Goal: Task Accomplishment & Management: Use online tool/utility

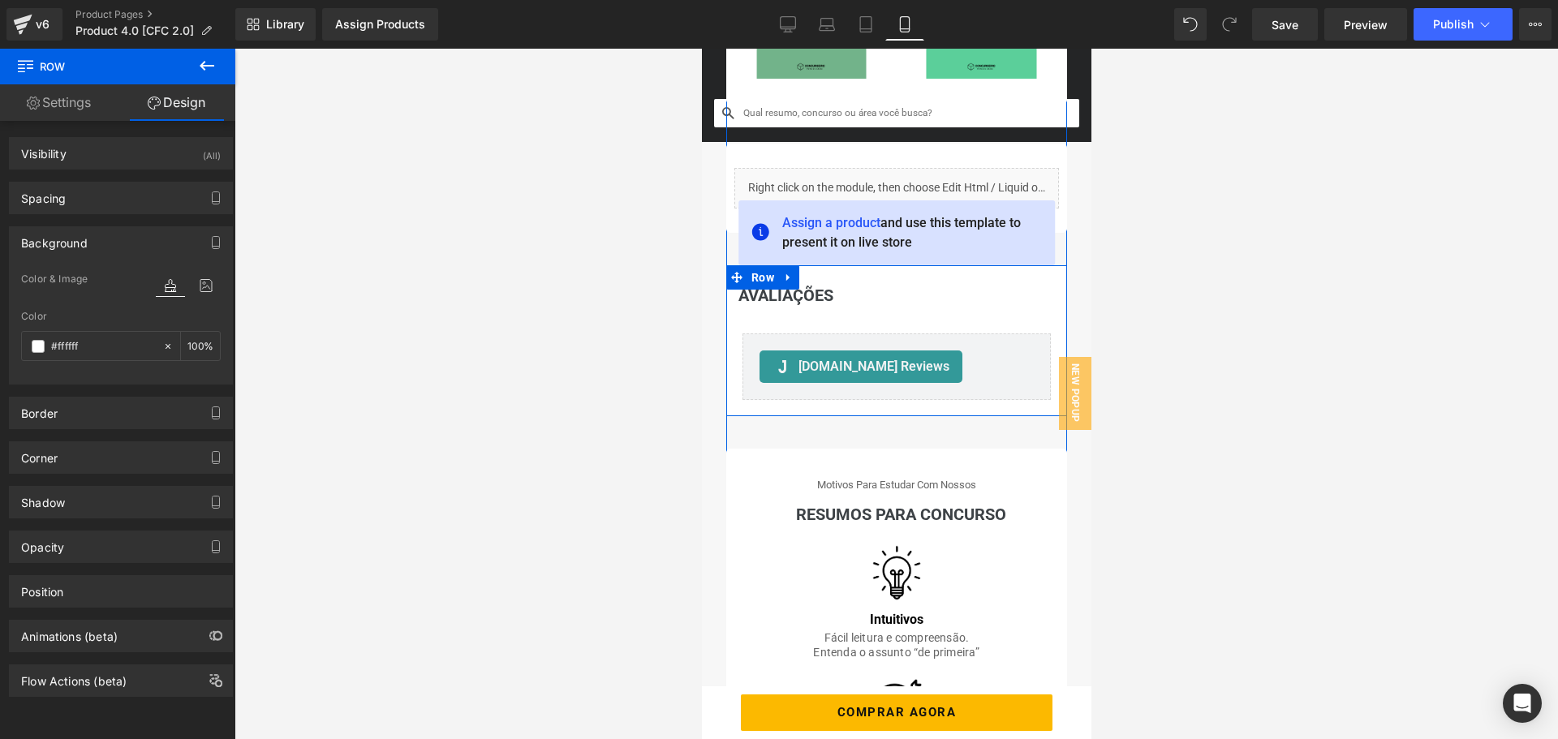
scroll to position [1866, 0]
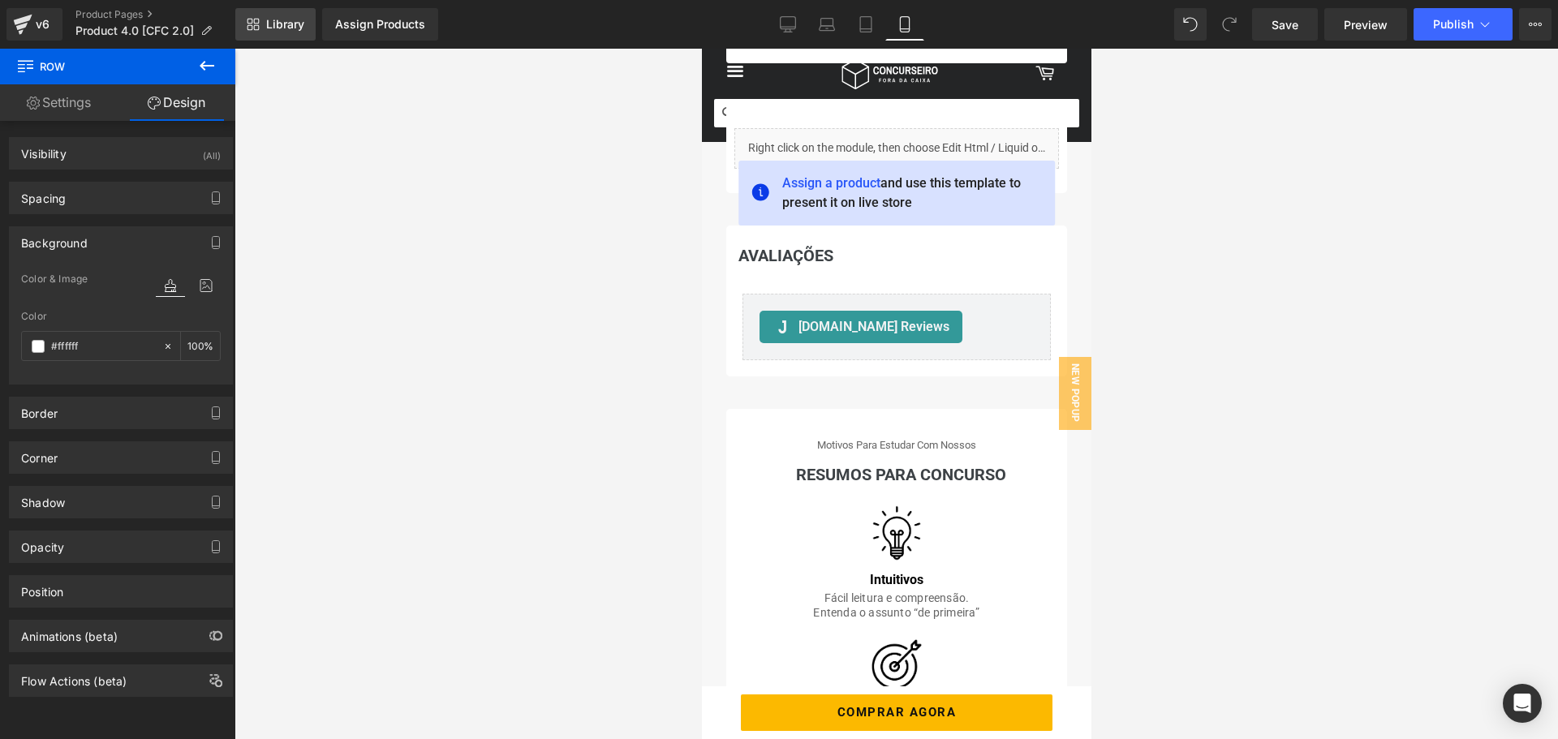
click at [304, 34] on link "Library" at bounding box center [275, 24] width 80 height 32
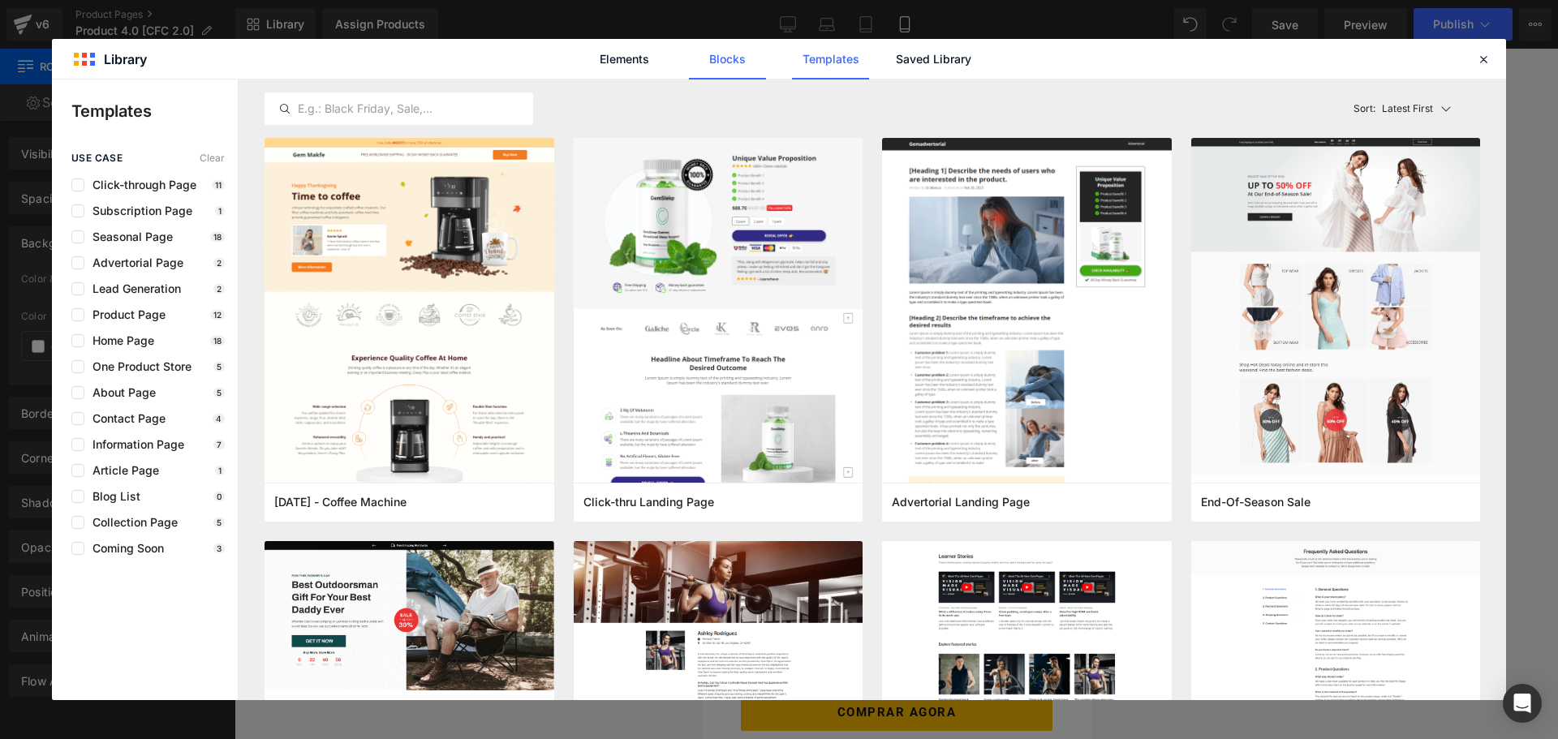
click at [724, 69] on link "Blocks" at bounding box center [727, 59] width 77 height 41
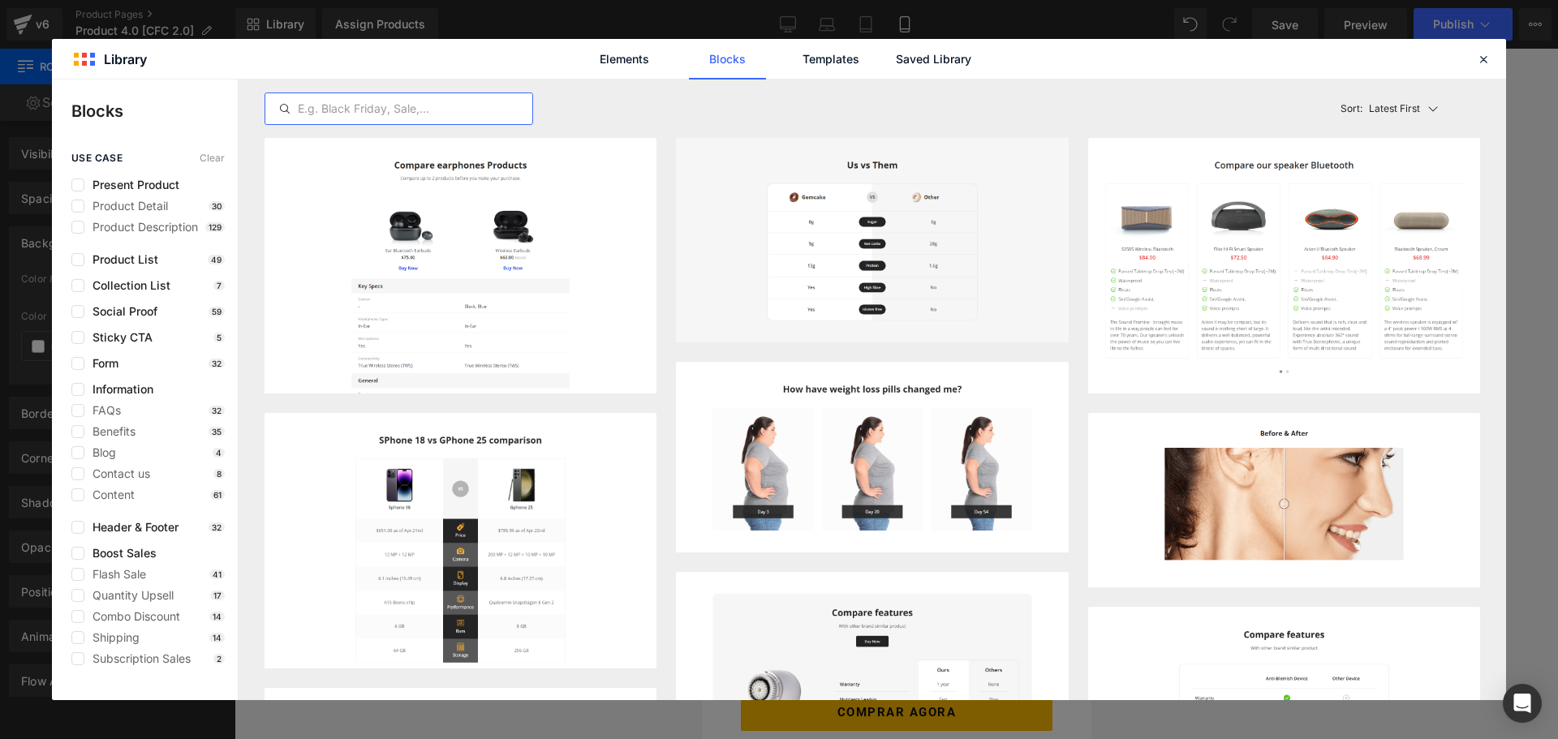
click at [396, 110] on input "text" at bounding box center [398, 108] width 267 height 19
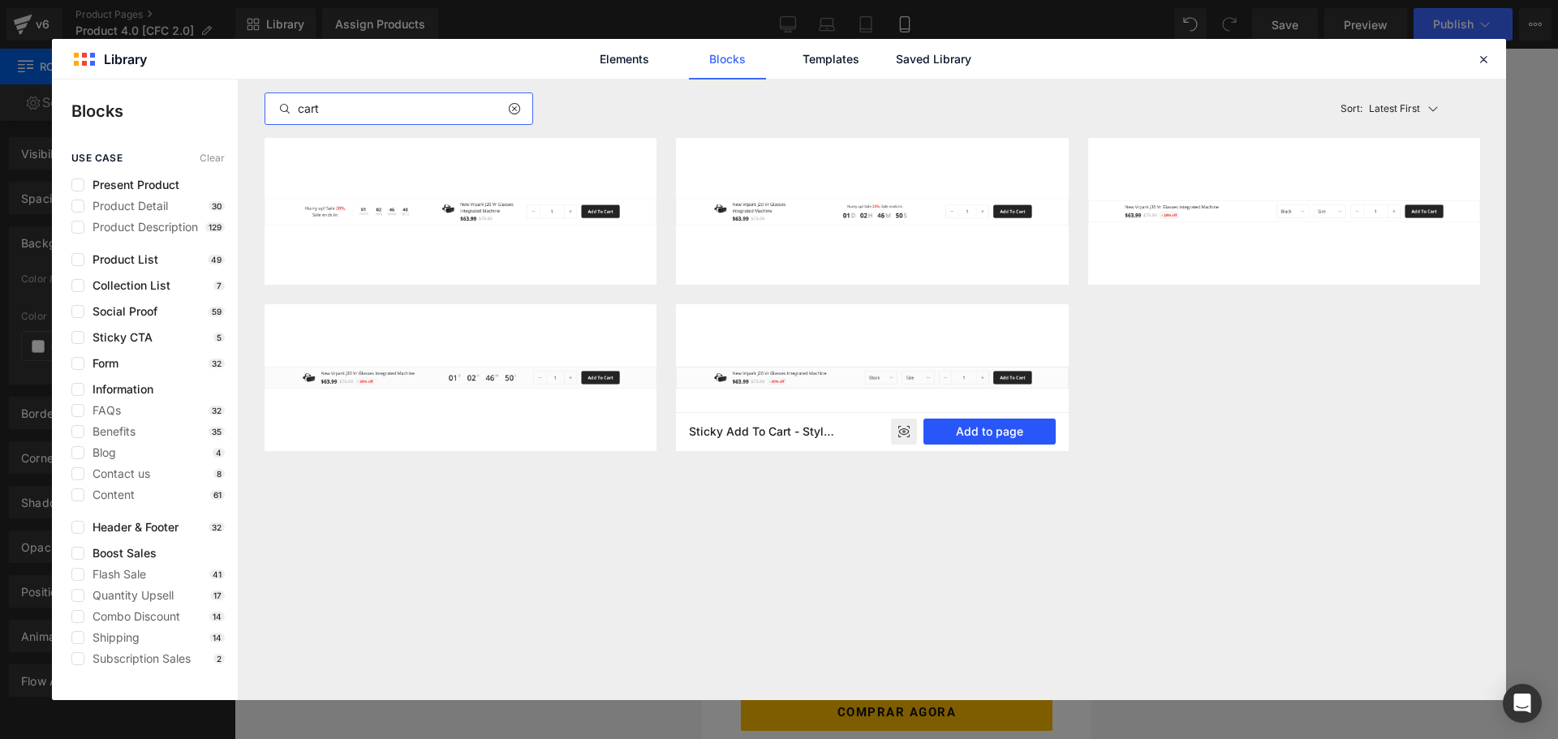
type input "cart"
click at [957, 431] on button "Add to page" at bounding box center [990, 432] width 132 height 26
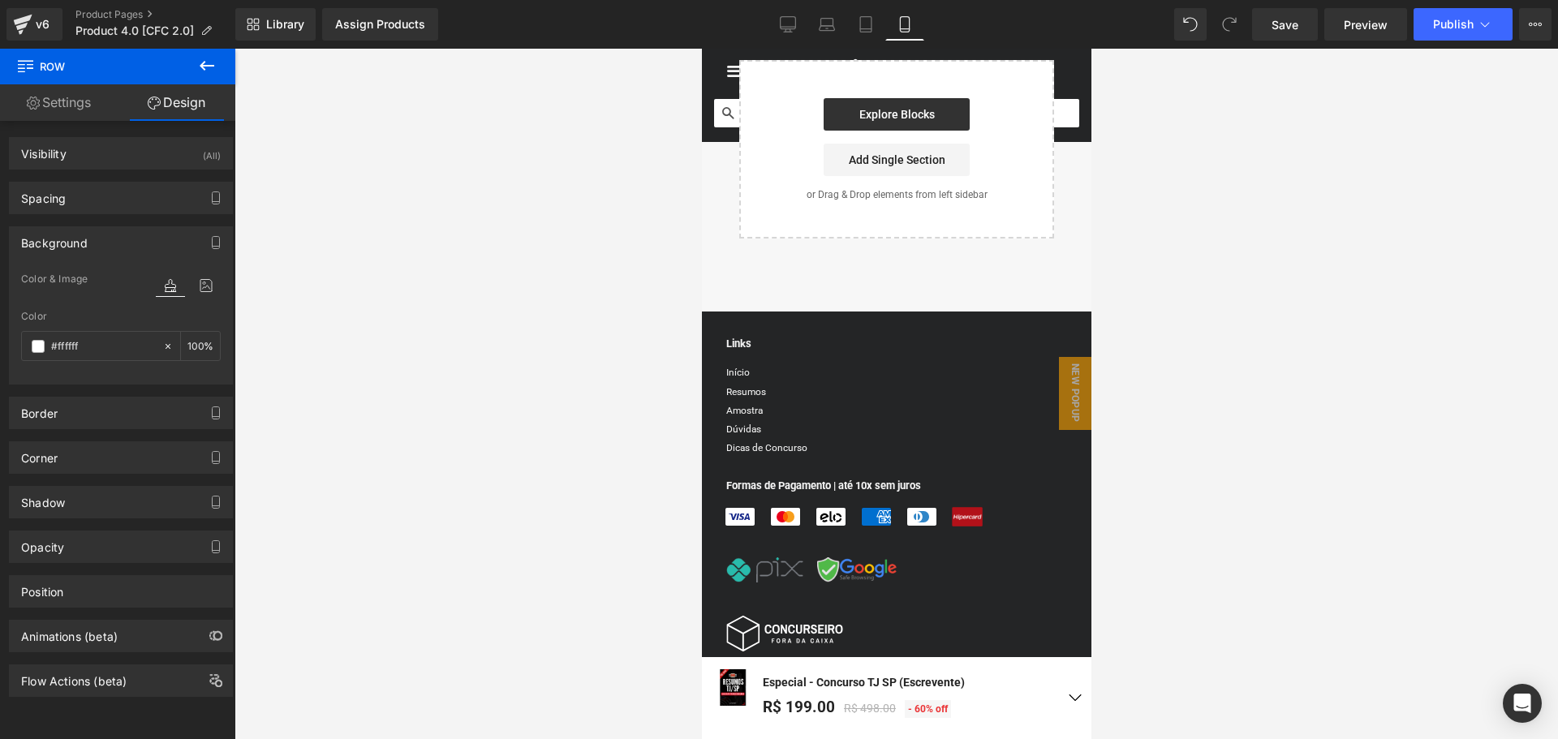
scroll to position [3516, 0]
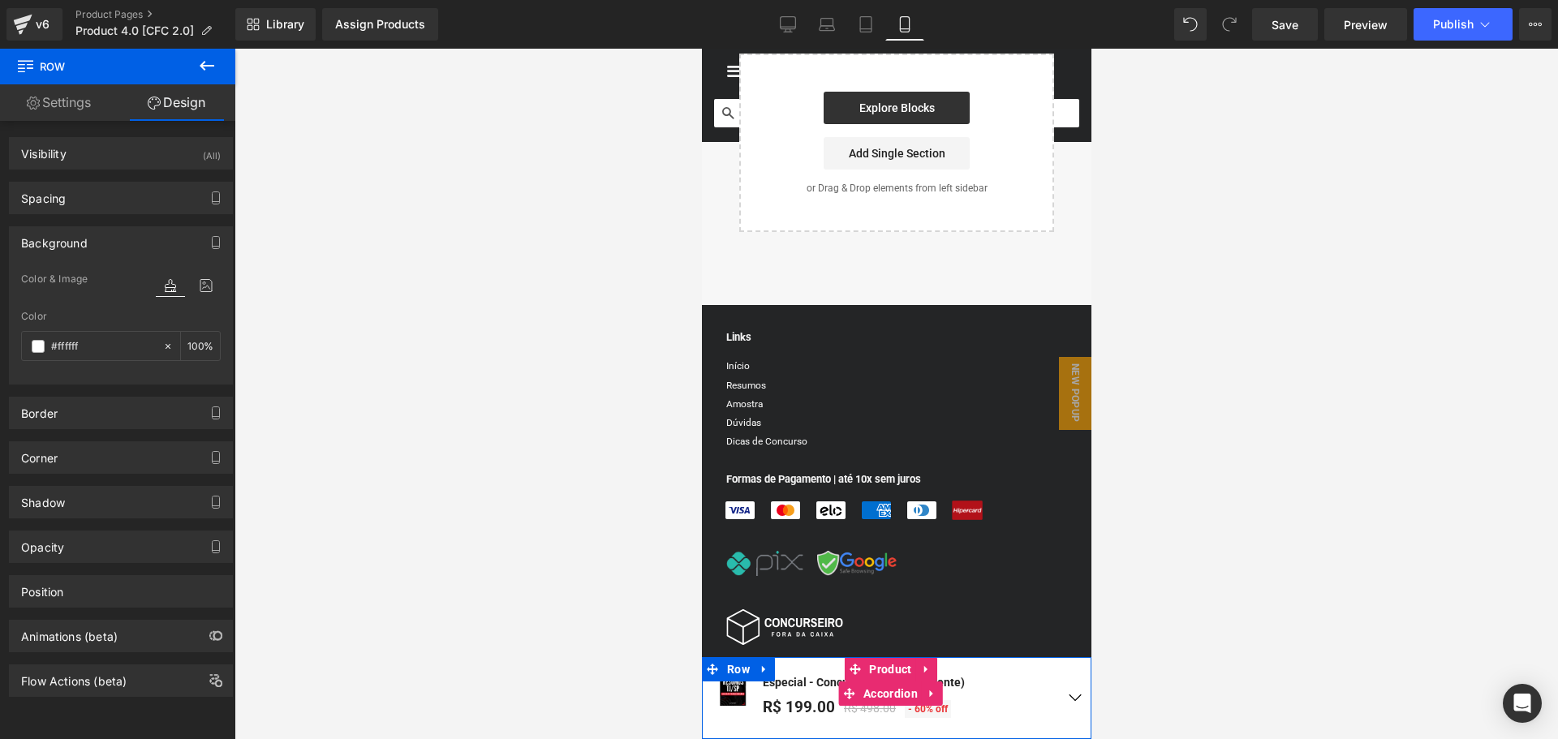
click at [1067, 691] on button "button" at bounding box center [1074, 698] width 32 height 82
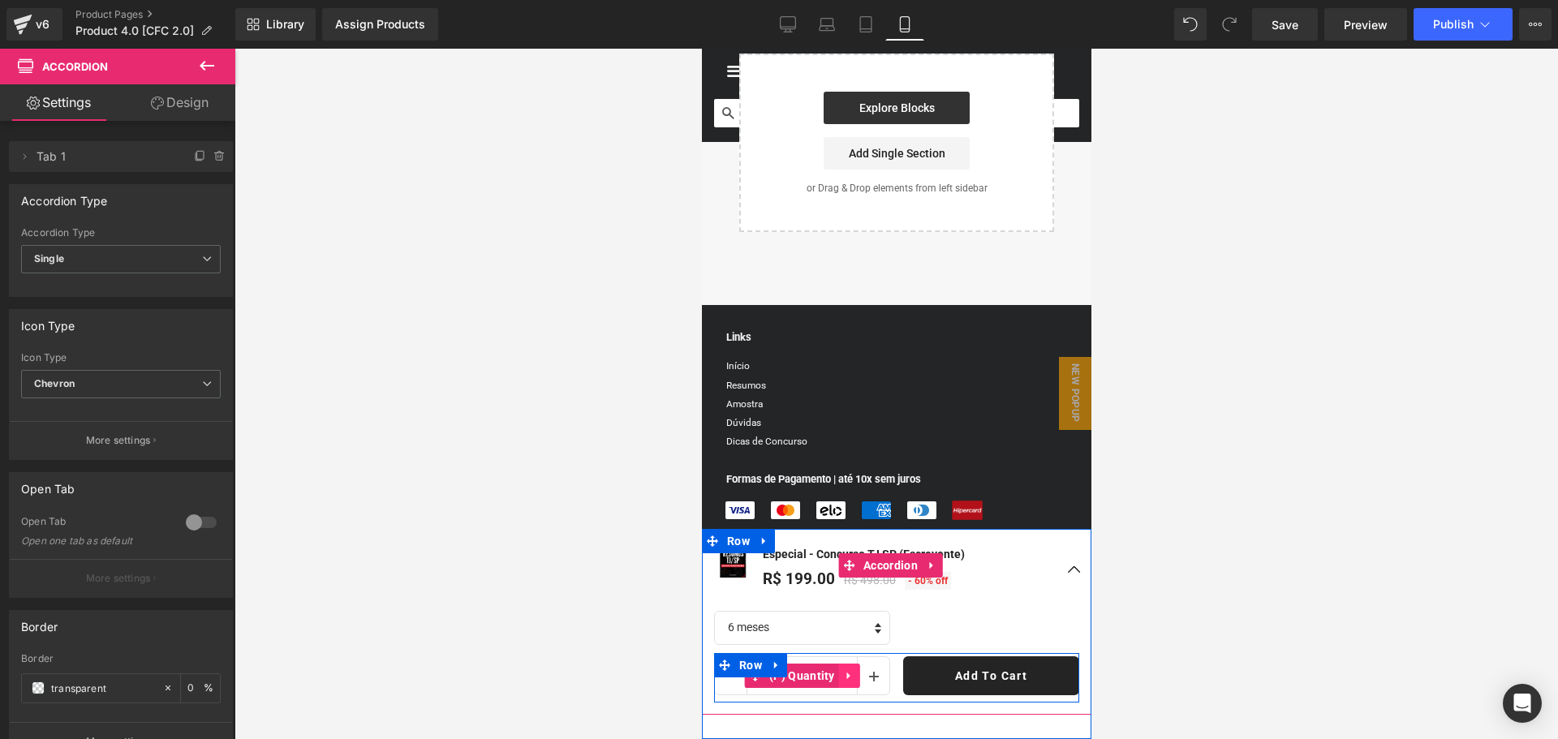
click at [846, 679] on icon at bounding box center [848, 676] width 11 height 12
click at [858, 680] on icon at bounding box center [859, 675] width 11 height 11
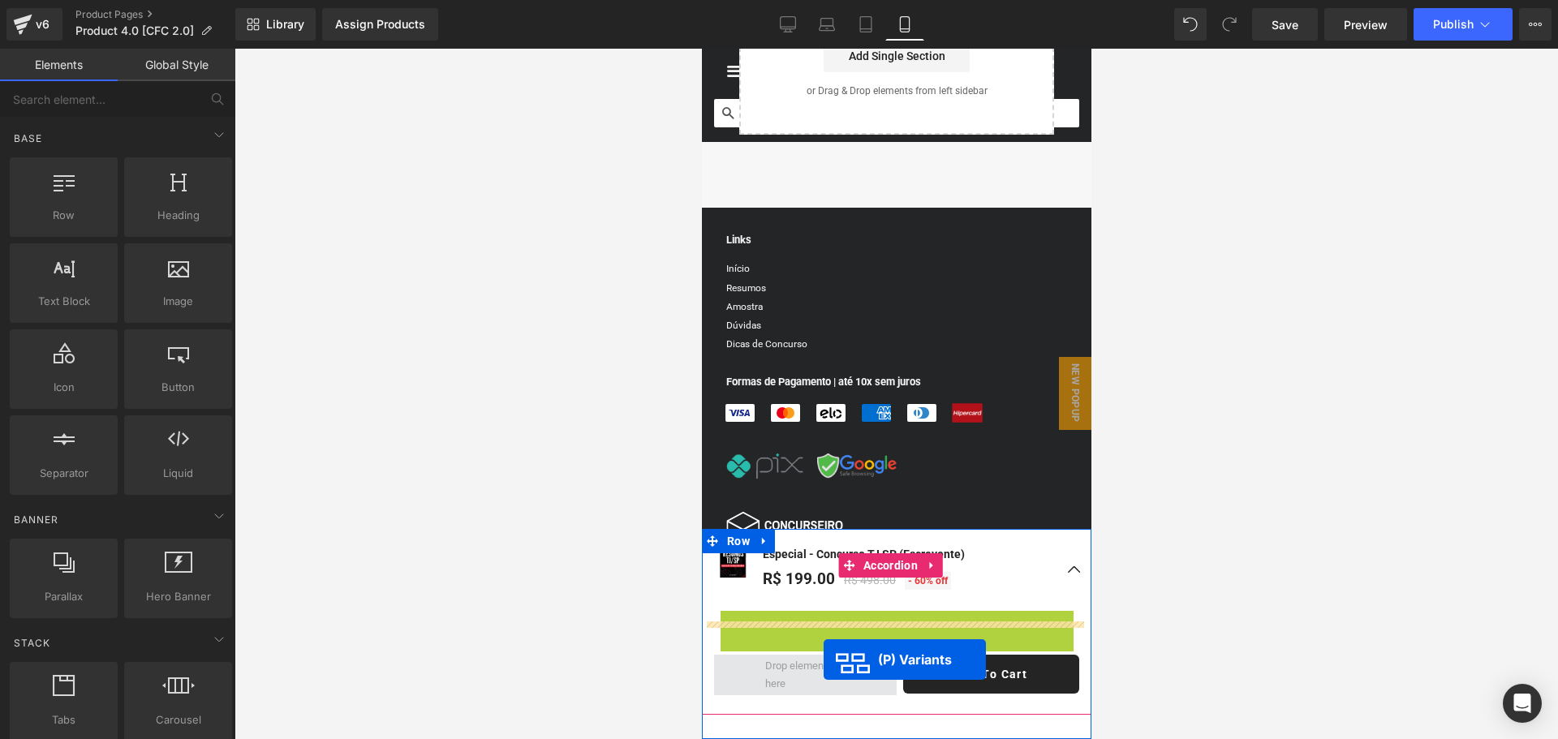
scroll to position [3621, 0]
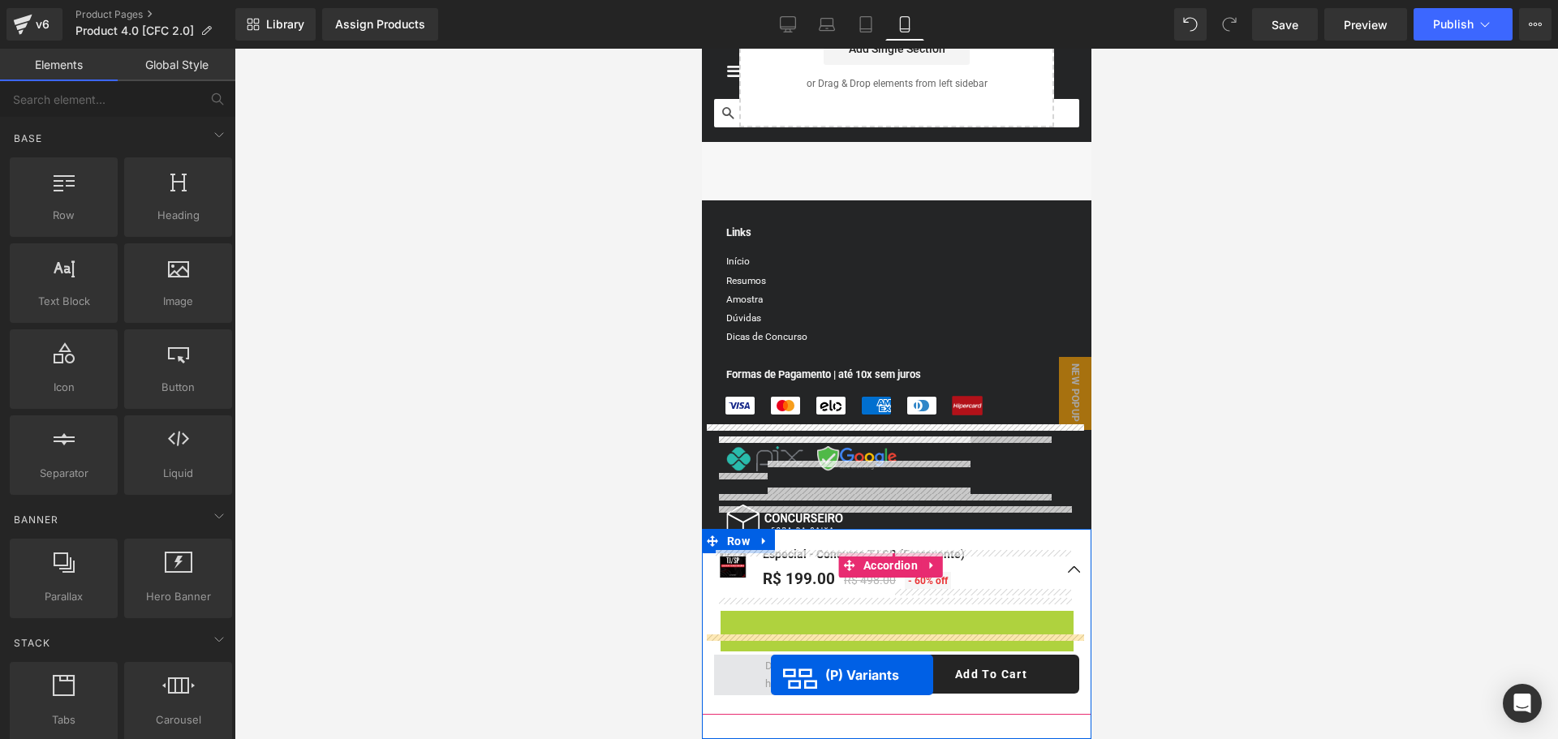
drag, startPoint x: 847, startPoint y: 634, endPoint x: 1472, endPoint y: 724, distance: 632.2
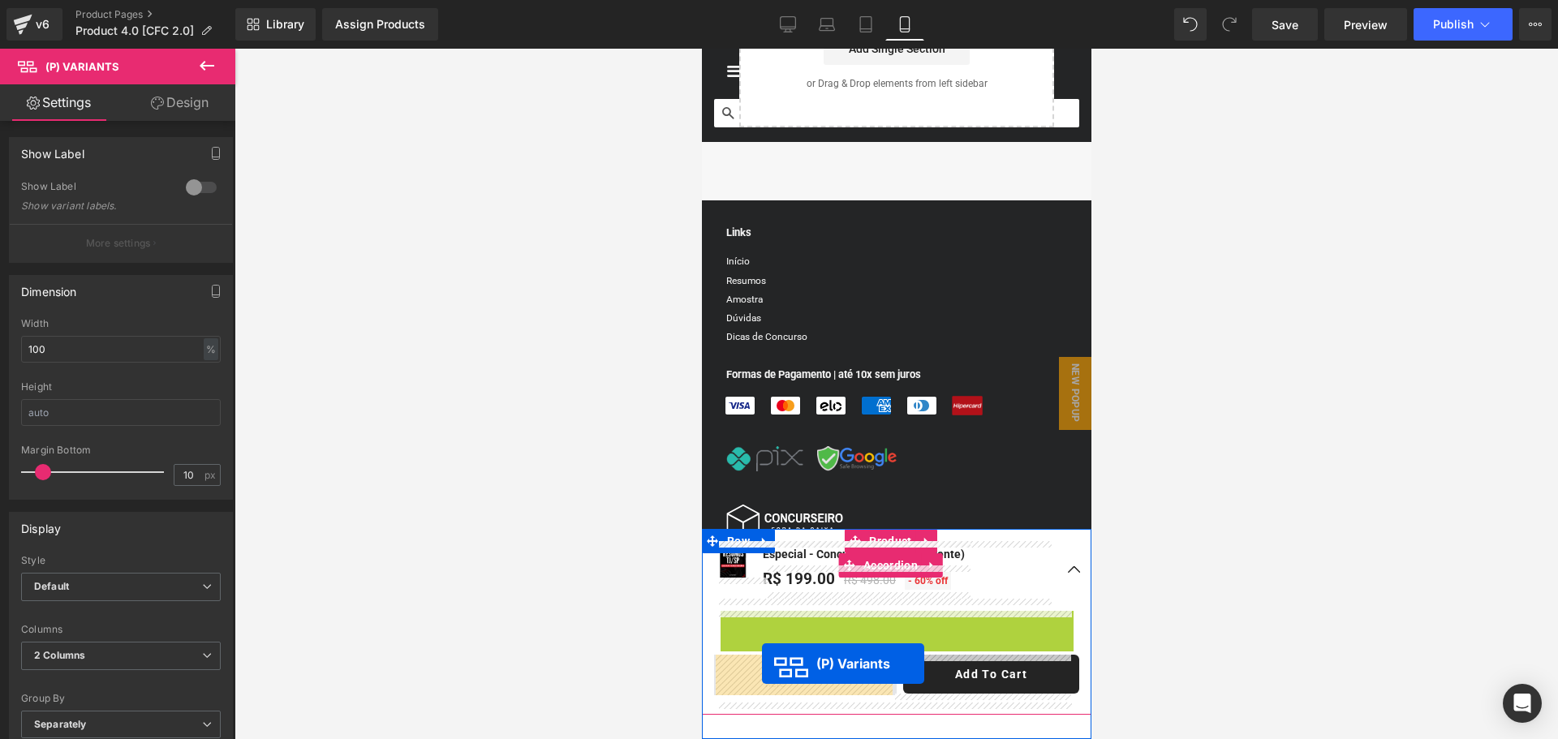
drag, startPoint x: 847, startPoint y: 630, endPoint x: 761, endPoint y: 664, distance: 91.8
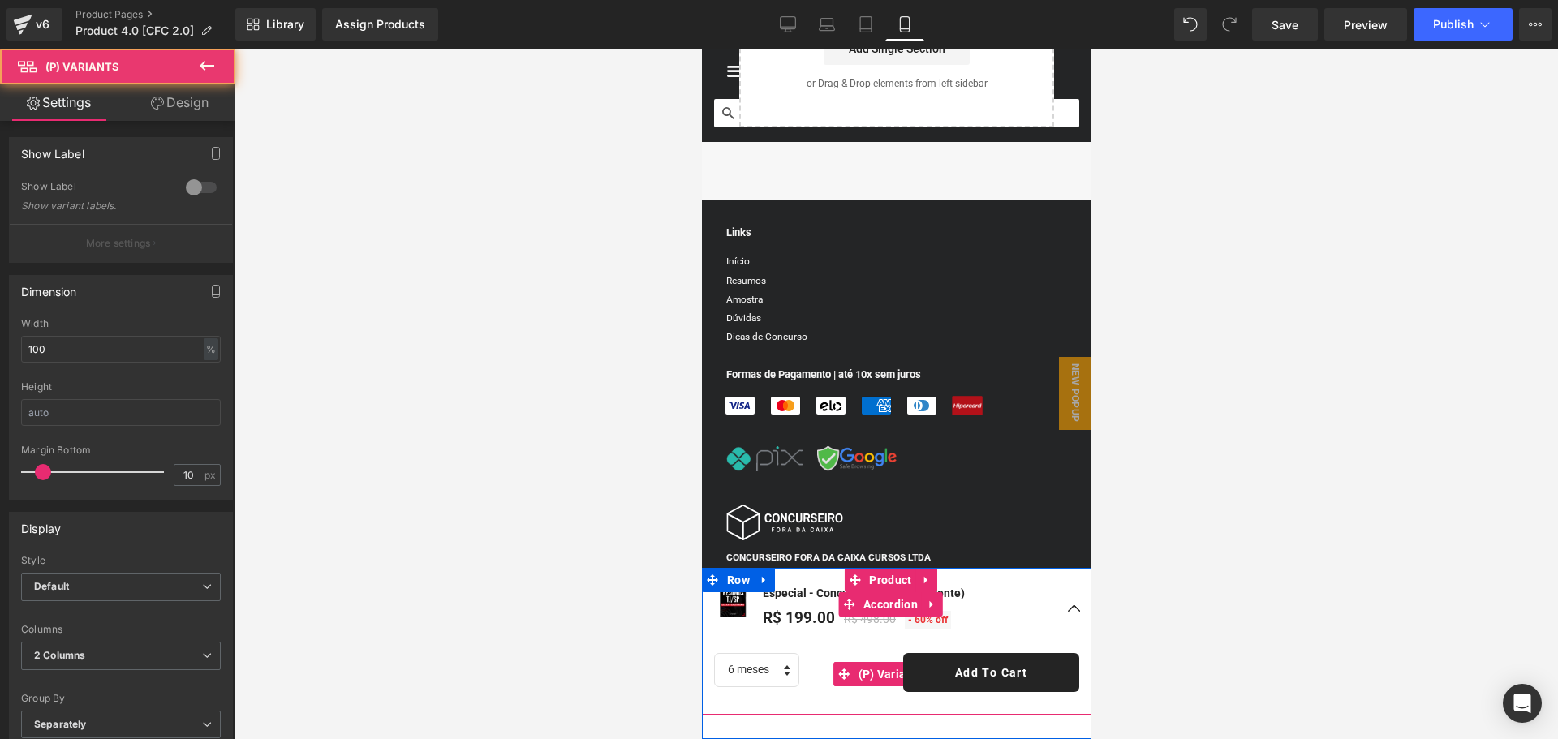
click at [761, 664] on div "6 meses (P) Variants Add To Cart (P) Cart Button Row" at bounding box center [895, 676] width 365 height 53
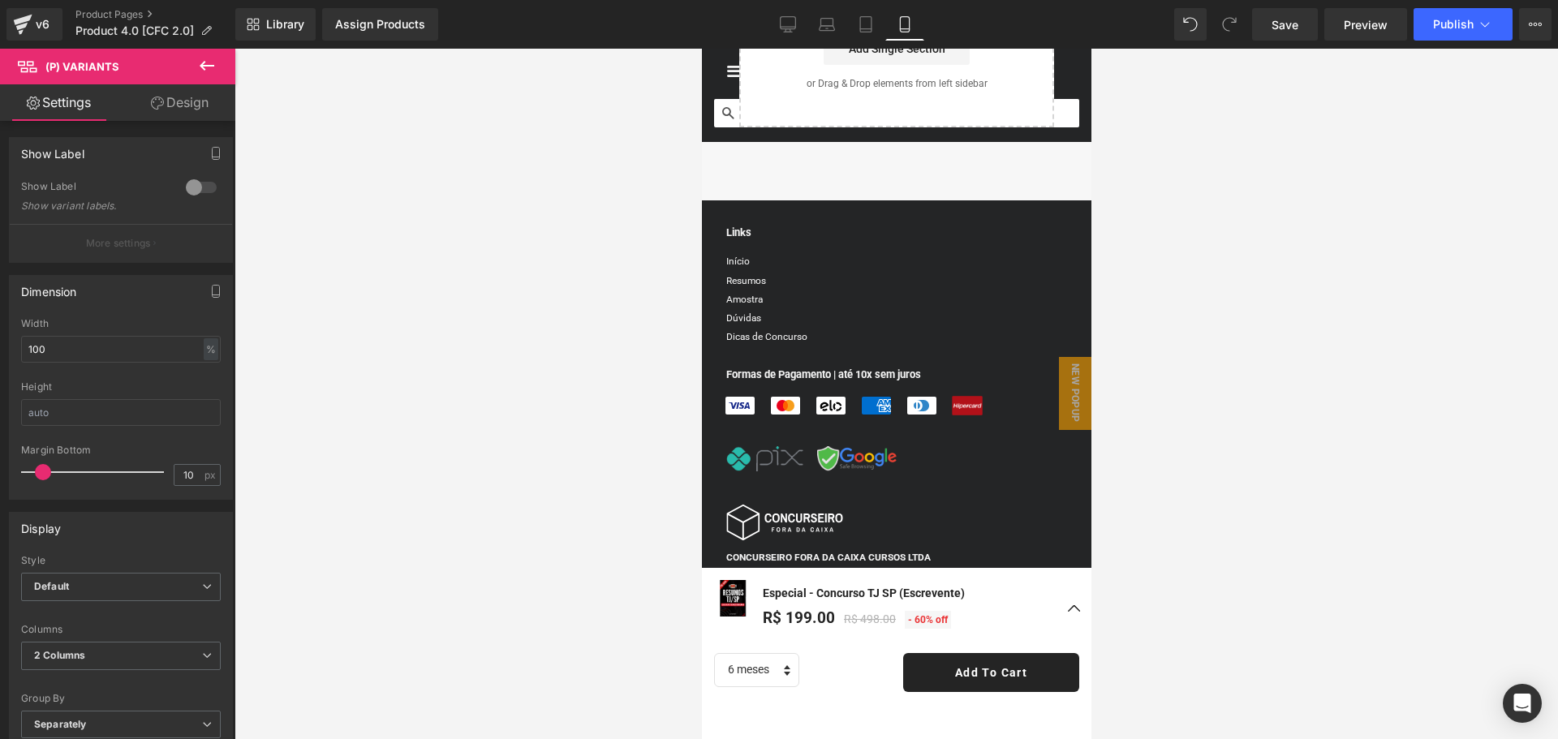
click at [1206, 609] on div at bounding box center [897, 394] width 1324 height 691
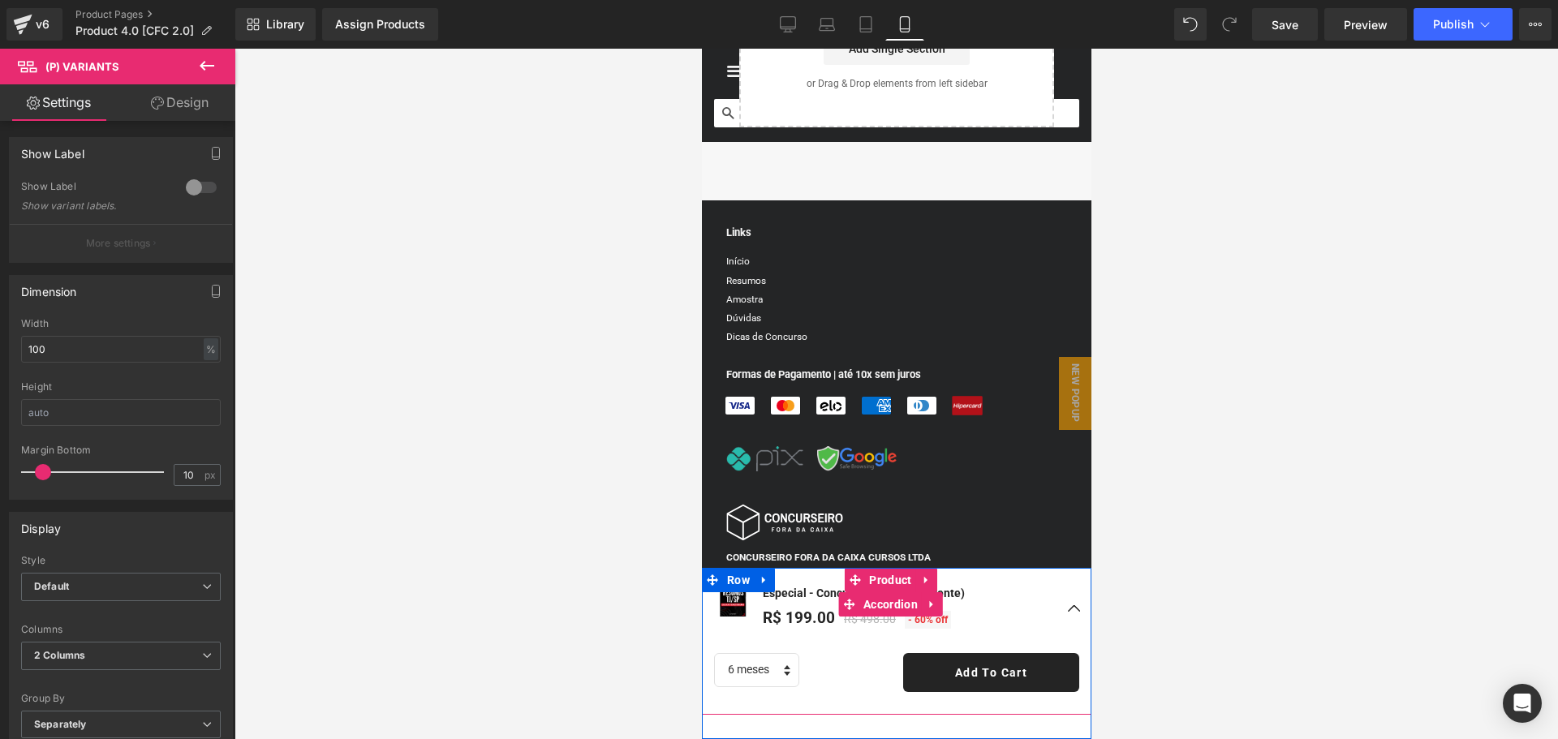
click at [1058, 611] on button "button" at bounding box center [1074, 609] width 32 height 82
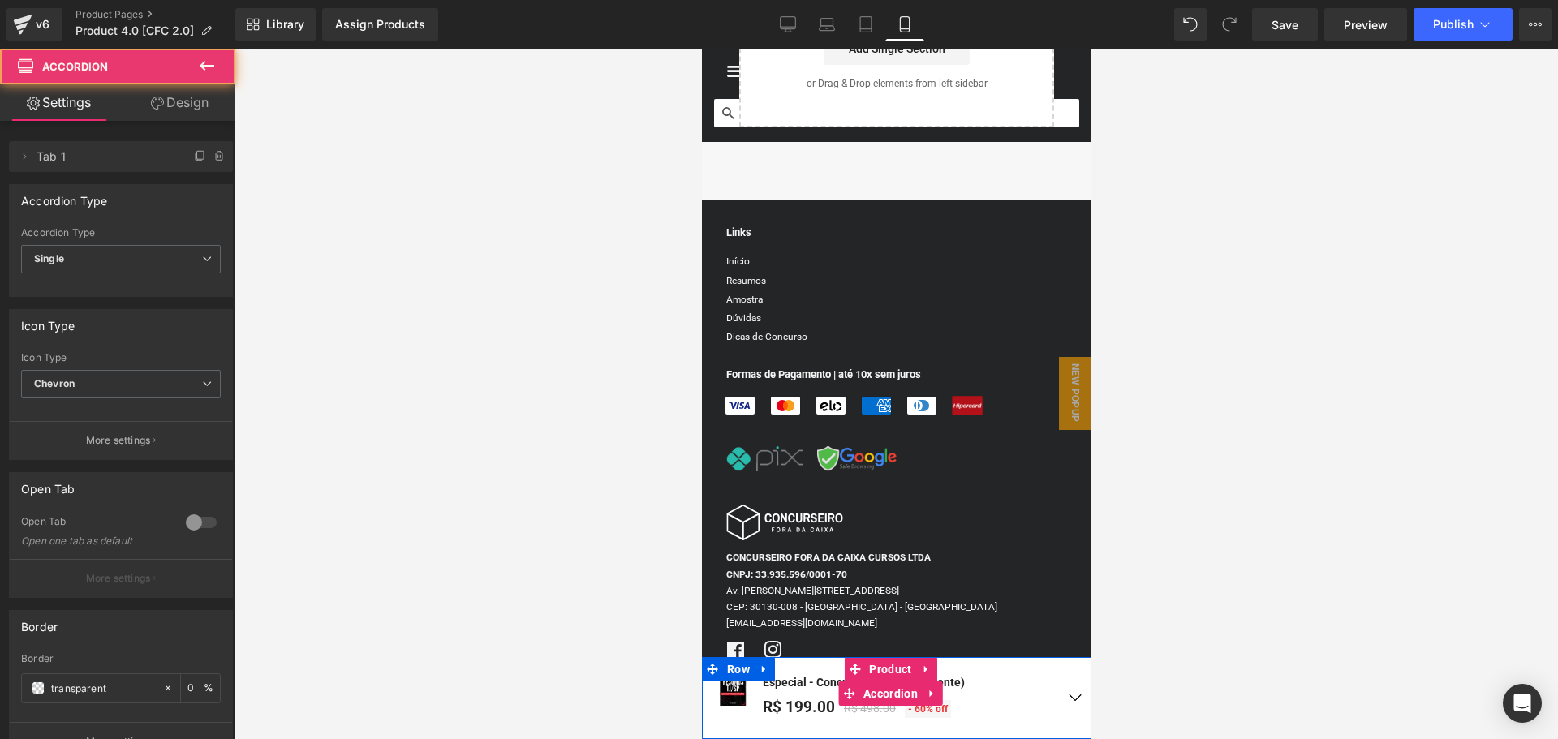
click at [1062, 698] on button "button" at bounding box center [1074, 698] width 32 height 82
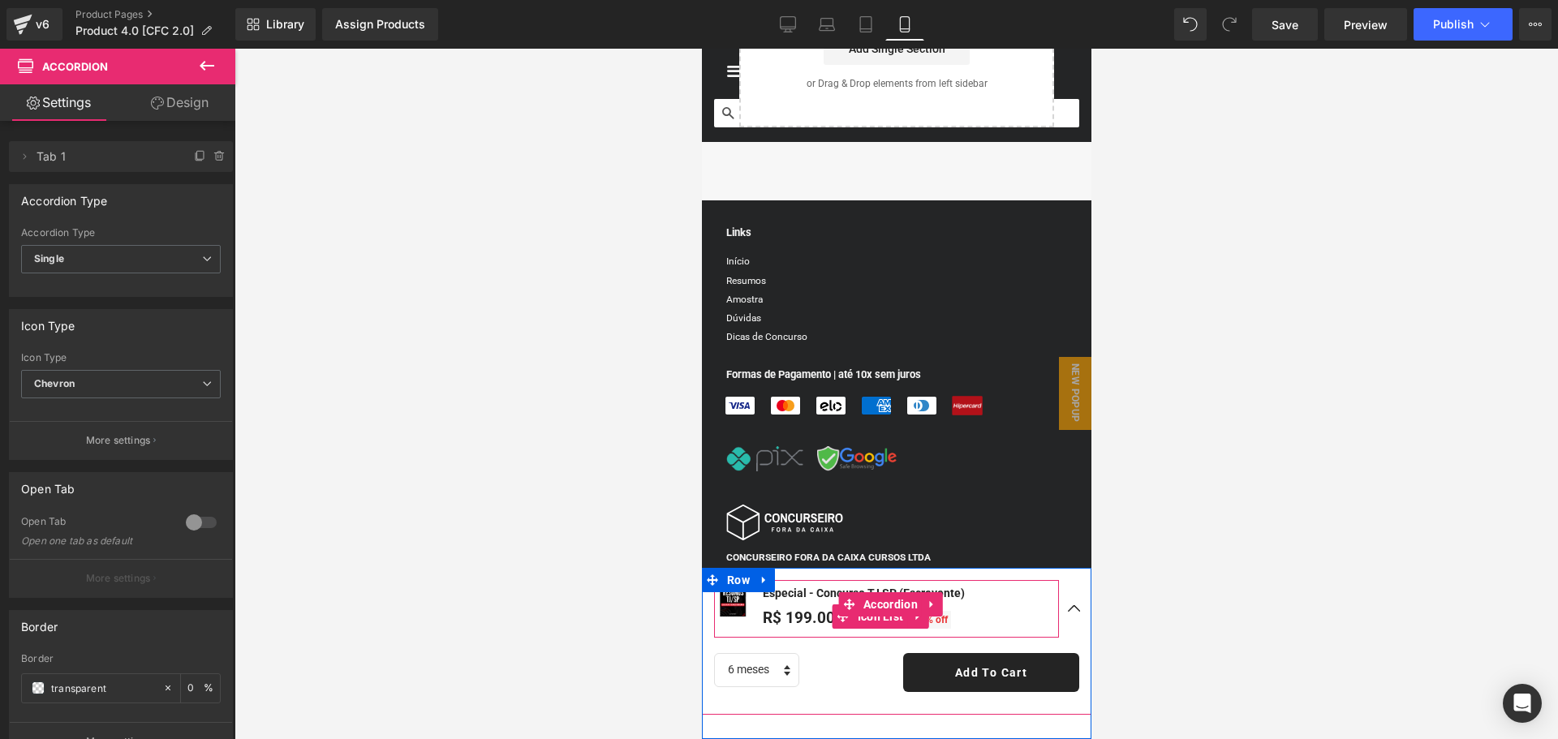
click at [1032, 586] on div "Sale Off (P) Image Especial - Concurso TJ SP (Escrevente) (P) Title R$ 199.00 R…" at bounding box center [885, 609] width 345 height 58
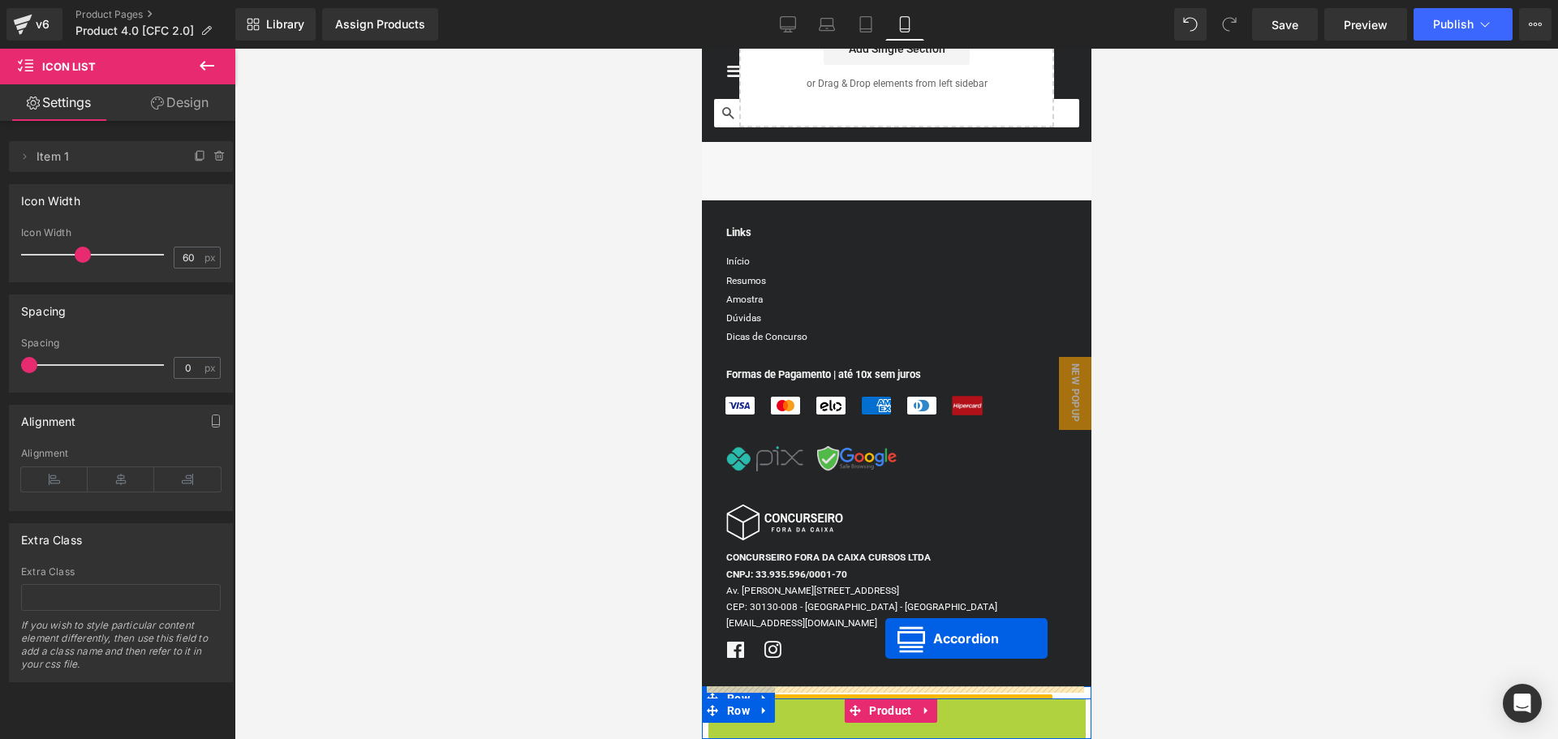
drag, startPoint x: 849, startPoint y: 605, endPoint x: 885, endPoint y: 639, distance: 48.8
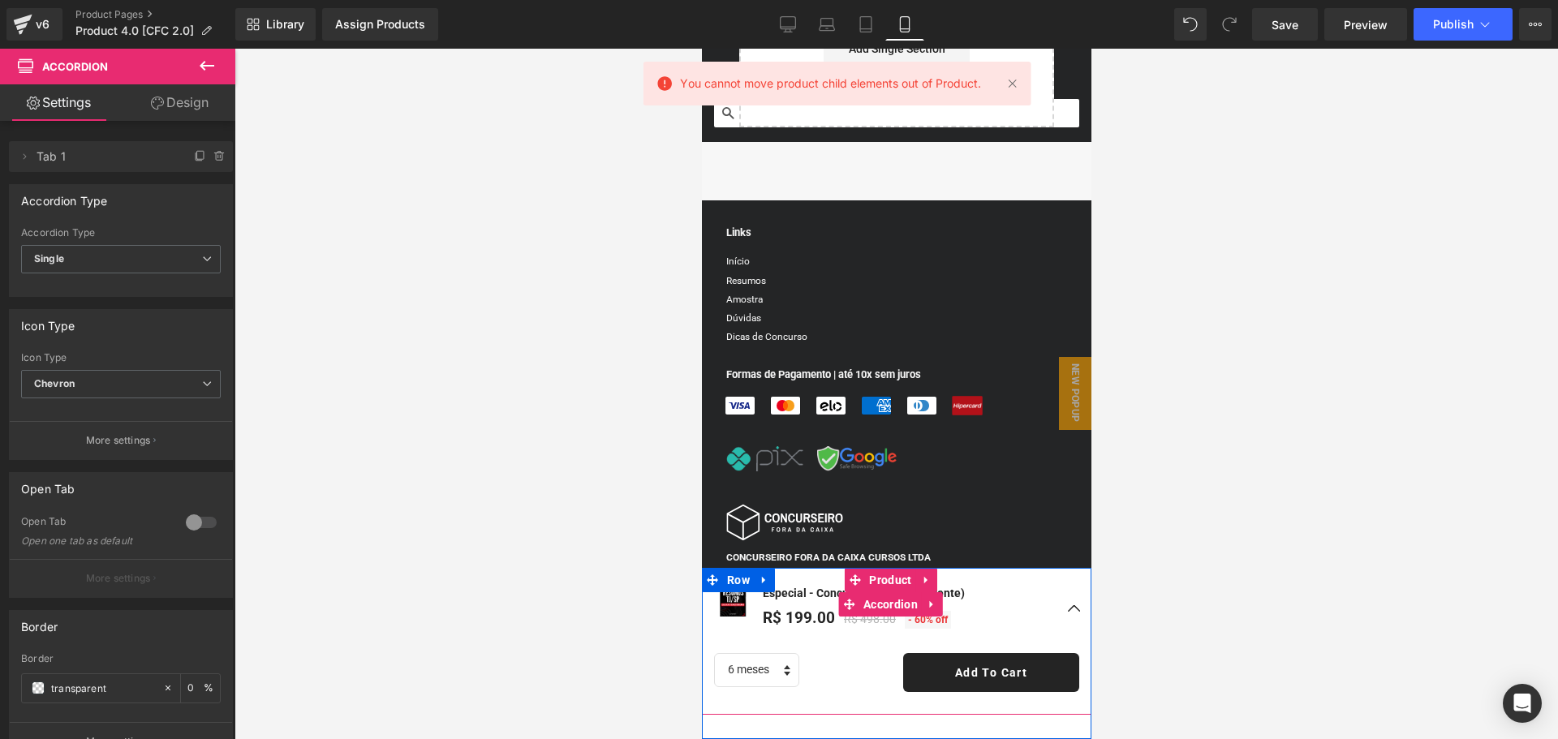
click at [1058, 612] on button "button" at bounding box center [1074, 609] width 32 height 82
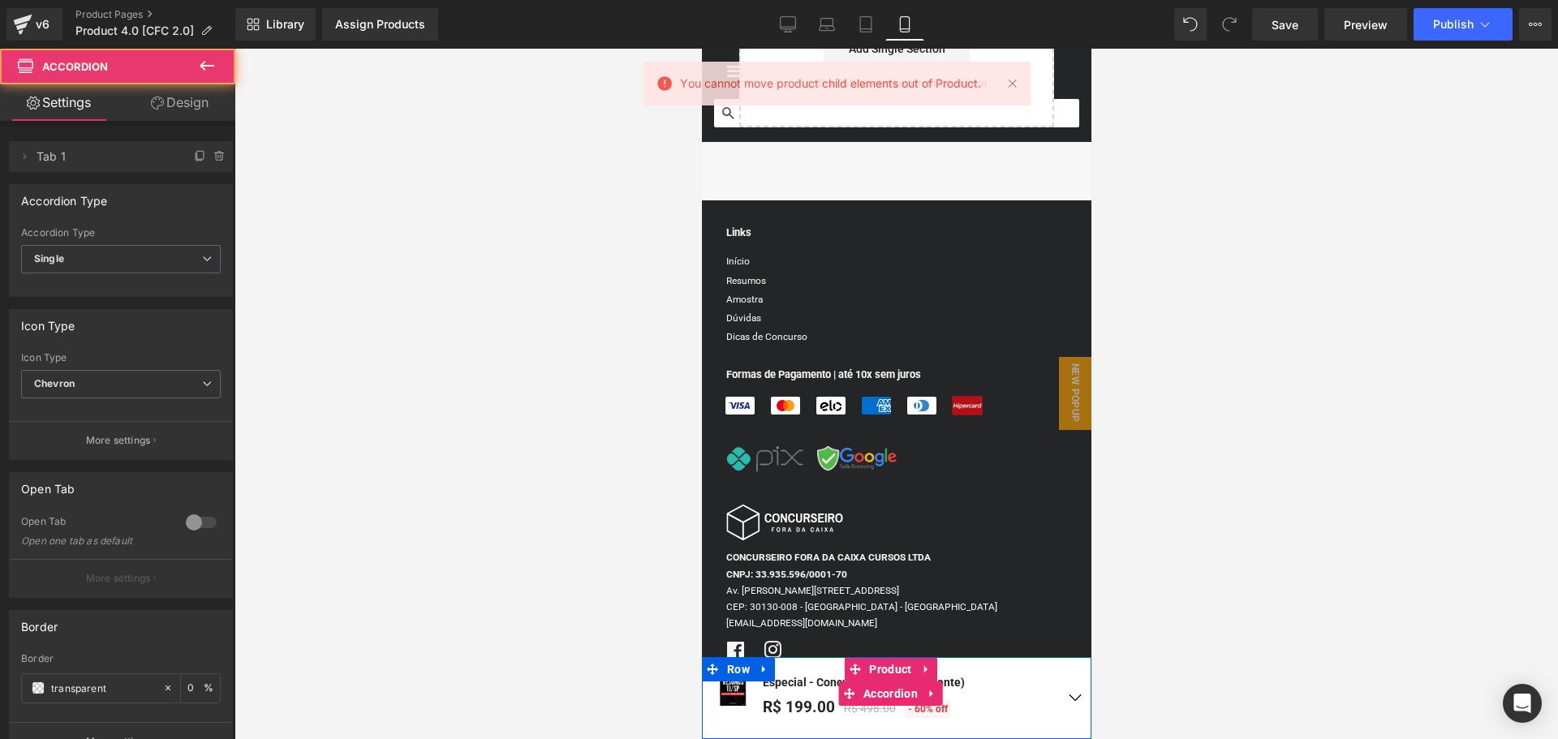
click at [1067, 700] on button "button" at bounding box center [1074, 698] width 32 height 82
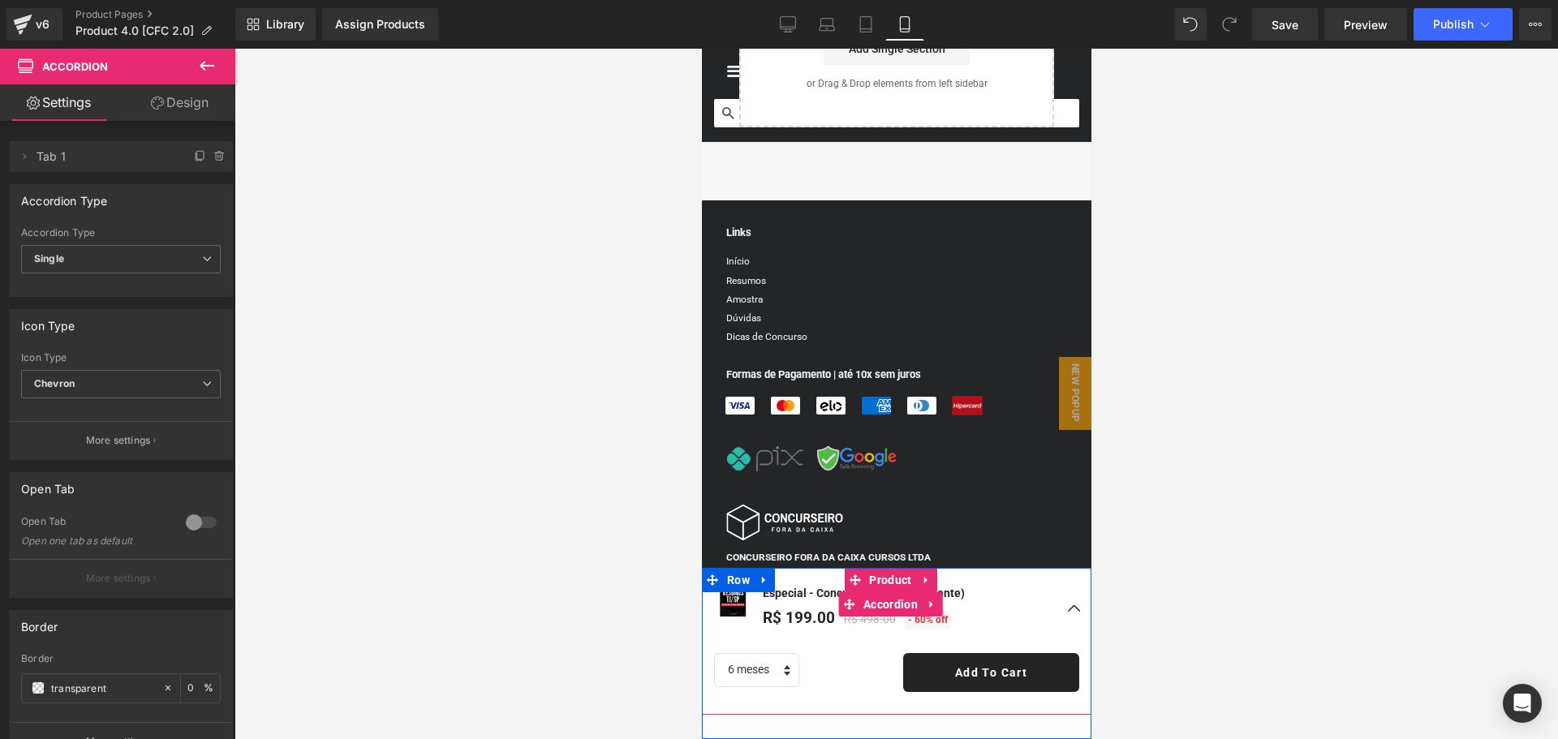
click at [1067, 613] on button "button" at bounding box center [1074, 609] width 32 height 82
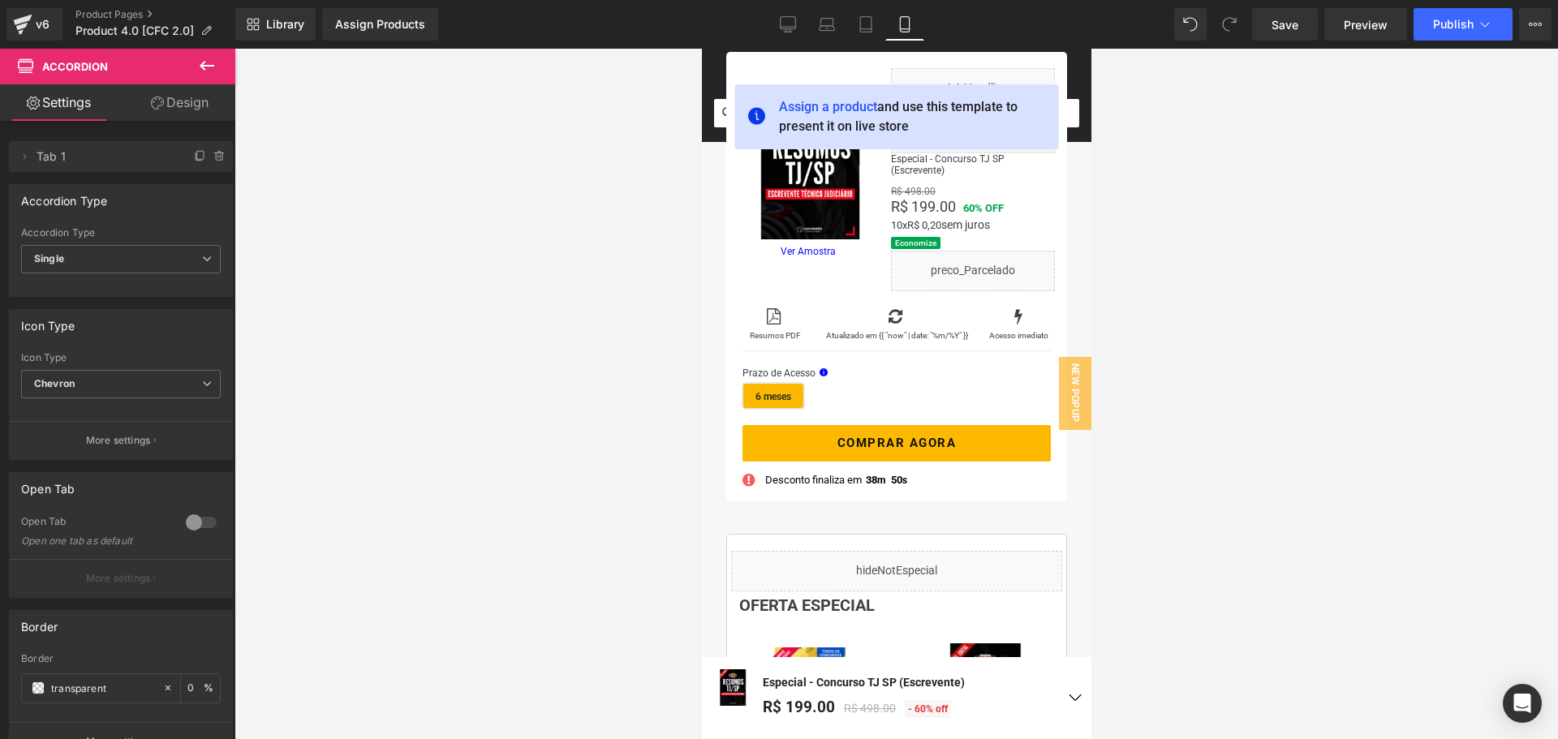
scroll to position [0, 0]
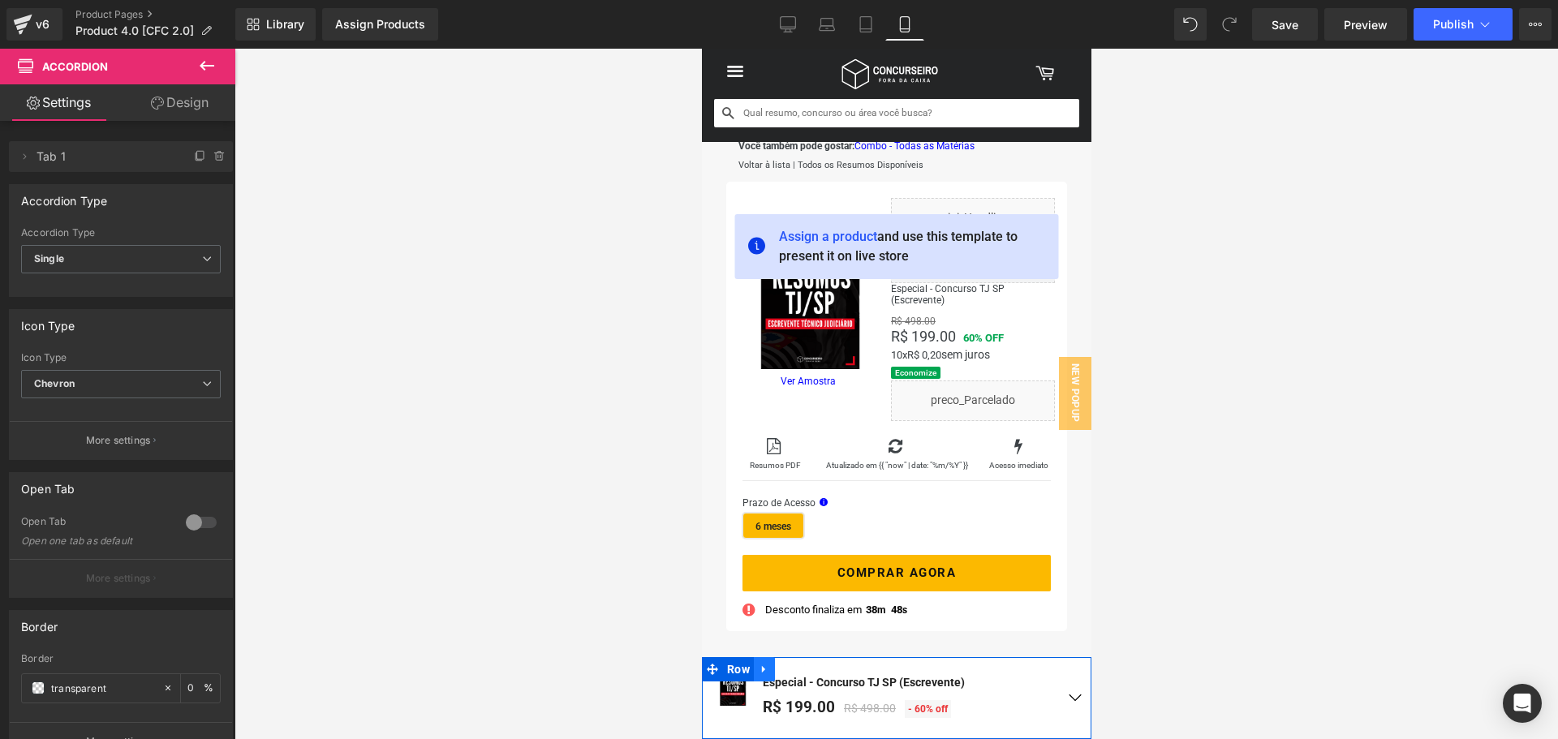
click at [765, 664] on icon at bounding box center [763, 670] width 11 height 12
click at [808, 666] on div "Rendering Content" at bounding box center [780, 675] width 100 height 18
click at [812, 666] on div "Rendering Content" at bounding box center [780, 675] width 100 height 18
click at [807, 665] on icon at bounding box center [805, 669] width 11 height 11
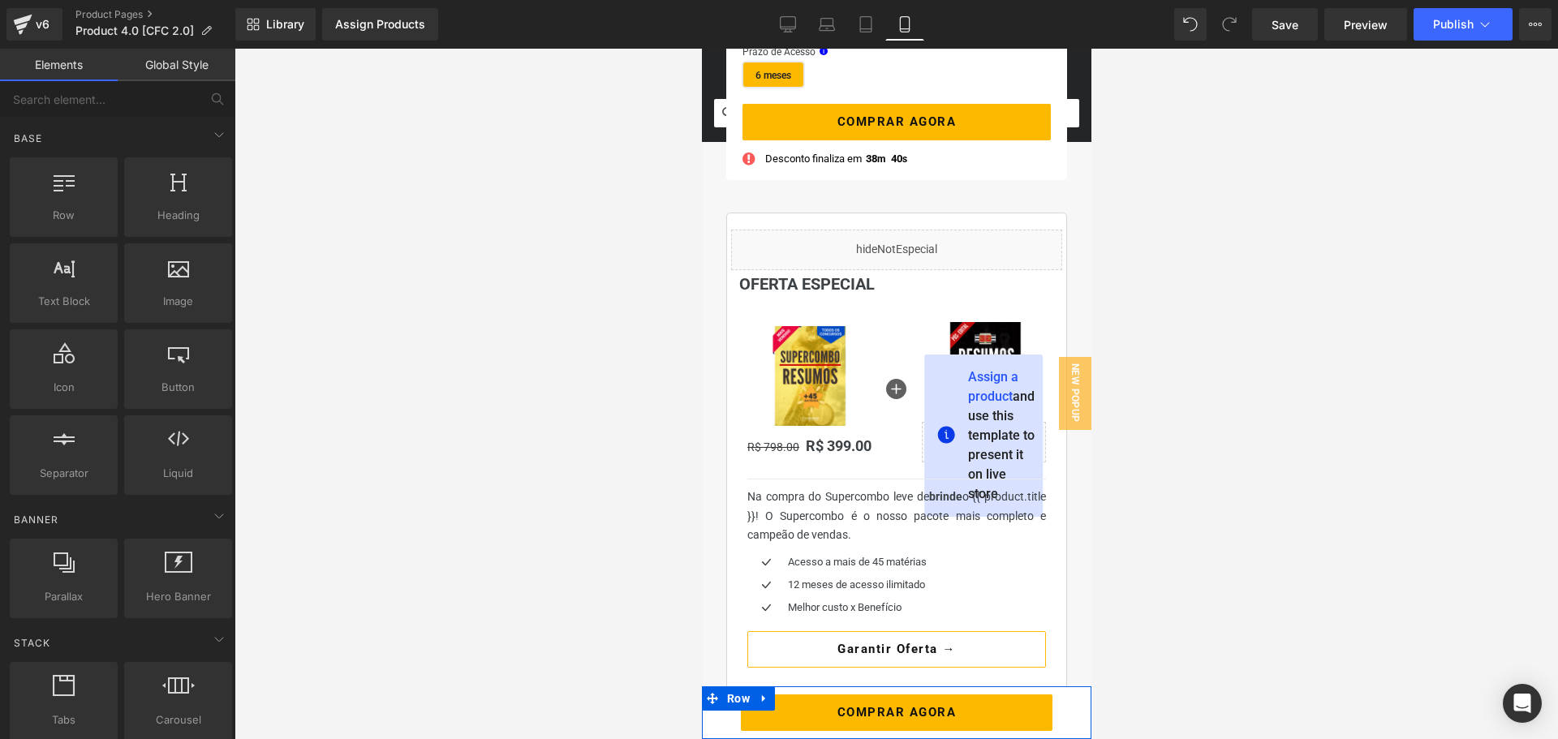
scroll to position [649, 0]
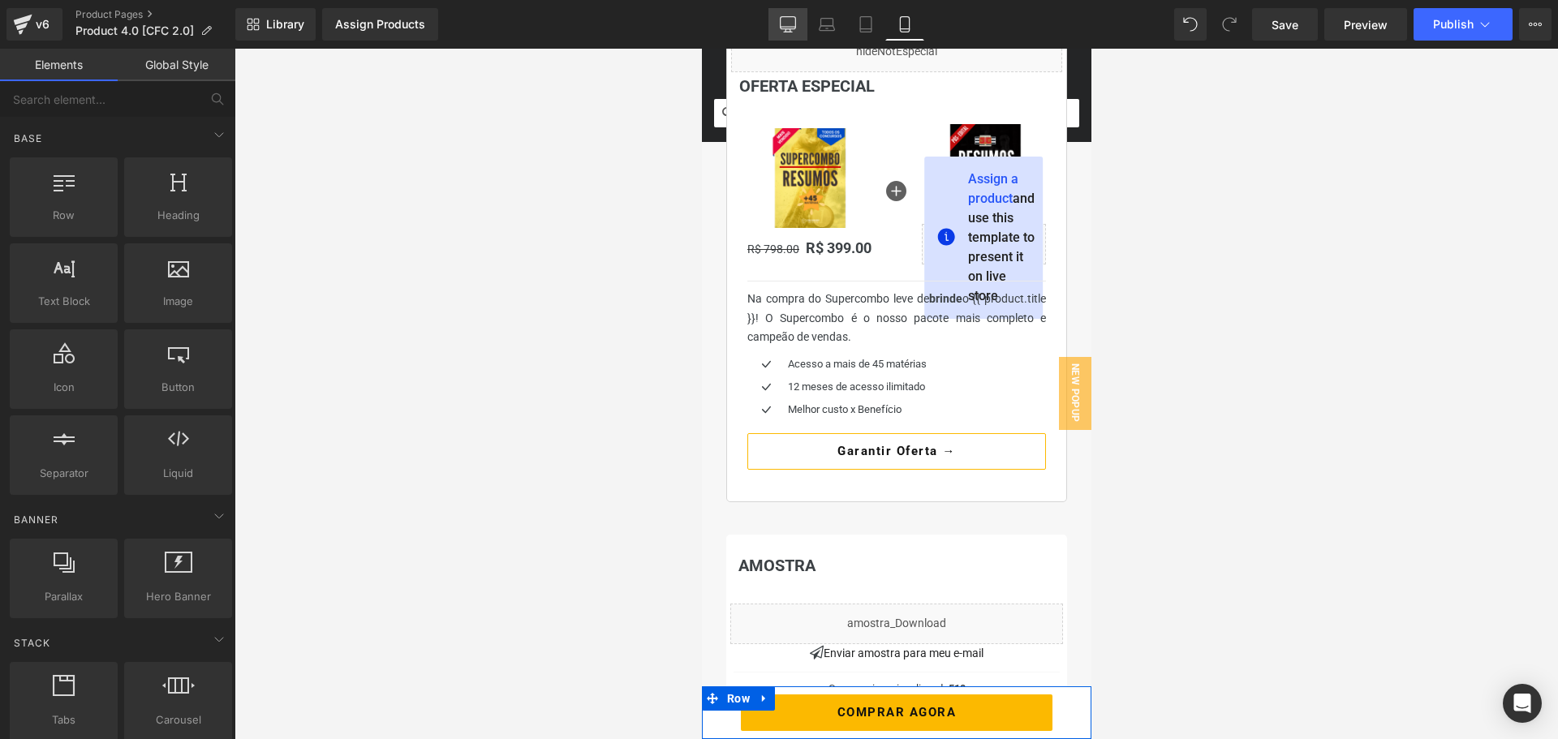
click at [790, 32] on icon at bounding box center [788, 32] width 8 height 0
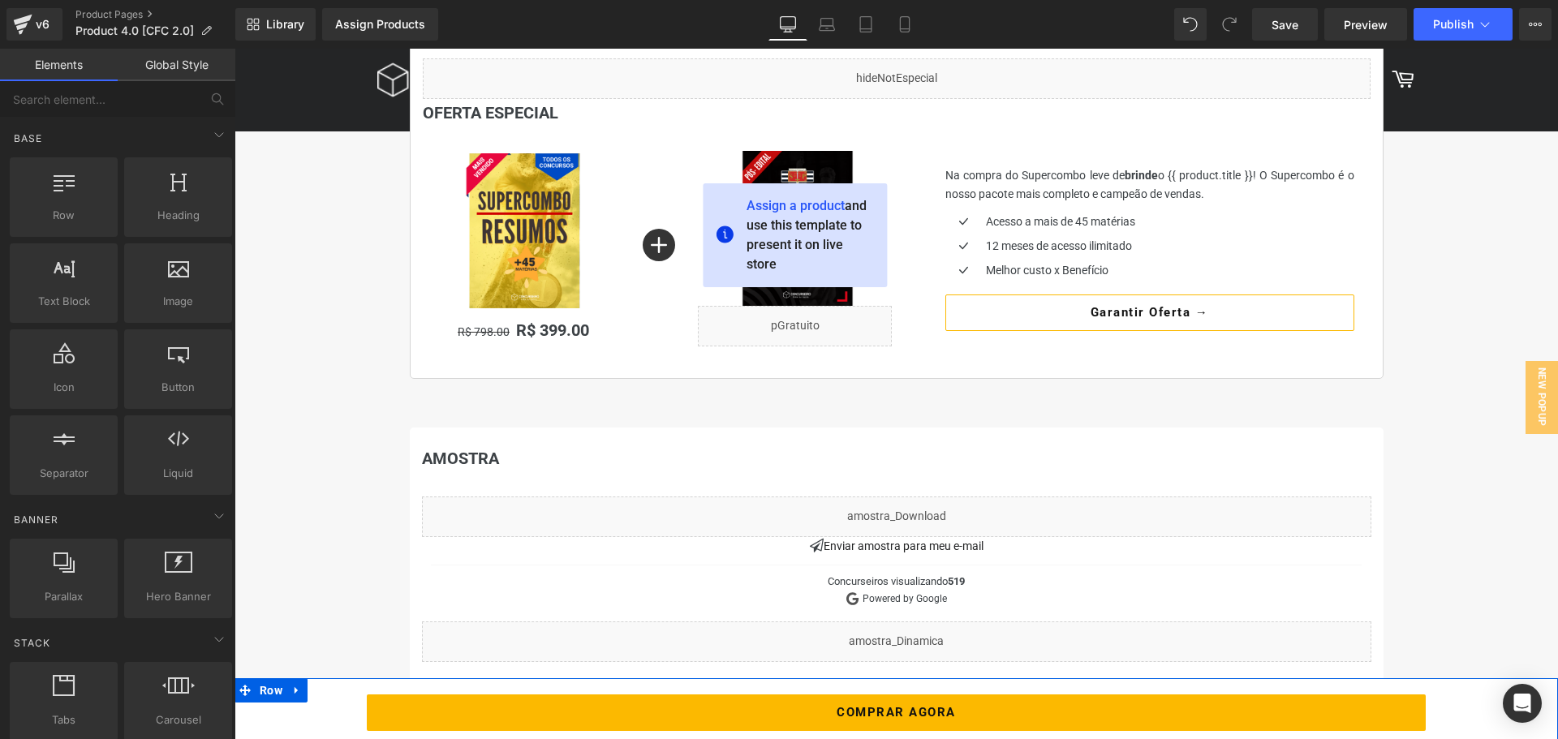
scroll to position [2920, 0]
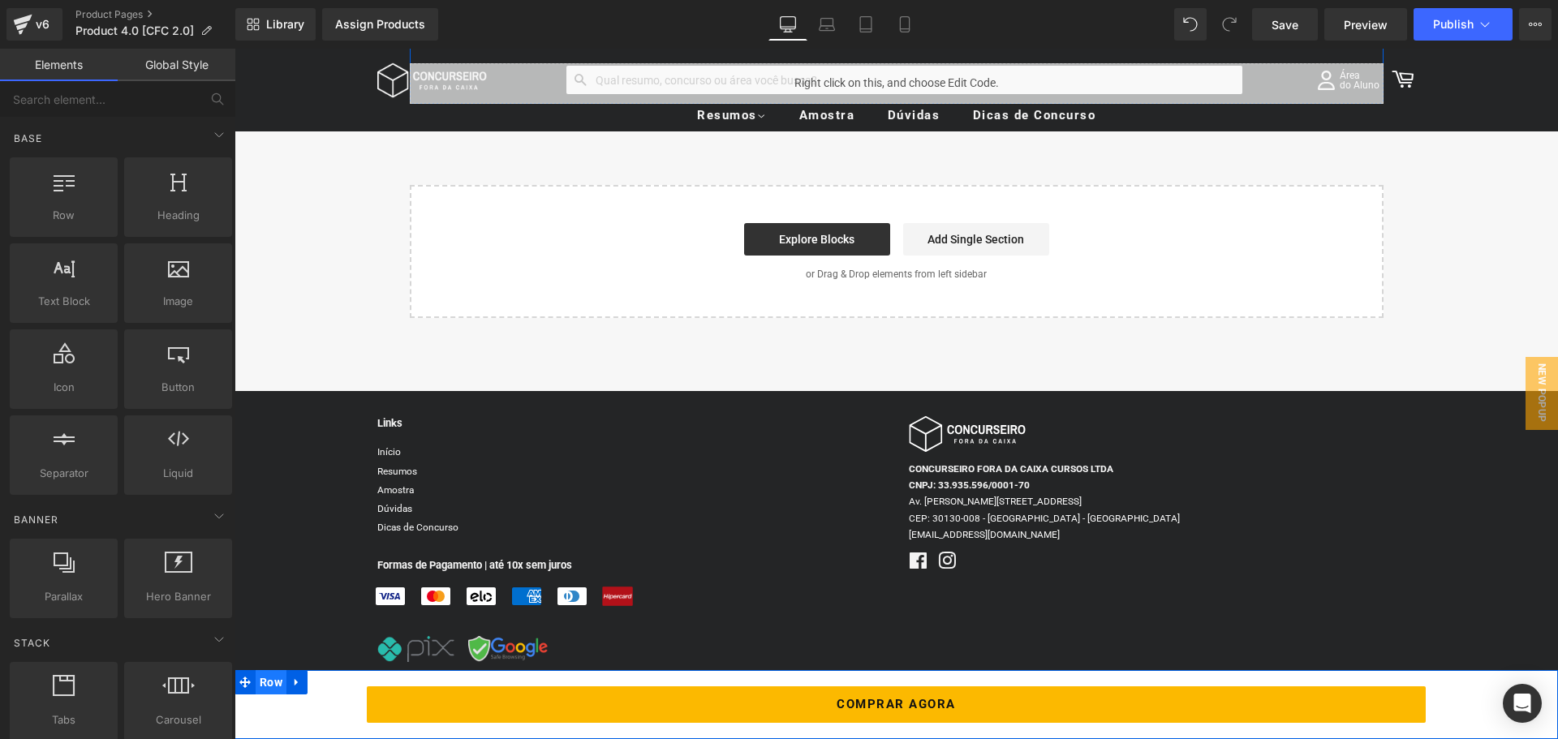
click at [264, 687] on span "Row" at bounding box center [271, 682] width 31 height 24
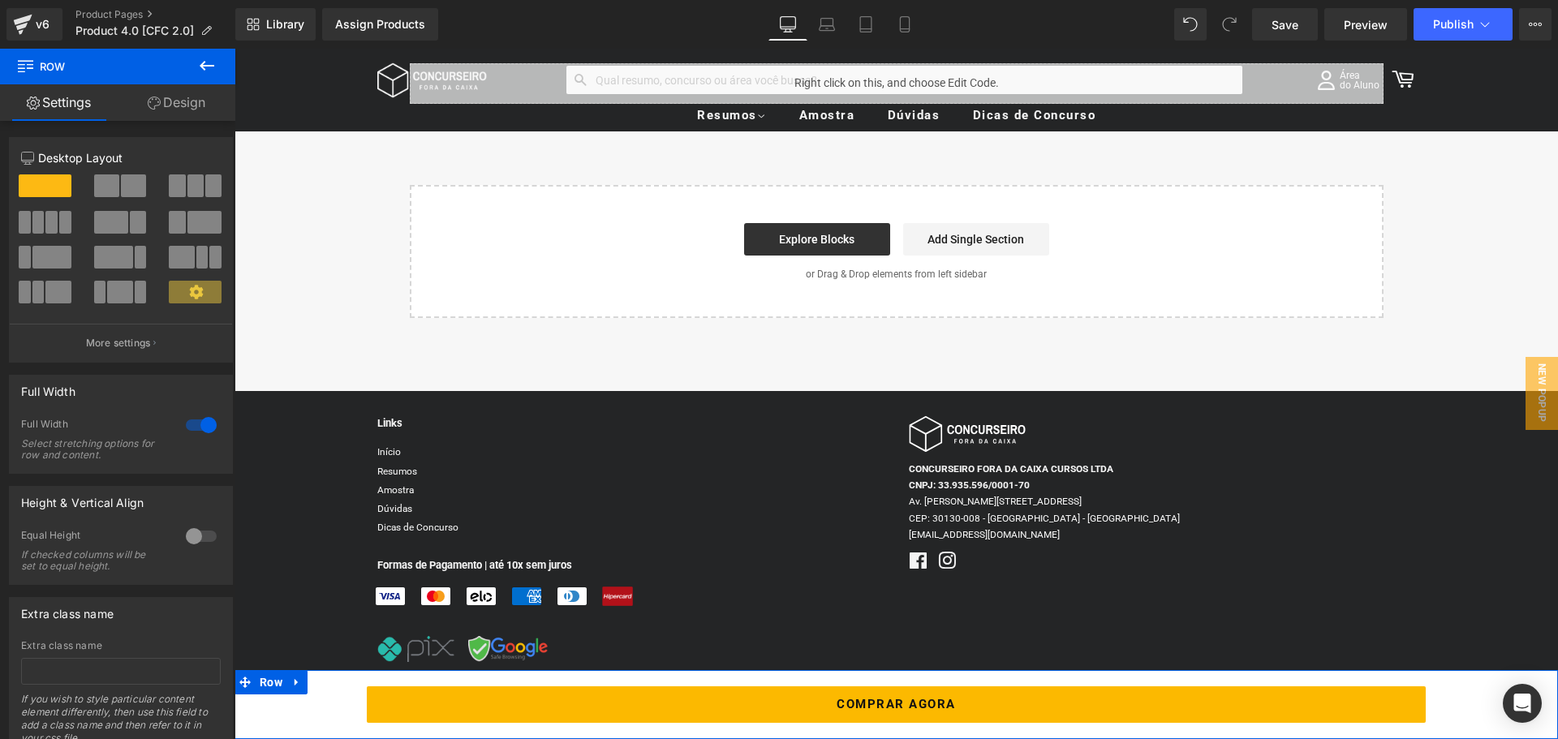
click at [165, 96] on link "Design" at bounding box center [177, 102] width 118 height 37
click at [0, 0] on div "Background" at bounding box center [0, 0] width 0 height 0
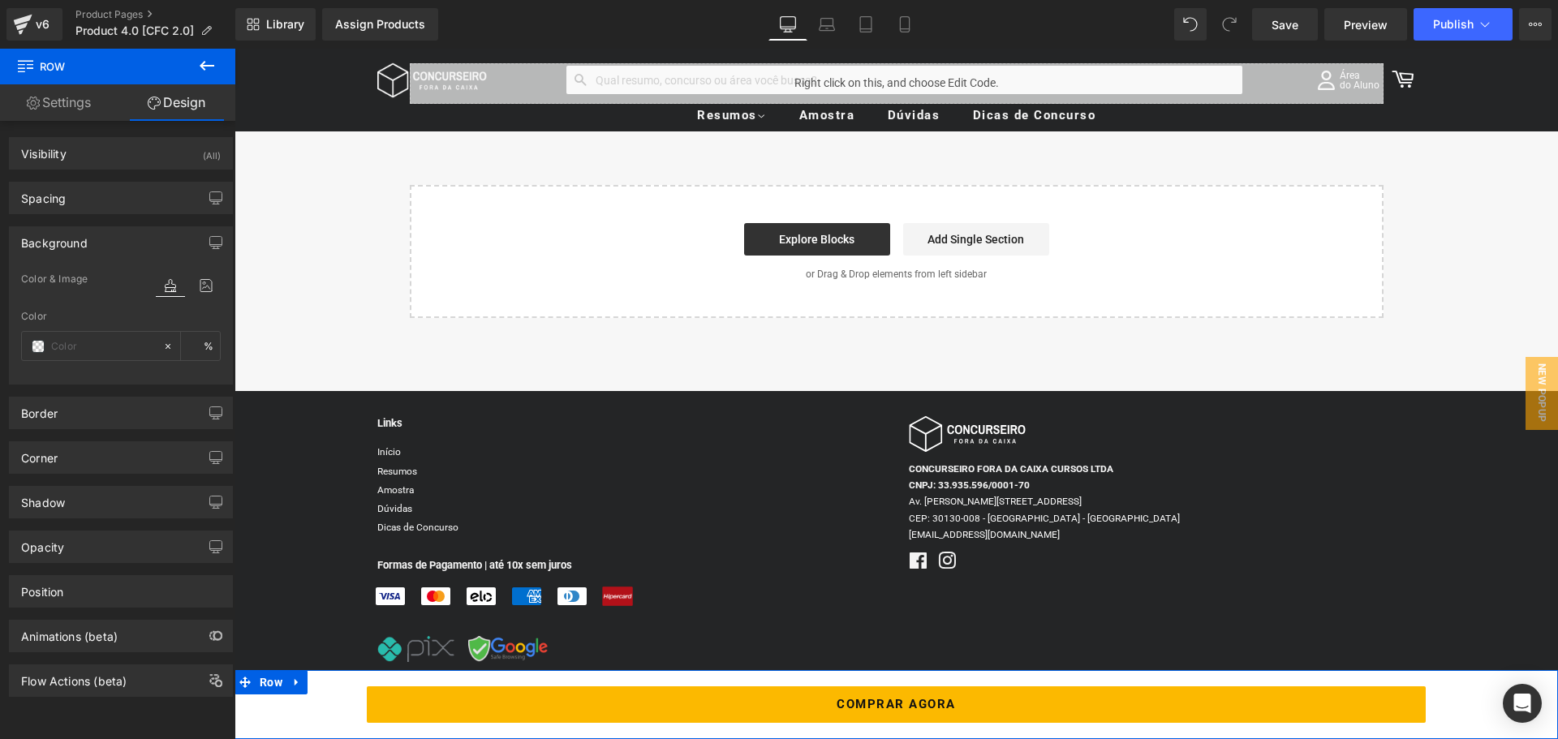
type input "#ffffff"
type input "100"
click at [33, 346] on span at bounding box center [38, 346] width 13 height 13
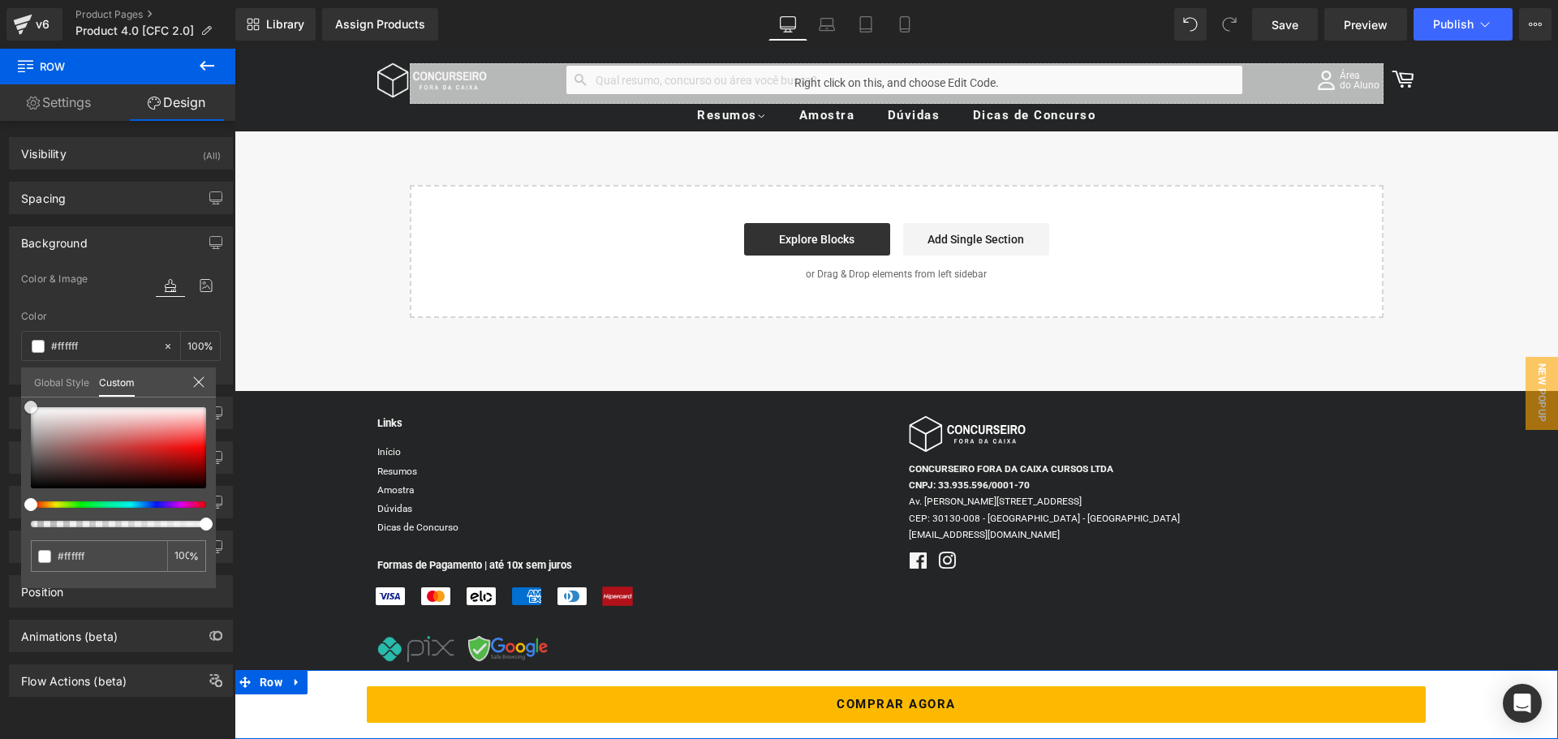
type input "#d7cfcf"
type input "#c6bcbc"
type input "#b2adad"
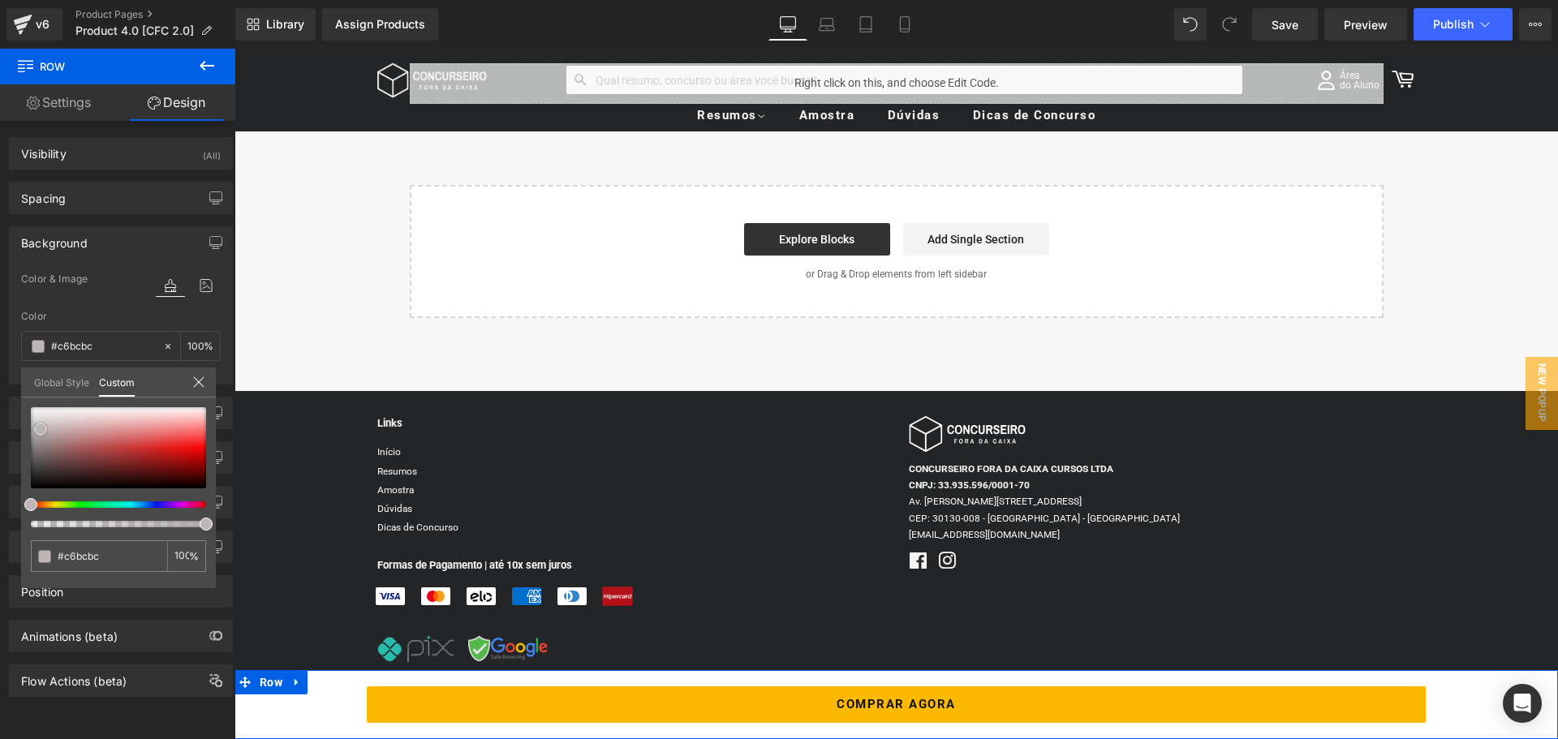
type input "#b2adad"
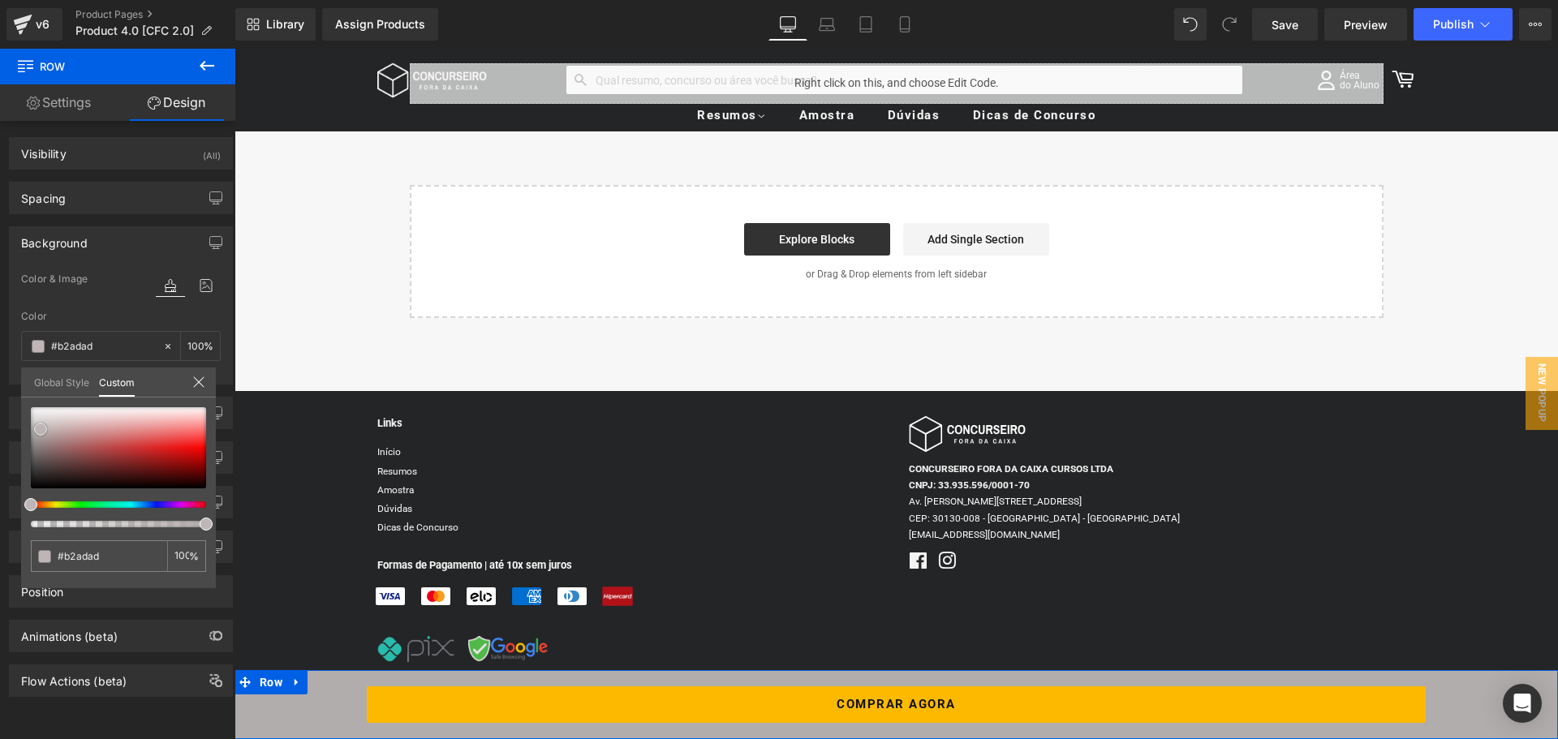
type input "#a6a4a4"
type input "#9e9e9e"
type input "#969696"
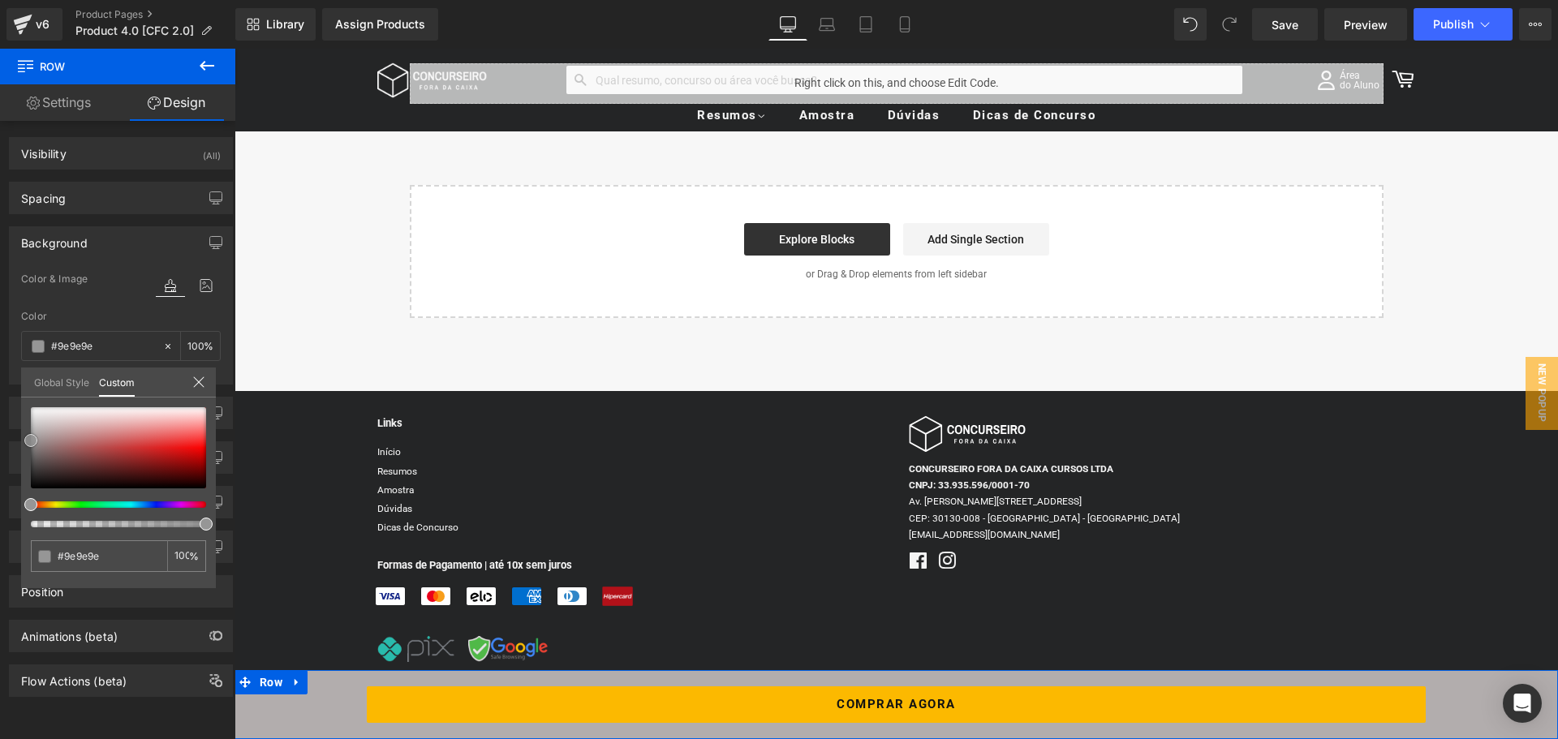
type input "#969696"
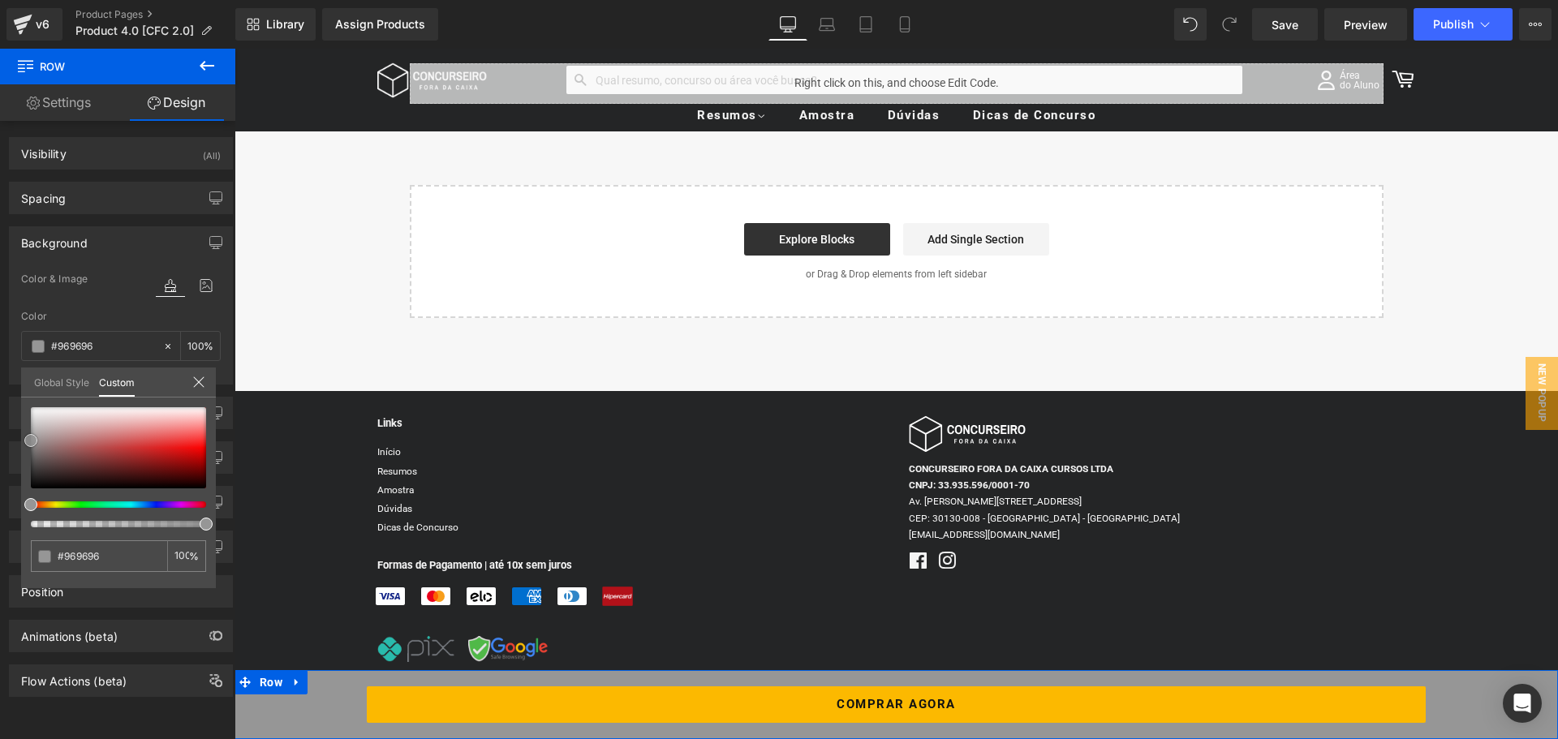
type input "#919191"
type input "#8c8c8c"
type input "#878787"
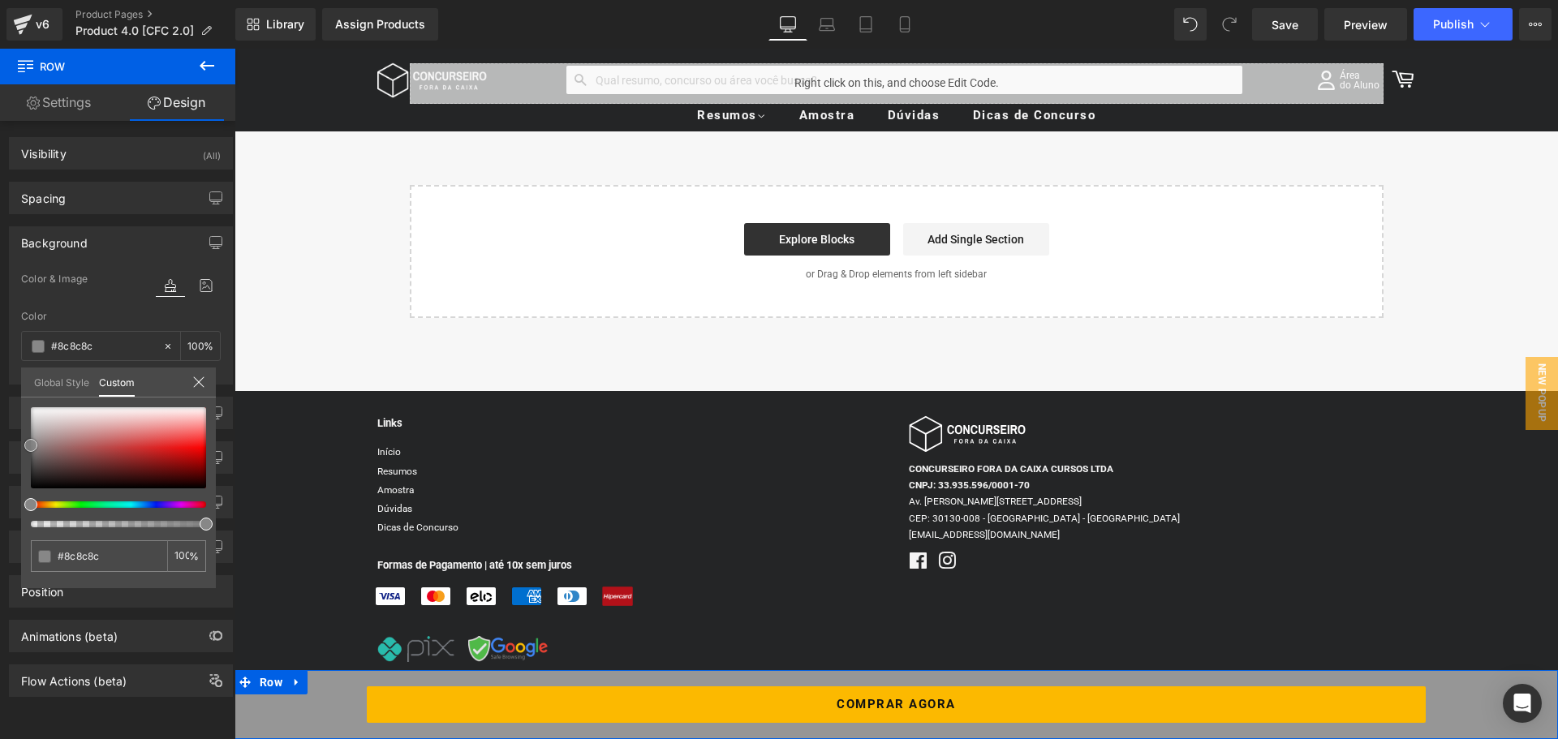
type input "#878787"
type input "#828282"
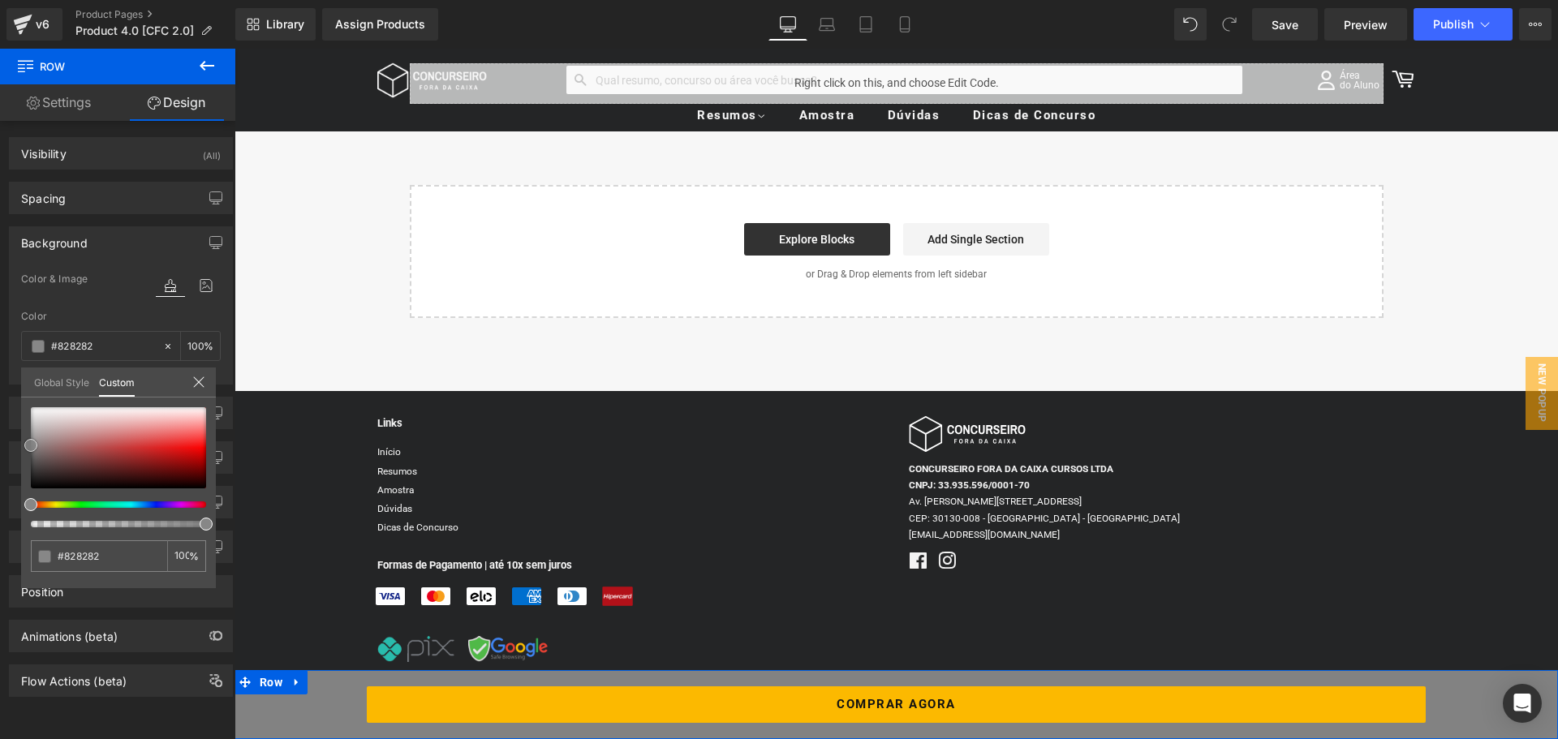
type input "#a5a5a5"
type input "#b5b5b5"
type input "#b7b7b7"
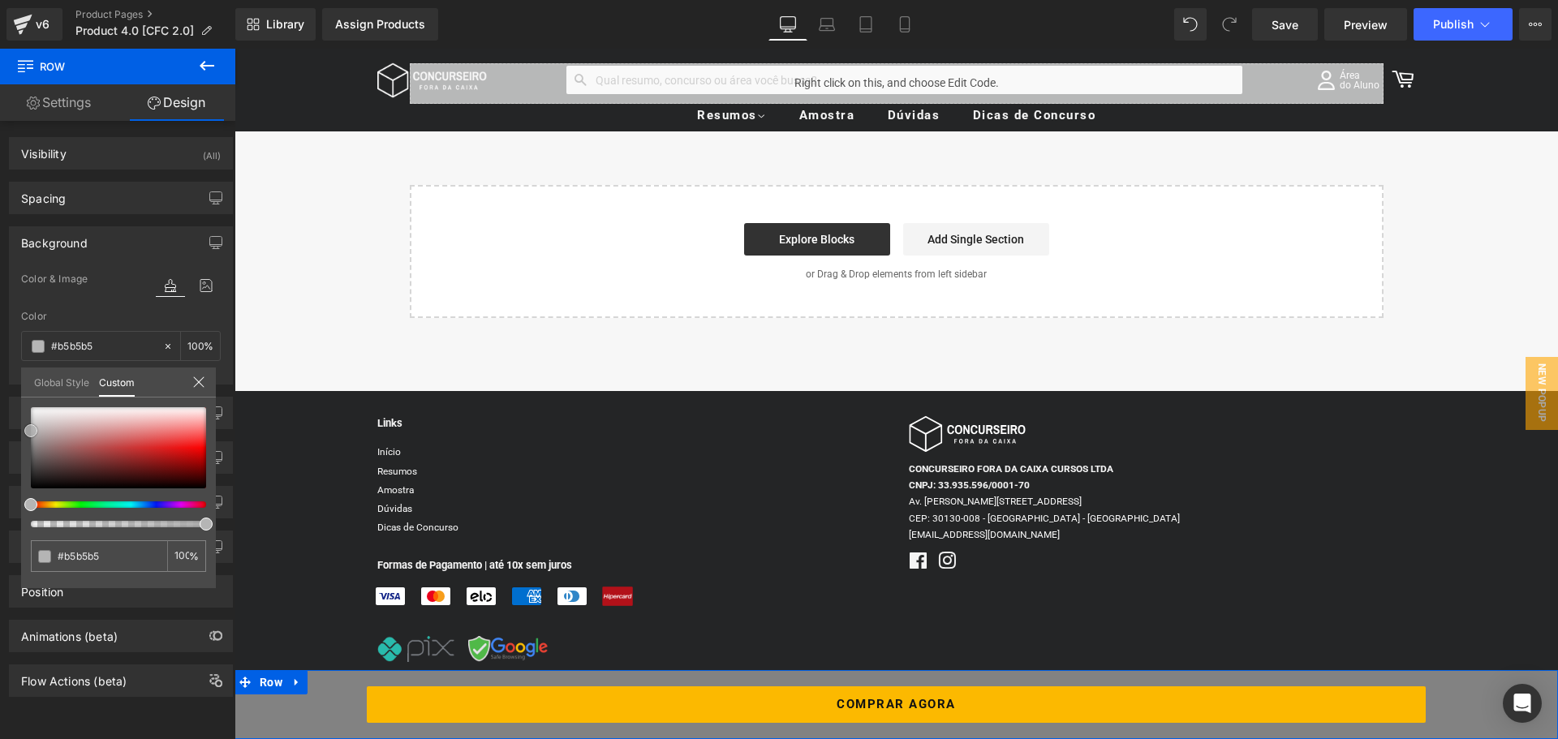
type input "#b7b7b7"
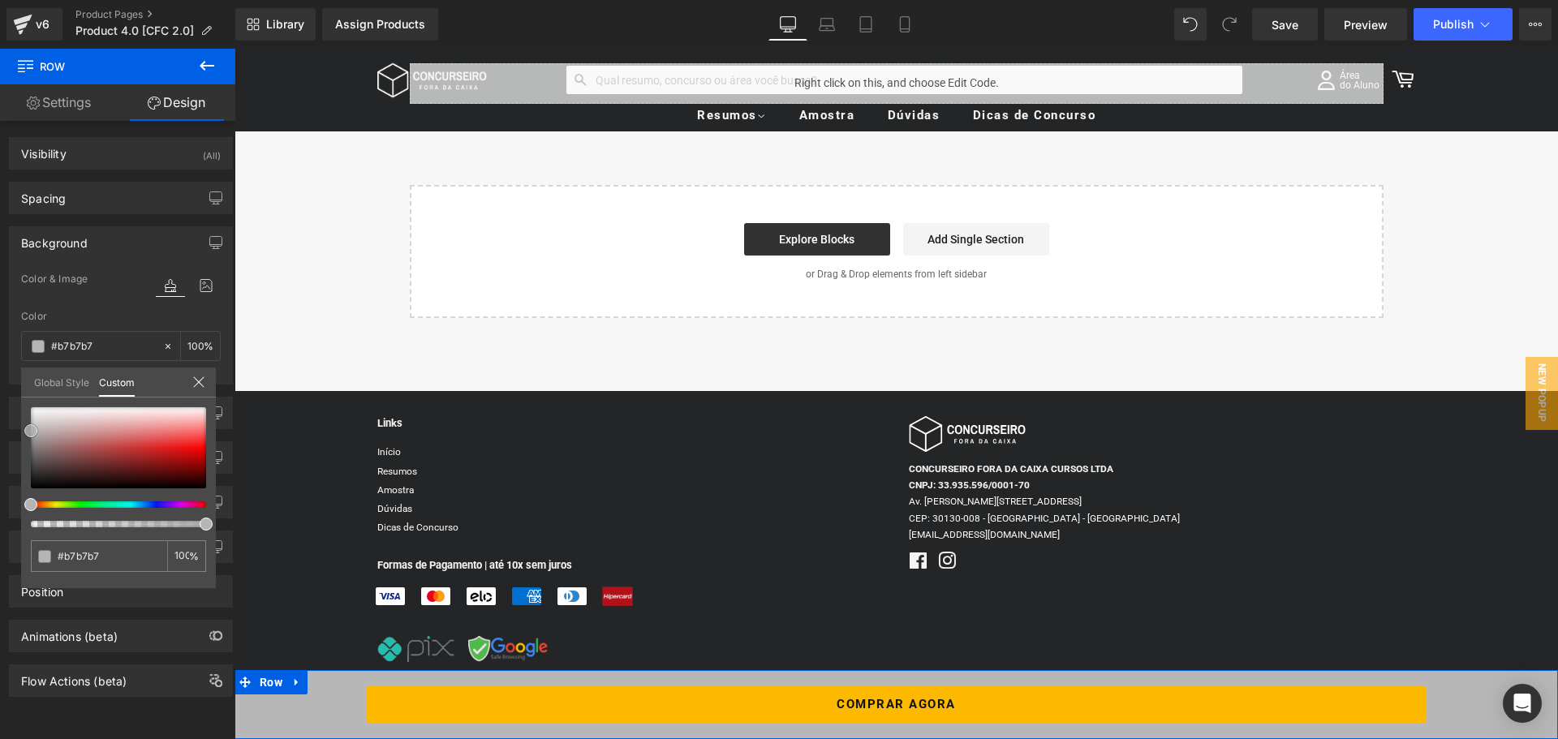
type input "#bfbfbf"
type input "#c4c4c4"
type input "#c6c6c6"
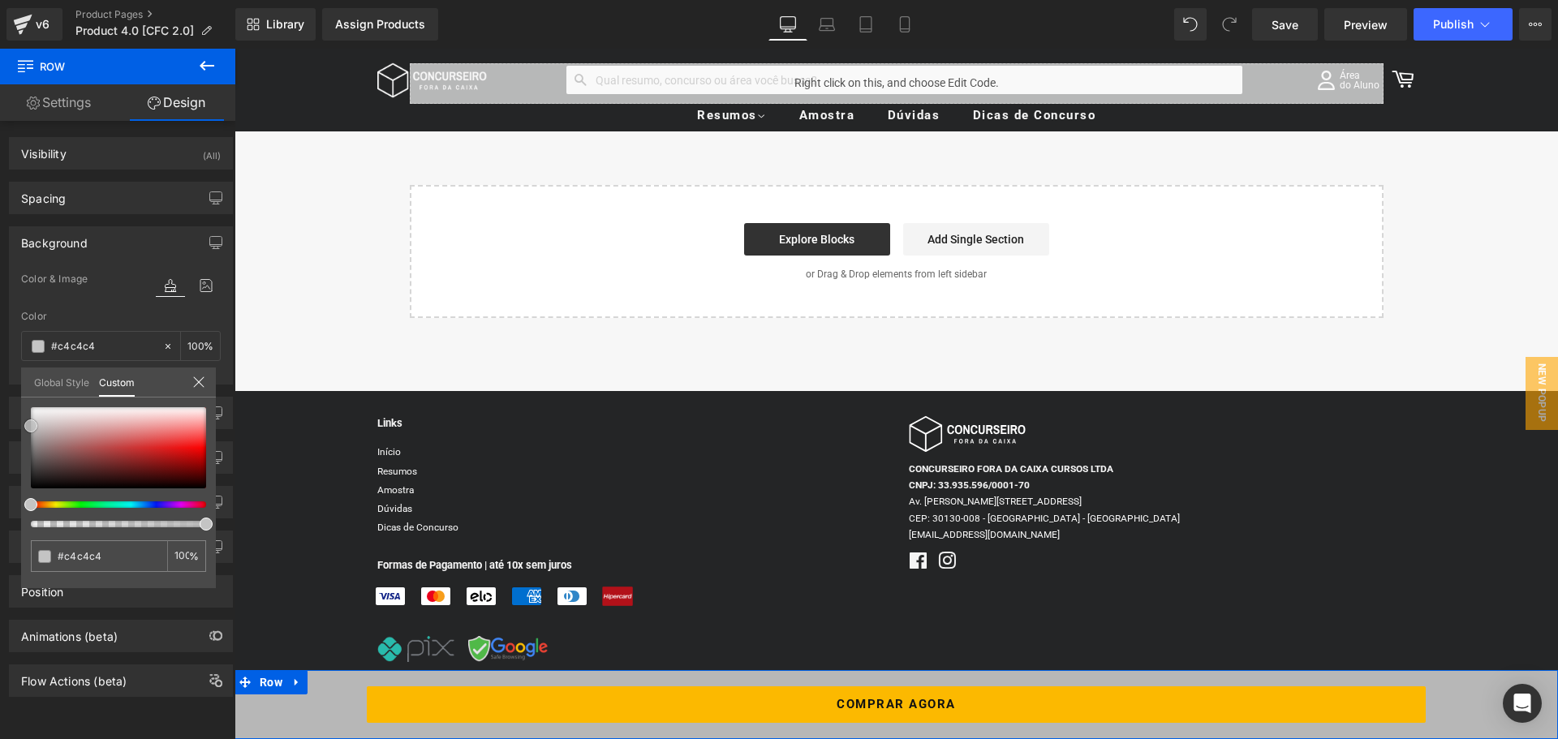
type input "#c6c6c6"
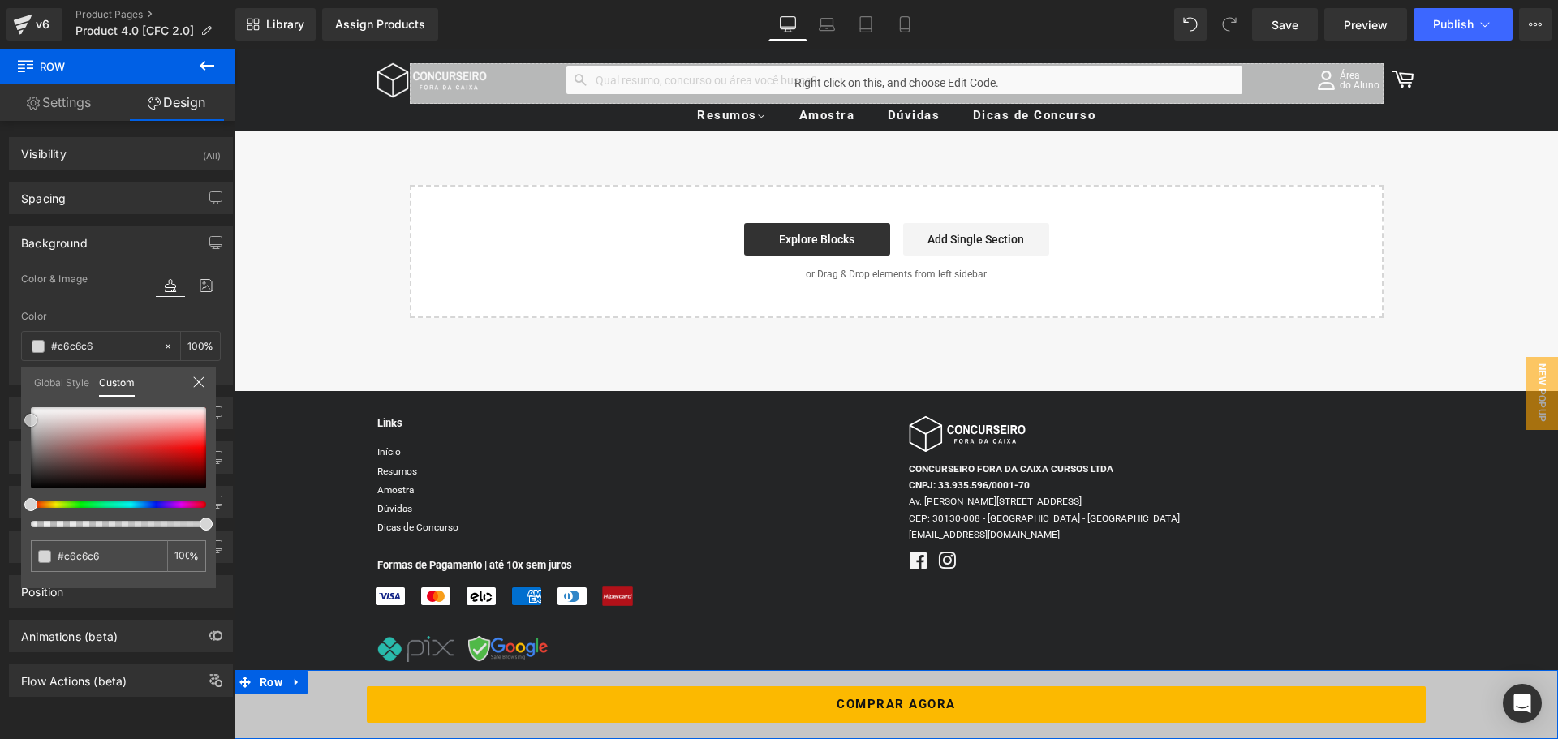
type input "#cccccc"
type input "#d6d6d6"
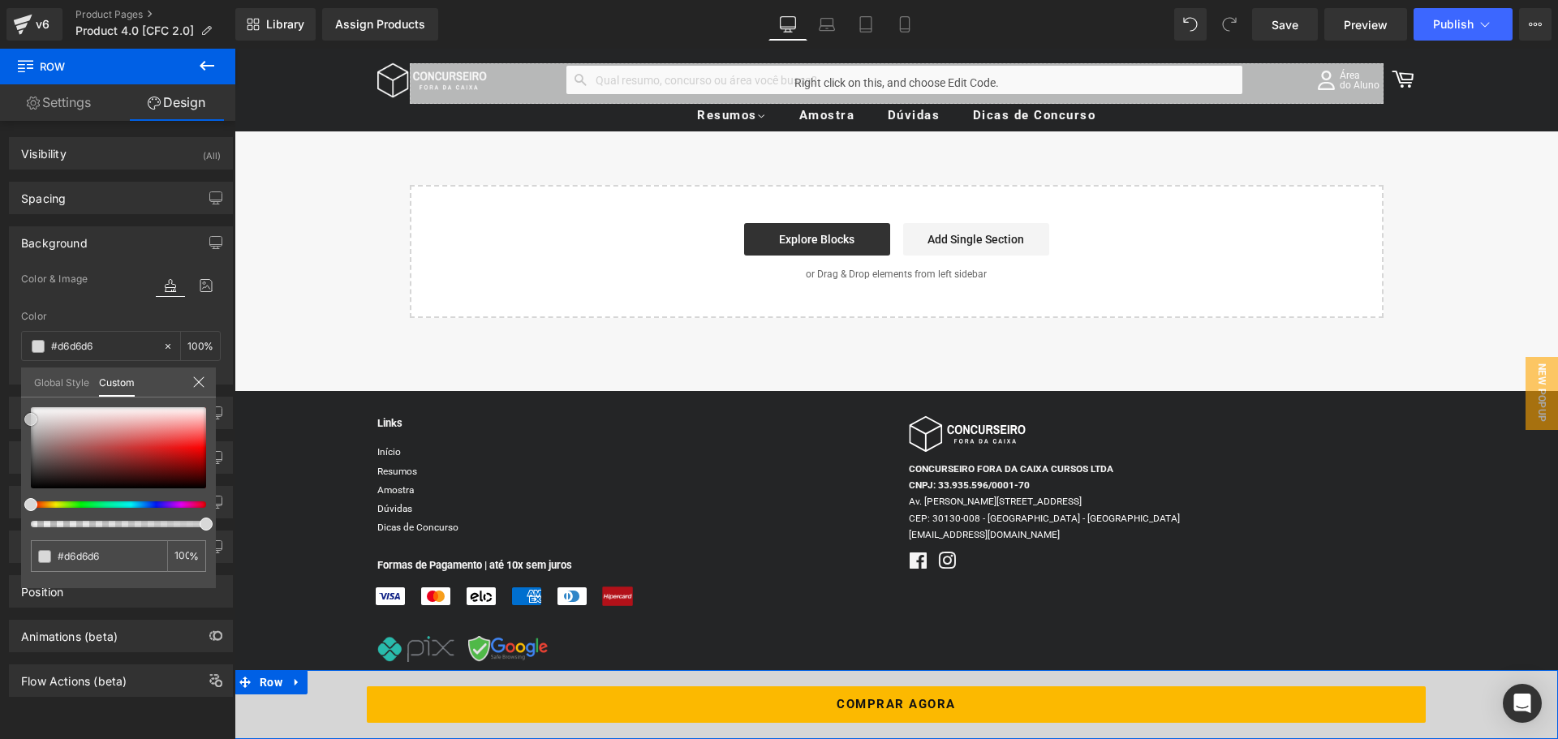
type input "#dbdbdb"
type input "#e0e0e0"
type input "#dddddd"
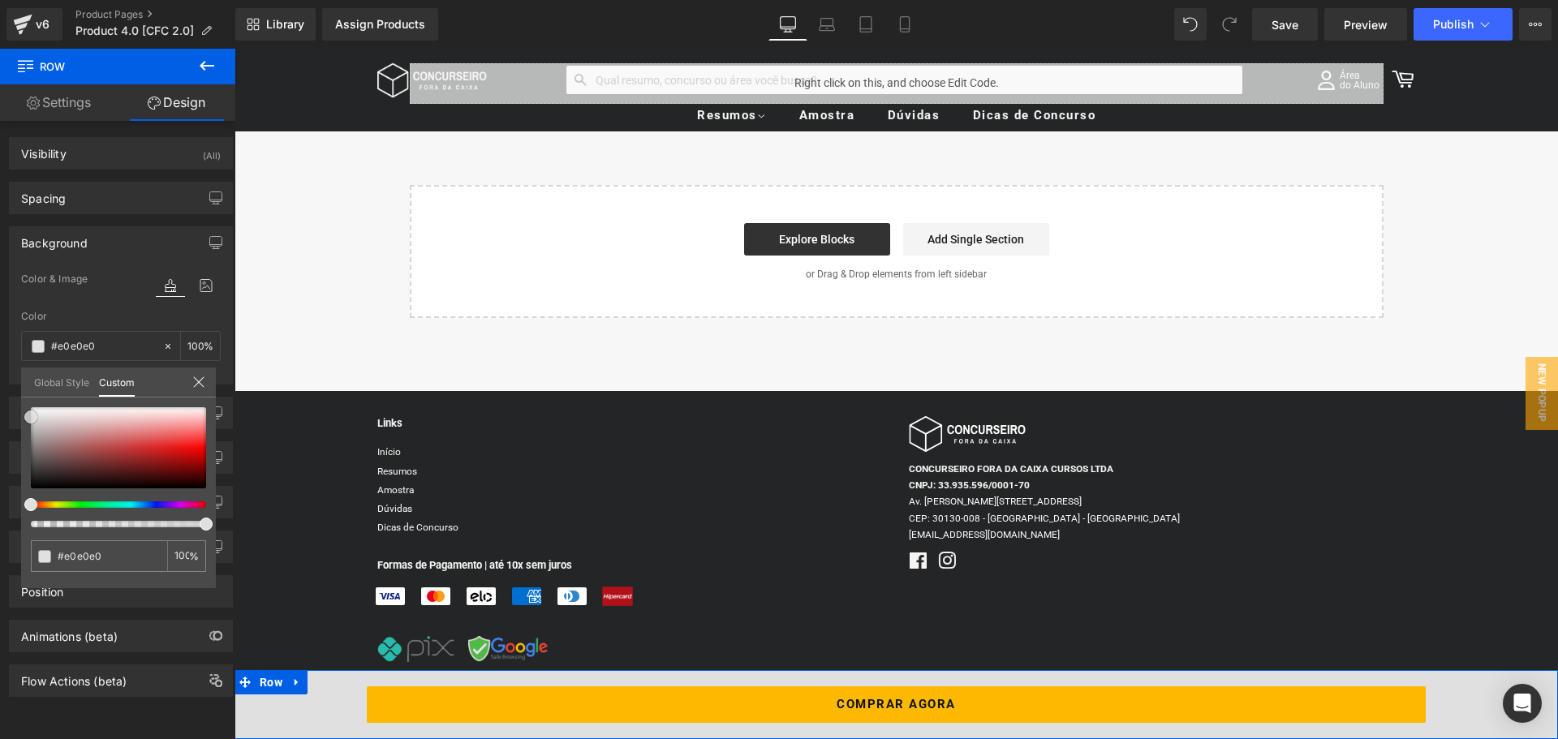
type input "#dddddd"
type input "#dbdbdb"
type input "#d8d8d8"
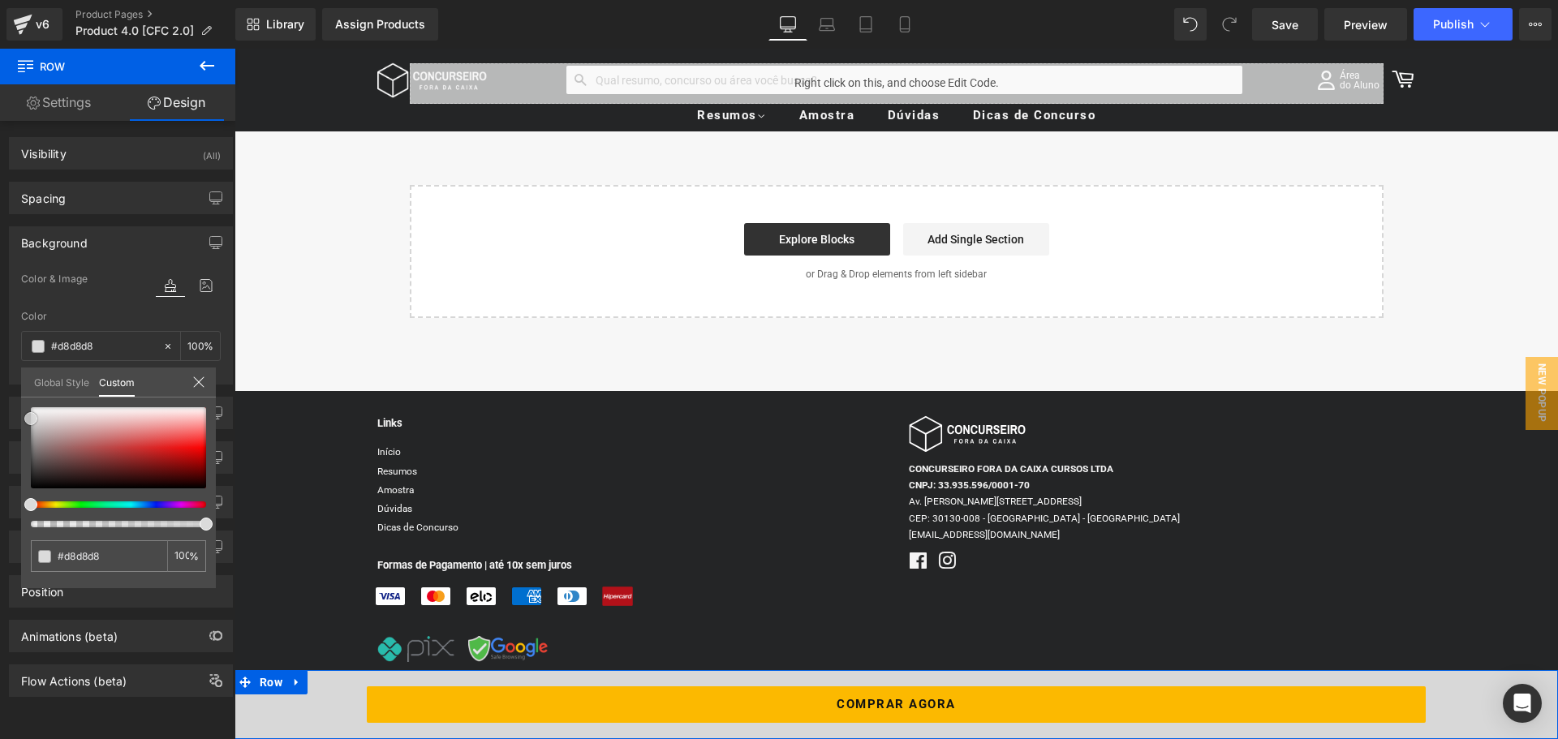
type input "#d6d6d6"
type input "#d8d8d8"
type input "#dbdbdb"
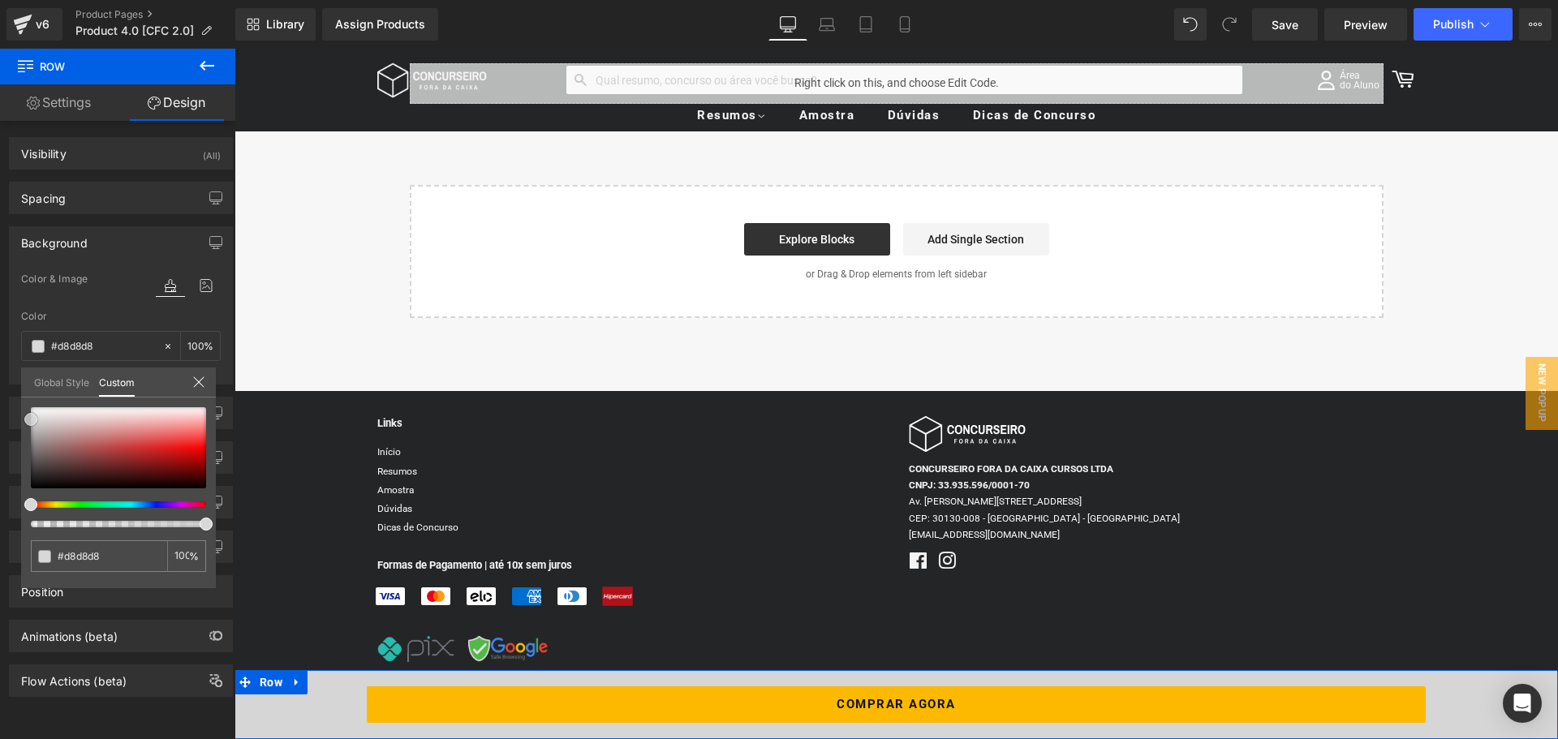
type input "#dbdbdb"
type input "#dddddd"
type input "#e2e2e2"
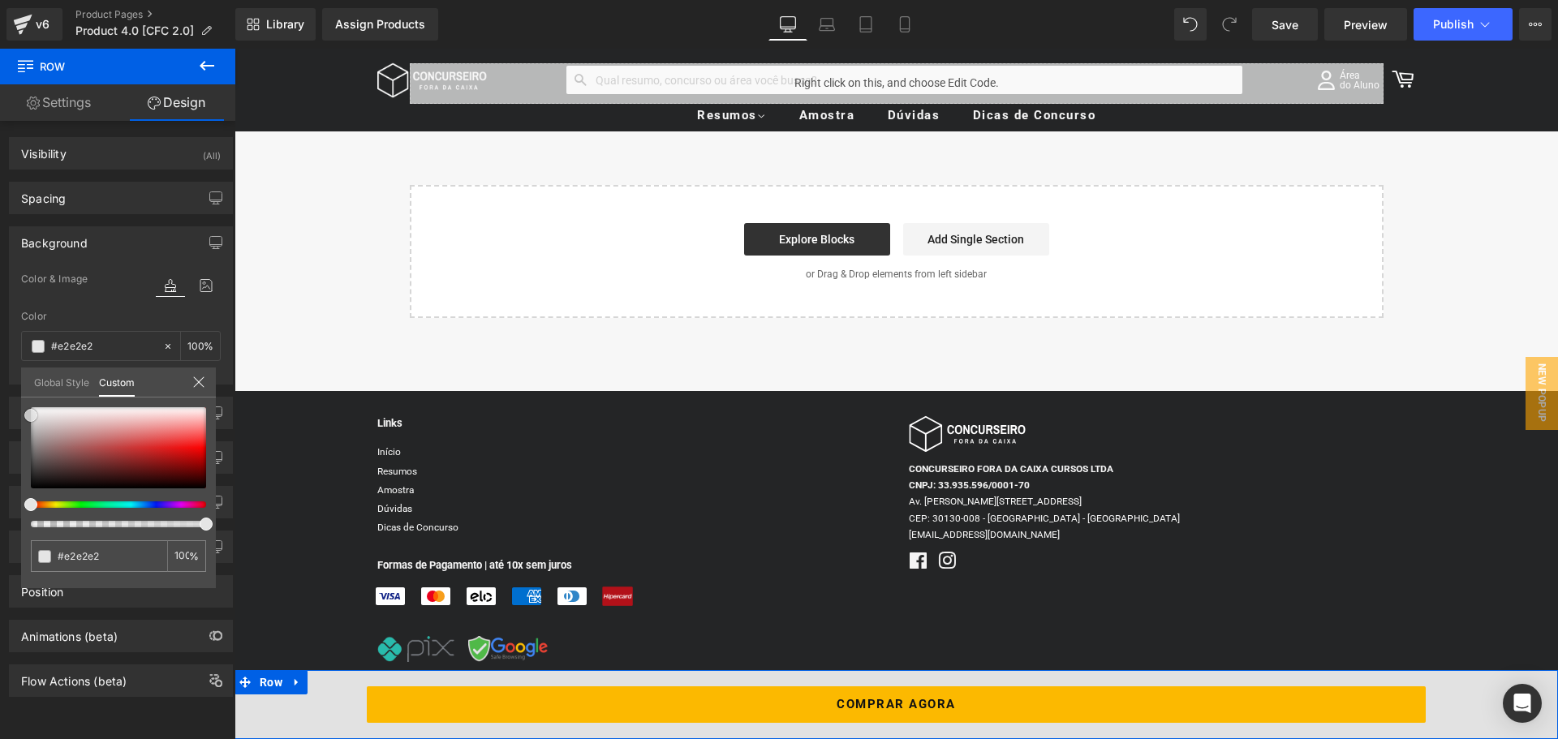
type input "#e8e8e8"
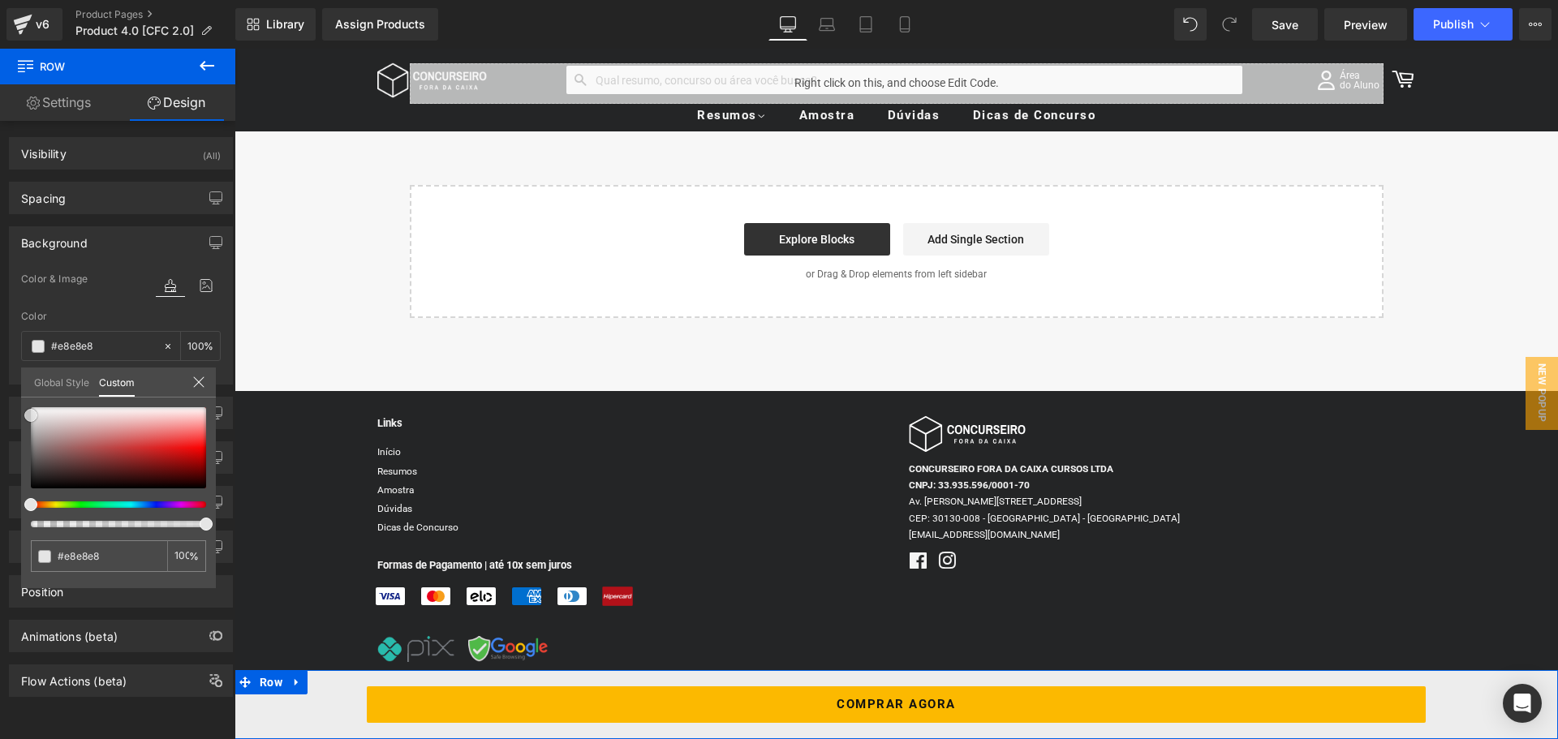
type input "#ededed"
type input "#eaeaea"
type input "#e8e8e8"
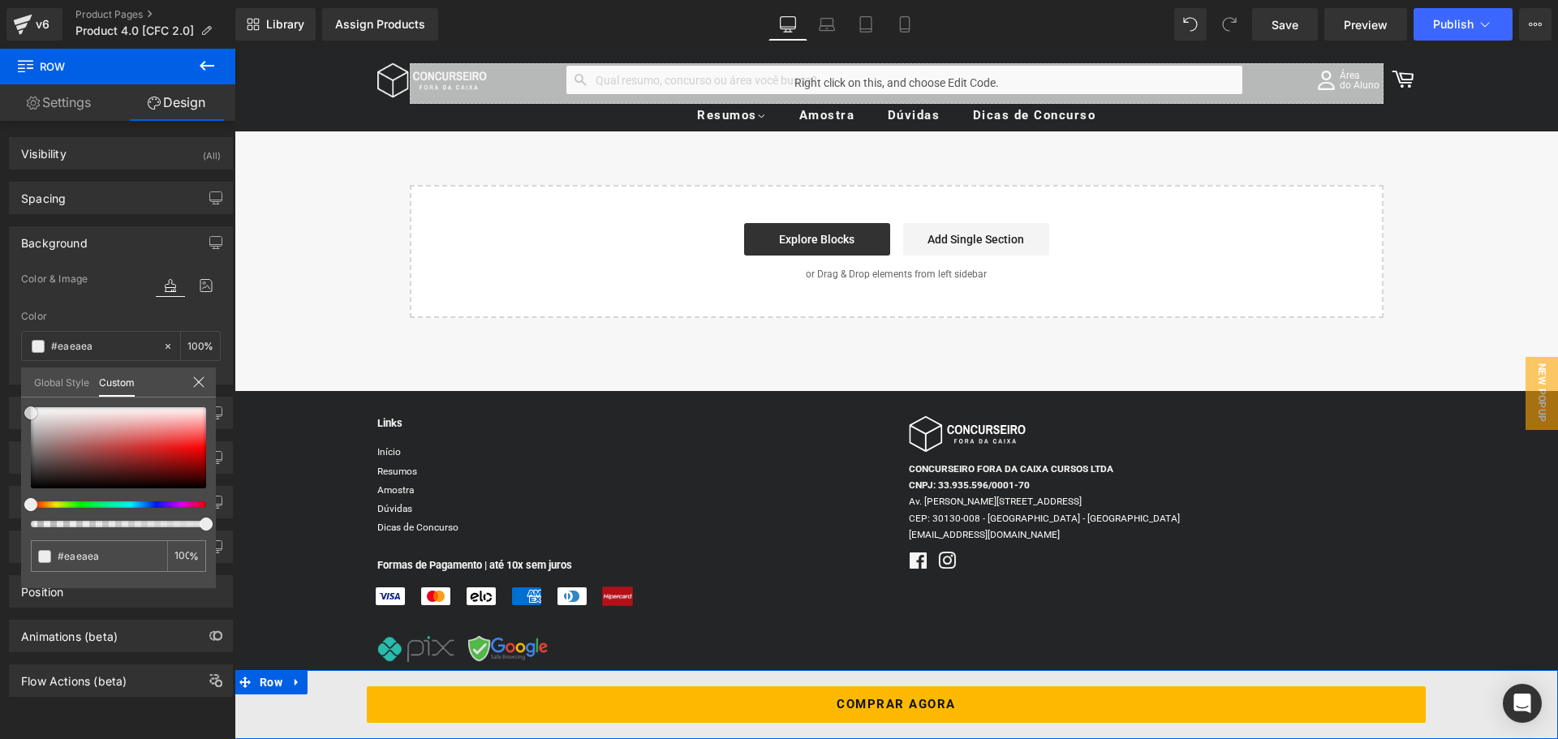
type input "#e8e8e8"
type input "#e5e5e5"
type input "#e2e2e2"
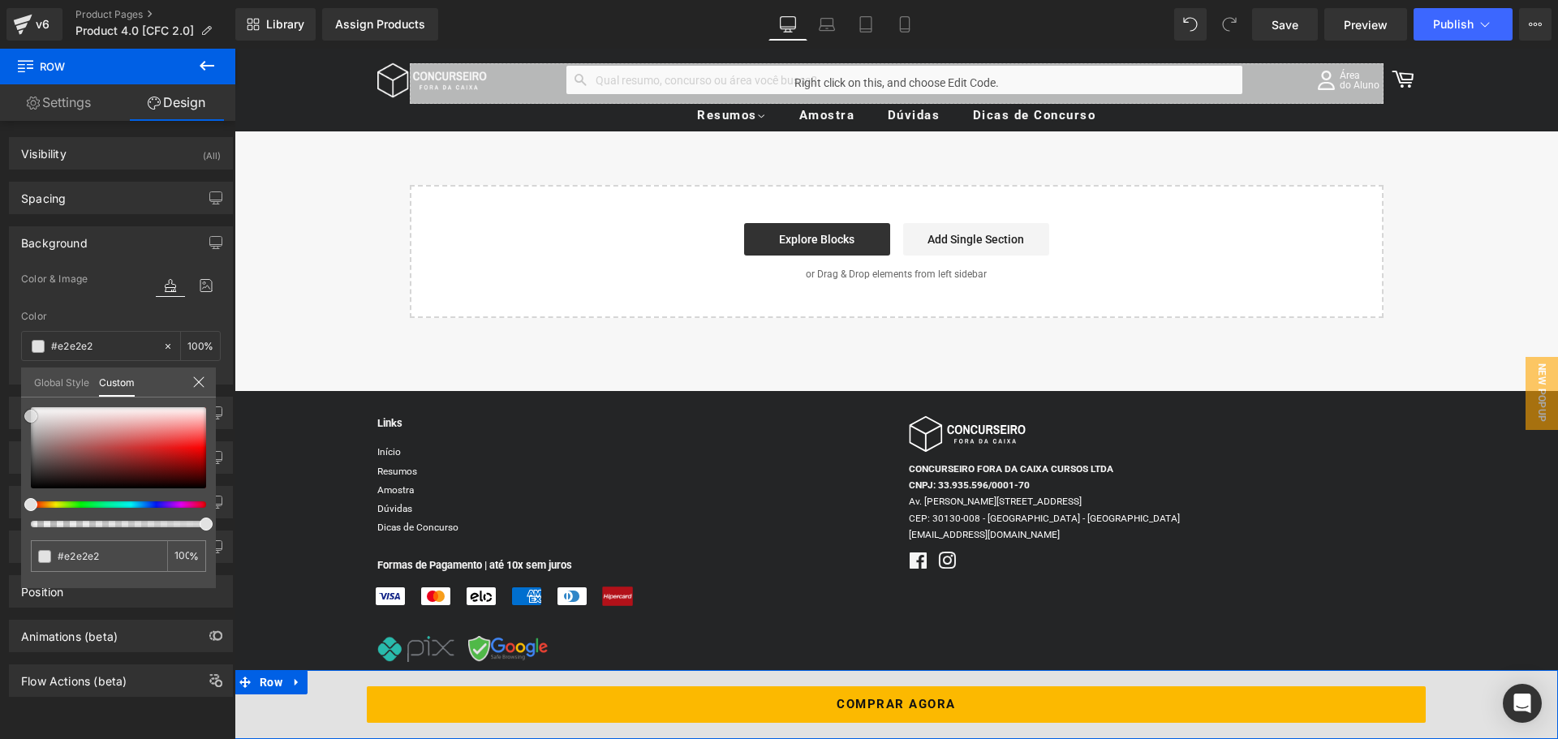
type input "#e0e0e0"
type input "#e2e2e2"
type input "#e5e5e5"
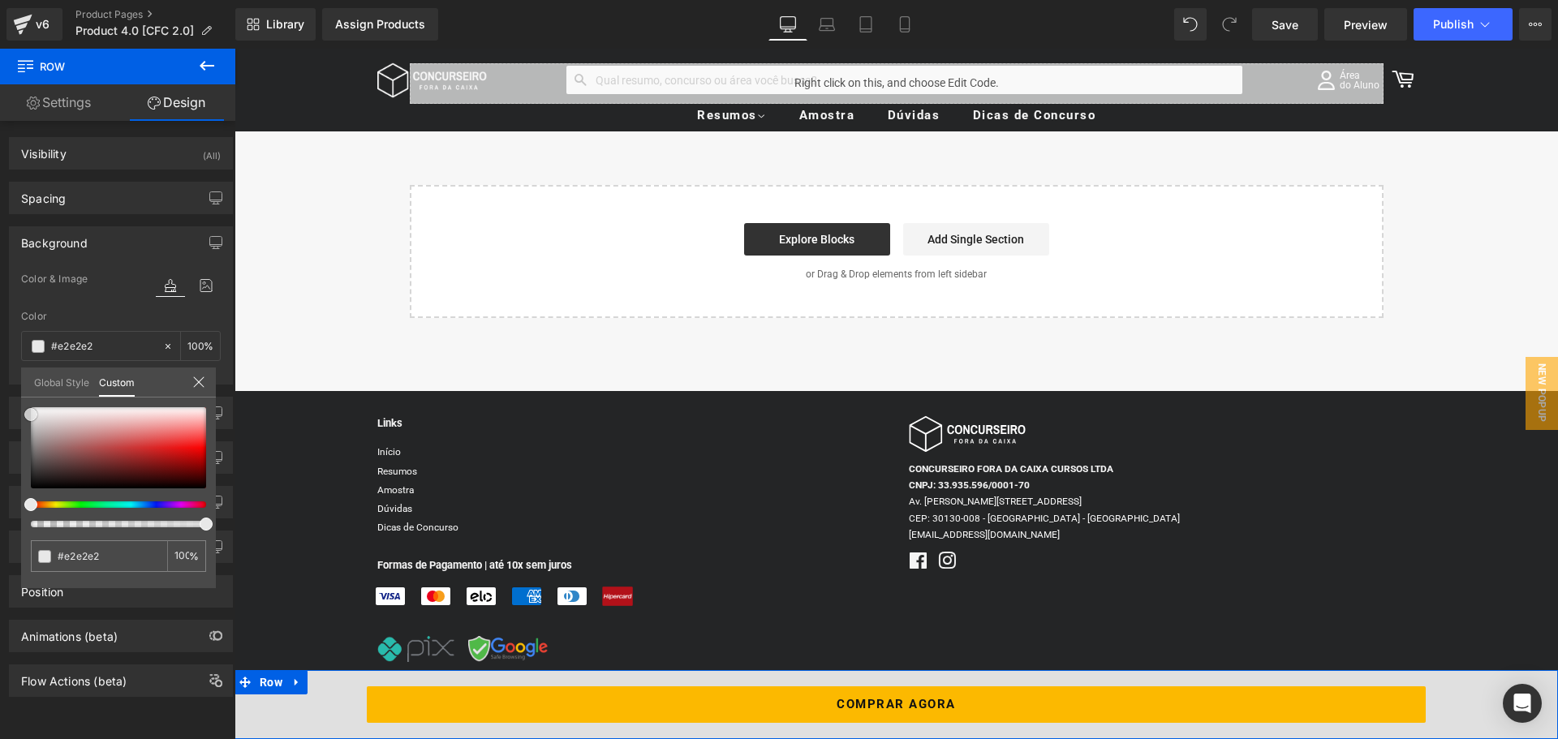
type input "#e5e5e5"
type input "#e2e2e2"
type input "#e0e0e0"
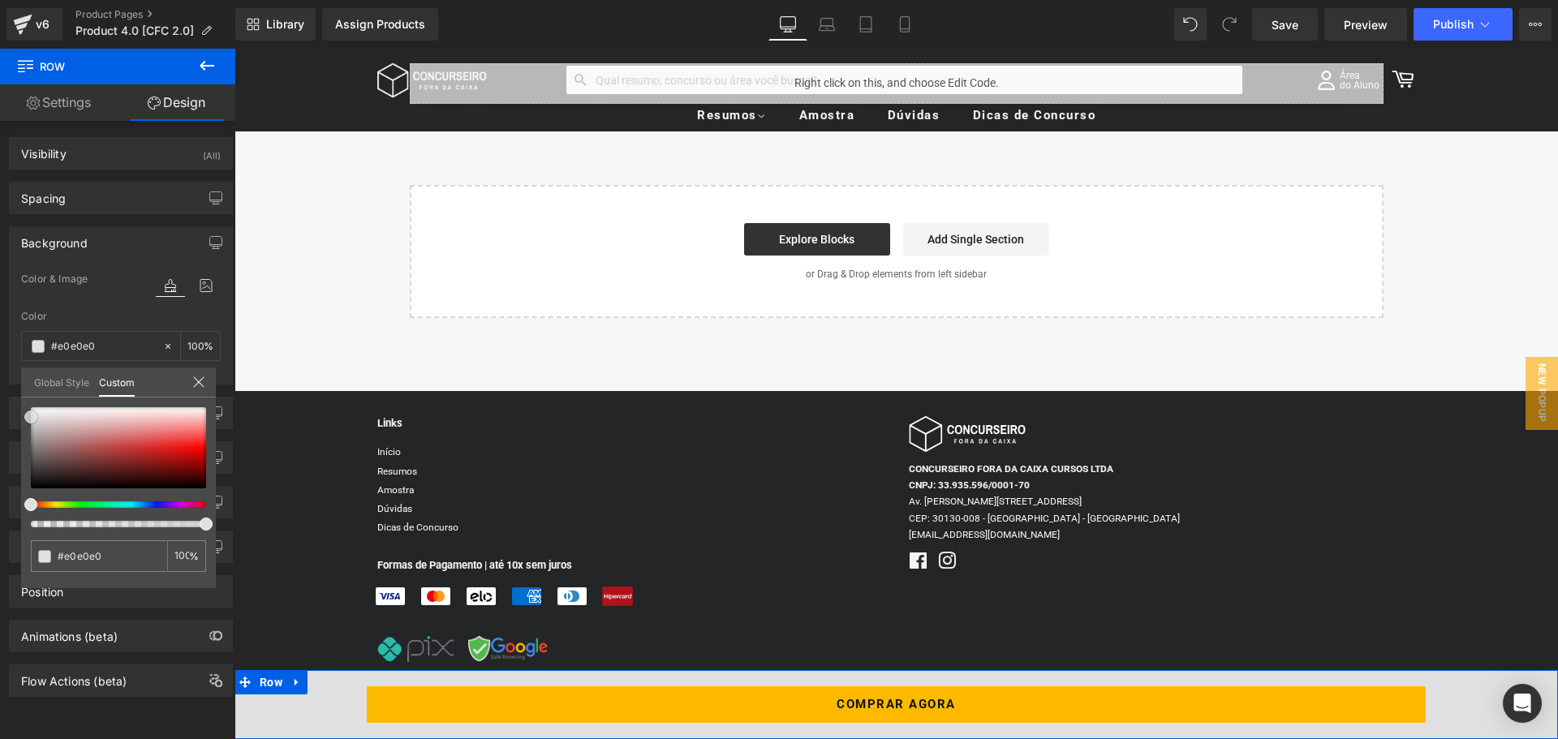
type input "#dbdbdb"
drag, startPoint x: 41, startPoint y: 429, endPoint x: 19, endPoint y: 419, distance: 24.3
click at [19, 385] on div "Background Color & Image color rgba(219, 219, 219, 1) Color #dbdbdb 100 % Image…" at bounding box center [121, 299] width 243 height 170
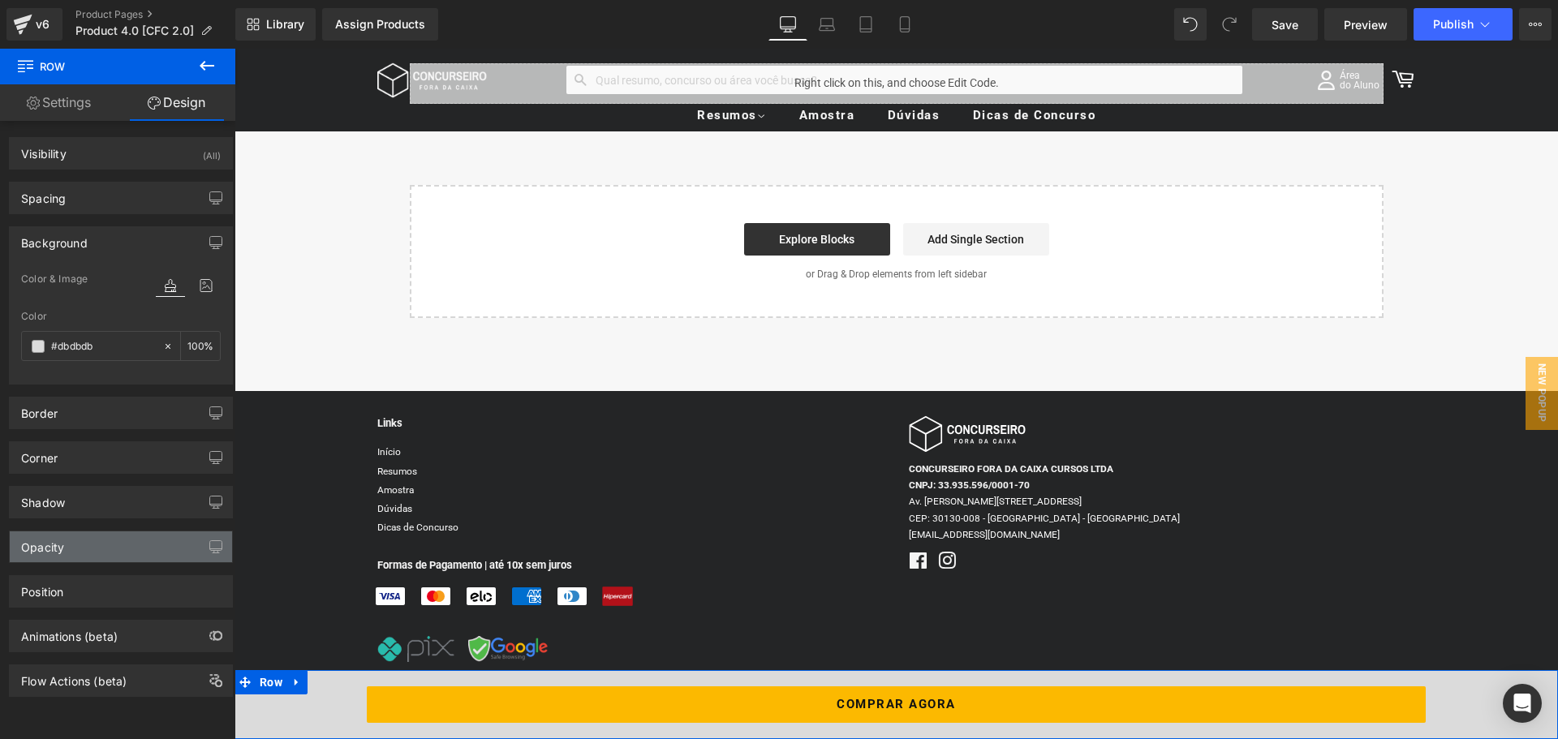
click at [59, 534] on div "Opacity" at bounding box center [42, 543] width 43 height 23
click at [65, 533] on div "Opacity" at bounding box center [121, 547] width 222 height 31
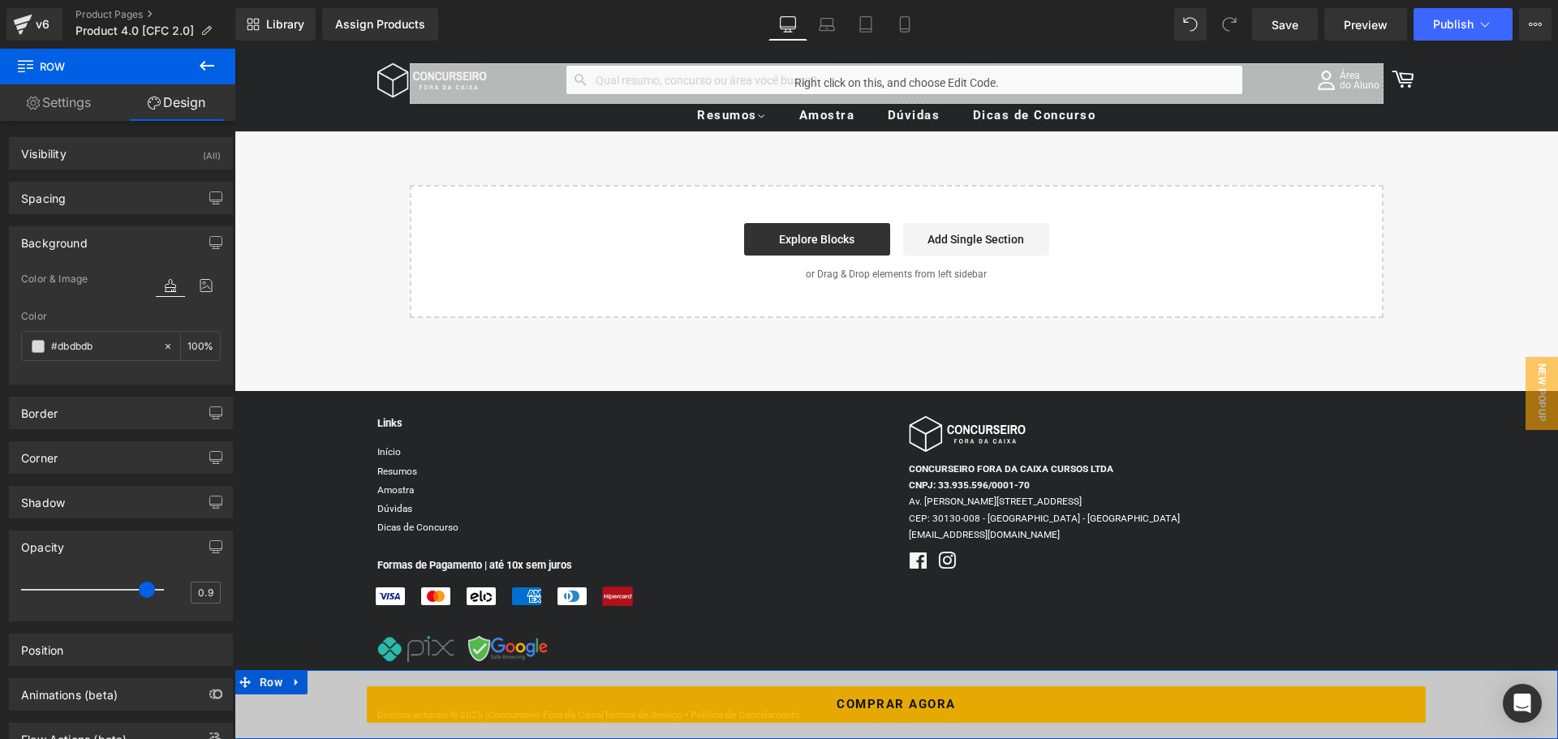
type input "1"
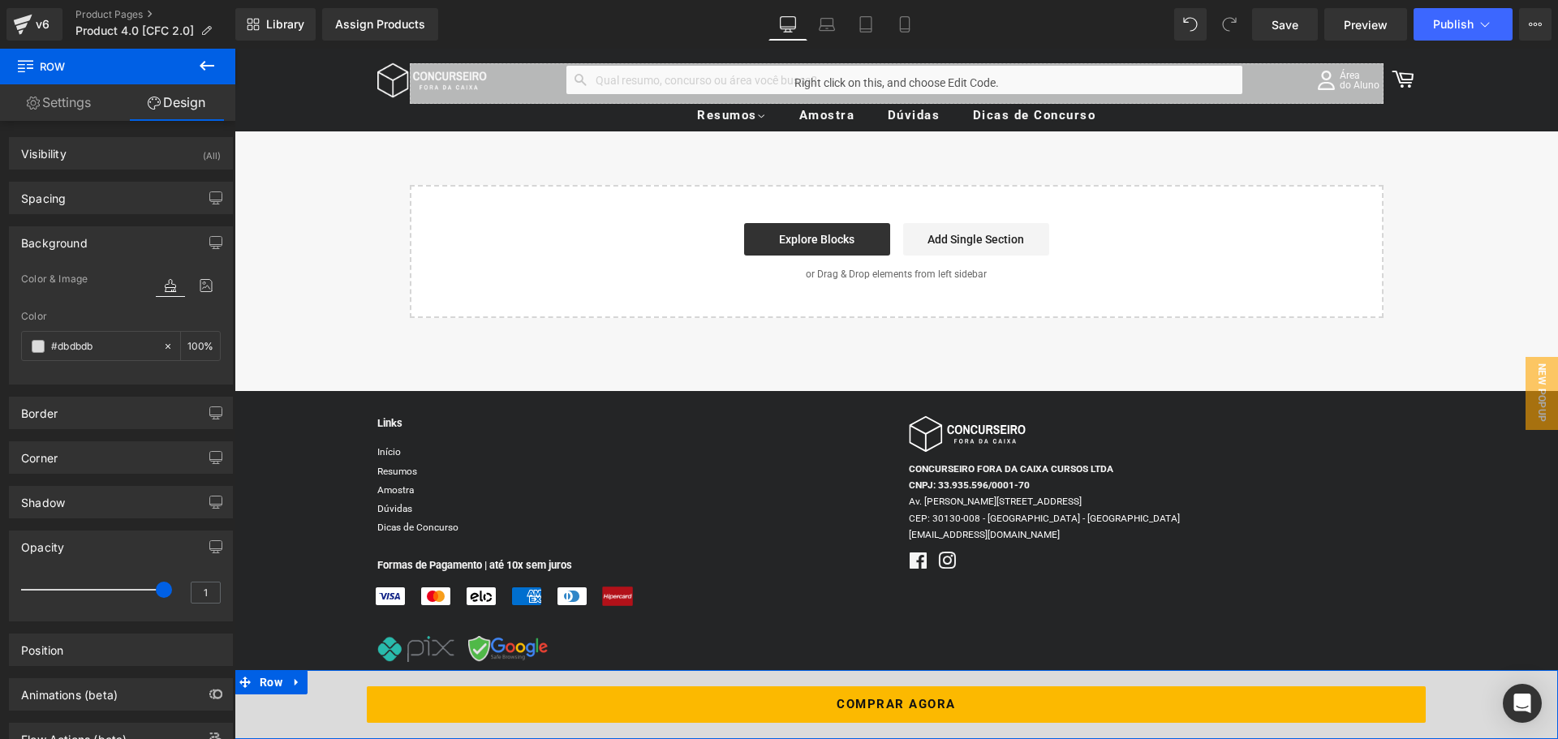
drag, startPoint x: 157, startPoint y: 589, endPoint x: 176, endPoint y: 588, distance: 18.7
click at [176, 588] on div "1" at bounding box center [121, 595] width 200 height 43
click at [154, 554] on div "Opacity" at bounding box center [121, 547] width 222 height 31
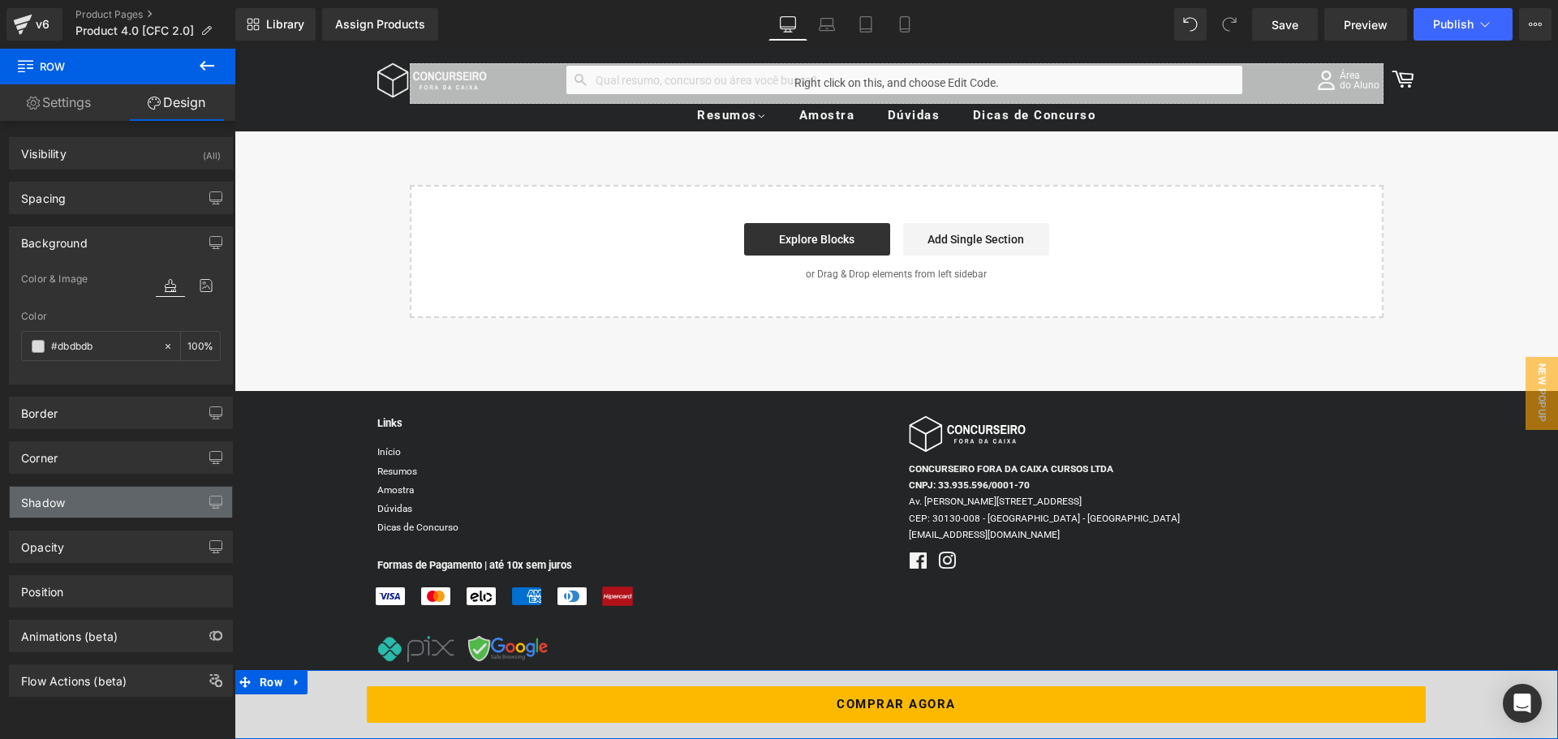
click at [97, 495] on div "Shadow" at bounding box center [121, 502] width 222 height 31
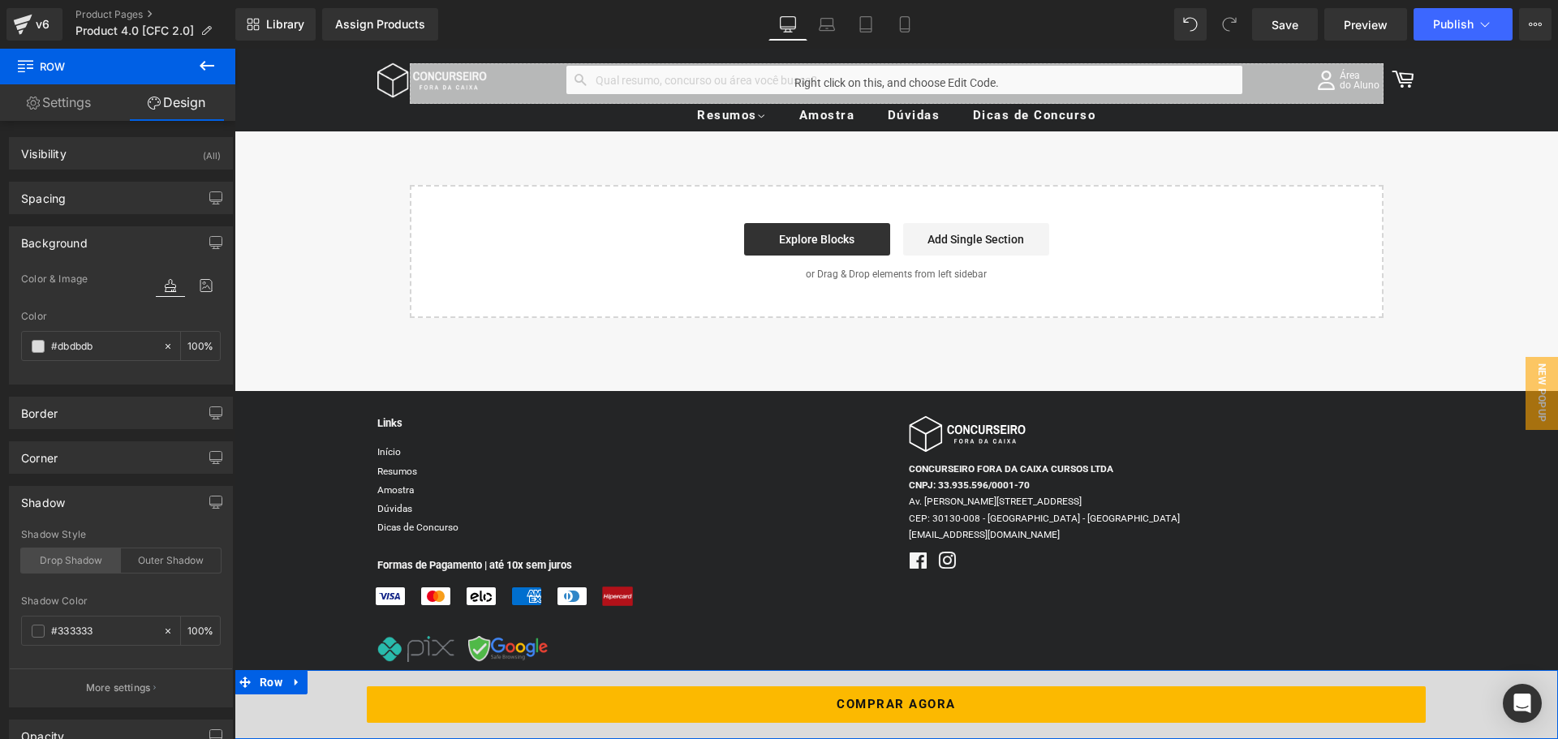
click at [89, 561] on div "Drop Shadow" at bounding box center [71, 561] width 100 height 24
type input "45"
type input "14"
type input "10"
click at [88, 561] on div "Drop Shadow" at bounding box center [71, 561] width 100 height 24
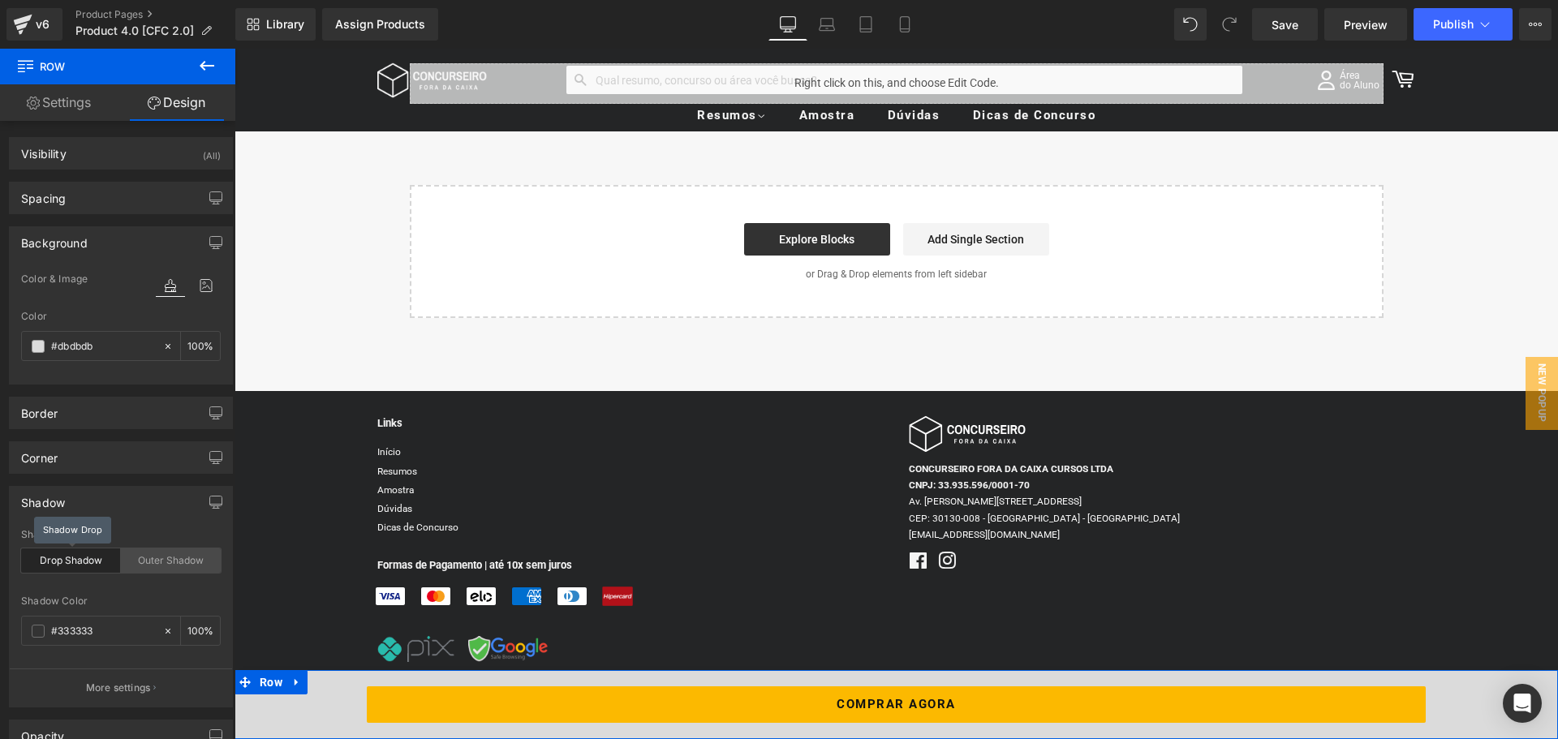
type input "0"
click at [158, 557] on div "Outer Shadow" at bounding box center [171, 561] width 100 height 24
type input "0"
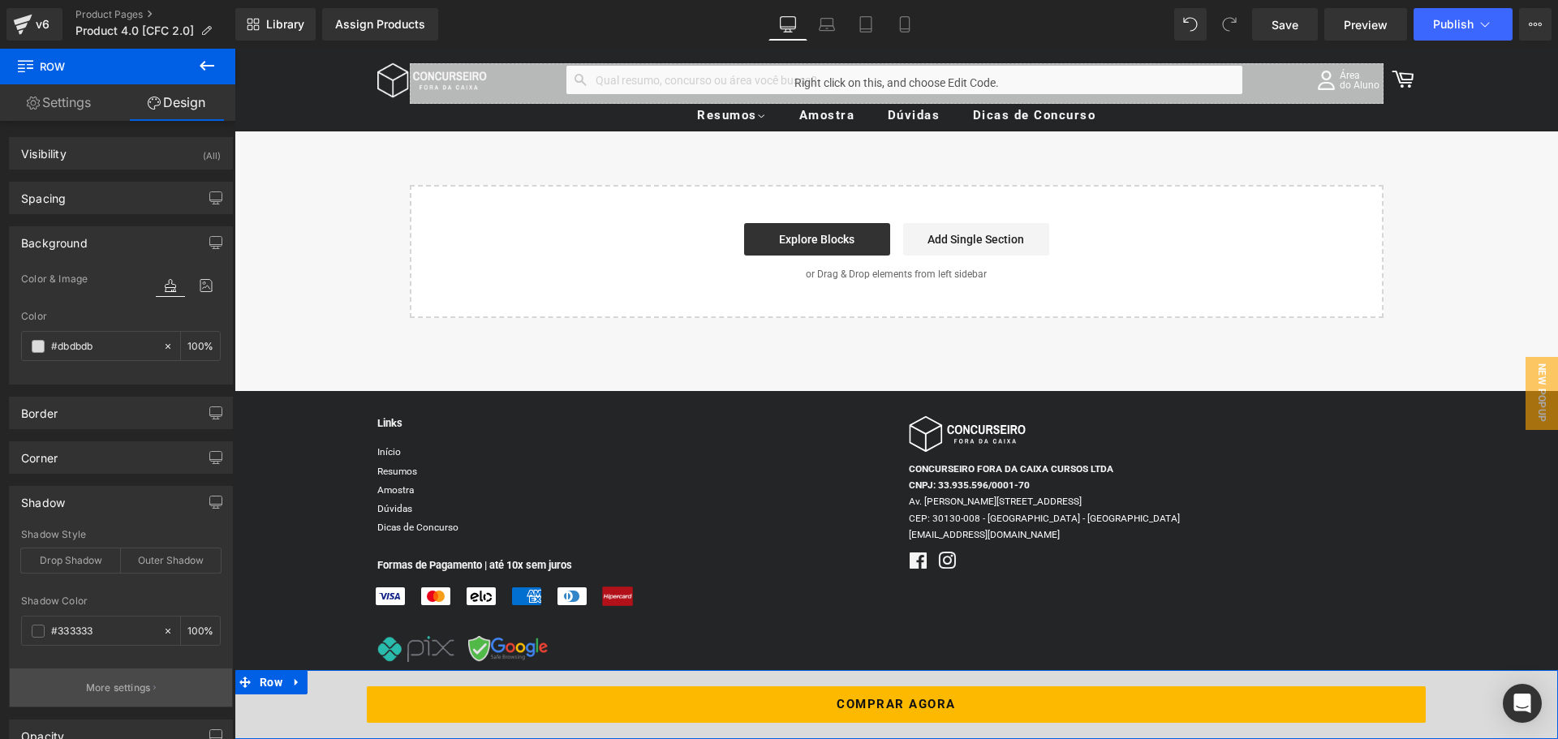
click at [103, 678] on button "More settings" at bounding box center [121, 688] width 222 height 38
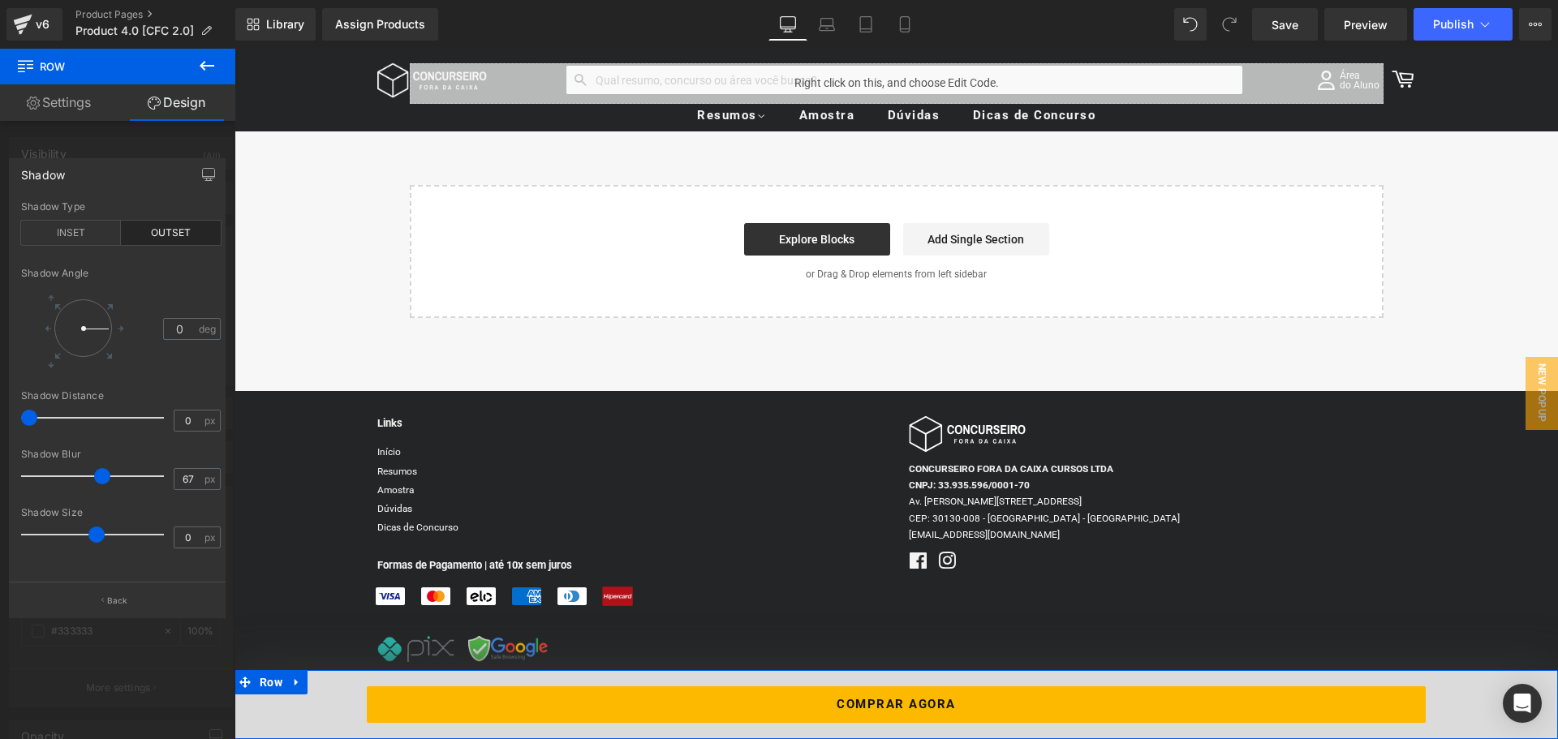
type input "69"
drag, startPoint x: 32, startPoint y: 474, endPoint x: 123, endPoint y: 472, distance: 90.1
click at [126, 473] on span at bounding box center [122, 476] width 16 height 16
type input "65"
drag, startPoint x: 34, startPoint y: 416, endPoint x: 122, endPoint y: 416, distance: 87.7
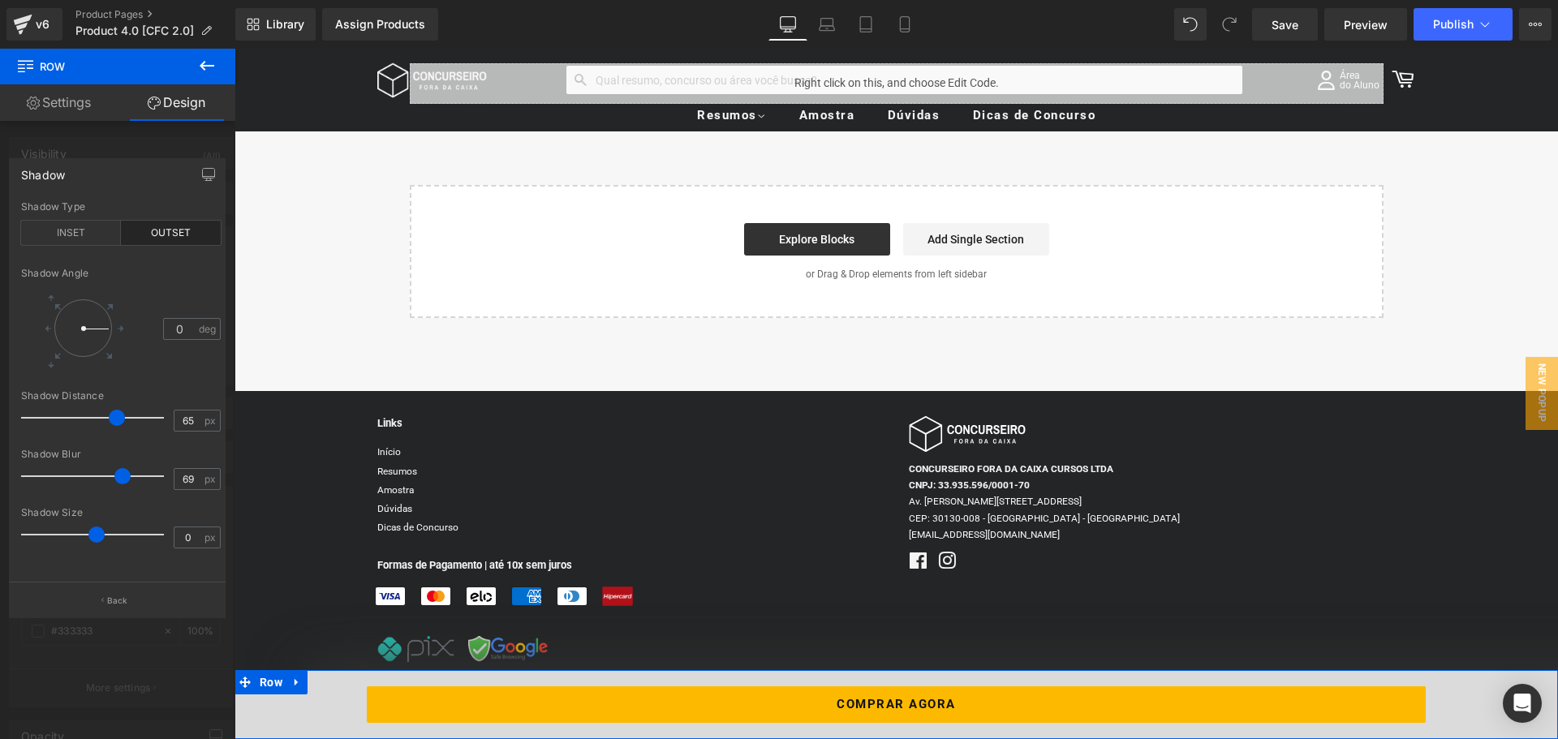
click at [122, 416] on span at bounding box center [117, 418] width 16 height 16
drag, startPoint x: 90, startPoint y: 529, endPoint x: 31, endPoint y: 530, distance: 59.3
click at [31, 530] on span at bounding box center [38, 535] width 16 height 16
click at [65, 236] on div "INSET" at bounding box center [71, 233] width 100 height 24
click at [70, 243] on div "INSET" at bounding box center [71, 233] width 100 height 24
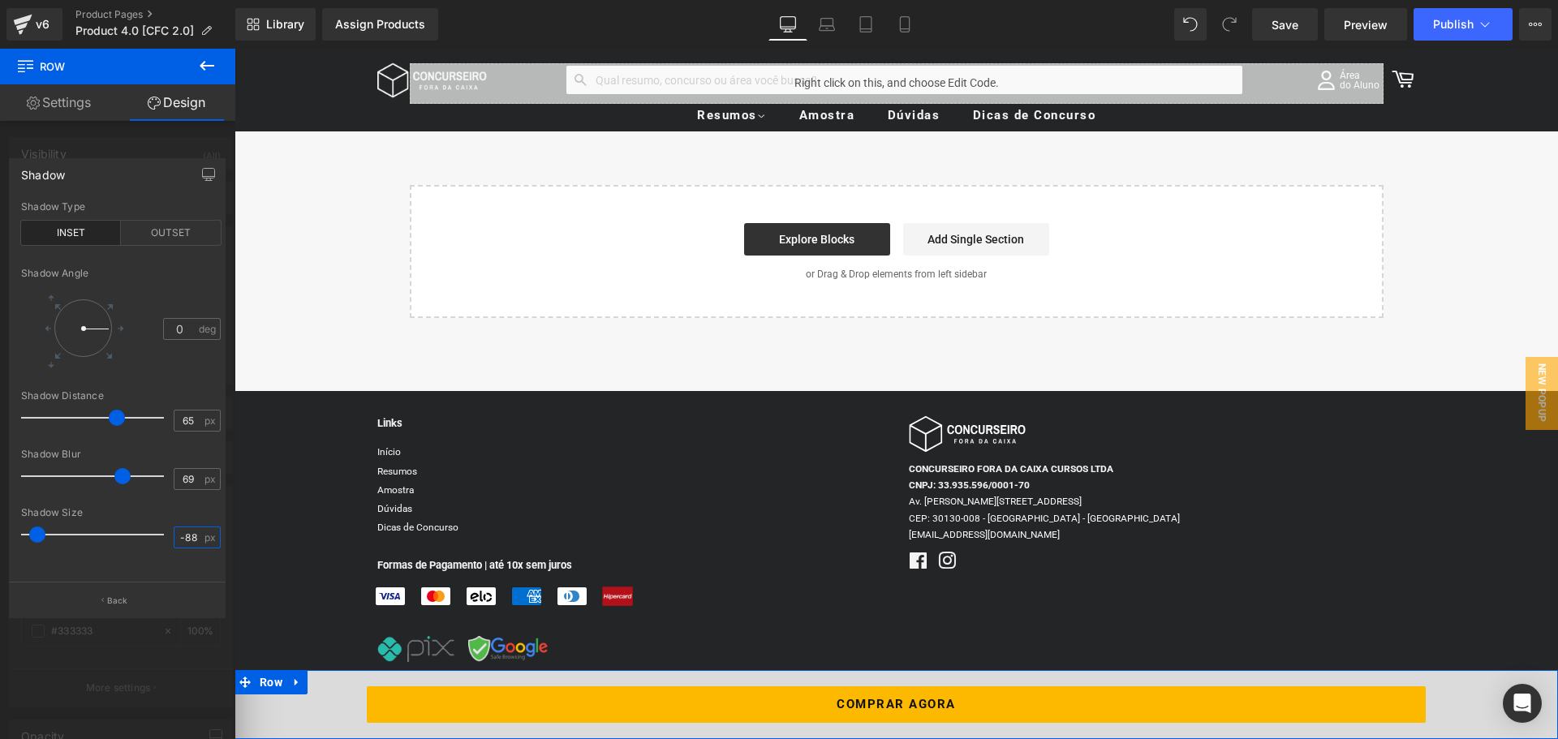
click at [179, 536] on input "-88" at bounding box center [189, 538] width 28 height 20
click at [180, 535] on input "-88" at bounding box center [189, 538] width 28 height 20
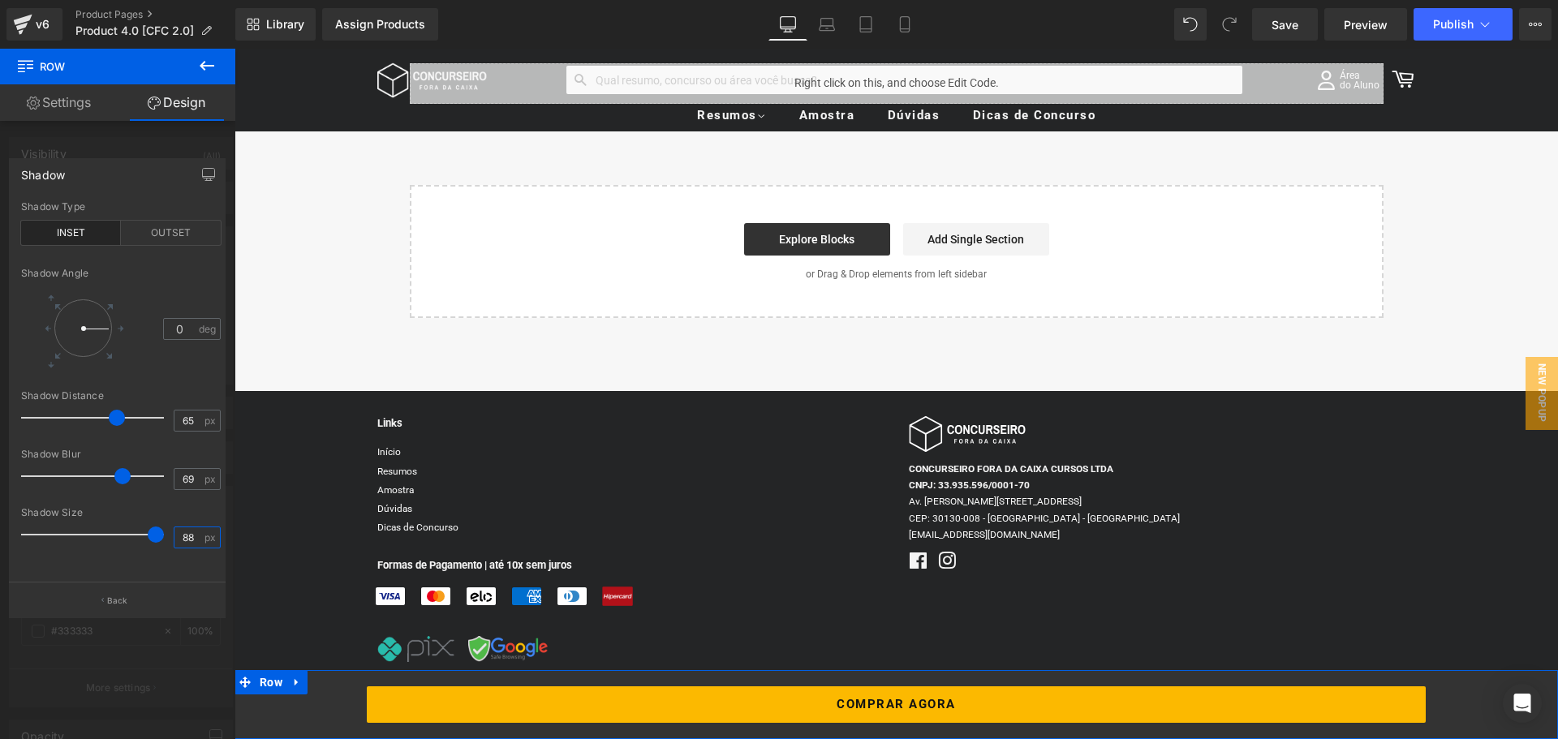
type input "8"
type input "0"
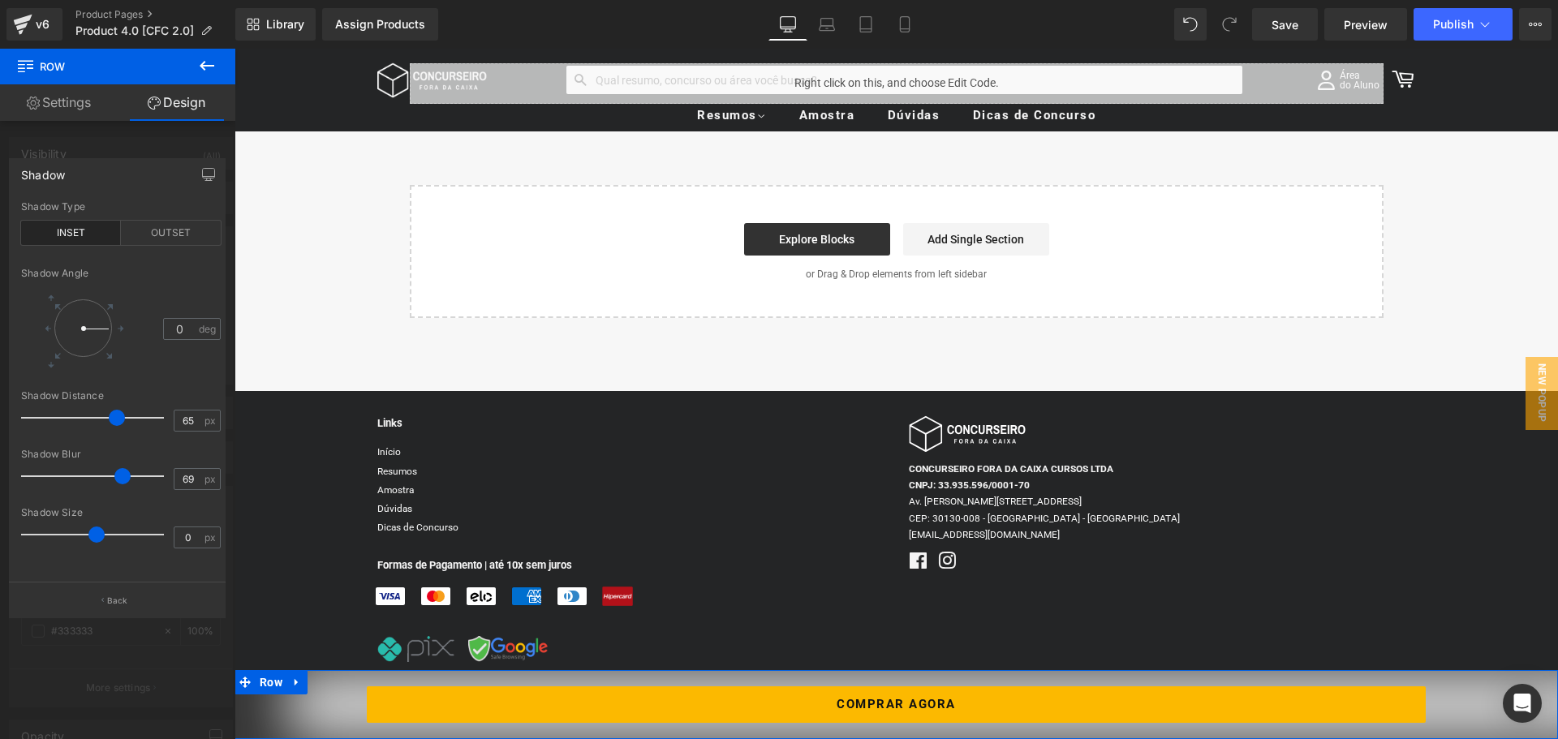
click at [164, 568] on div "inset Shadow Type INSET OUTSET 0 Shadow Angle 0 deg 65px Shadow Distance 65 px …" at bounding box center [121, 391] width 222 height 381
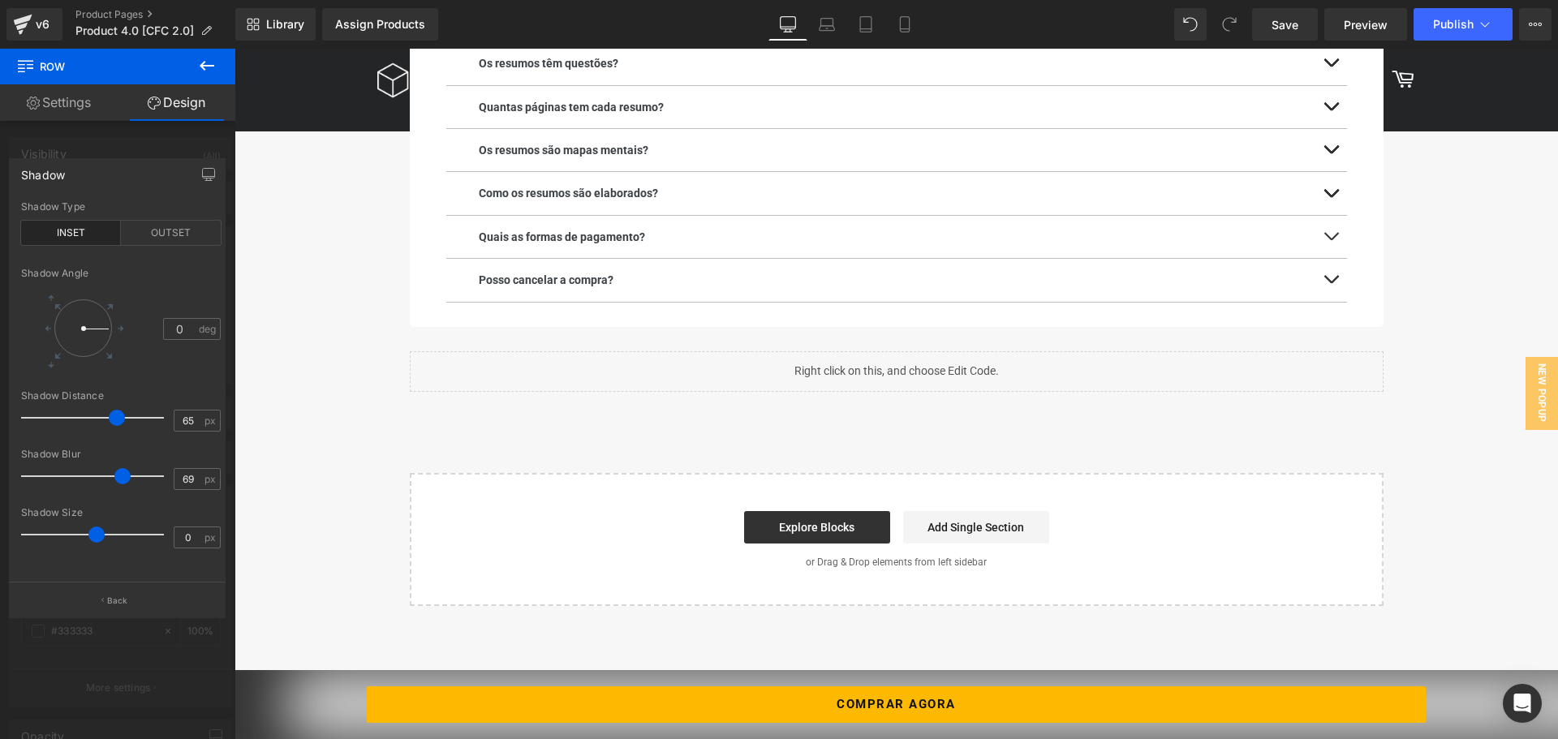
scroll to position [2604, 0]
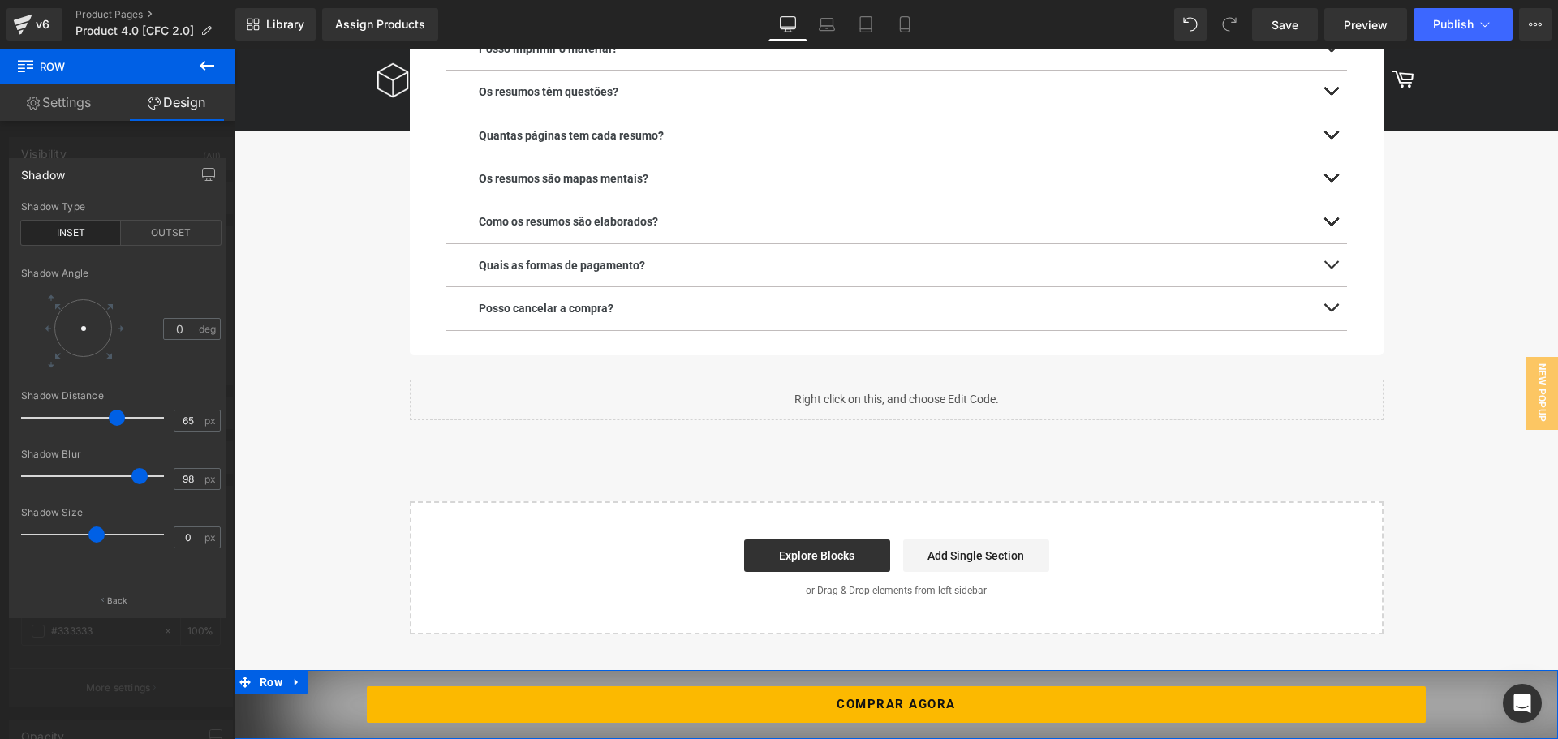
type input "100"
drag, startPoint x: 124, startPoint y: 476, endPoint x: 195, endPoint y: 471, distance: 70.8
click at [195, 471] on div "Shadow Blur 100 px" at bounding box center [121, 476] width 200 height 54
type input "100"
drag, startPoint x: 119, startPoint y: 416, endPoint x: 183, endPoint y: 431, distance: 65.0
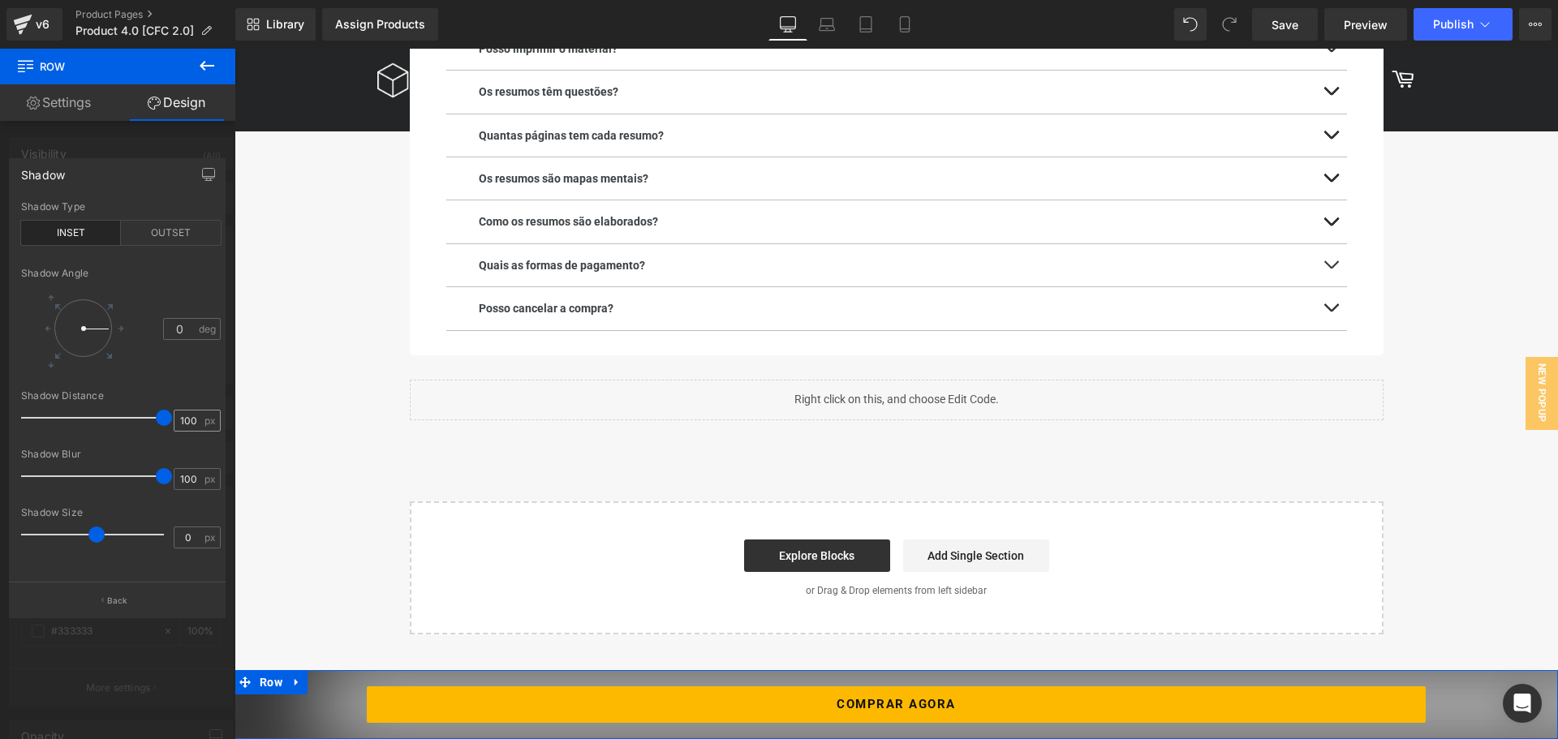
click at [183, 431] on div "Shadow Distance 100 px" at bounding box center [121, 417] width 200 height 54
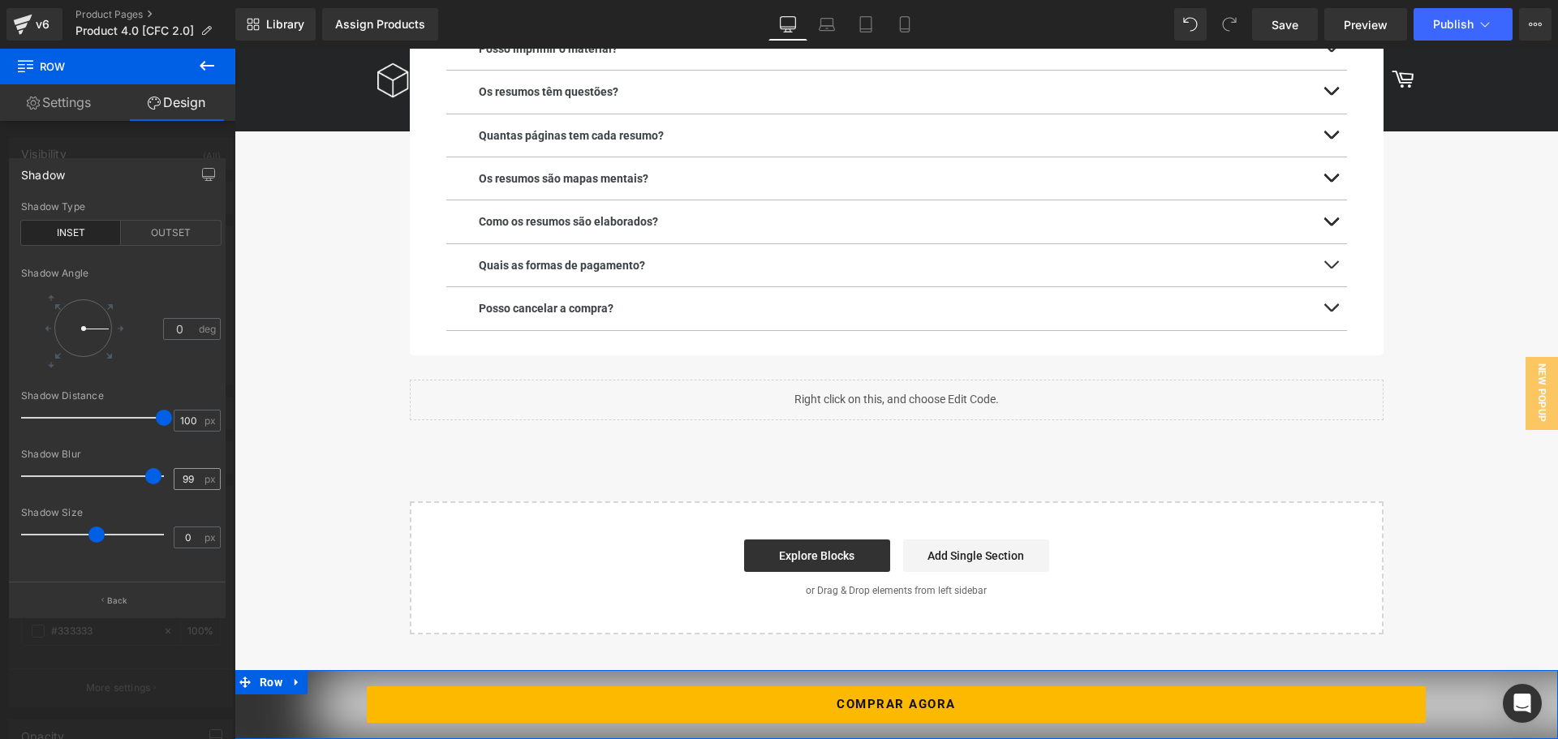
type input "100"
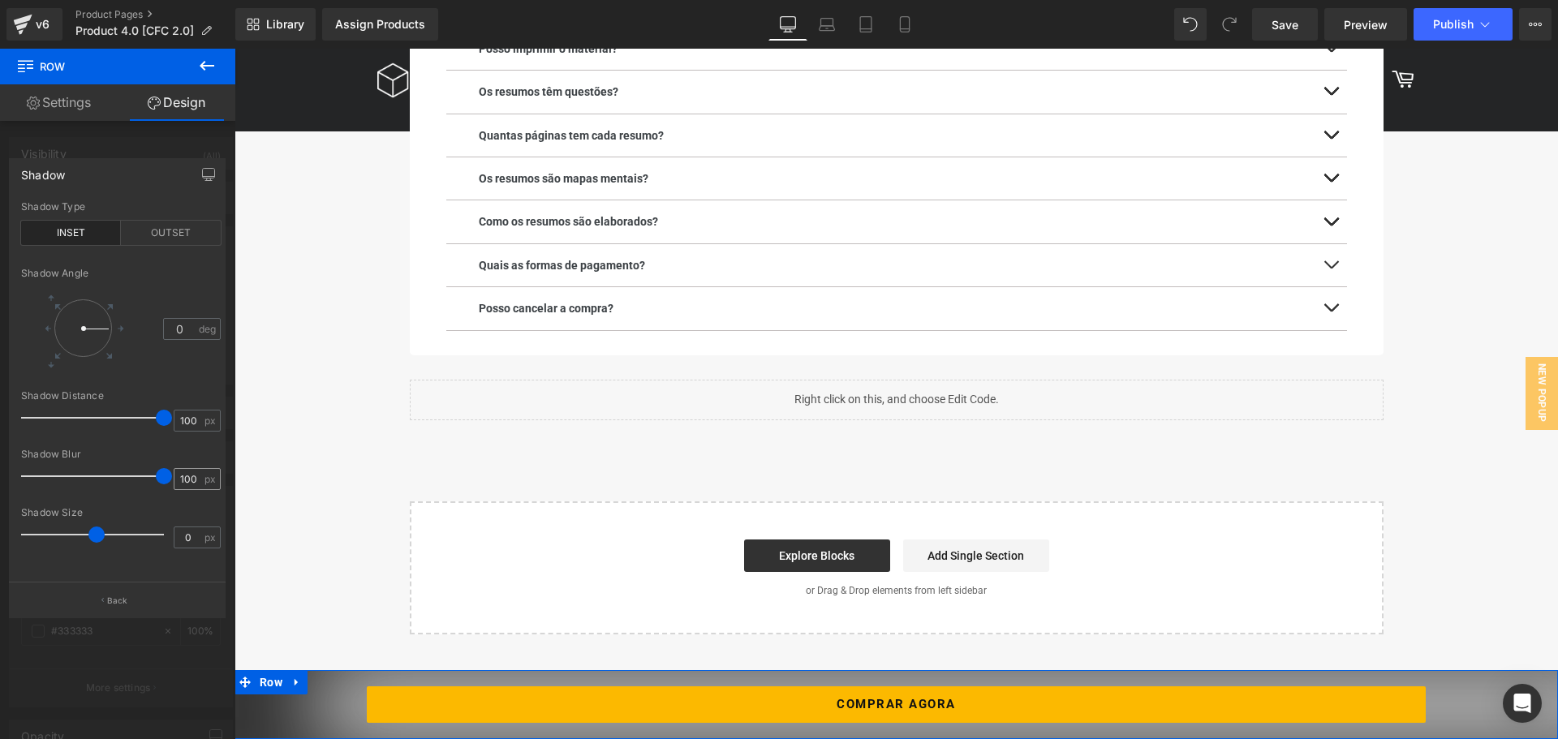
drag, startPoint x: 160, startPoint y: 477, endPoint x: 178, endPoint y: 488, distance: 20.7
click at [178, 488] on div "Shadow Blur 100 px" at bounding box center [121, 476] width 200 height 54
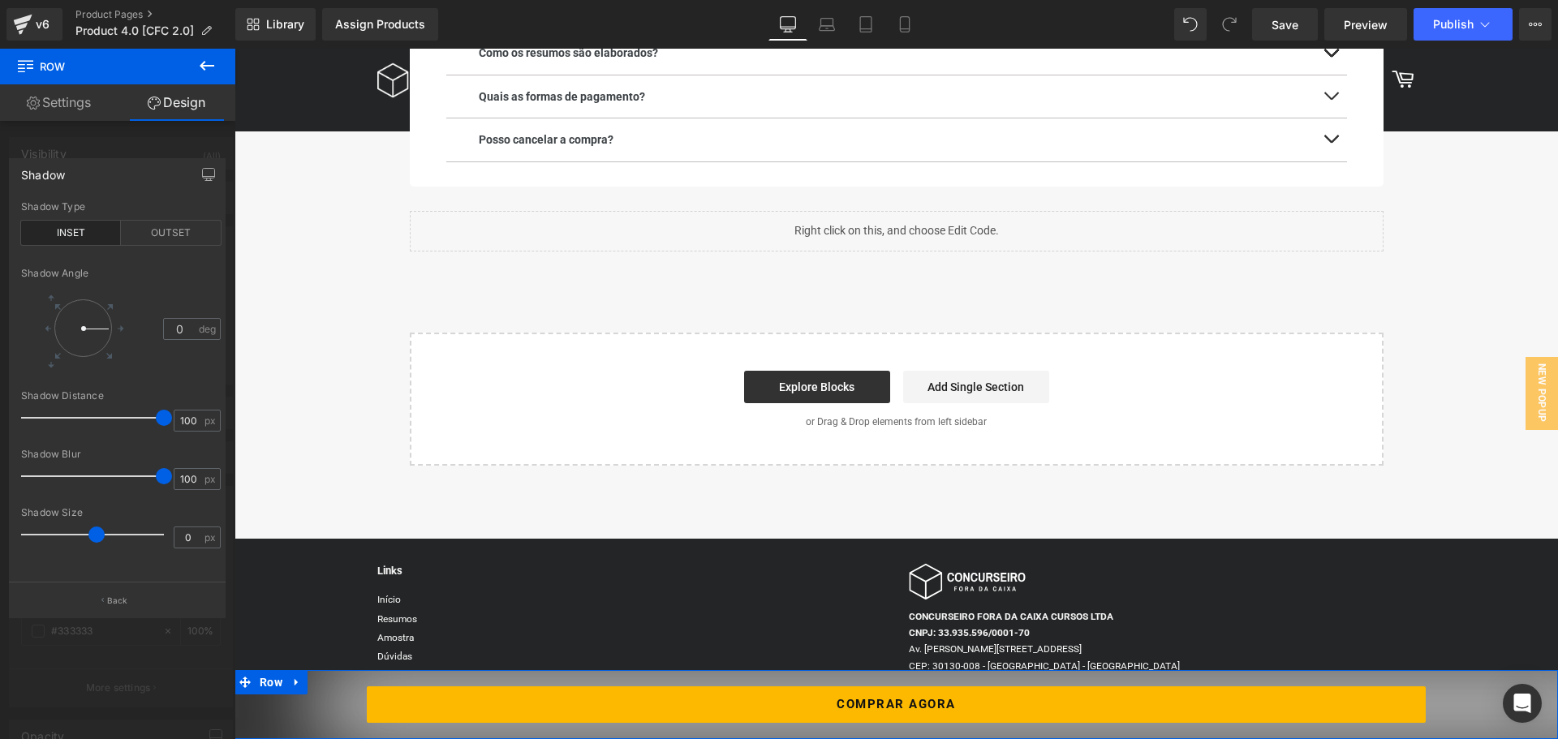
scroll to position [2766, 0]
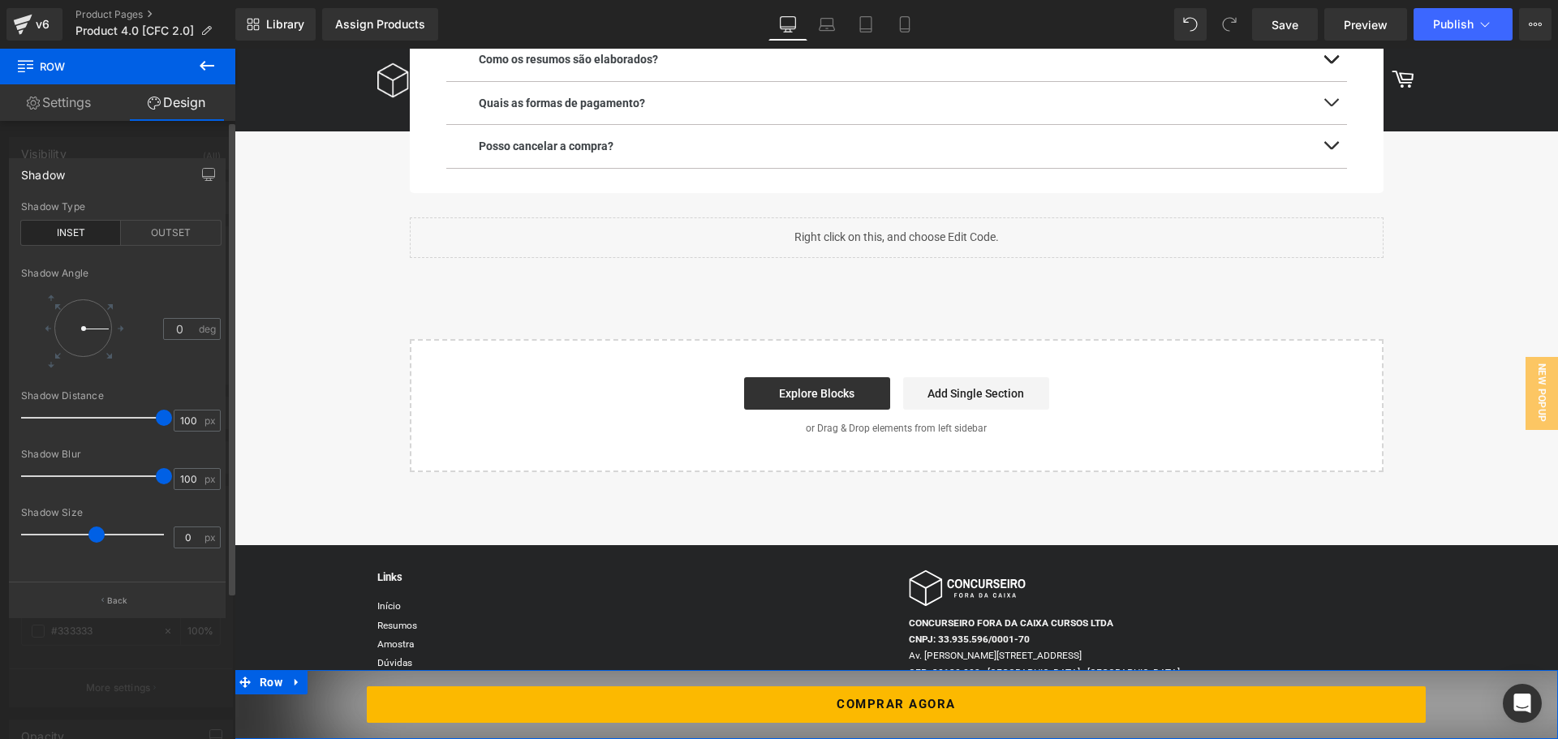
click at [175, 137] on div at bounding box center [117, 398] width 235 height 699
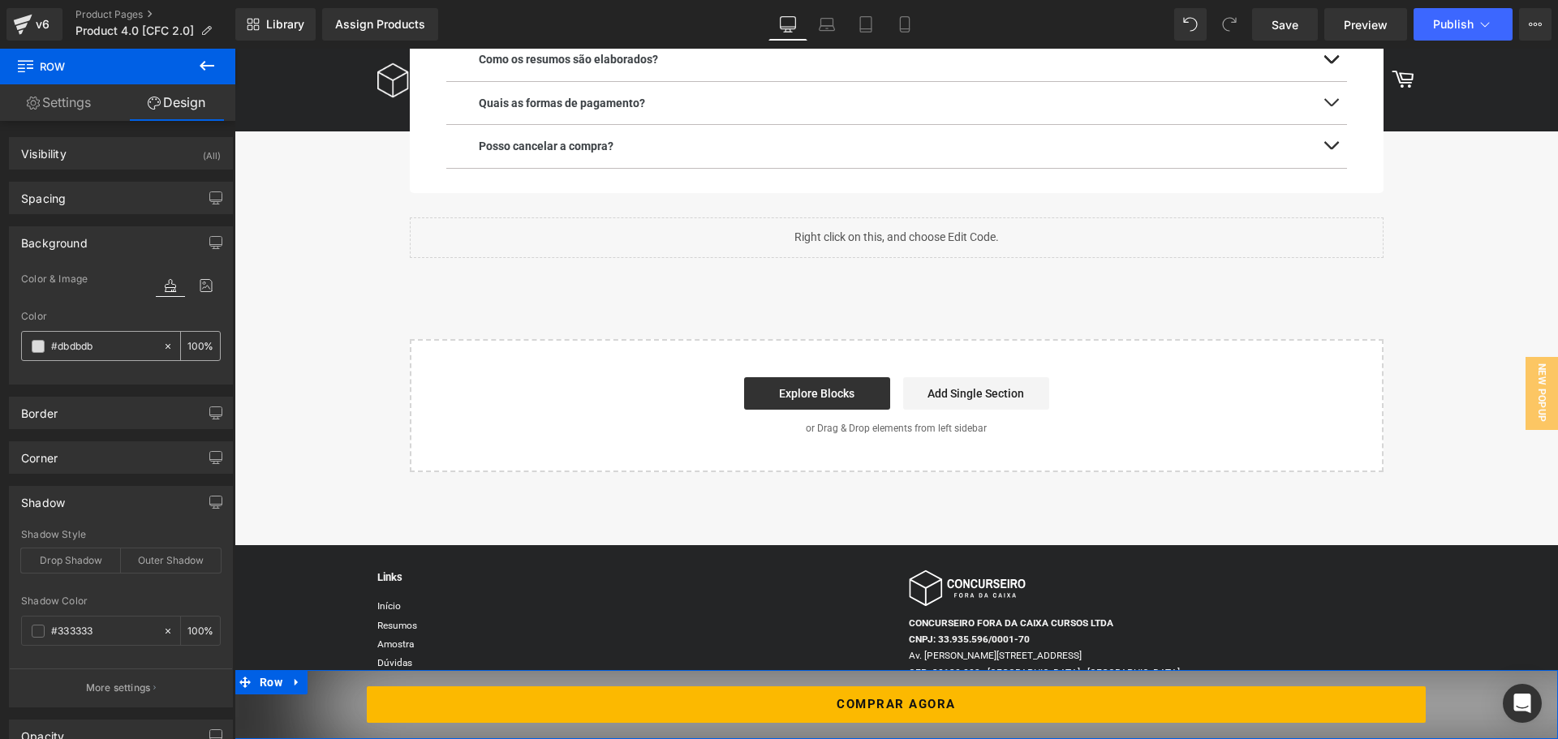
click at [41, 351] on span at bounding box center [38, 346] width 13 height 13
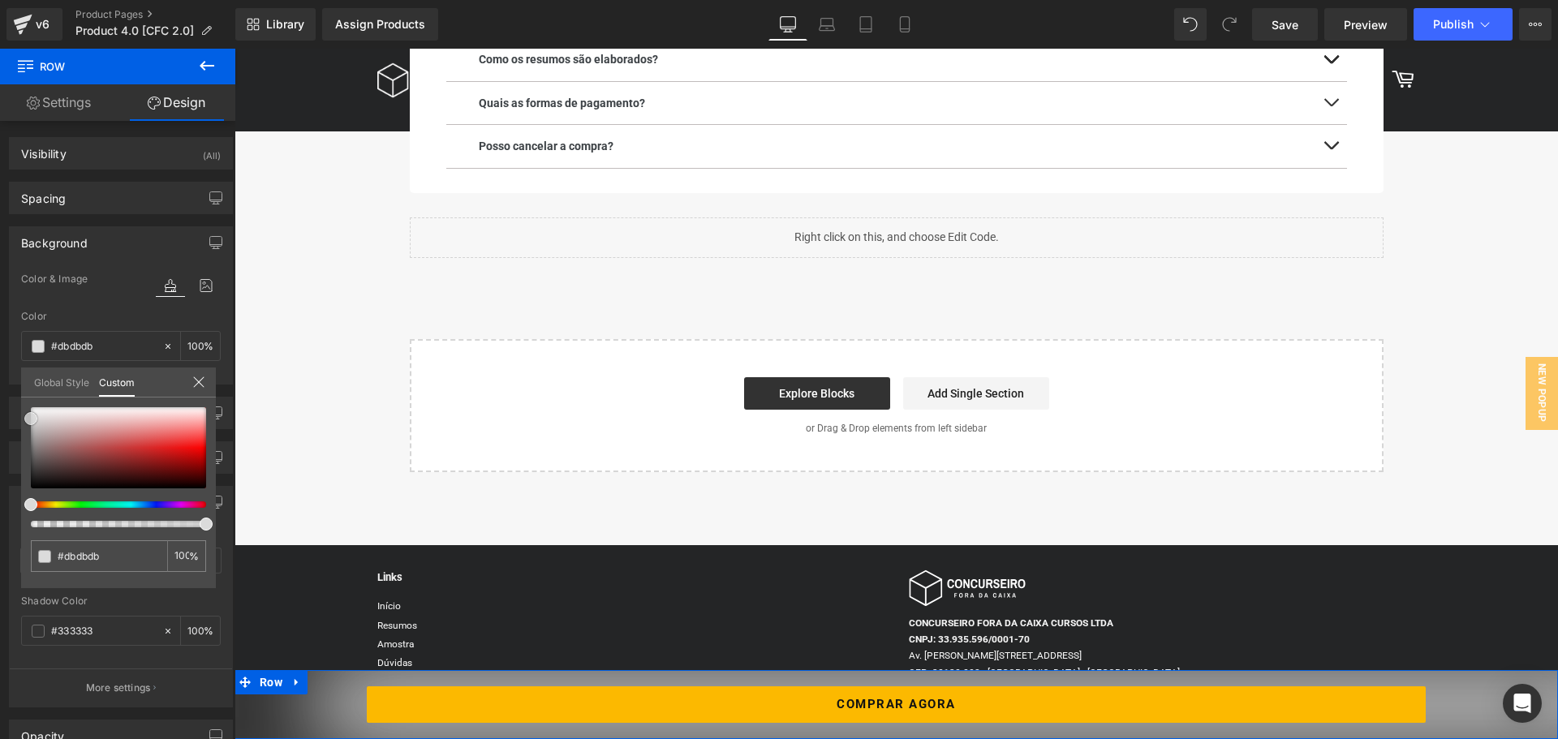
type input "#bdb1b1"
type input "#c1b8b8"
type input "#ededed"
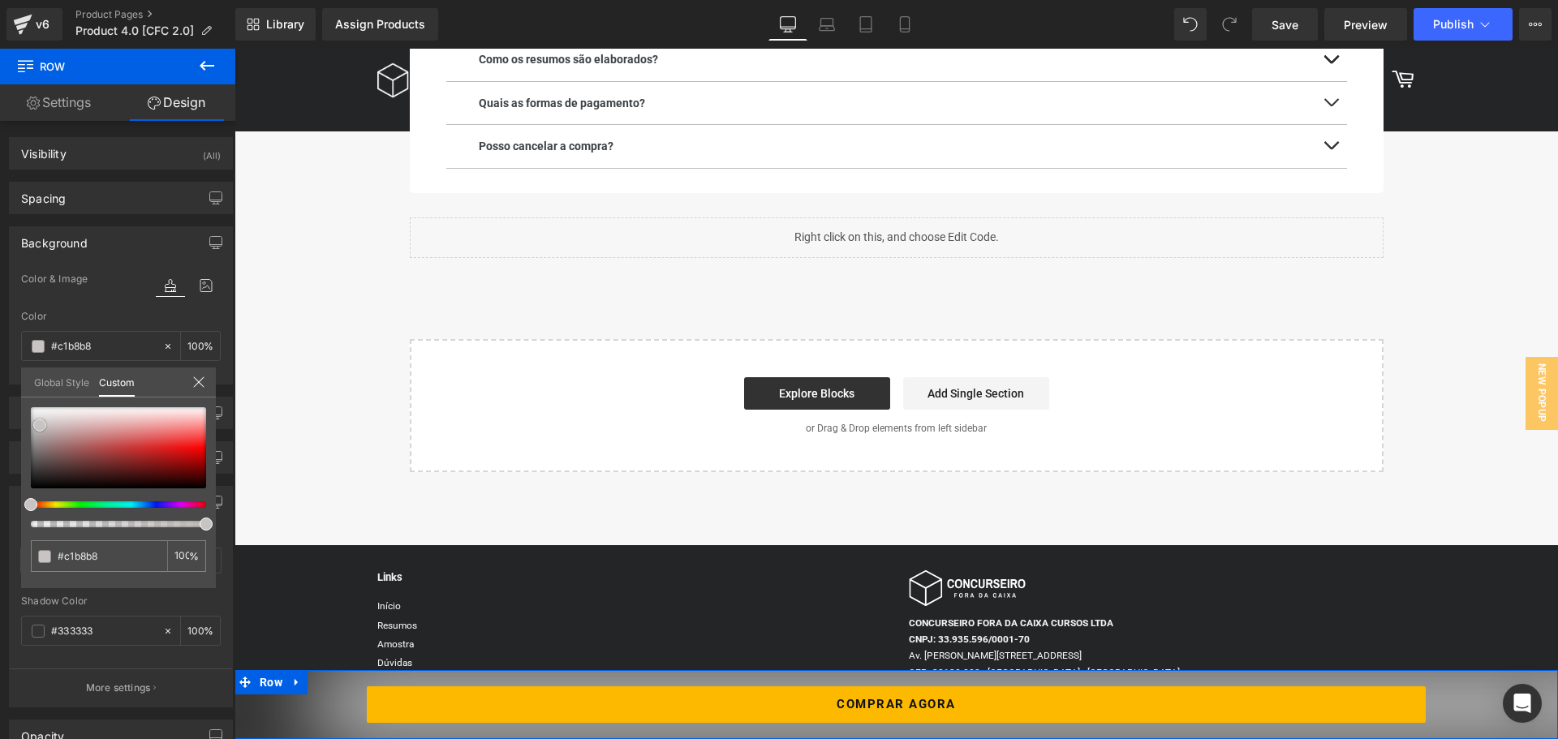
type input "#ededed"
type input "#ffffff"
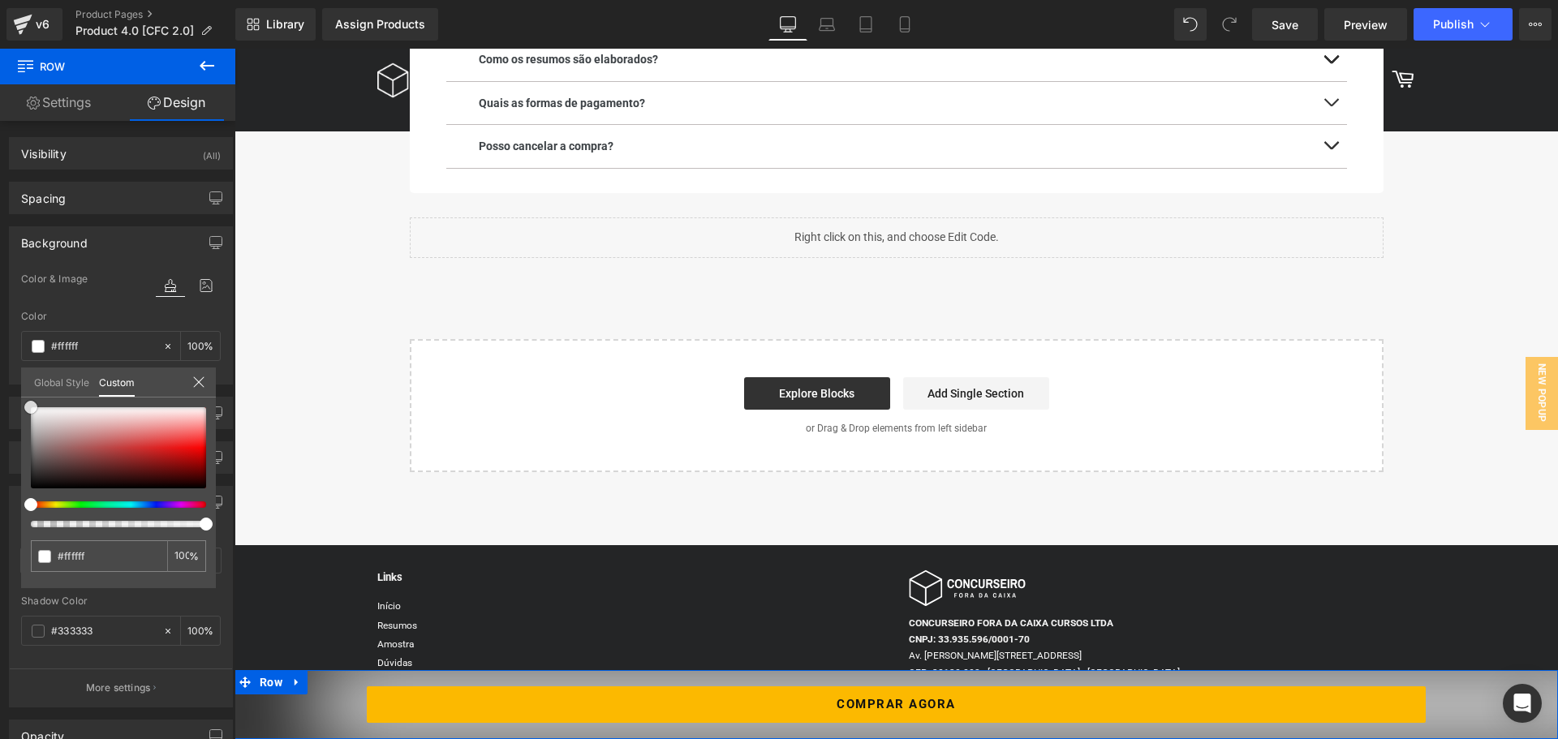
drag, startPoint x: 40, startPoint y: 425, endPoint x: 11, endPoint y: 381, distance: 52.7
click at [11, 381] on div "Background Color & Image color rgba(255, 255, 255, 1) Color #ffffff 100 % Image…" at bounding box center [121, 299] width 243 height 170
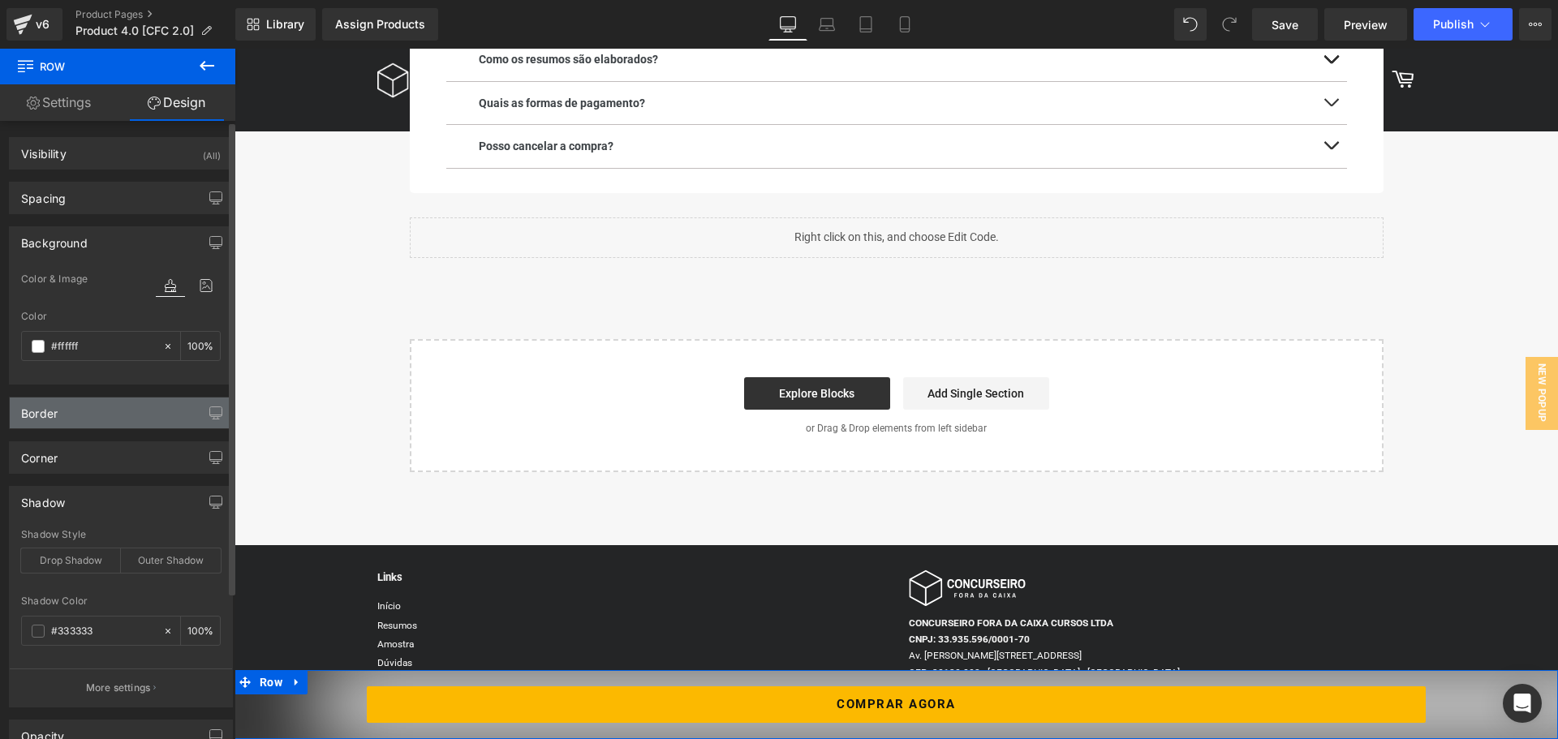
click at [96, 417] on div "Border" at bounding box center [121, 413] width 222 height 31
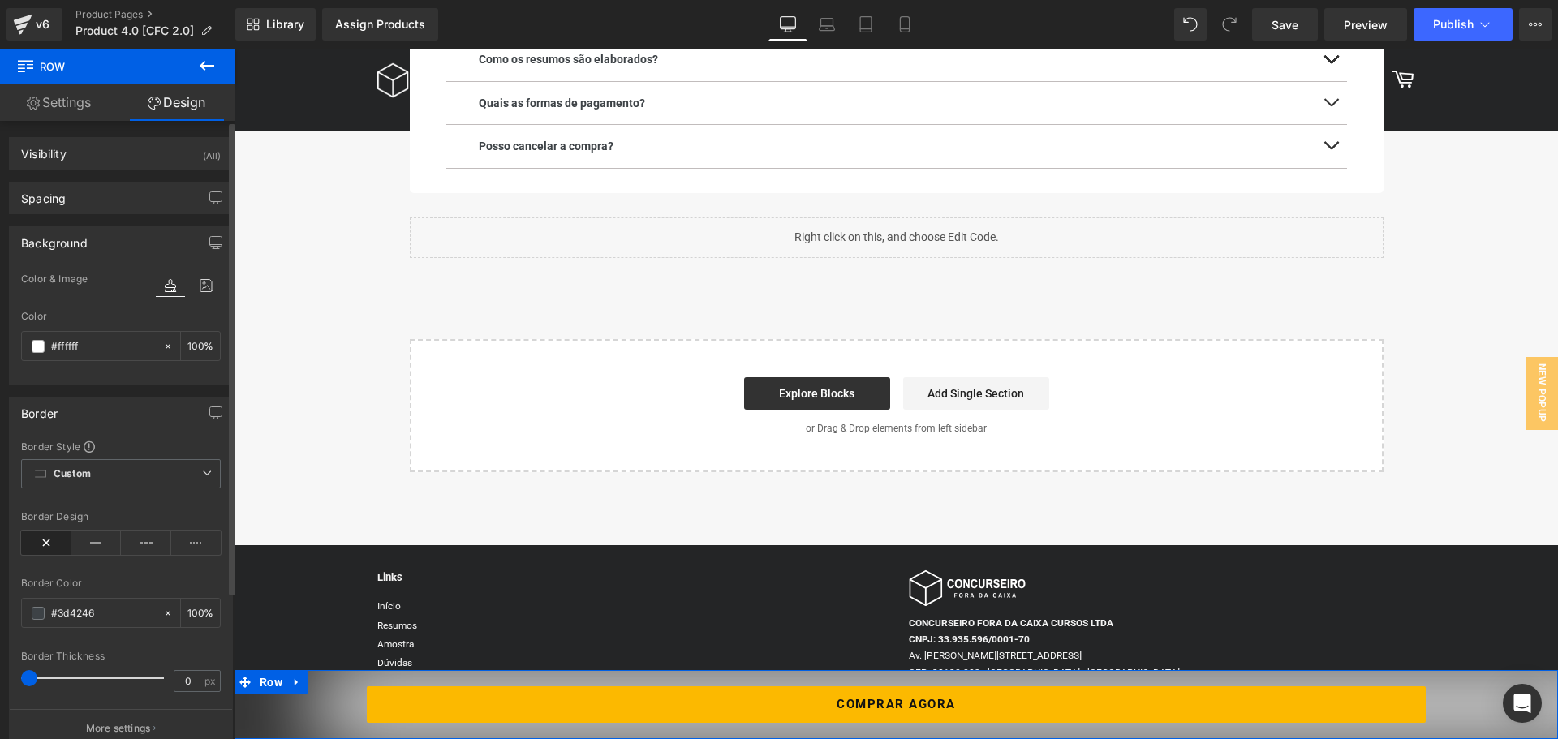
click at [155, 408] on div "Border" at bounding box center [121, 413] width 222 height 31
click at [166, 630] on icon at bounding box center [168, 630] width 5 height 5
type input "none"
type input "0"
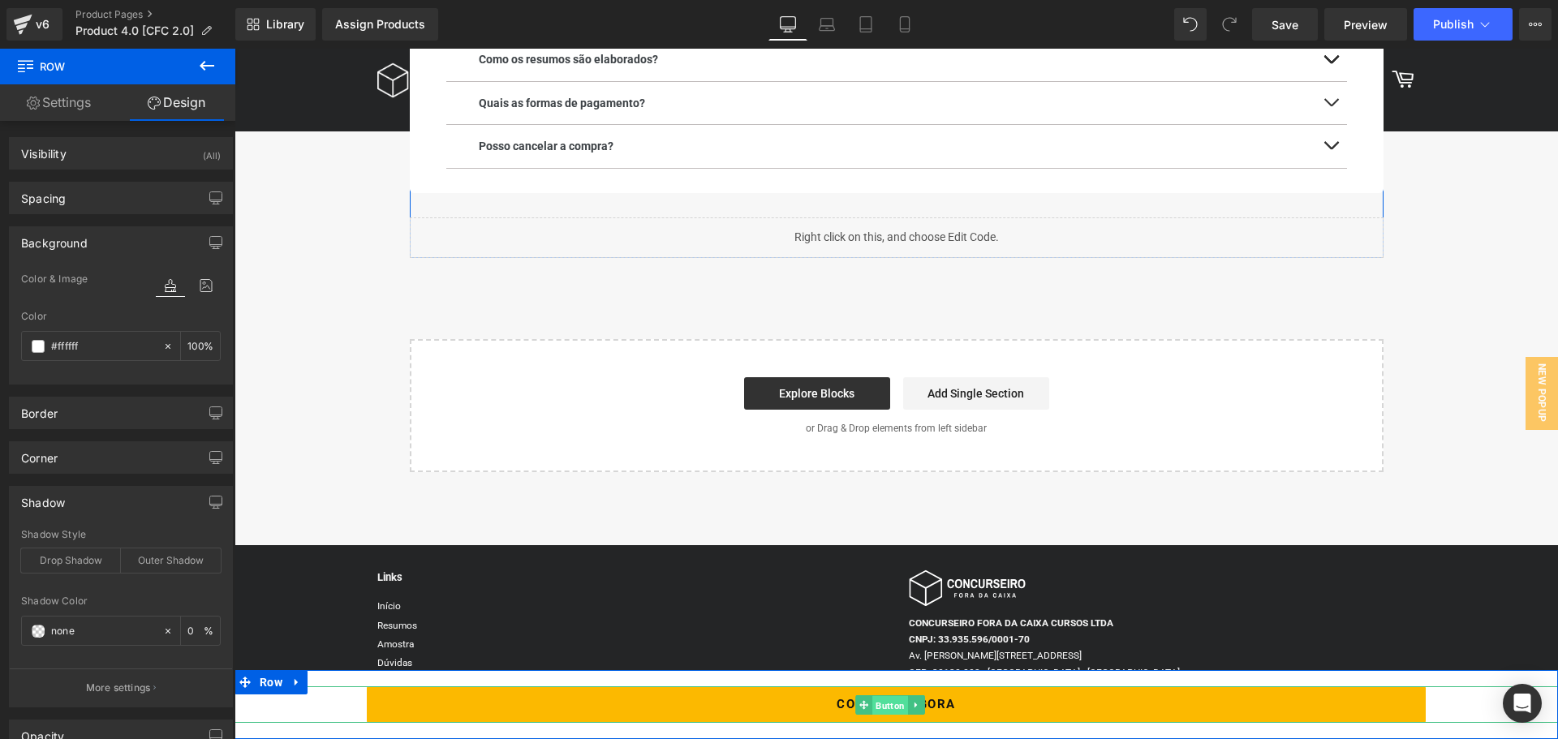
click at [881, 704] on span "Button" at bounding box center [891, 705] width 36 height 19
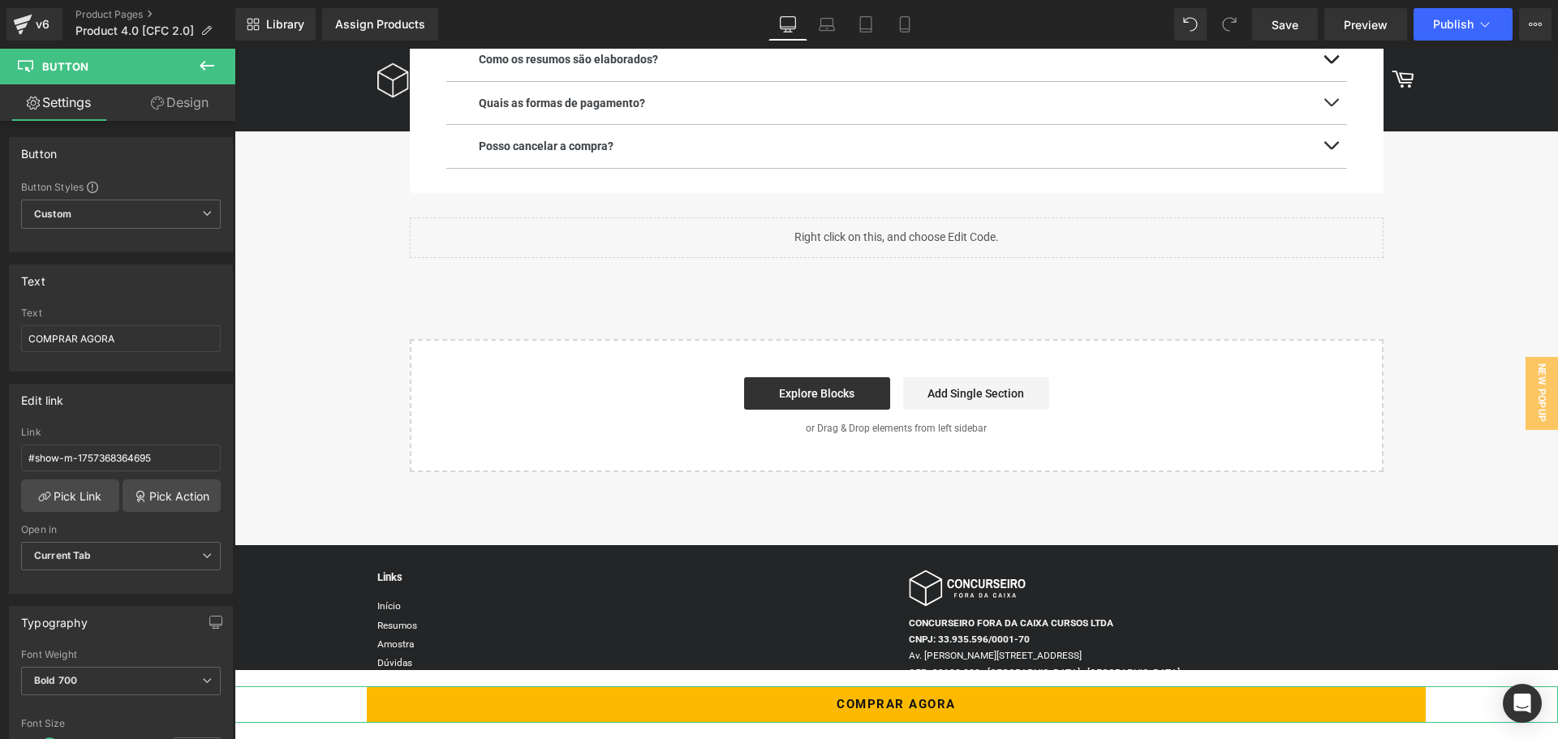
click at [178, 109] on link "Design" at bounding box center [180, 102] width 118 height 37
click at [0, 0] on div "Shadow" at bounding box center [0, 0] width 0 height 0
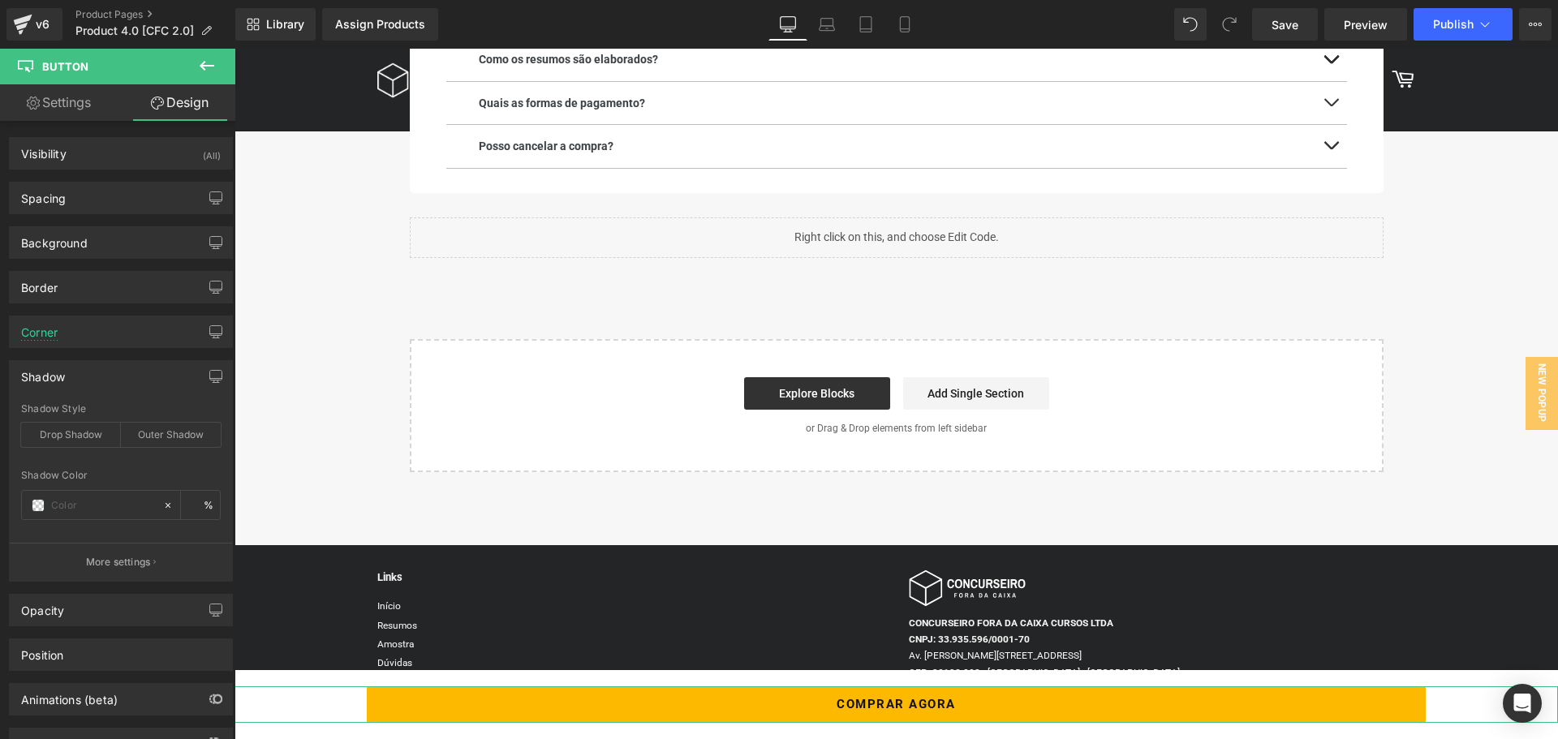
click at [101, 376] on div "Shadow" at bounding box center [121, 376] width 222 height 31
type input "#333333"
type input "100"
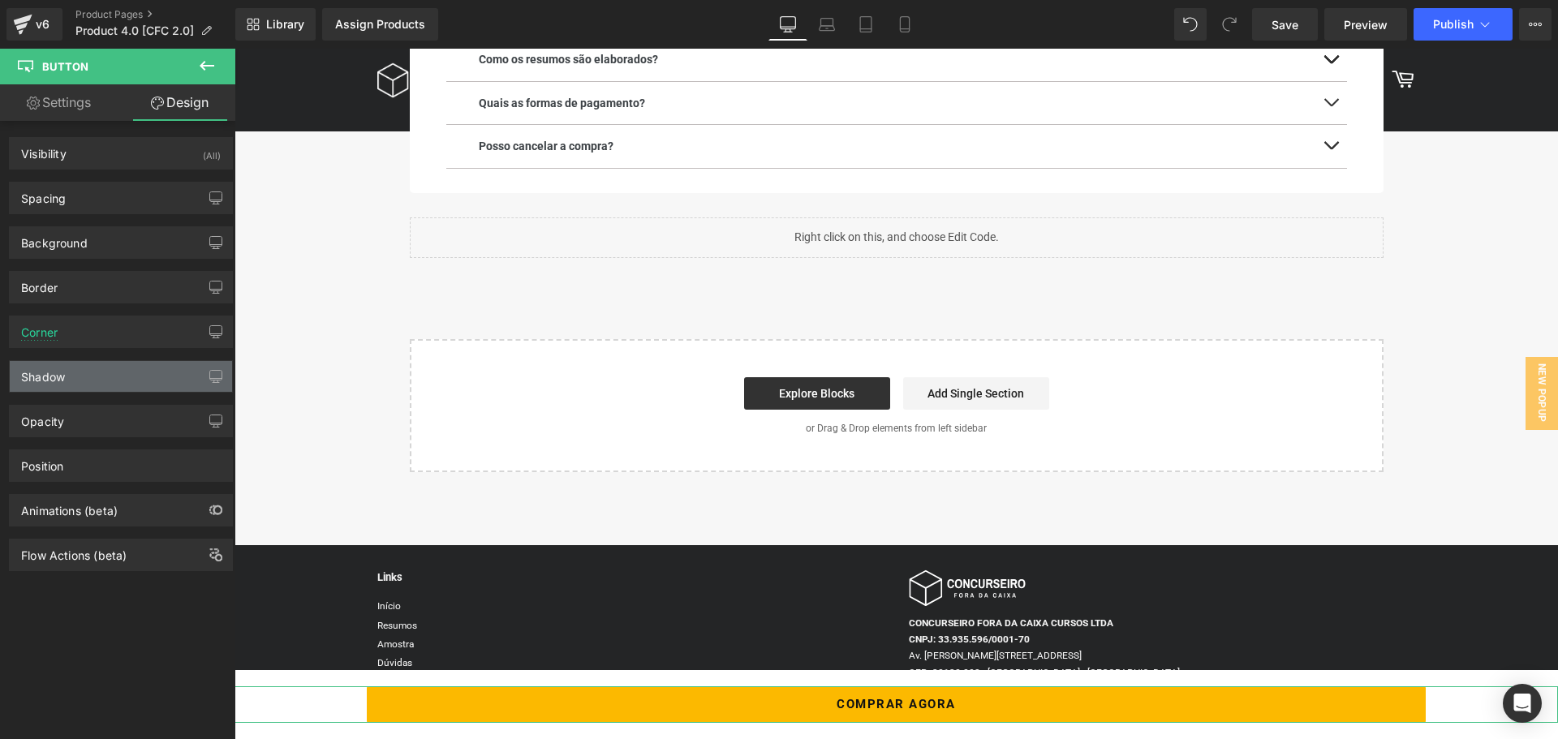
click at [100, 371] on div "Shadow" at bounding box center [121, 376] width 222 height 31
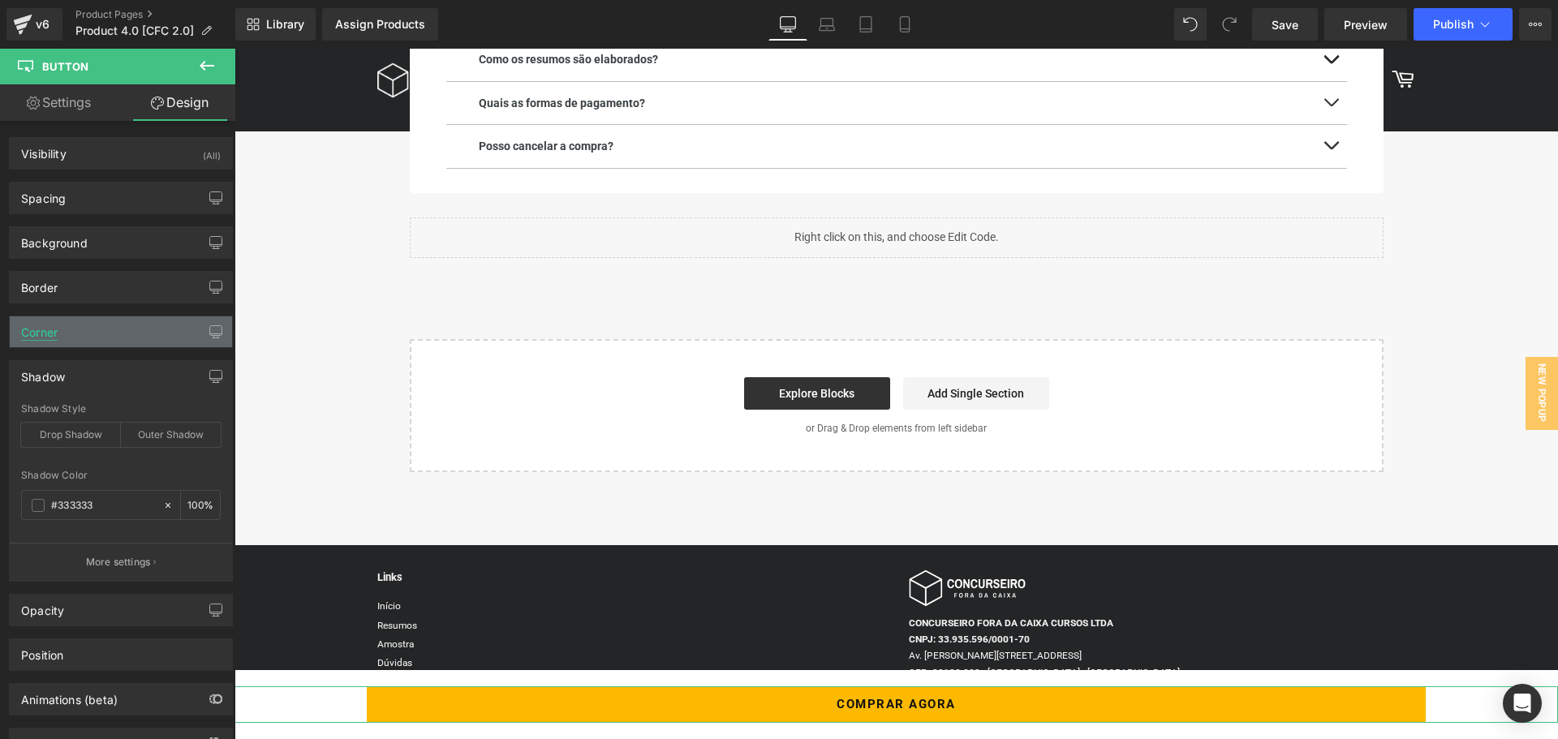
click at [52, 334] on div "Corner" at bounding box center [39, 328] width 37 height 23
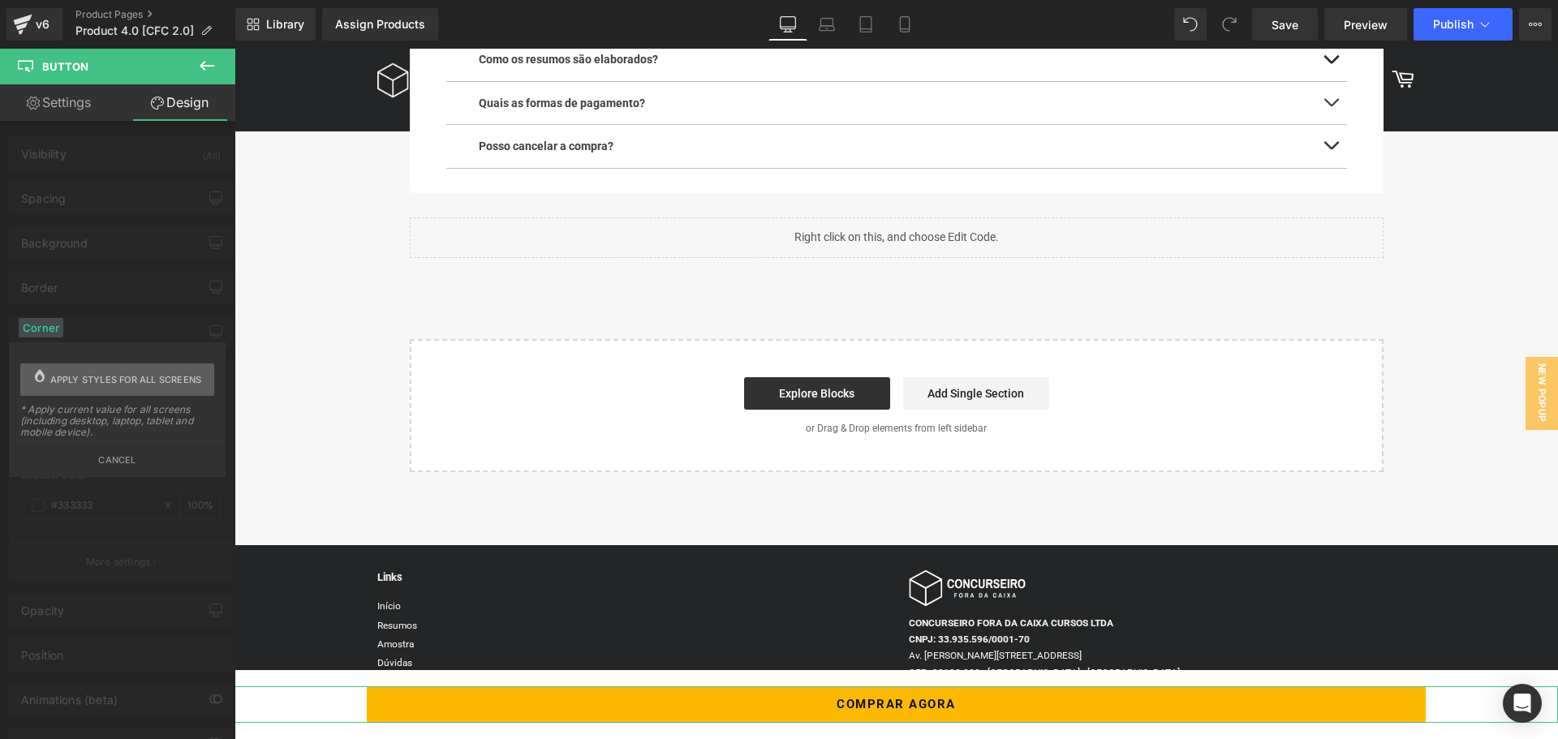
click at [73, 373] on span "Apply styles for all screens" at bounding box center [126, 380] width 152 height 32
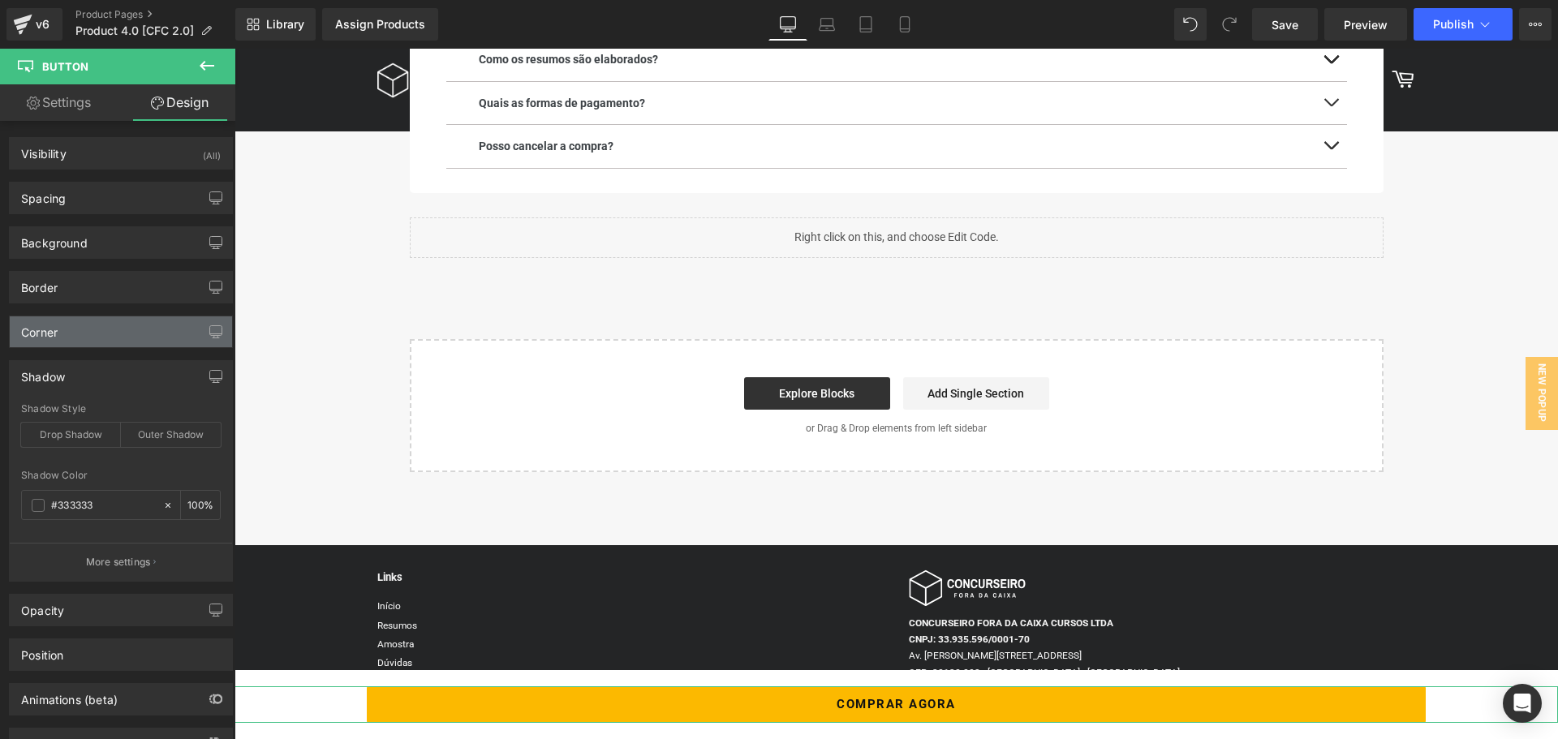
click at [61, 337] on div "Corner" at bounding box center [121, 332] width 222 height 31
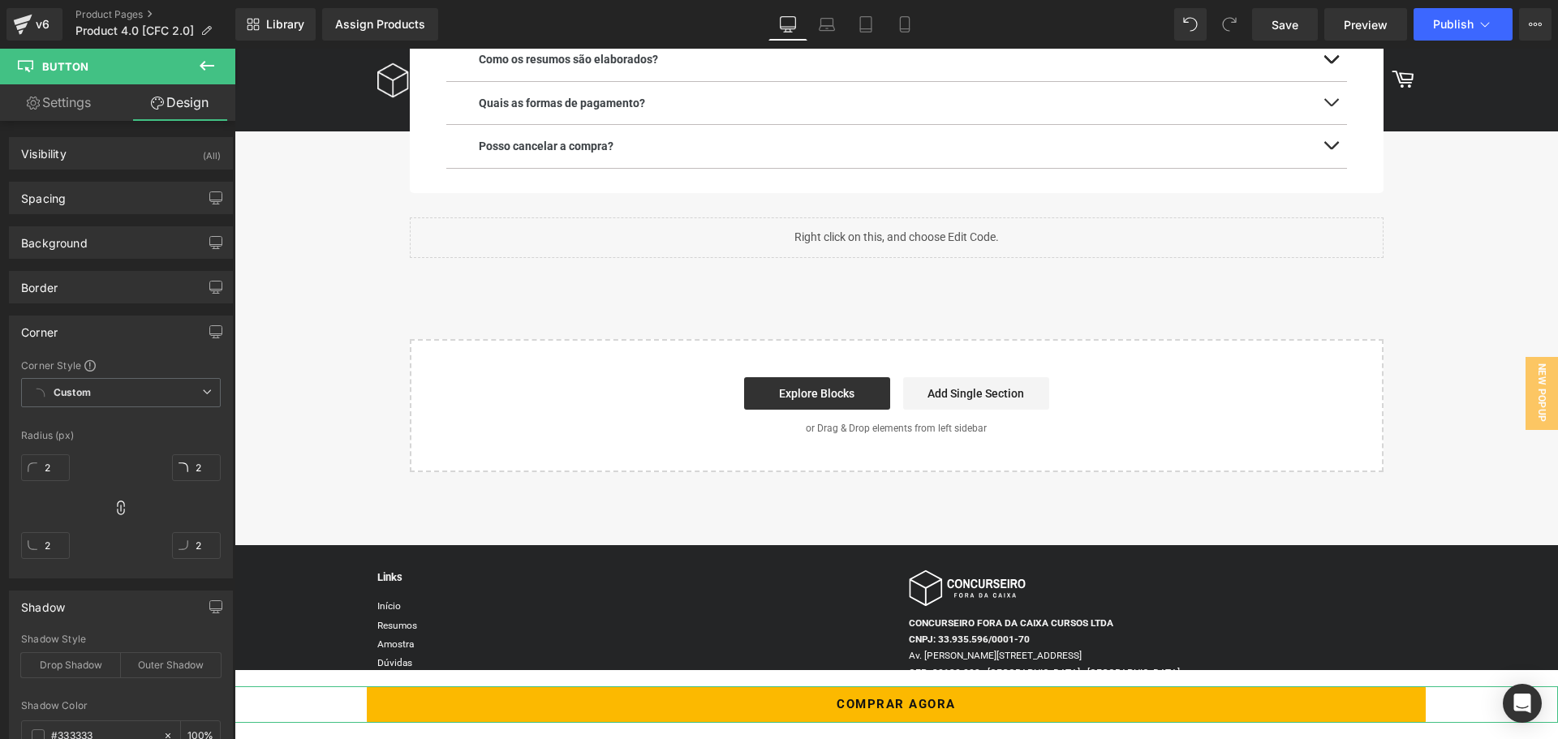
click at [149, 337] on div "Corner" at bounding box center [121, 332] width 222 height 31
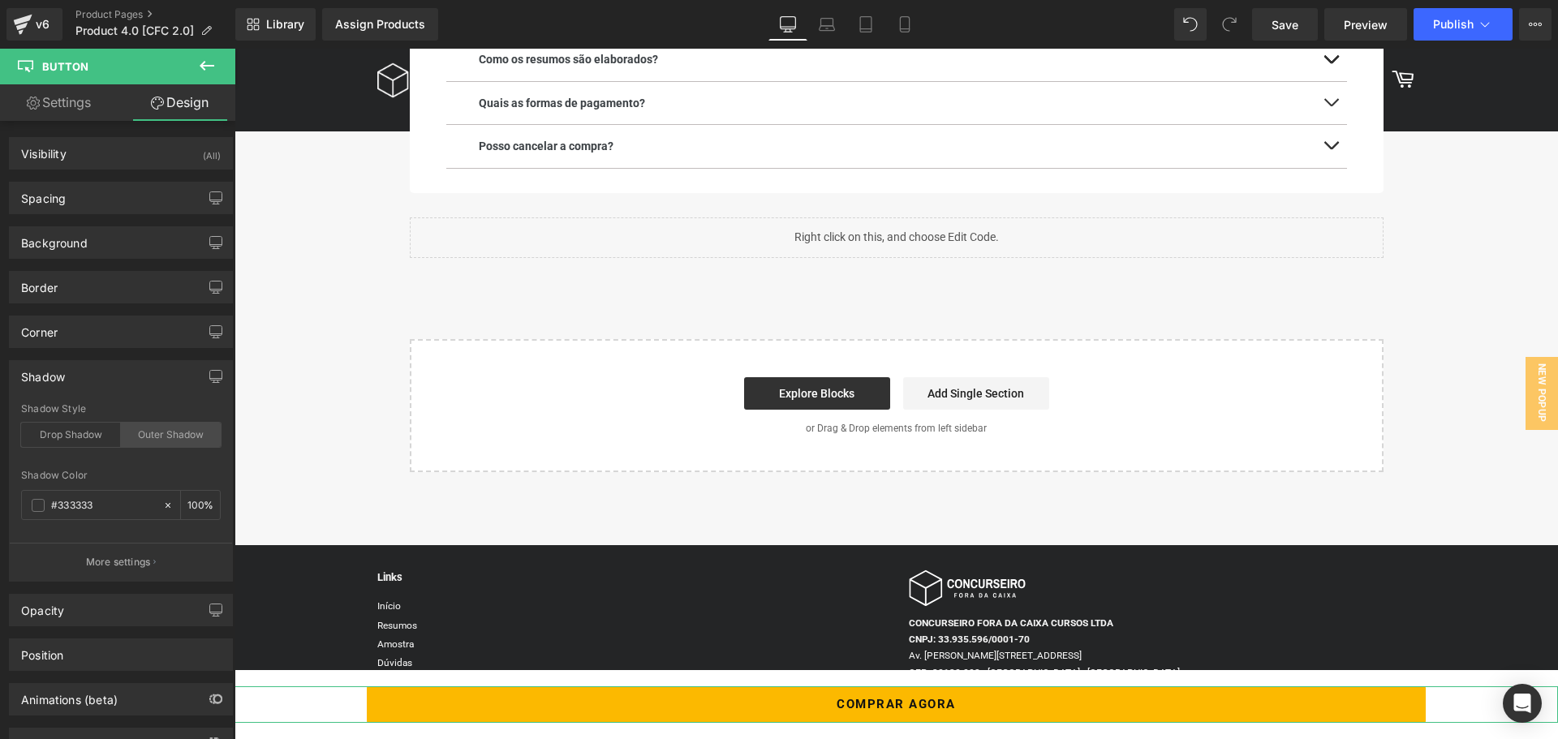
click at [145, 434] on div "Outer Shadow" at bounding box center [171, 435] width 100 height 24
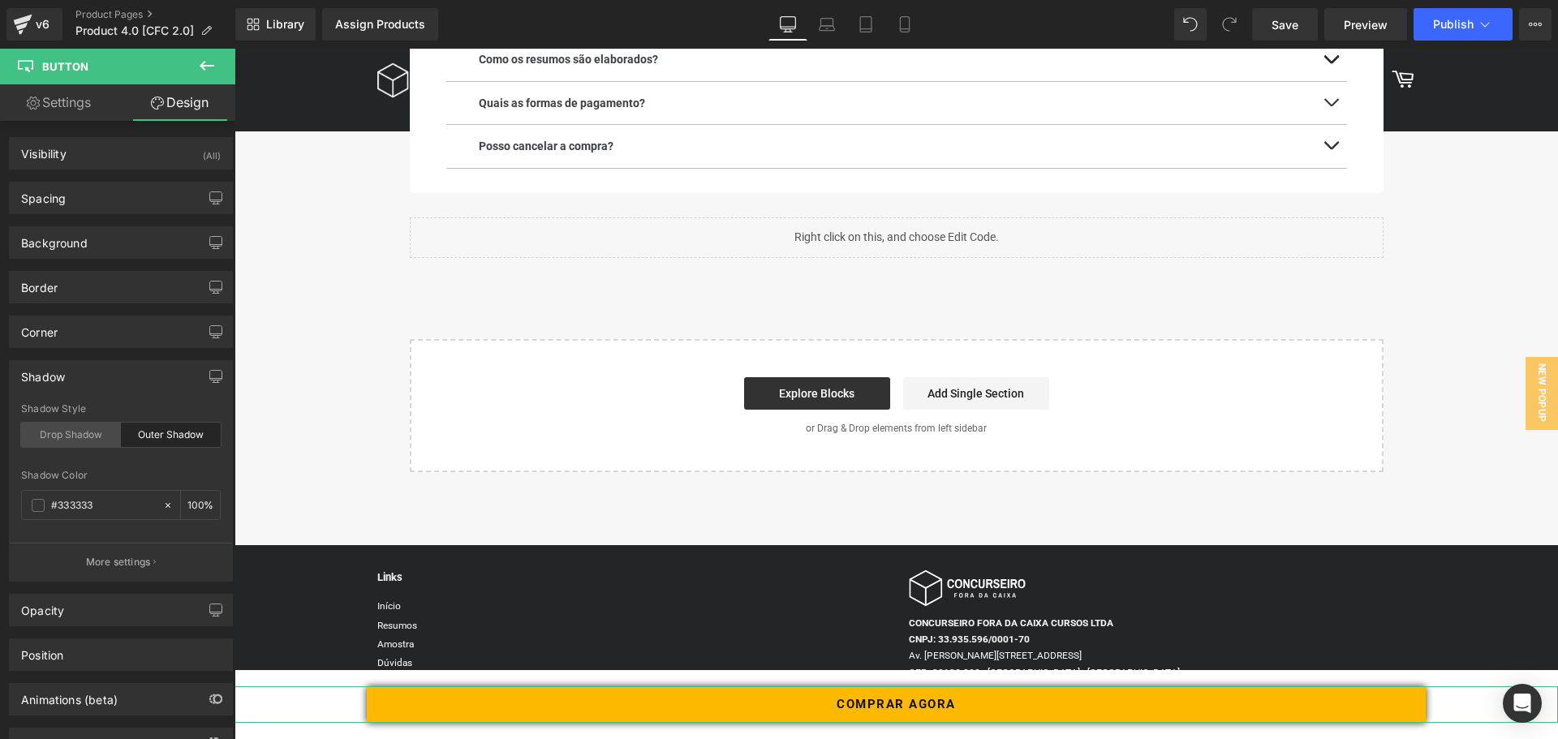
click at [70, 433] on div "Drop Shadow" at bounding box center [71, 435] width 100 height 24
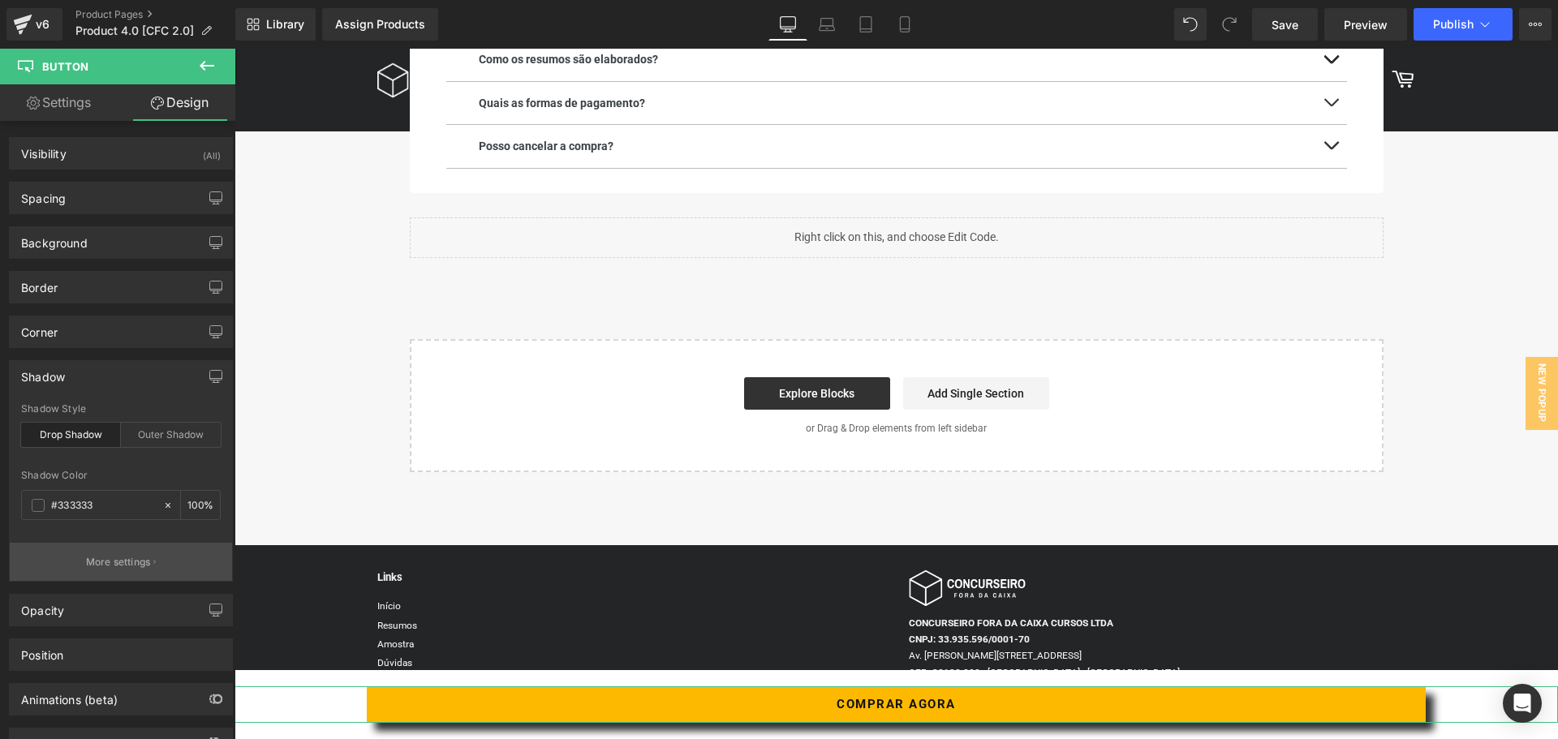
click at [112, 558] on p "More settings" at bounding box center [118, 562] width 65 height 15
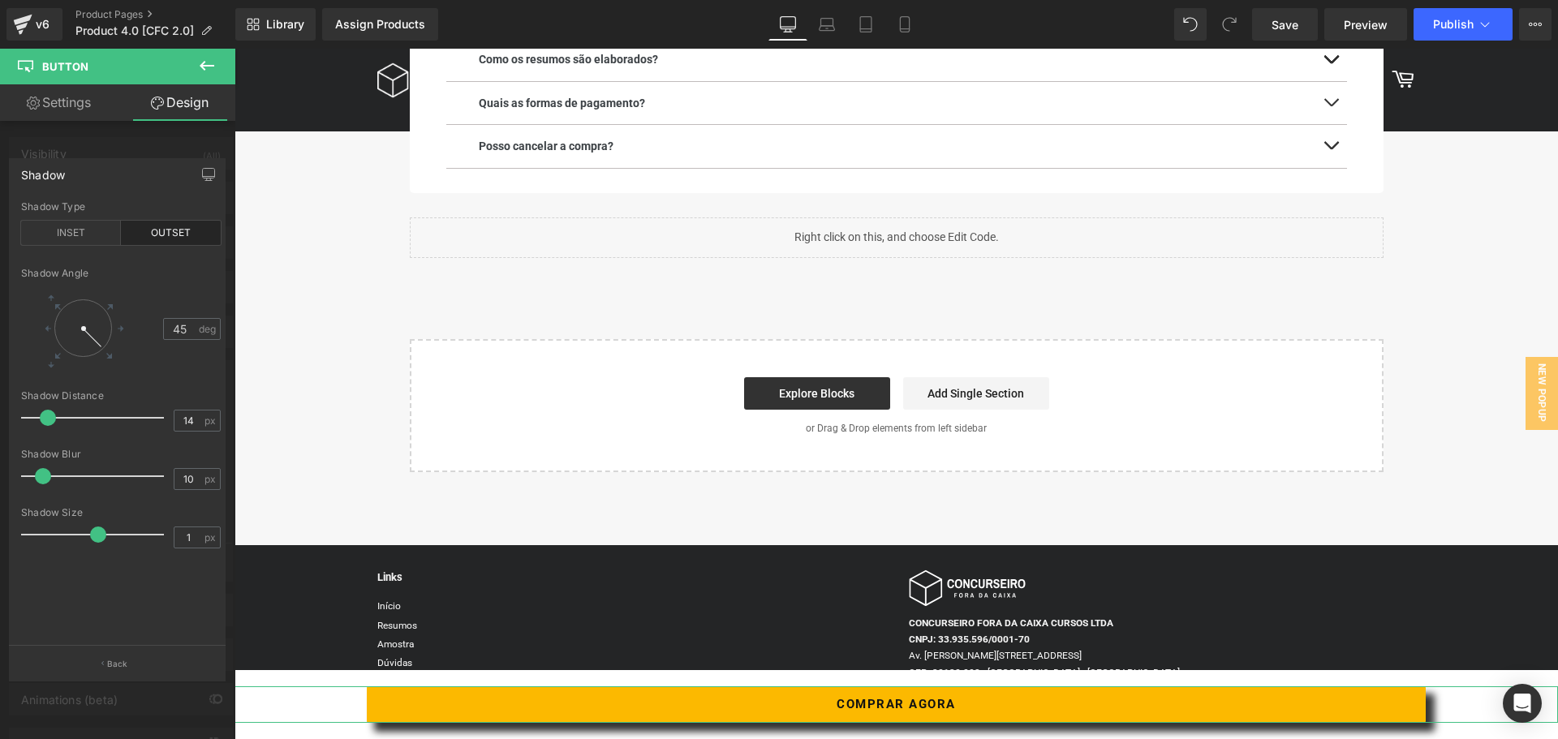
type input "0"
click at [89, 536] on span at bounding box center [96, 535] width 16 height 16
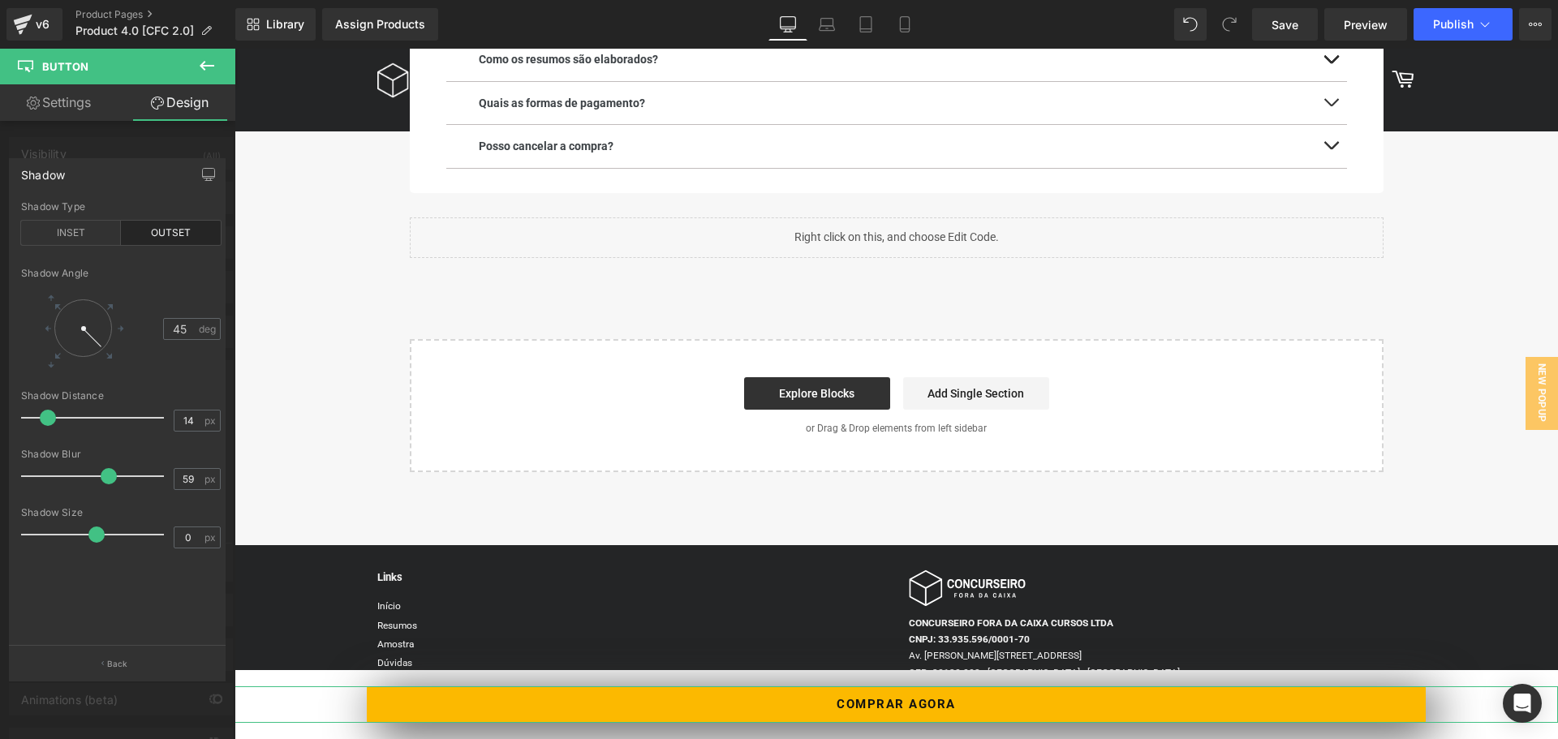
type input "60"
drag, startPoint x: 46, startPoint y: 477, endPoint x: 110, endPoint y: 491, distance: 65.6
click at [110, 491] on div at bounding box center [96, 476] width 135 height 32
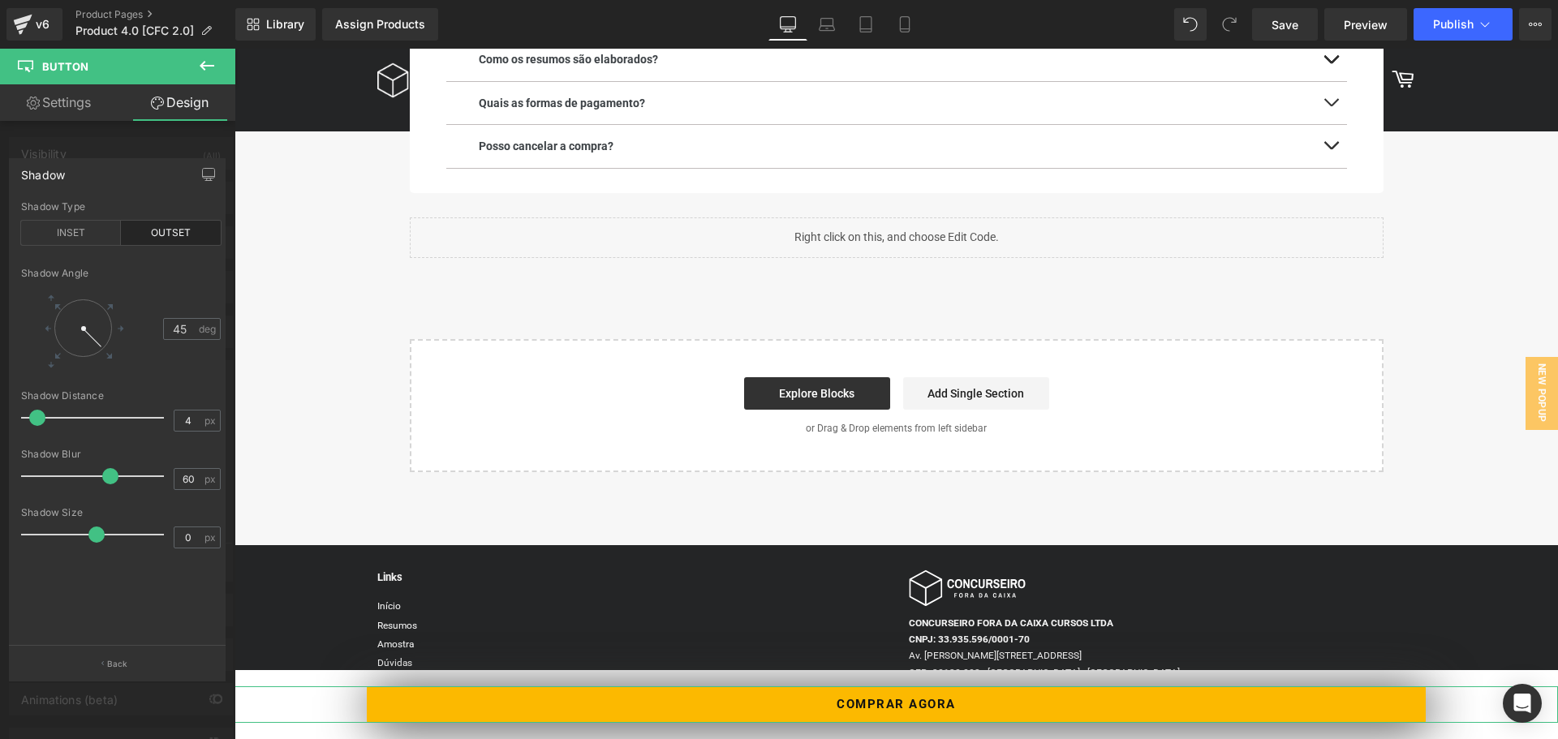
type input "3"
drag, startPoint x: 45, startPoint y: 420, endPoint x: 31, endPoint y: 430, distance: 17.6
click at [31, 430] on div at bounding box center [96, 418] width 135 height 32
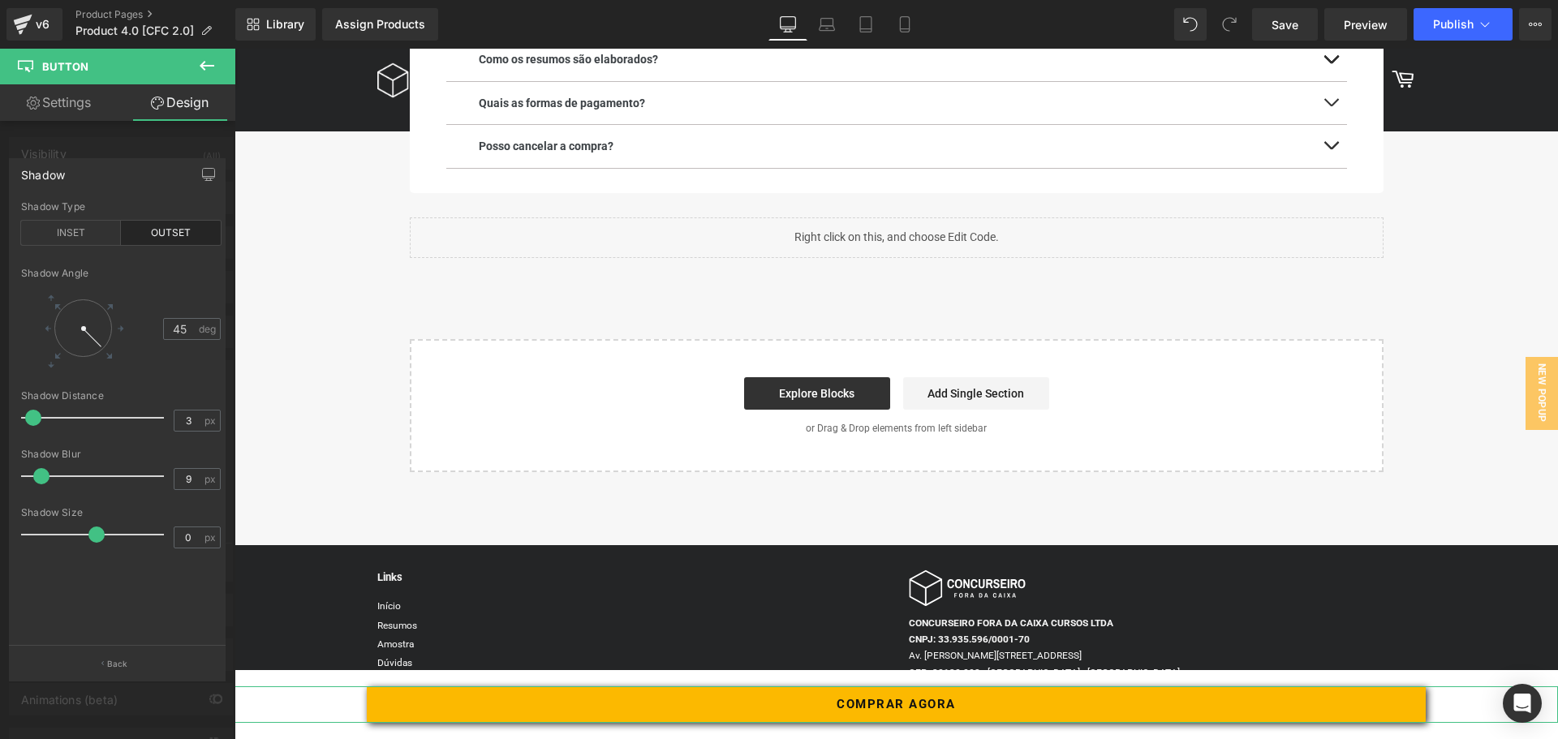
type input "10"
drag, startPoint x: 106, startPoint y: 476, endPoint x: 42, endPoint y: 479, distance: 64.2
click at [42, 479] on span at bounding box center [43, 476] width 16 height 16
click at [101, 172] on div "Shadow" at bounding box center [117, 174] width 215 height 31
click at [110, 144] on div at bounding box center [117, 398] width 235 height 699
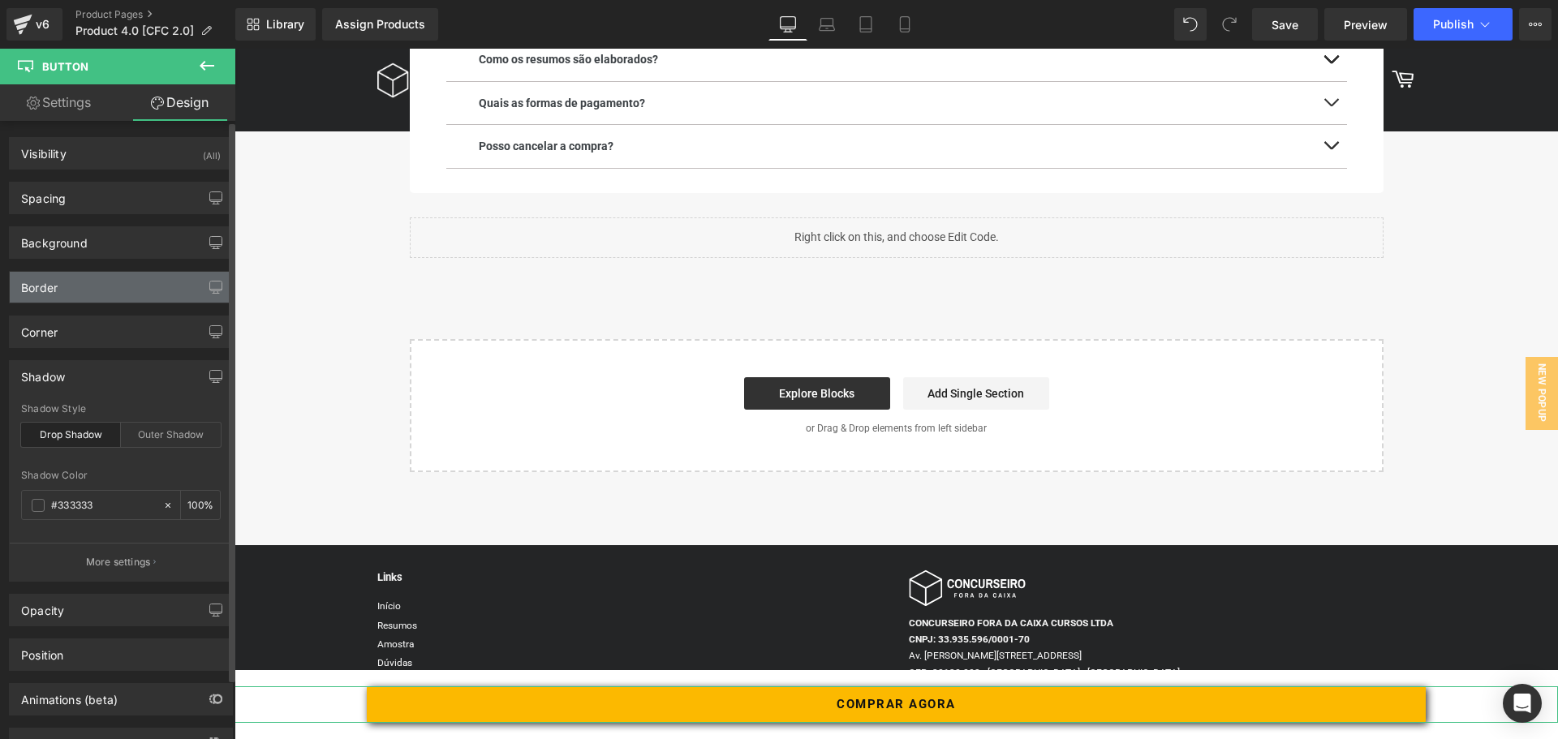
click at [106, 278] on div "Border" at bounding box center [121, 287] width 222 height 31
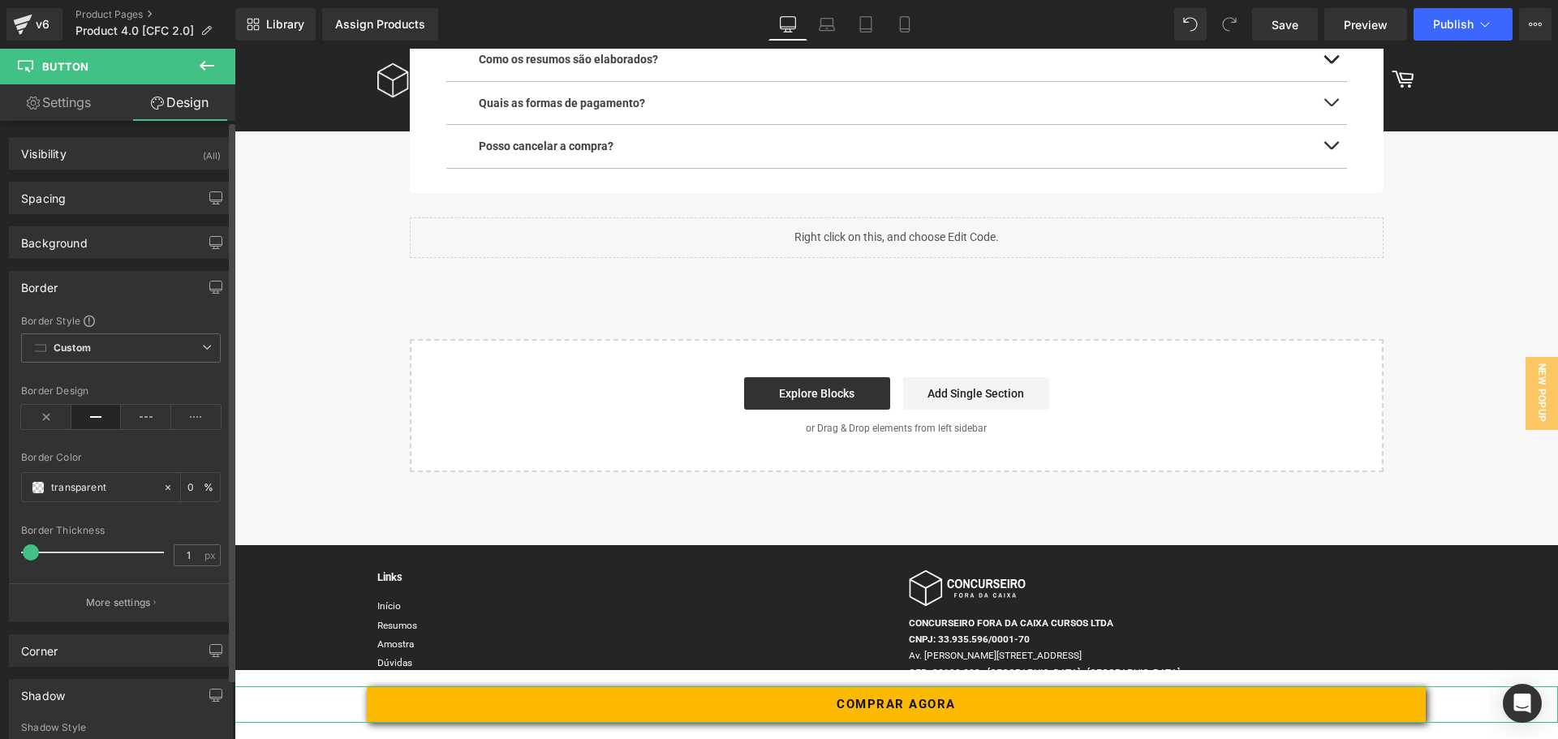
click at [44, 289] on div "Border" at bounding box center [39, 283] width 37 height 23
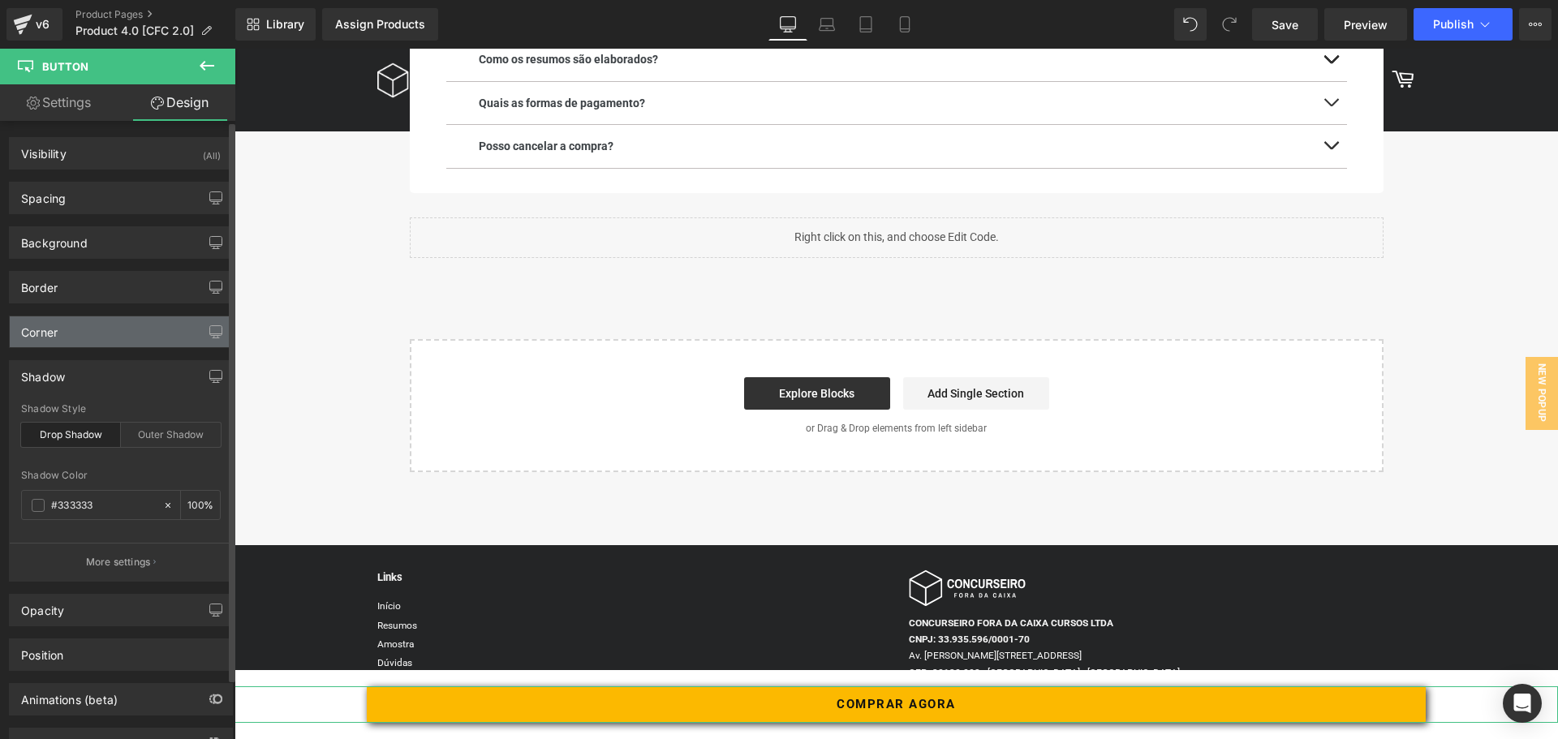
click at [68, 335] on div "Corner" at bounding box center [121, 332] width 222 height 31
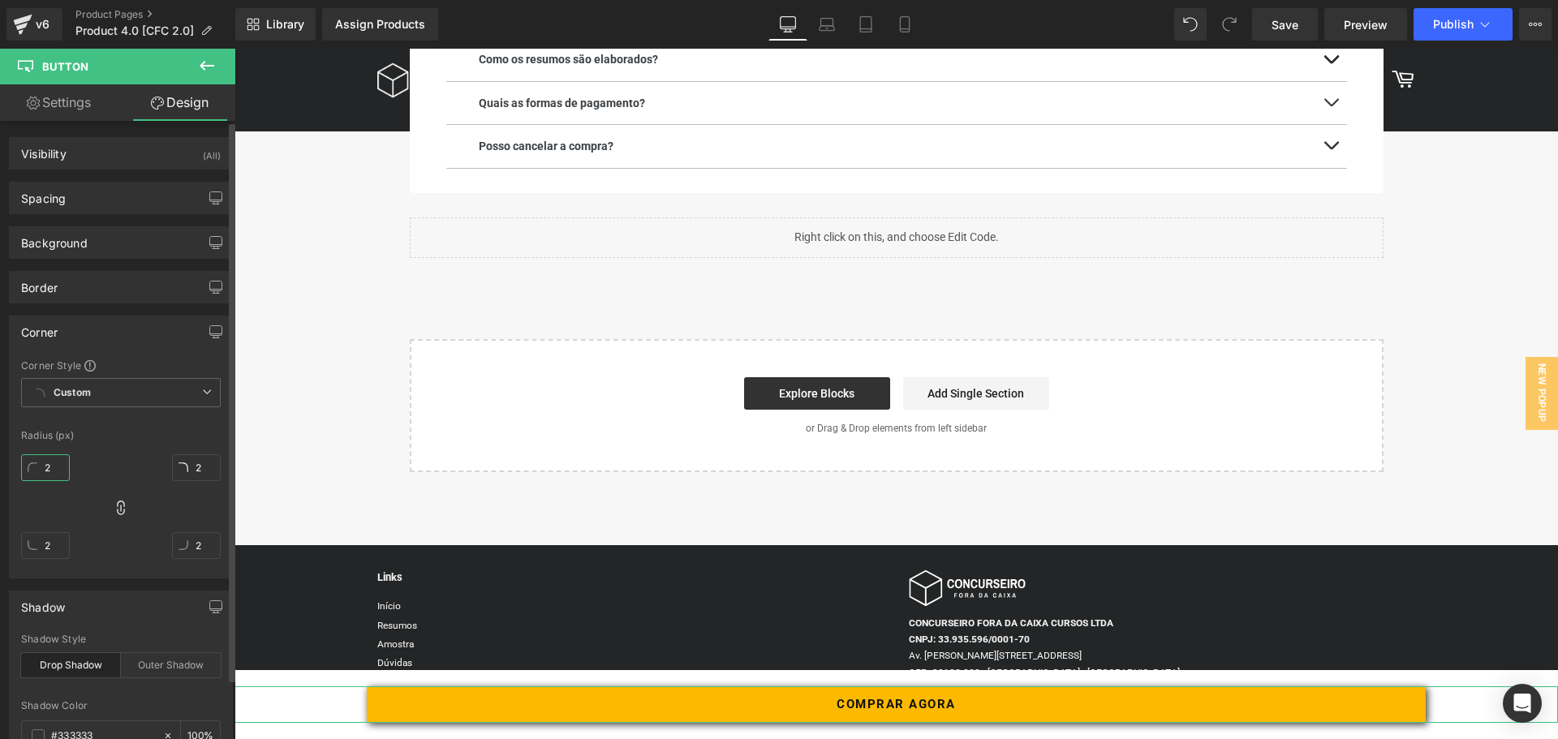
click at [46, 472] on input "2" at bounding box center [45, 468] width 49 height 27
type input "20"
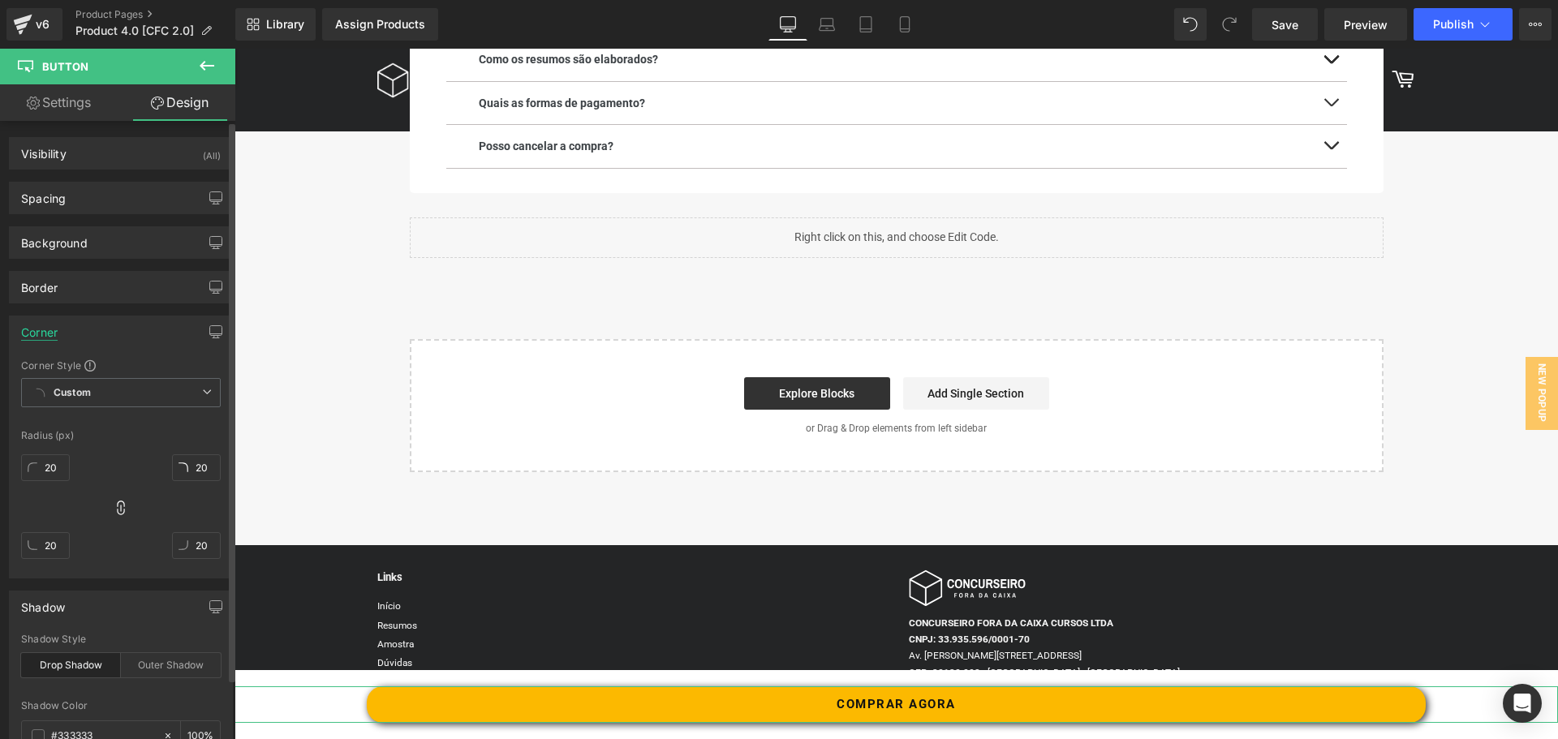
click at [41, 336] on div "Corner" at bounding box center [39, 328] width 37 height 23
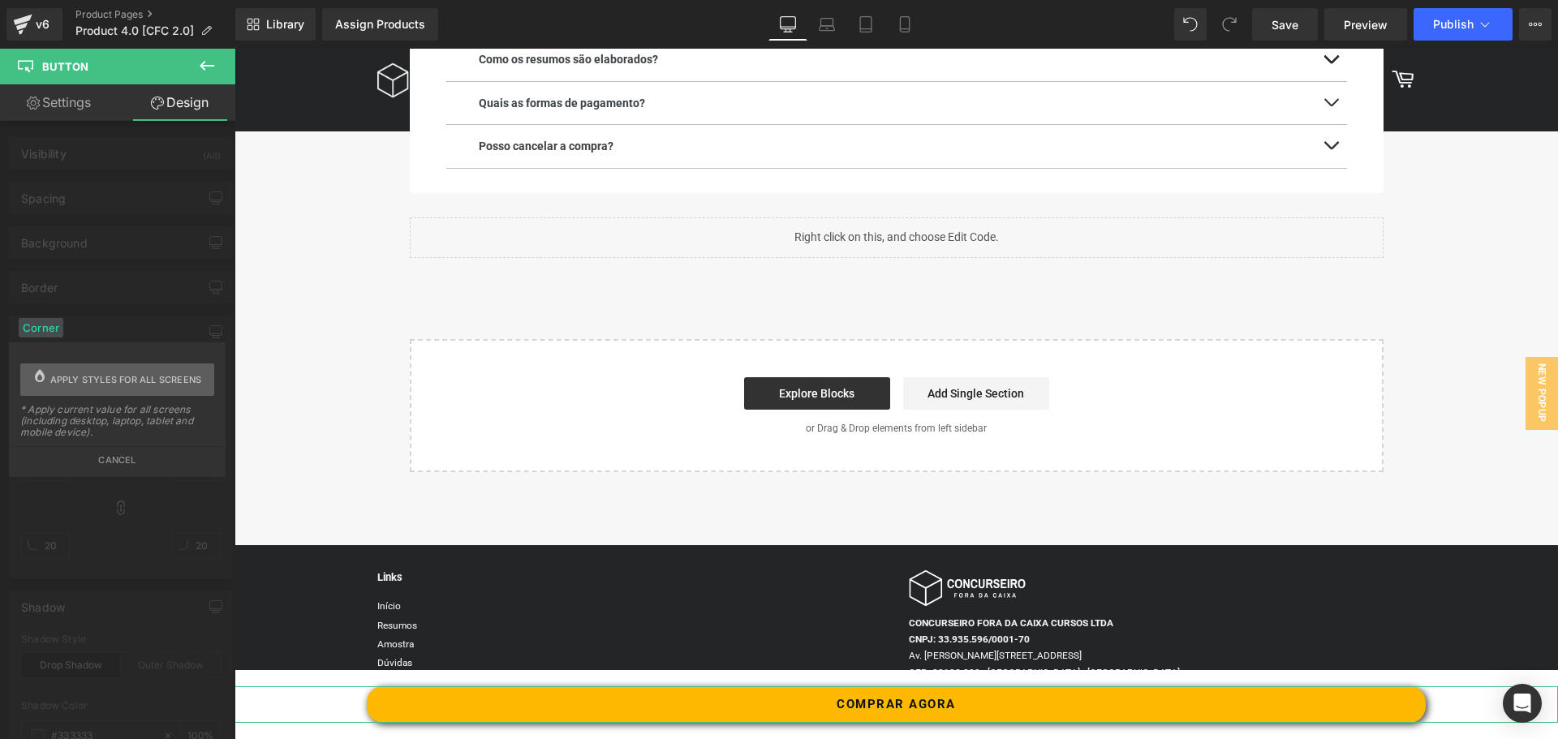
click at [119, 385] on span "Apply styles for all screens" at bounding box center [126, 380] width 152 height 32
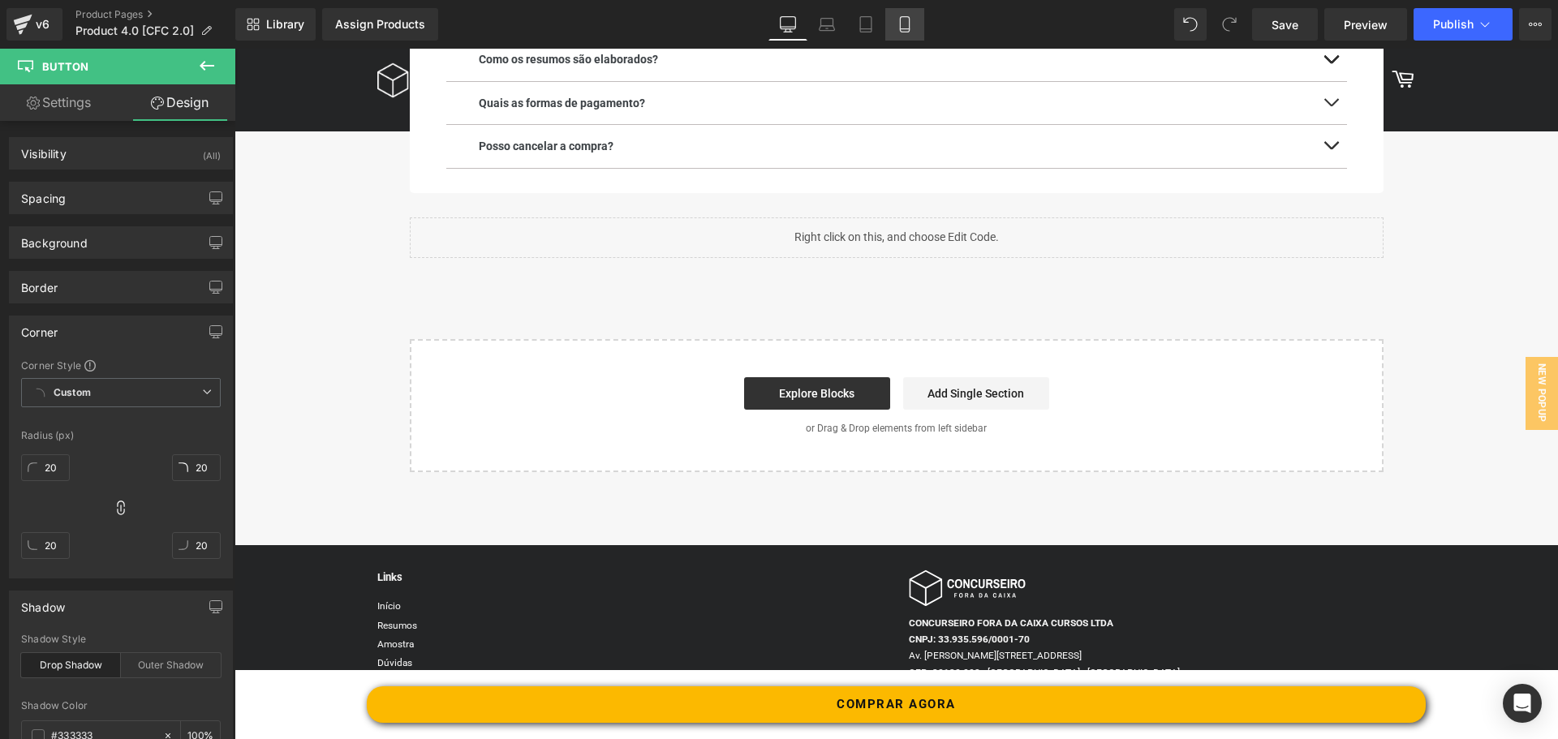
click at [901, 24] on icon at bounding box center [904, 24] width 9 height 15
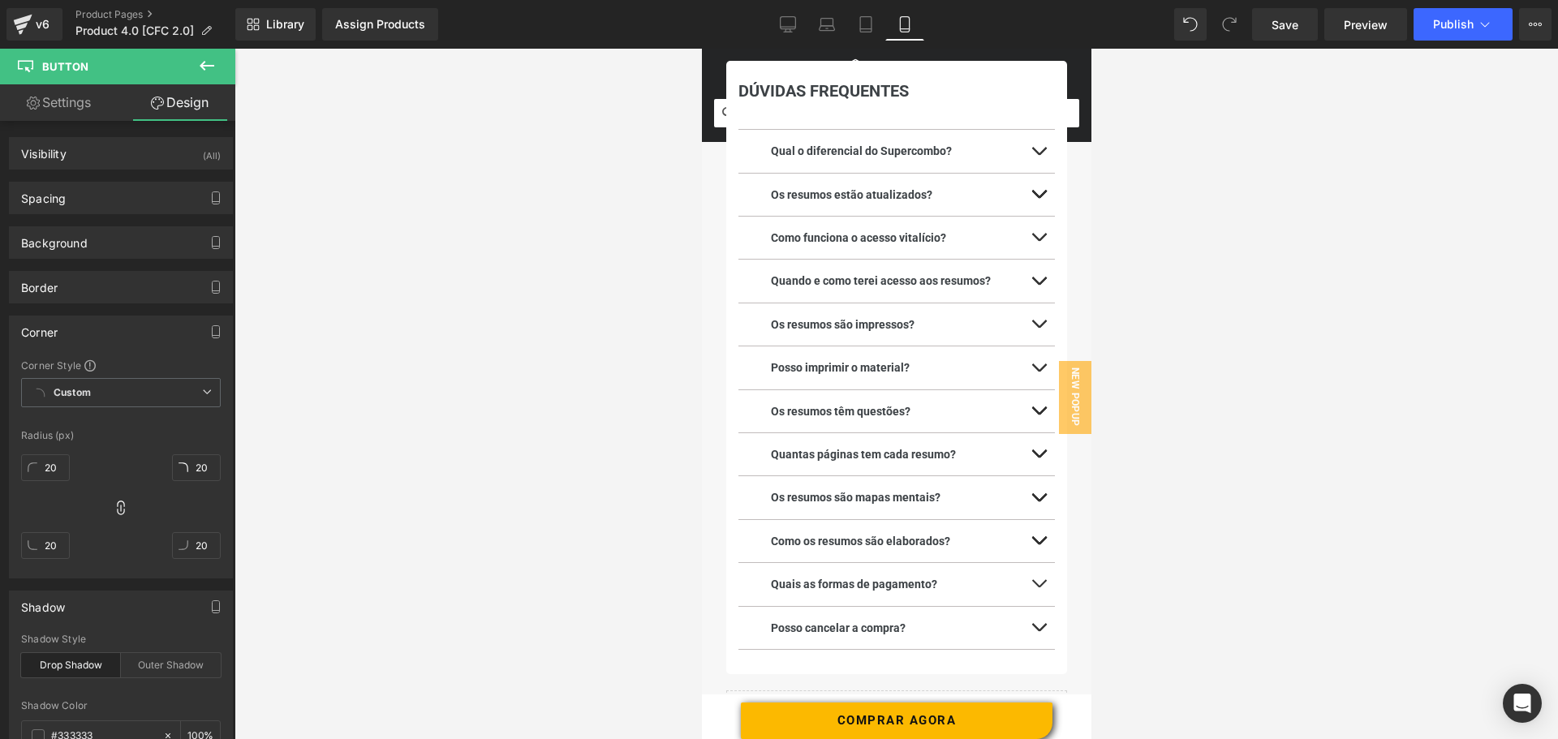
type input "2"
type input "100"
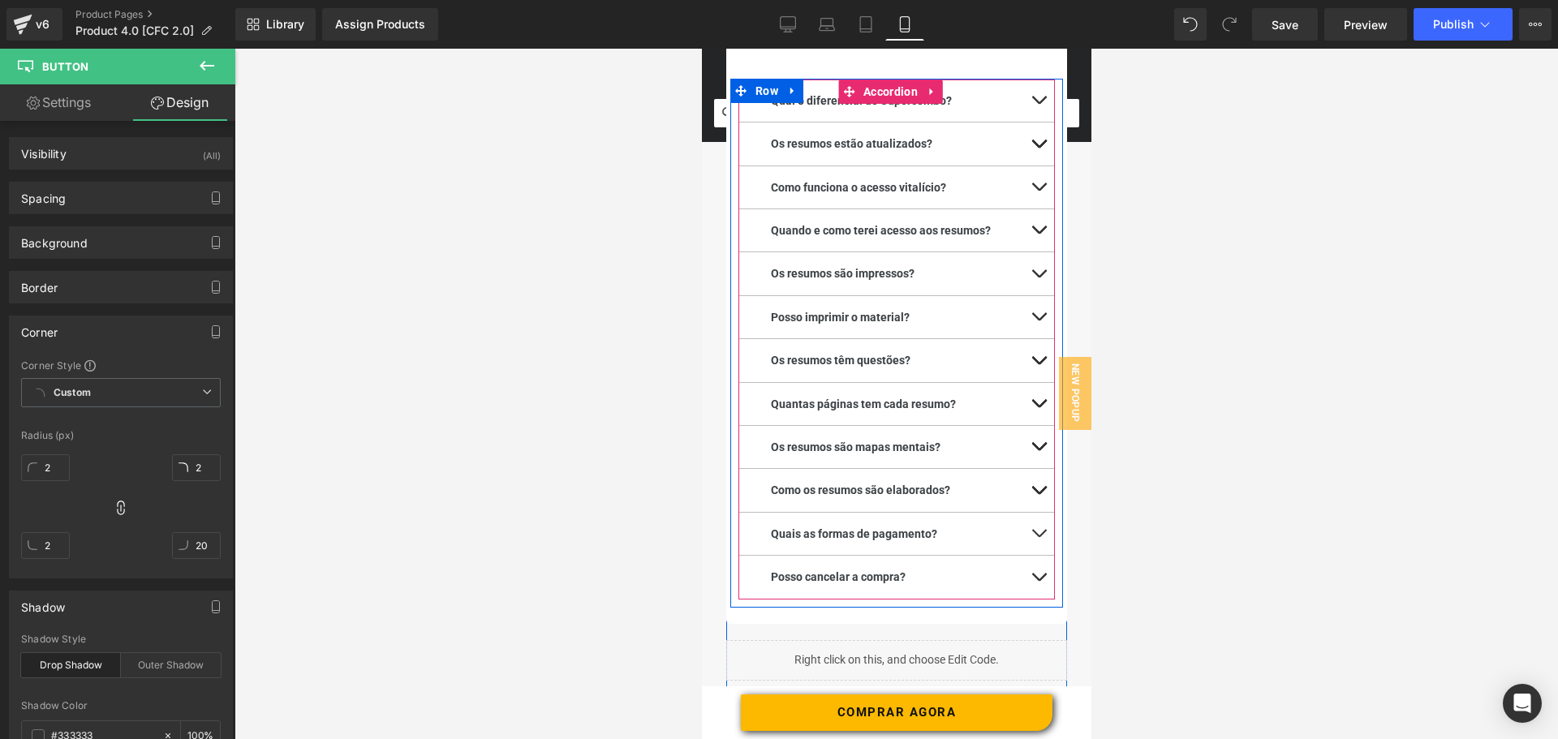
scroll to position [2890, 0]
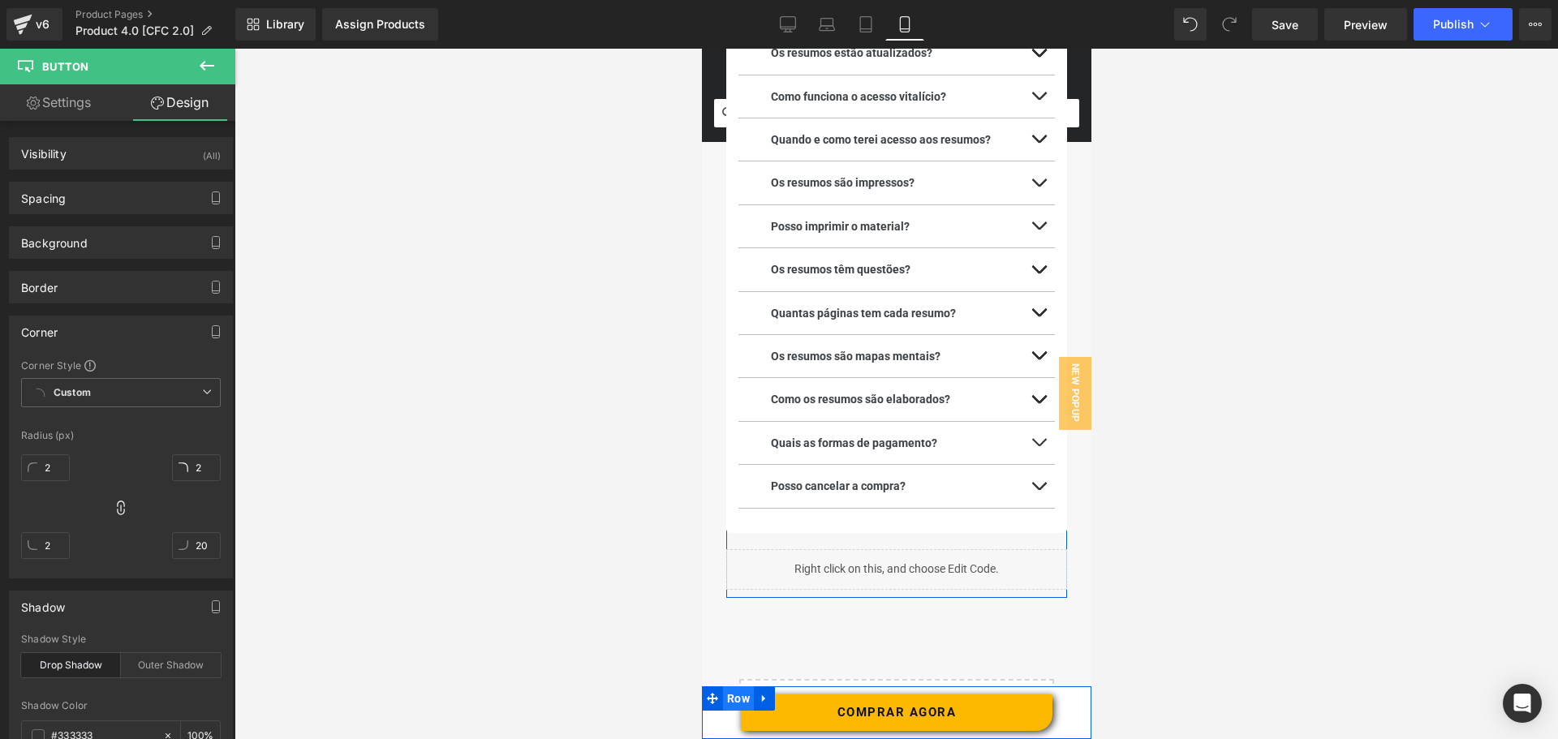
drag, startPoint x: 735, startPoint y: 695, endPoint x: 1019, endPoint y: 597, distance: 299.8
click at [735, 695] on span "Row" at bounding box center [737, 699] width 31 height 24
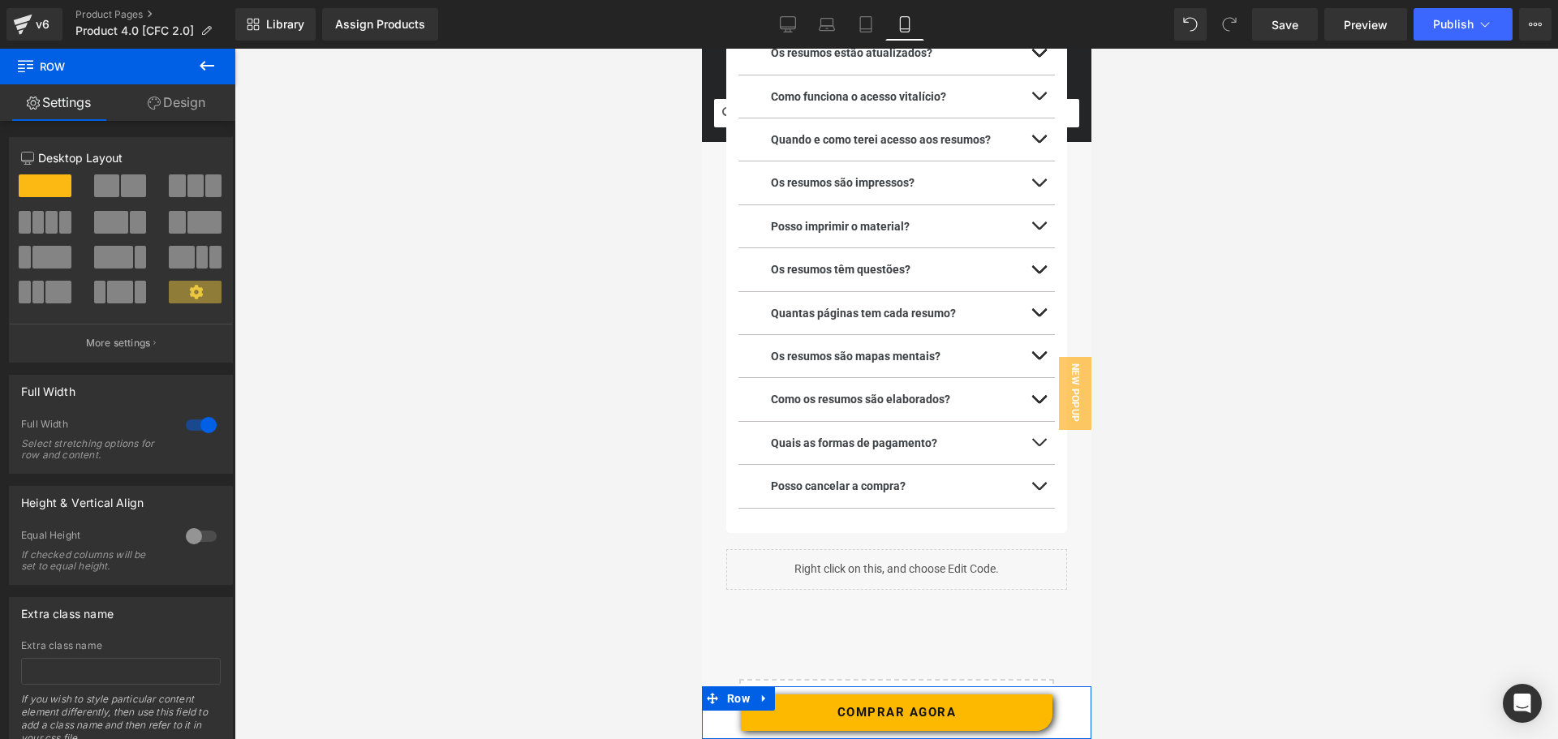
click at [166, 106] on link "Design" at bounding box center [177, 102] width 118 height 37
click at [0, 0] on div "Background" at bounding box center [0, 0] width 0 height 0
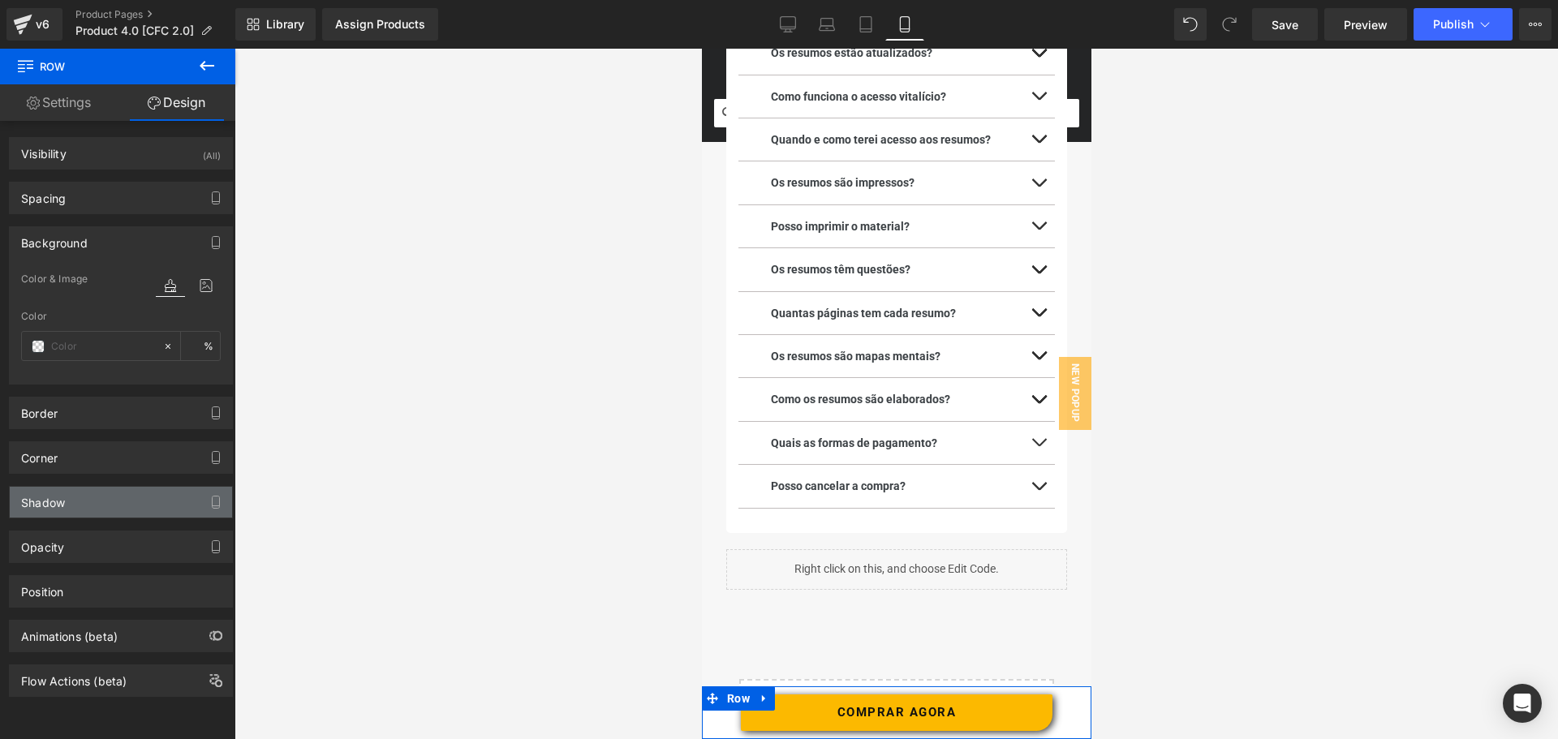
type input "#ffffff"
type input "100"
click at [166, 346] on icon at bounding box center [168, 345] width 5 height 5
type input "none"
type input "0"
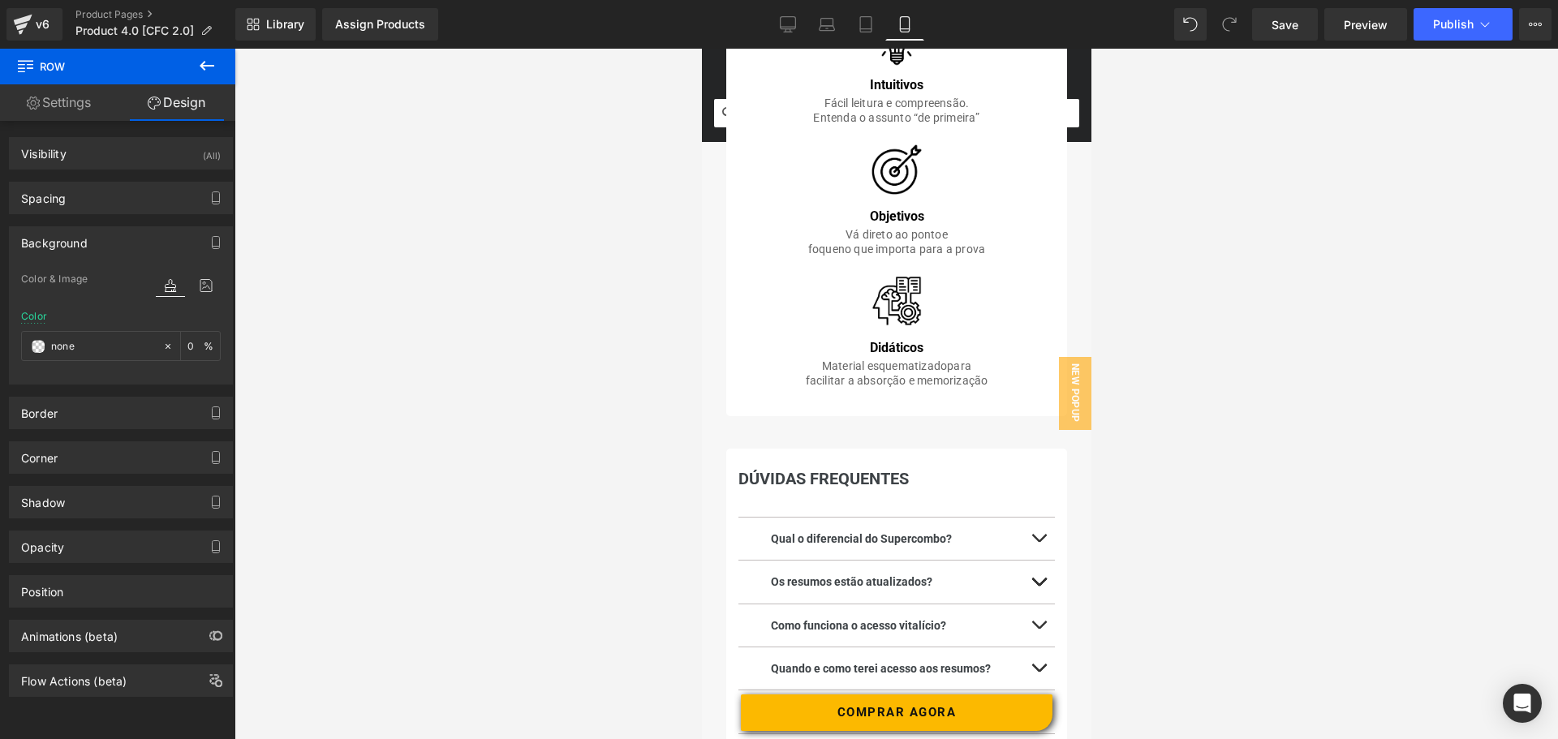
scroll to position [2160, 0]
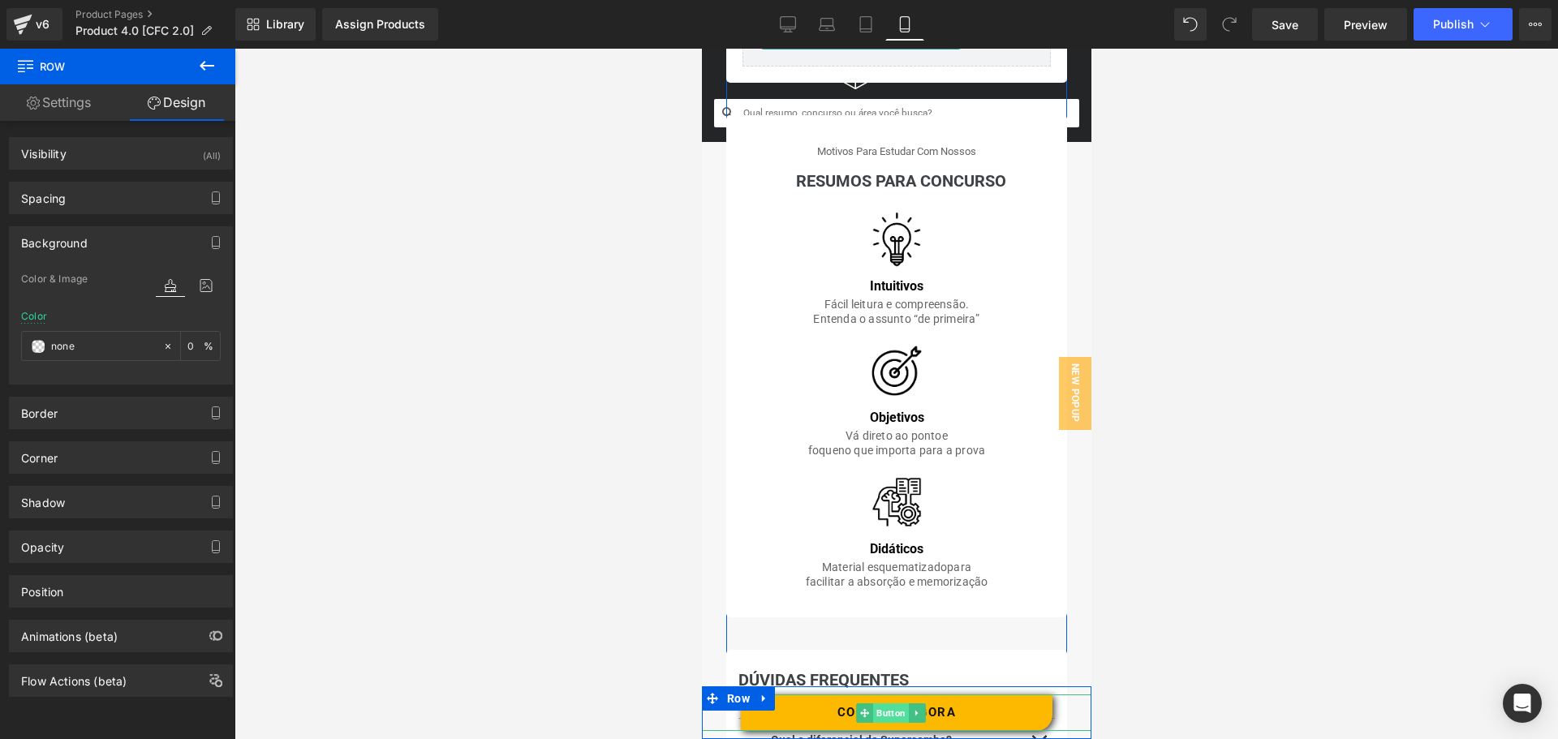
click at [891, 714] on span "Button" at bounding box center [891, 713] width 36 height 19
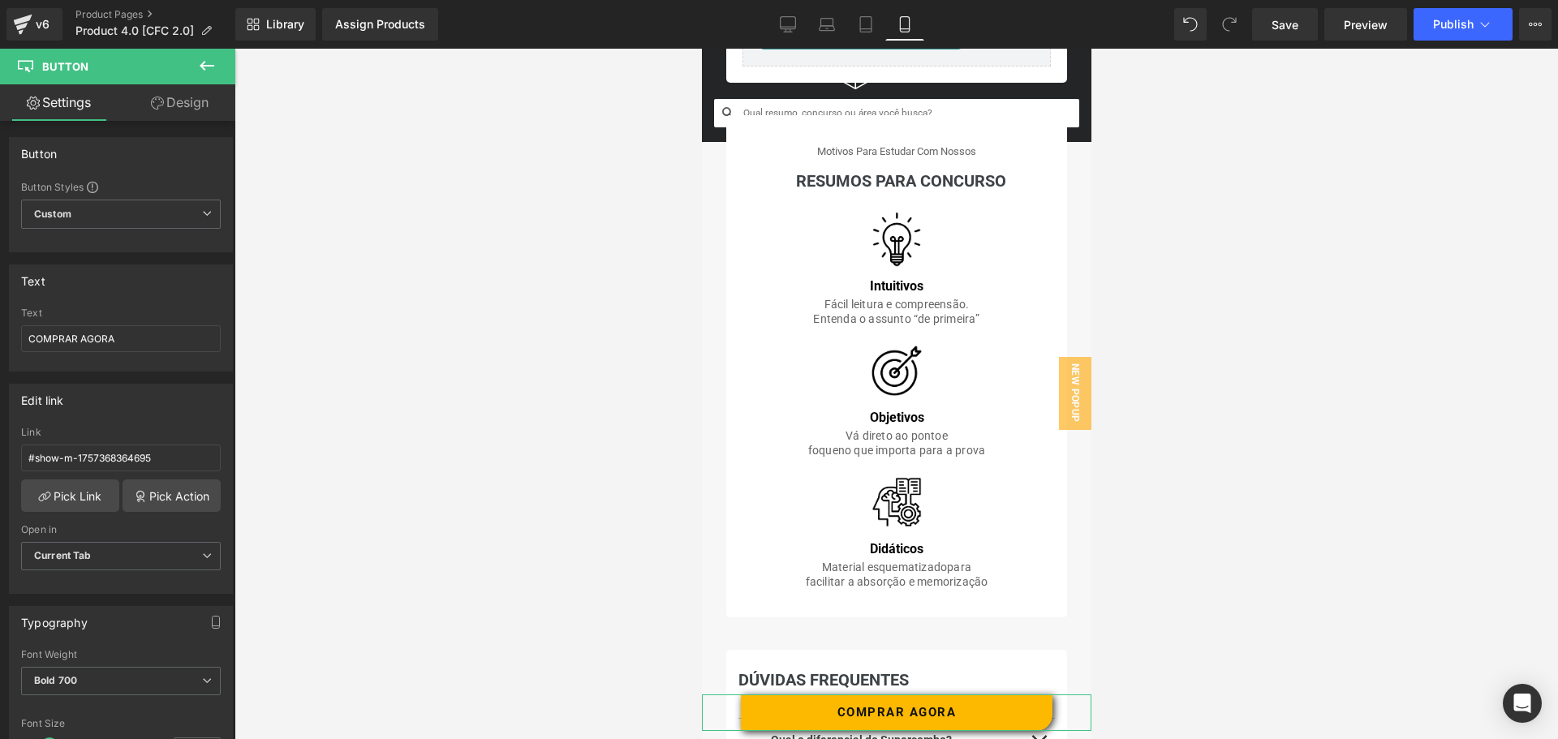
click at [171, 105] on link "Design" at bounding box center [180, 102] width 118 height 37
click at [0, 0] on div "Border" at bounding box center [0, 0] width 0 height 0
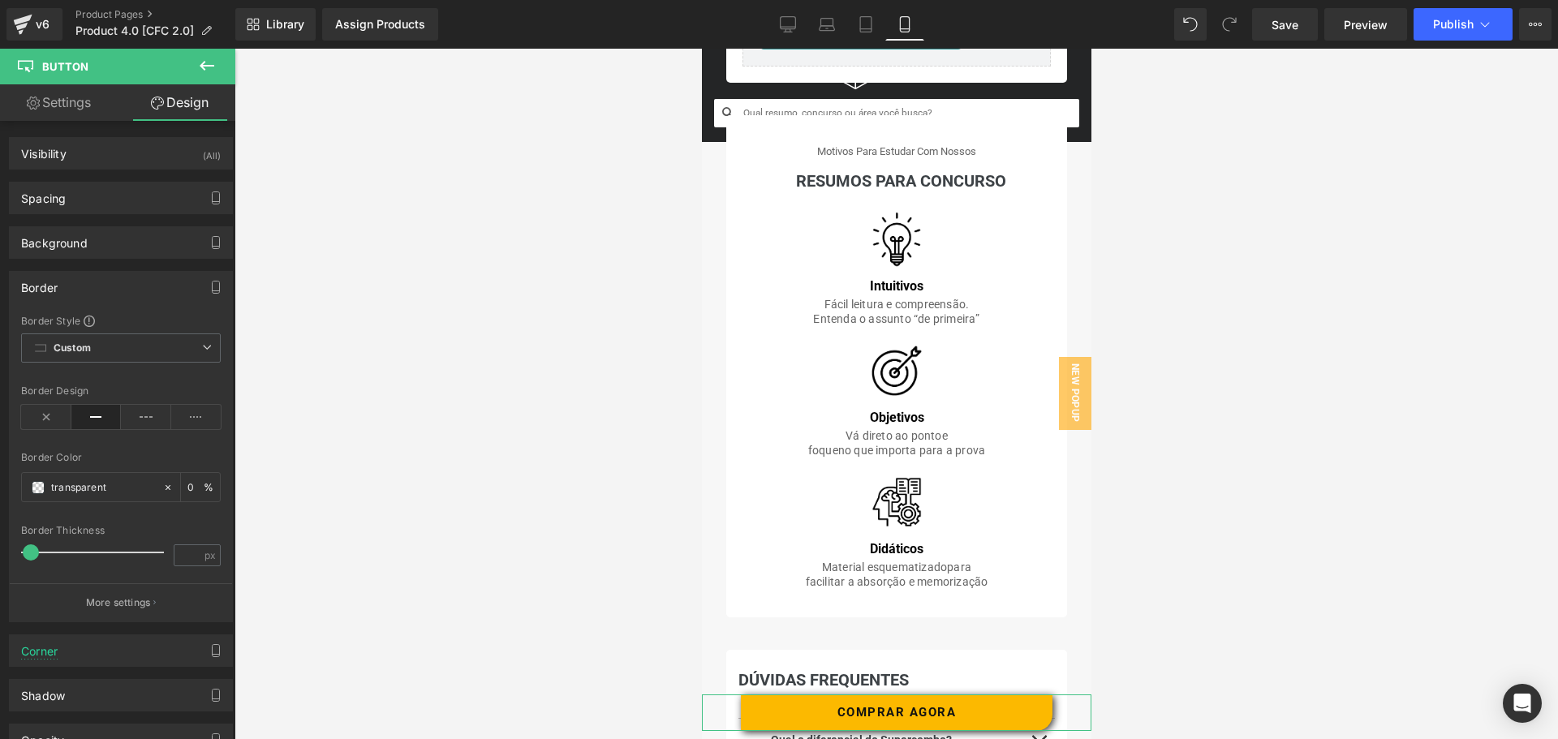
type input "transparent"
type input "0"
type input "1"
click at [76, 646] on div "Corner" at bounding box center [121, 651] width 222 height 31
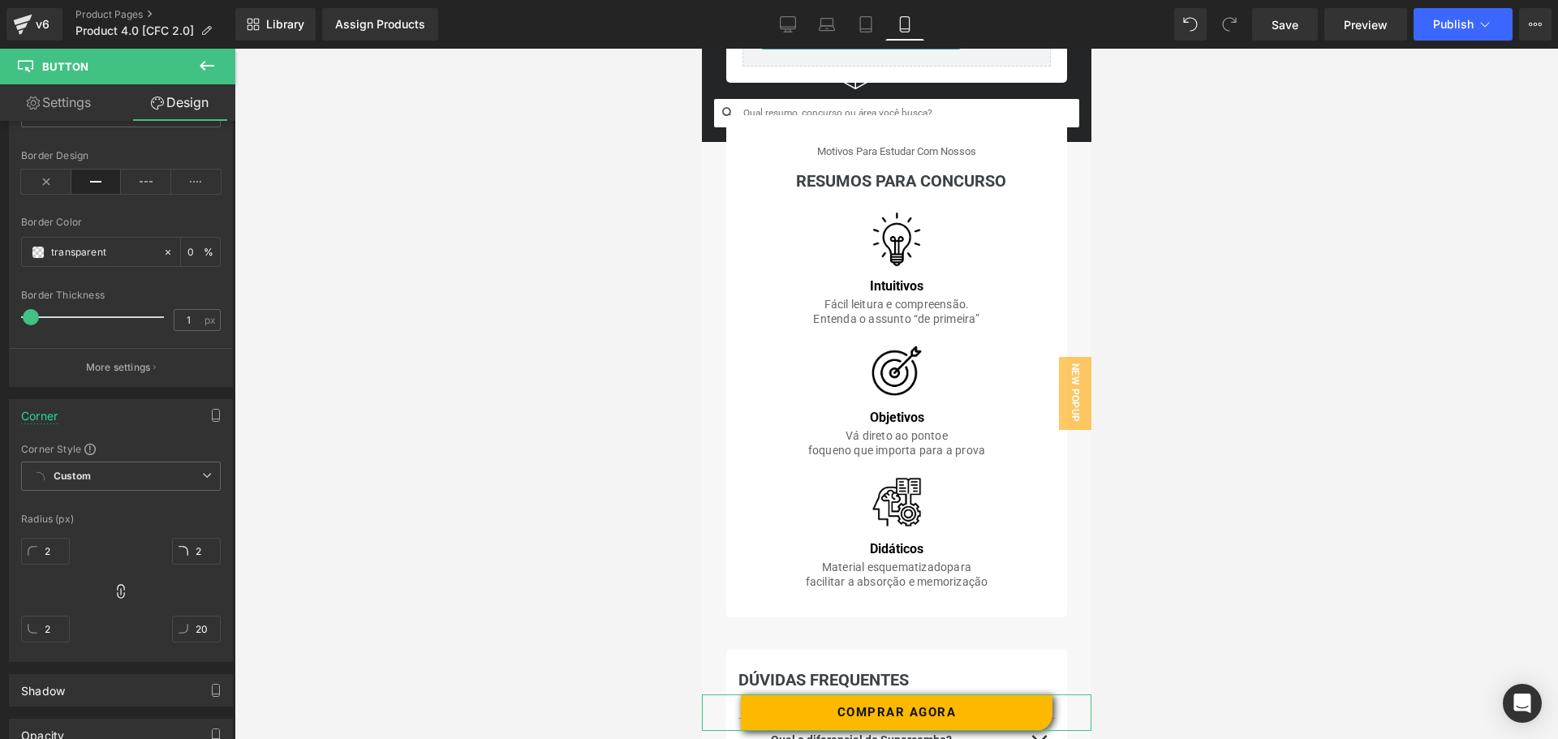
scroll to position [243, 0]
click at [52, 547] on input "2" at bounding box center [45, 543] width 49 height 27
type input "20"
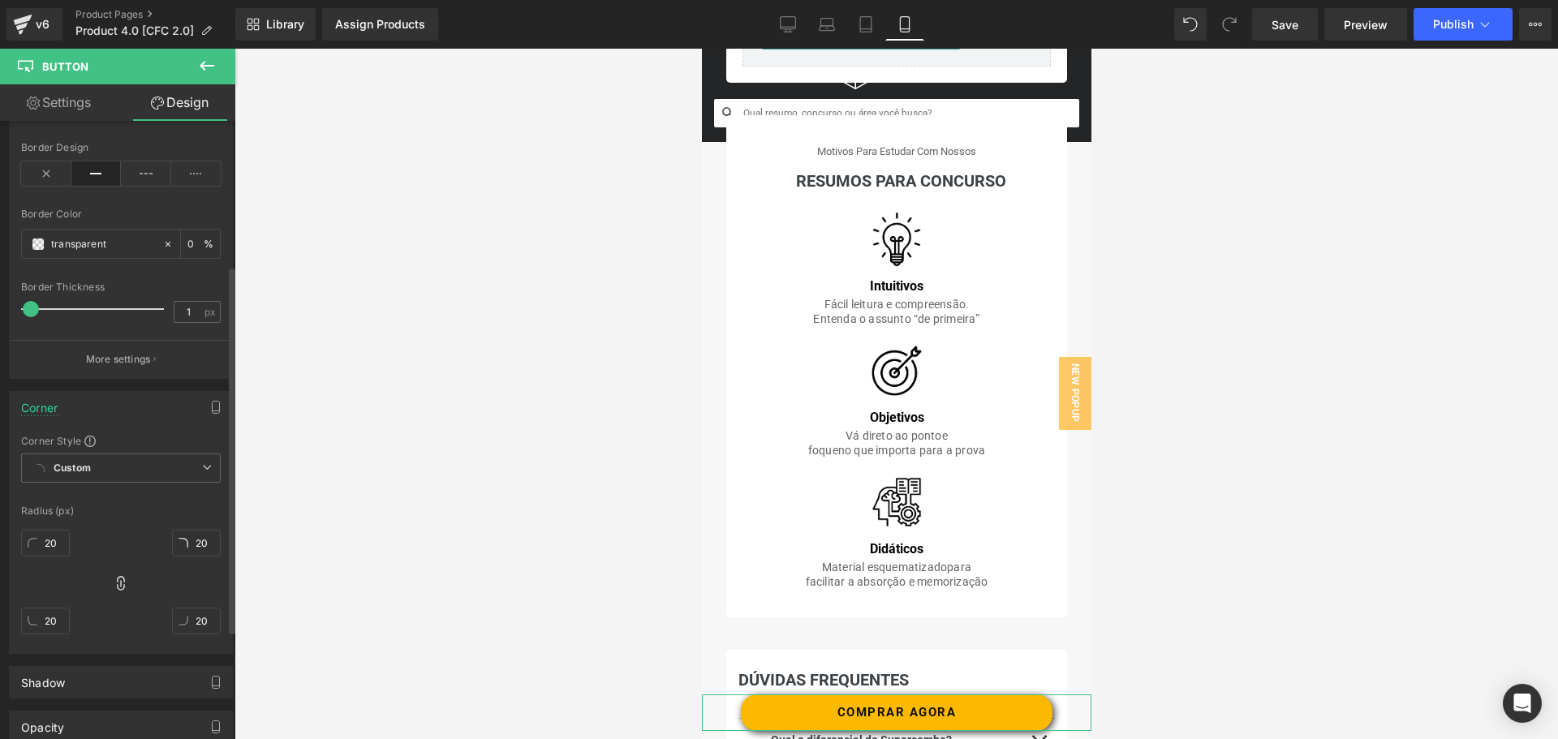
click at [123, 424] on div "Corner Corner Style Custom Custom Setup Global Style Custom Setup Global Style …" at bounding box center [121, 522] width 224 height 263
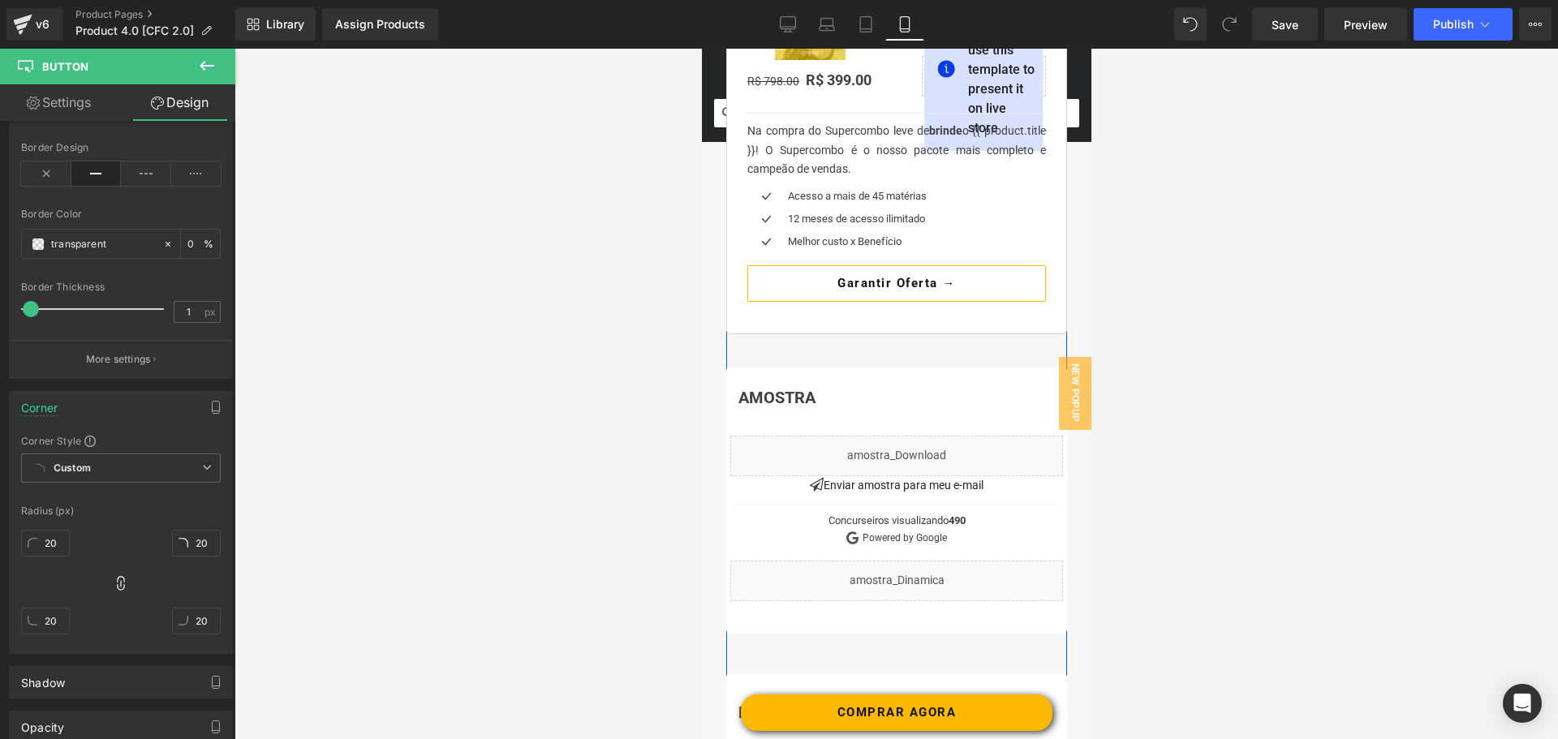
scroll to position [812, 0]
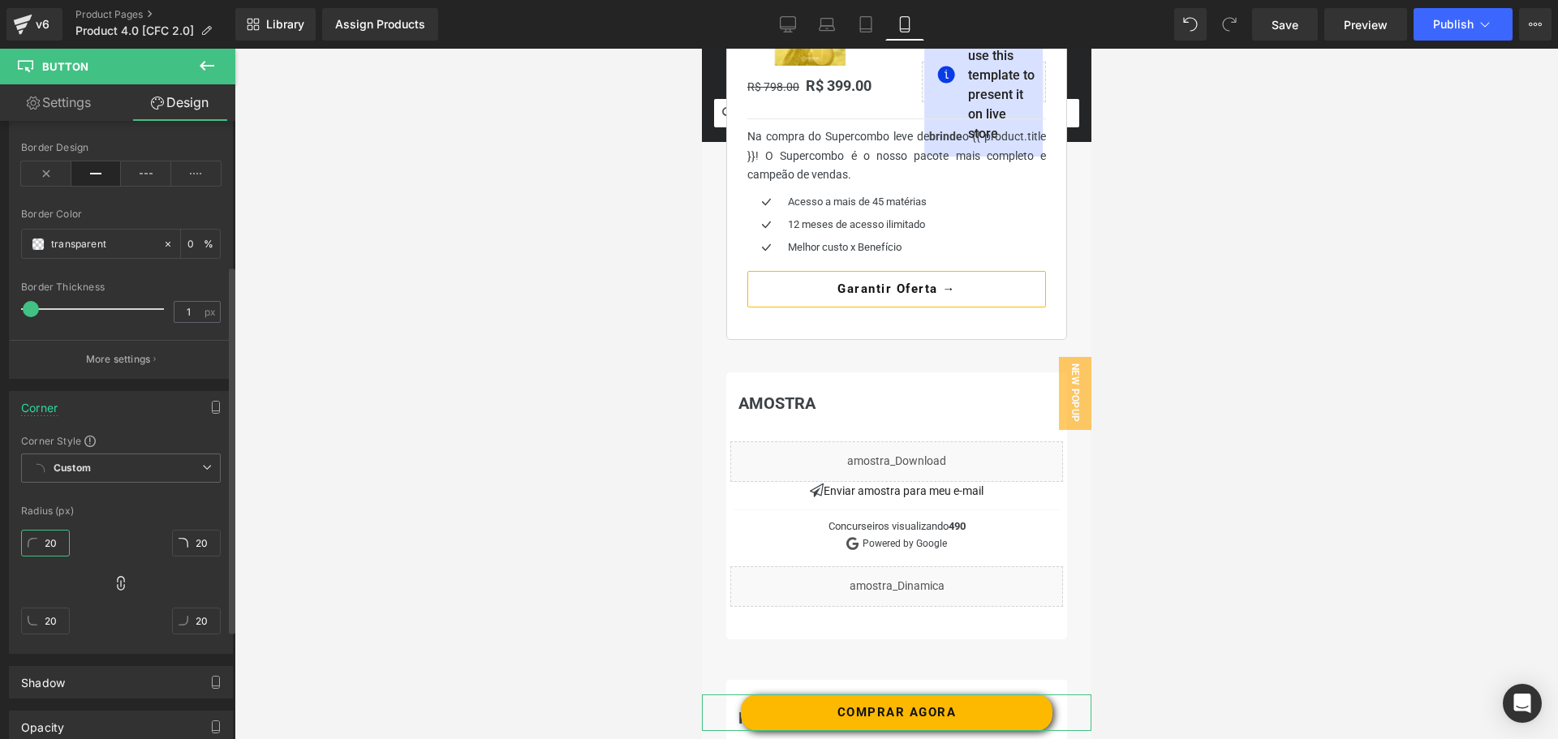
click at [54, 546] on input "20" at bounding box center [45, 543] width 49 height 27
type input "2"
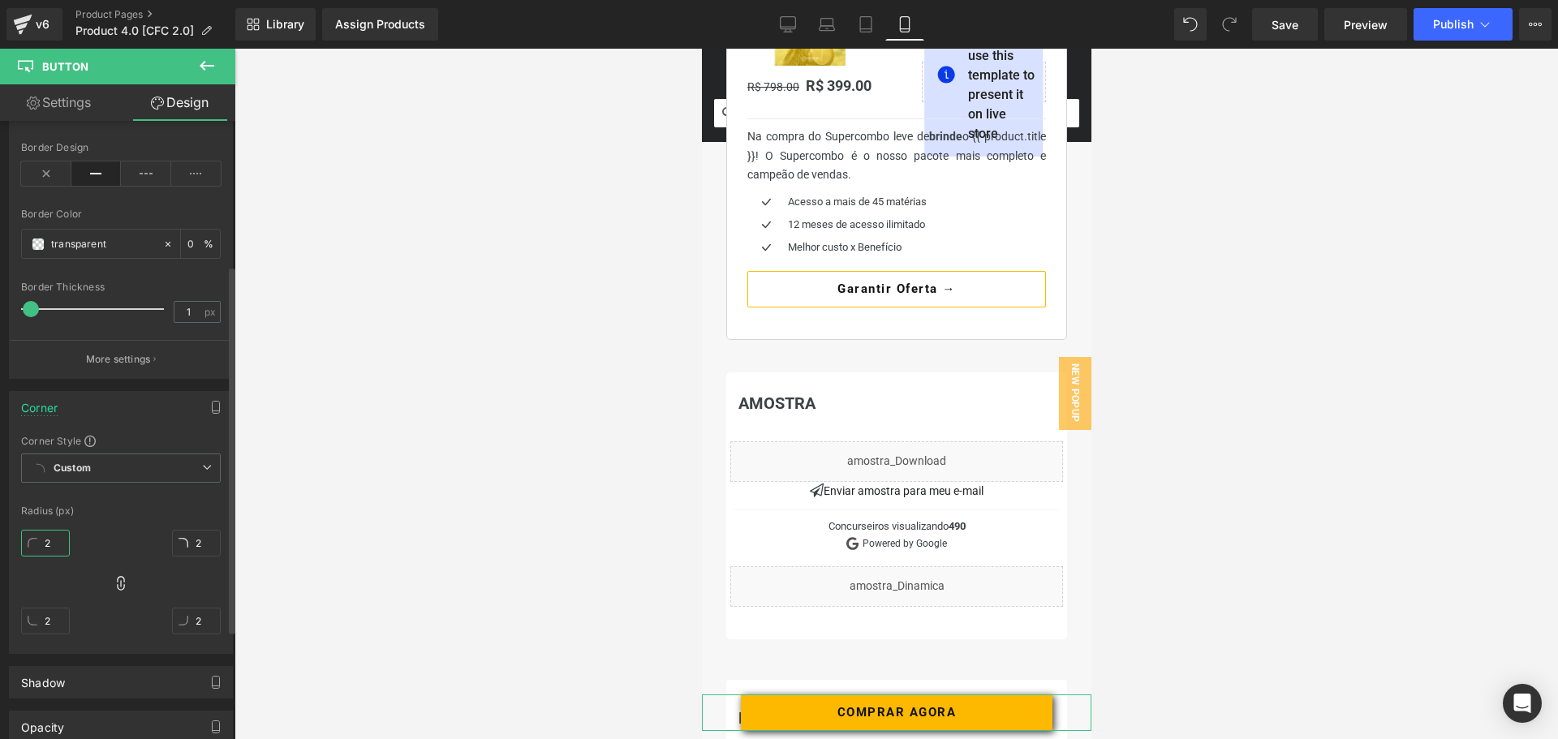
type input "2"
click at [140, 505] on div "Corner Style Custom Custom Setup Global Style Custom Setup Global Style Radius …" at bounding box center [121, 543] width 222 height 219
click at [51, 404] on div "Corner" at bounding box center [39, 403] width 37 height 23
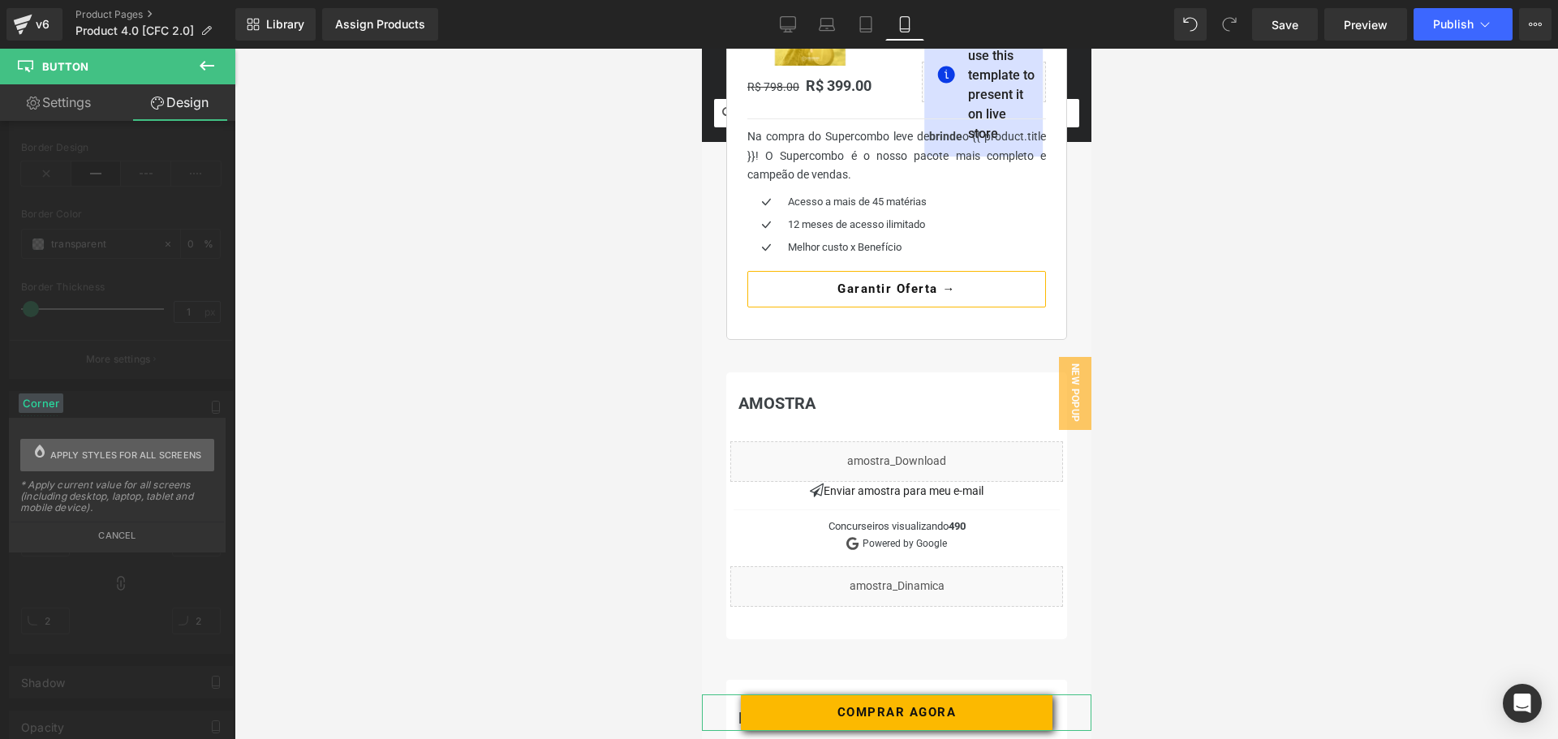
click at [144, 450] on span "Apply styles for all screens" at bounding box center [126, 455] width 152 height 32
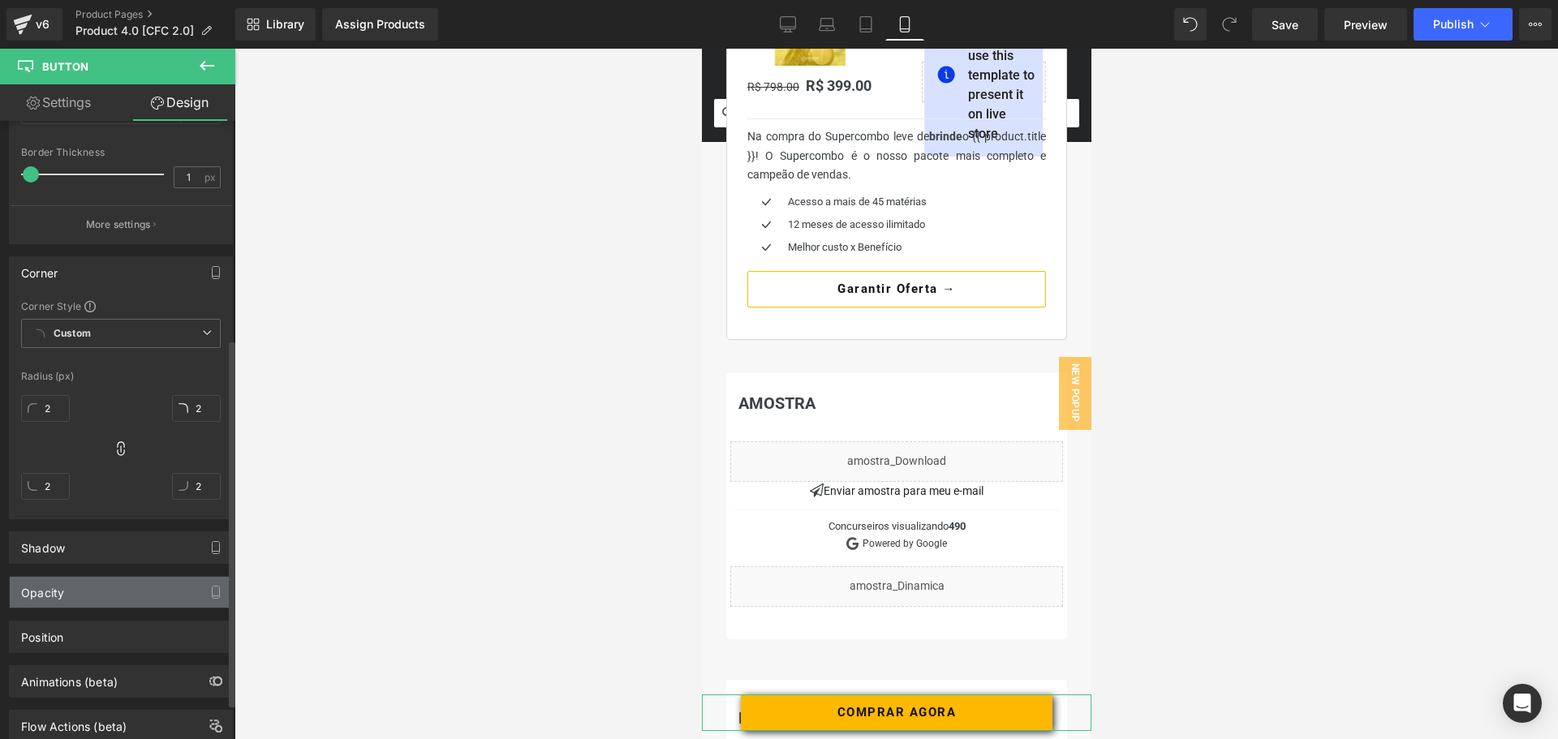
scroll to position [406, 0]
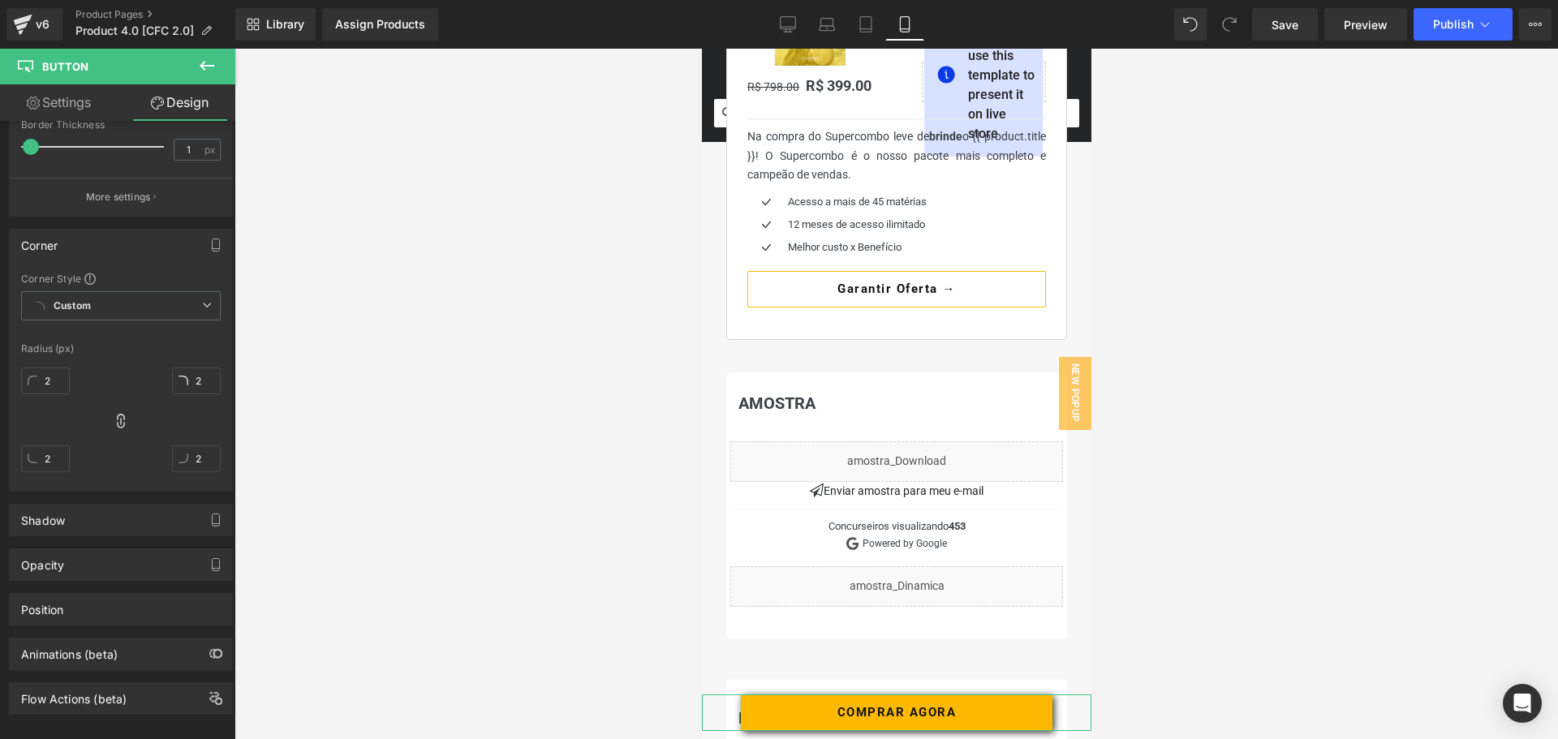
click at [67, 104] on link "Settings" at bounding box center [59, 102] width 118 height 37
type input "100"
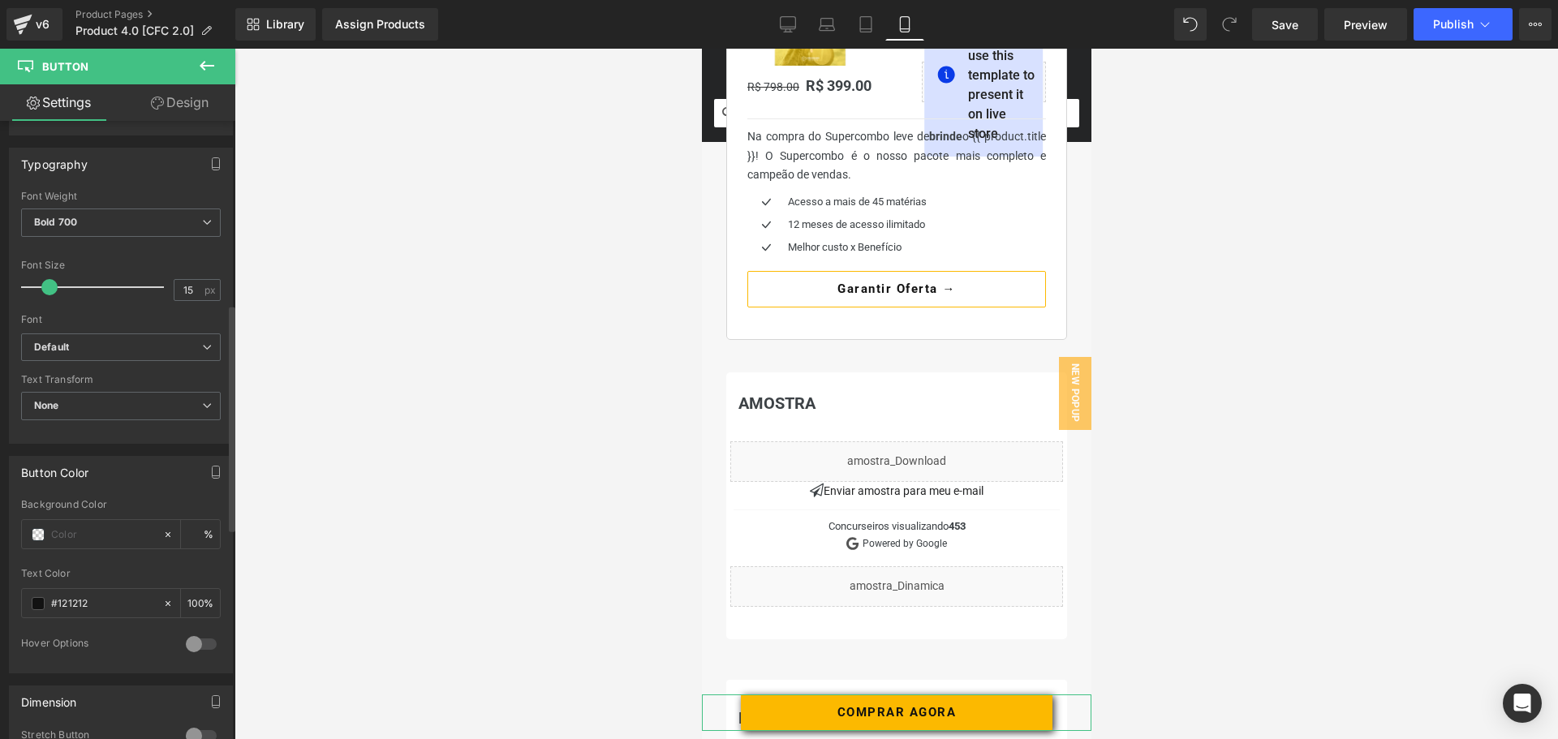
scroll to position [568, 0]
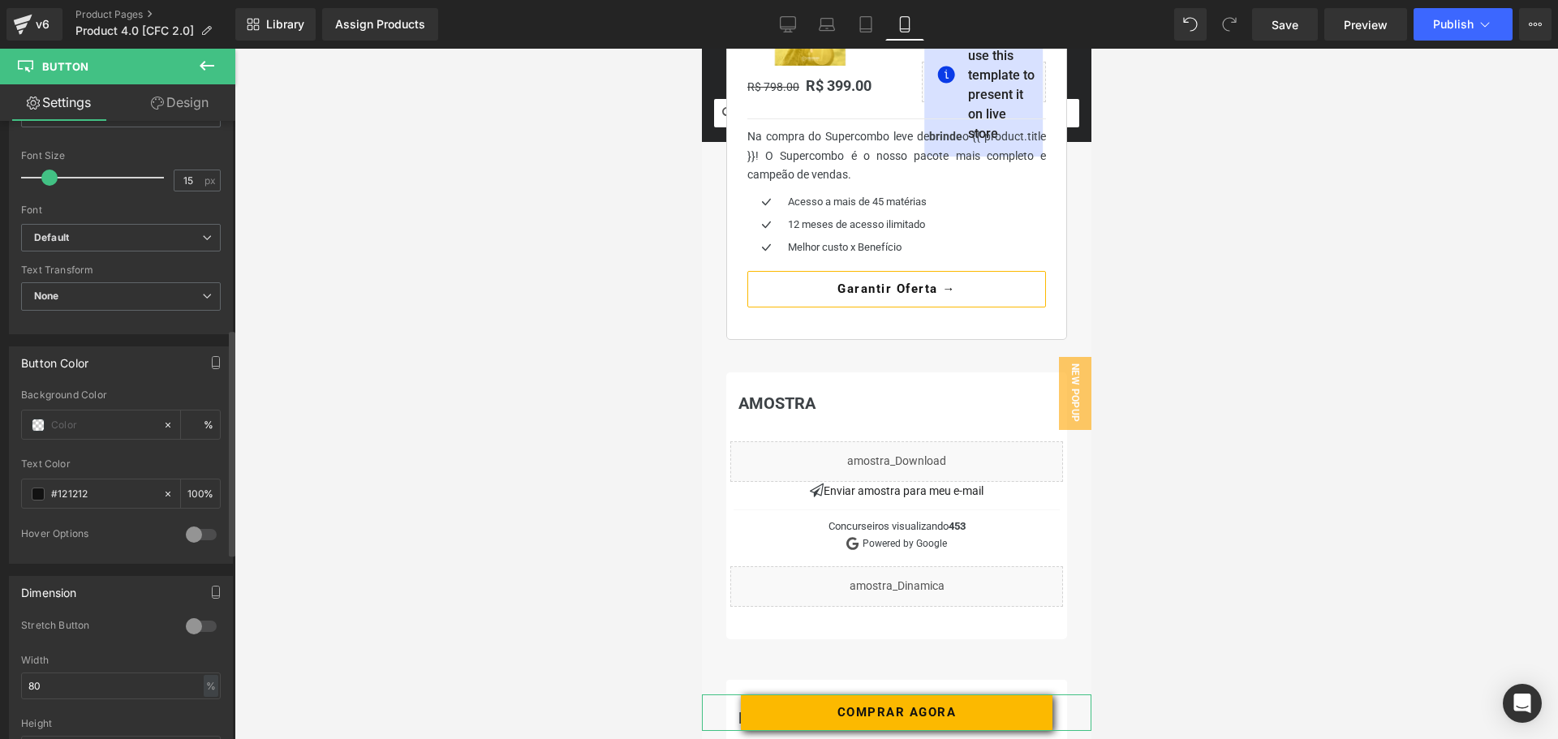
click at [195, 621] on div at bounding box center [201, 627] width 39 height 26
click at [178, 105] on link "Design" at bounding box center [180, 102] width 118 height 37
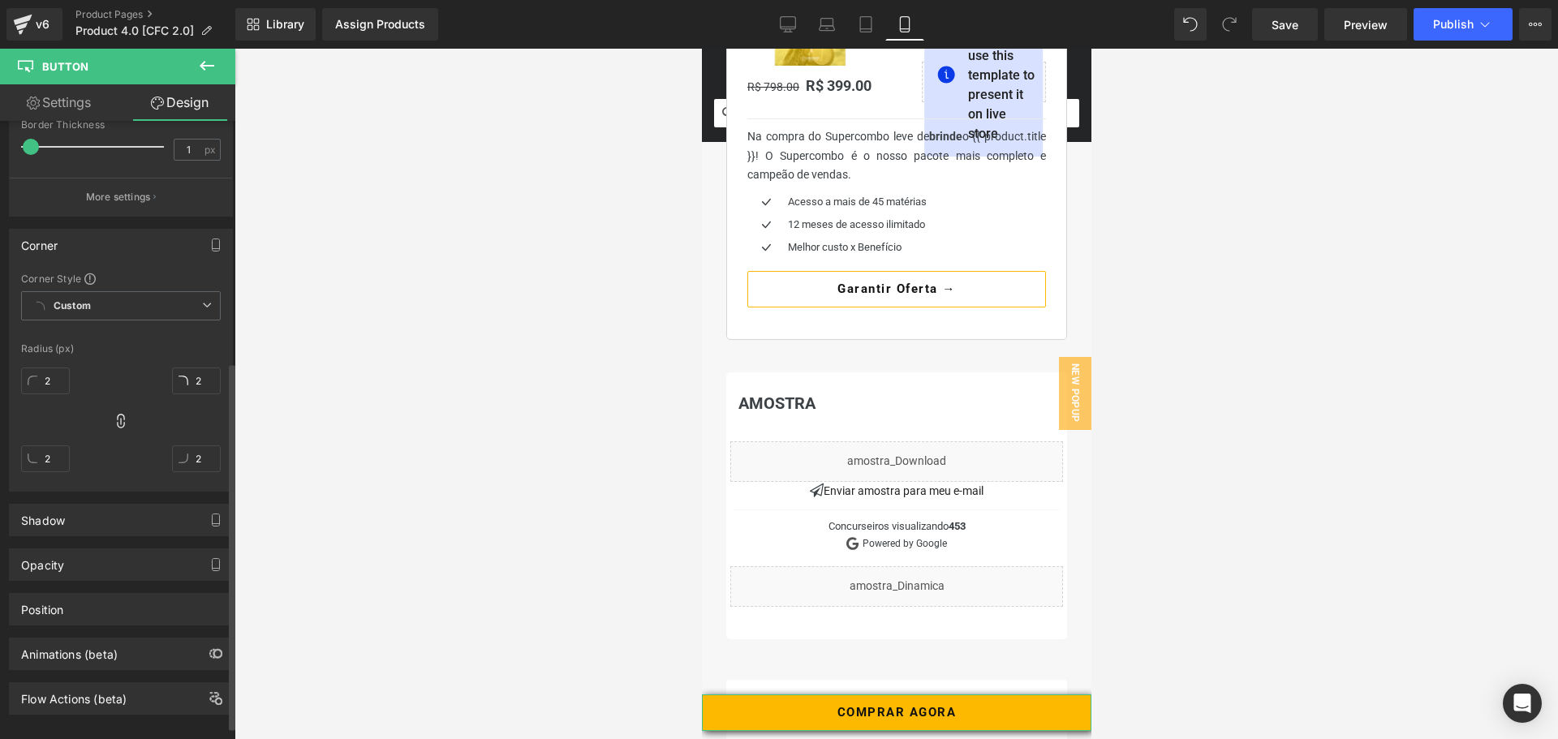
type input "0"
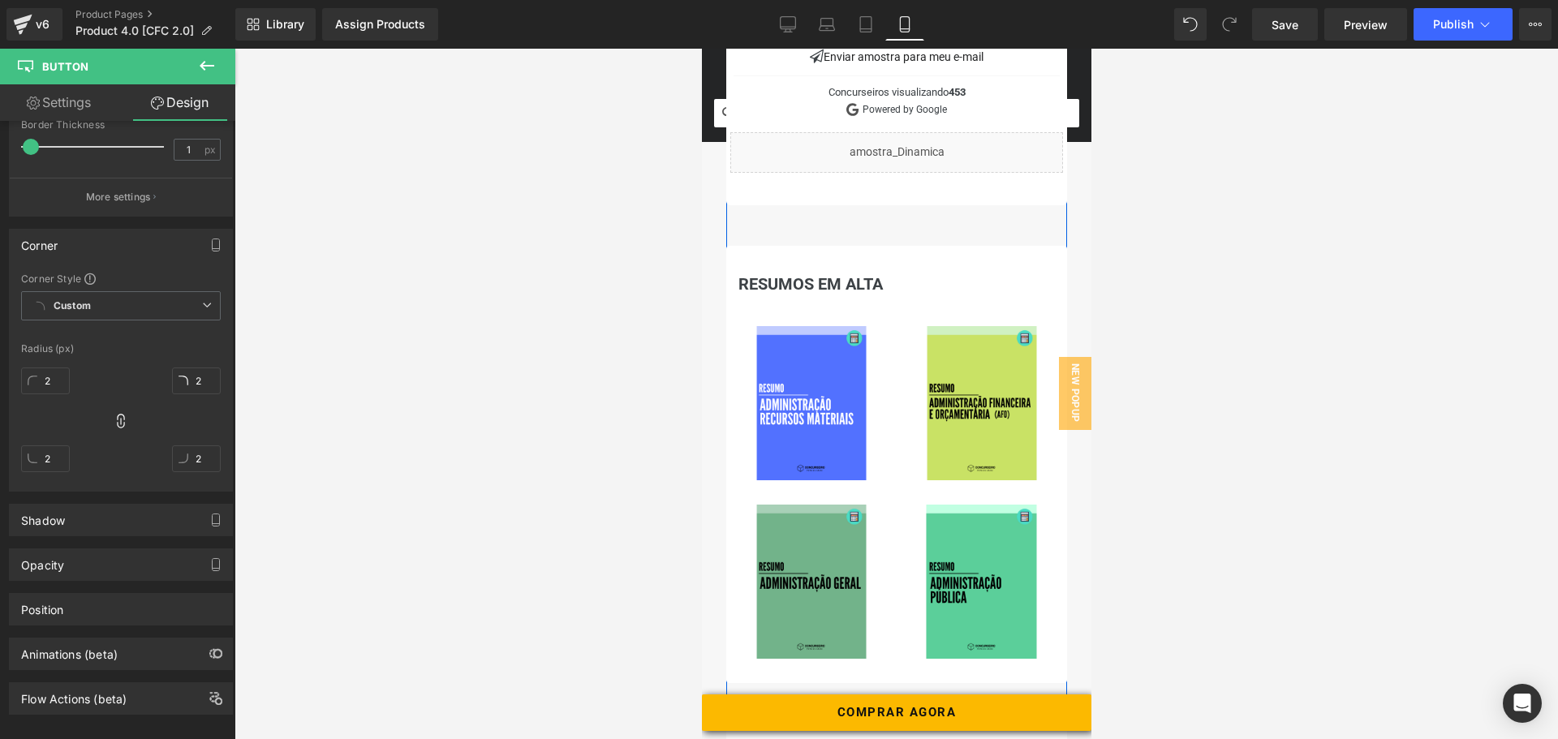
scroll to position [1217, 0]
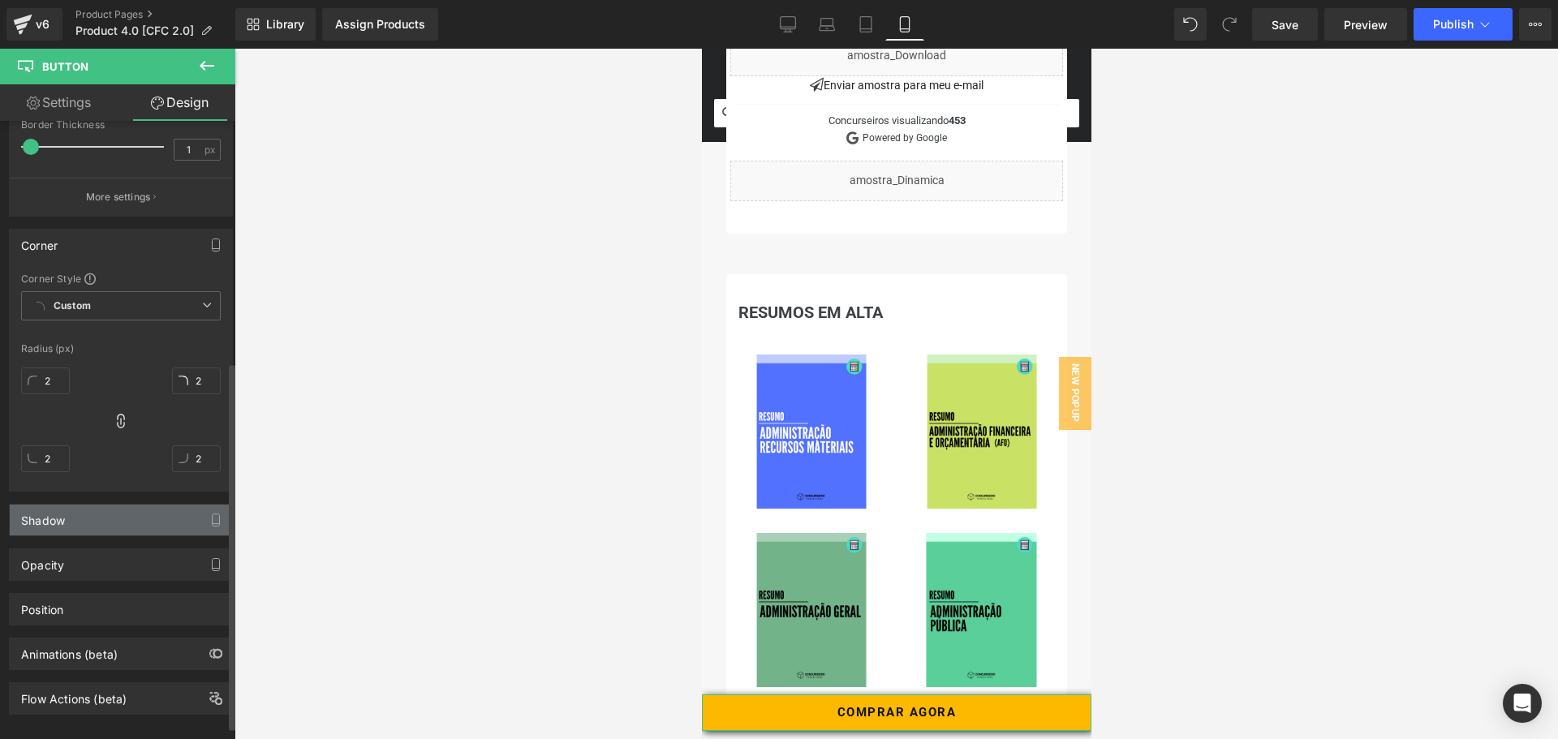
click at [80, 515] on div "Shadow" at bounding box center [121, 520] width 222 height 31
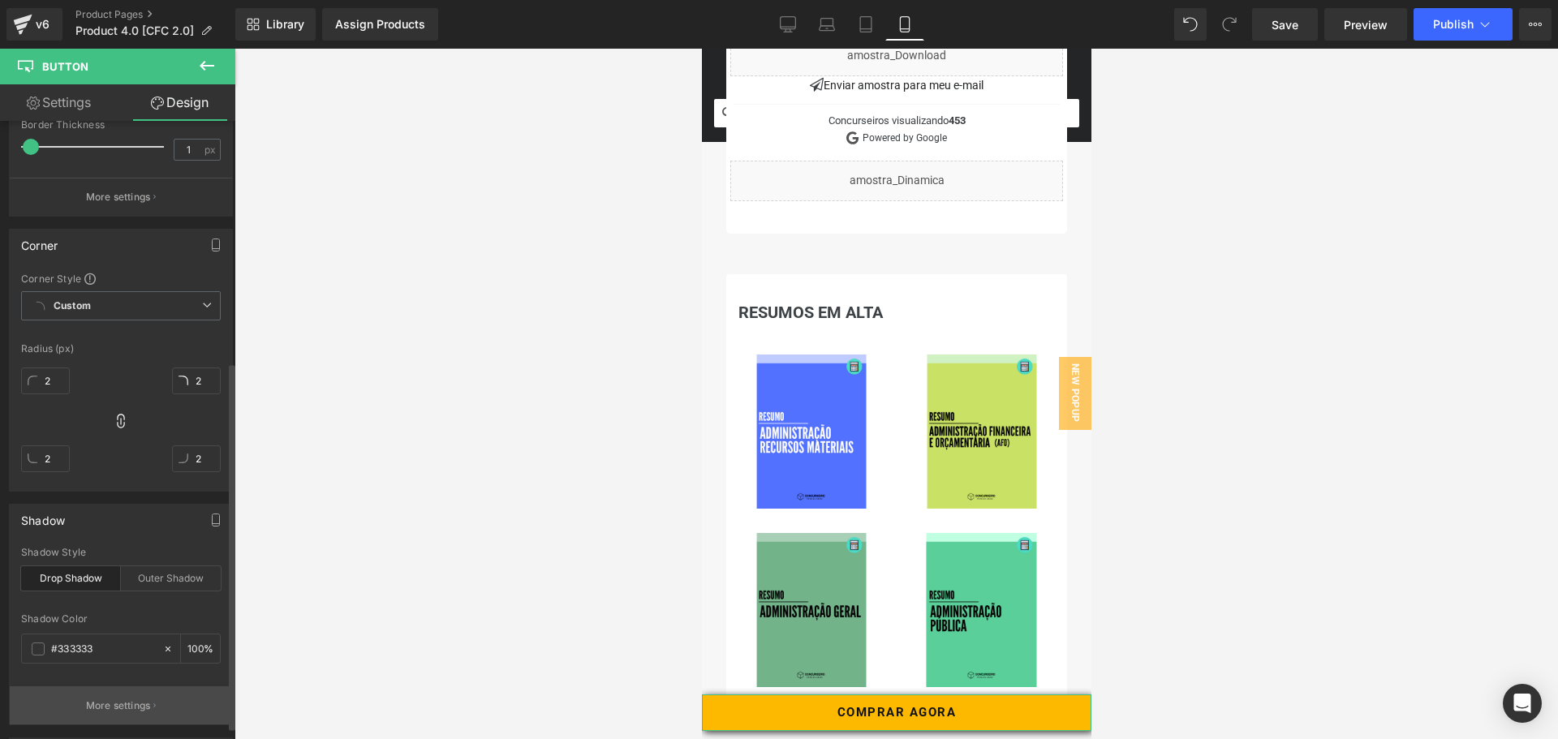
click at [142, 694] on button "More settings" at bounding box center [121, 706] width 222 height 38
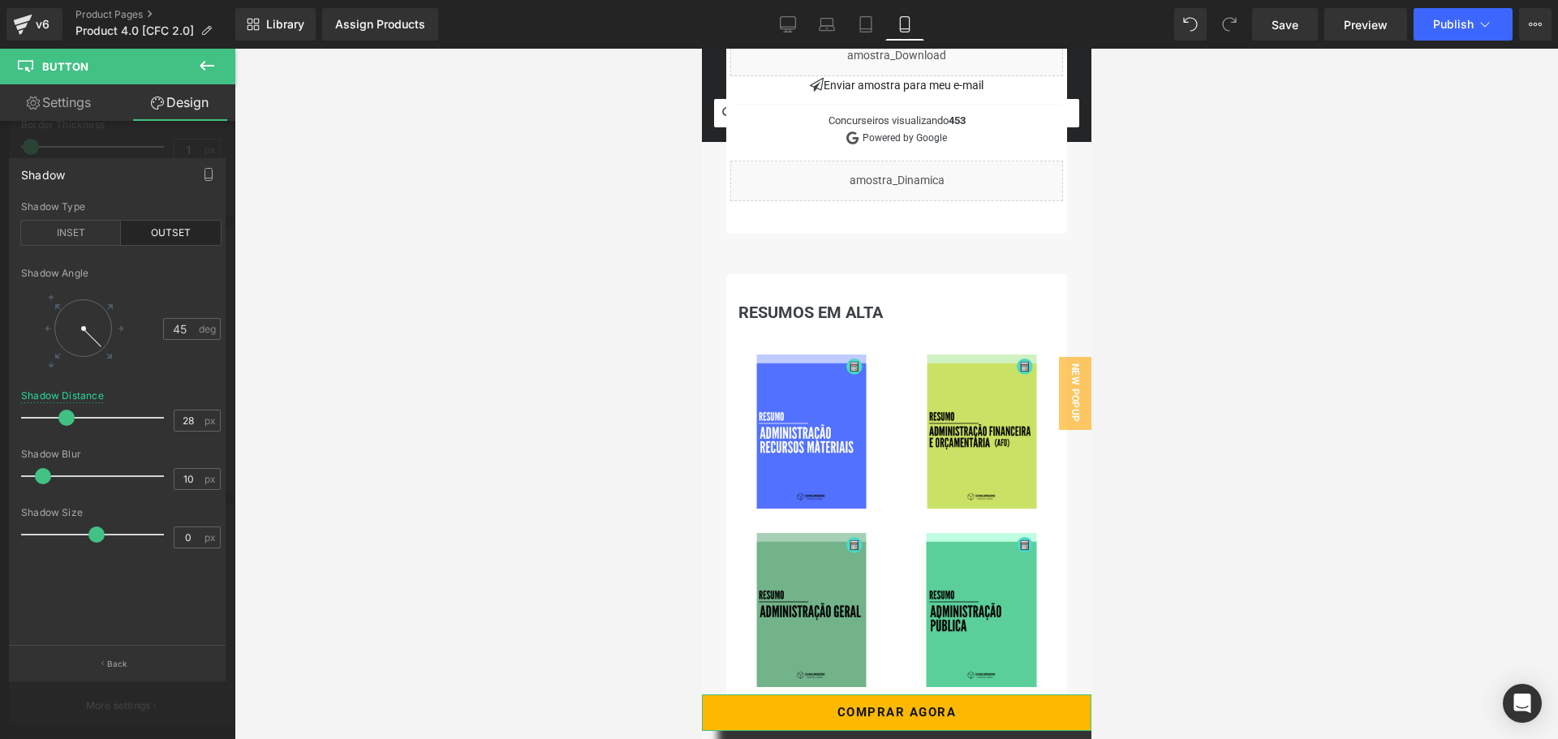
type input "27"
drag, startPoint x: 30, startPoint y: 418, endPoint x: 61, endPoint y: 426, distance: 31.9
click at [61, 426] on div at bounding box center [96, 418] width 135 height 32
type input "41"
drag, startPoint x: 41, startPoint y: 476, endPoint x: 81, endPoint y: 463, distance: 41.8
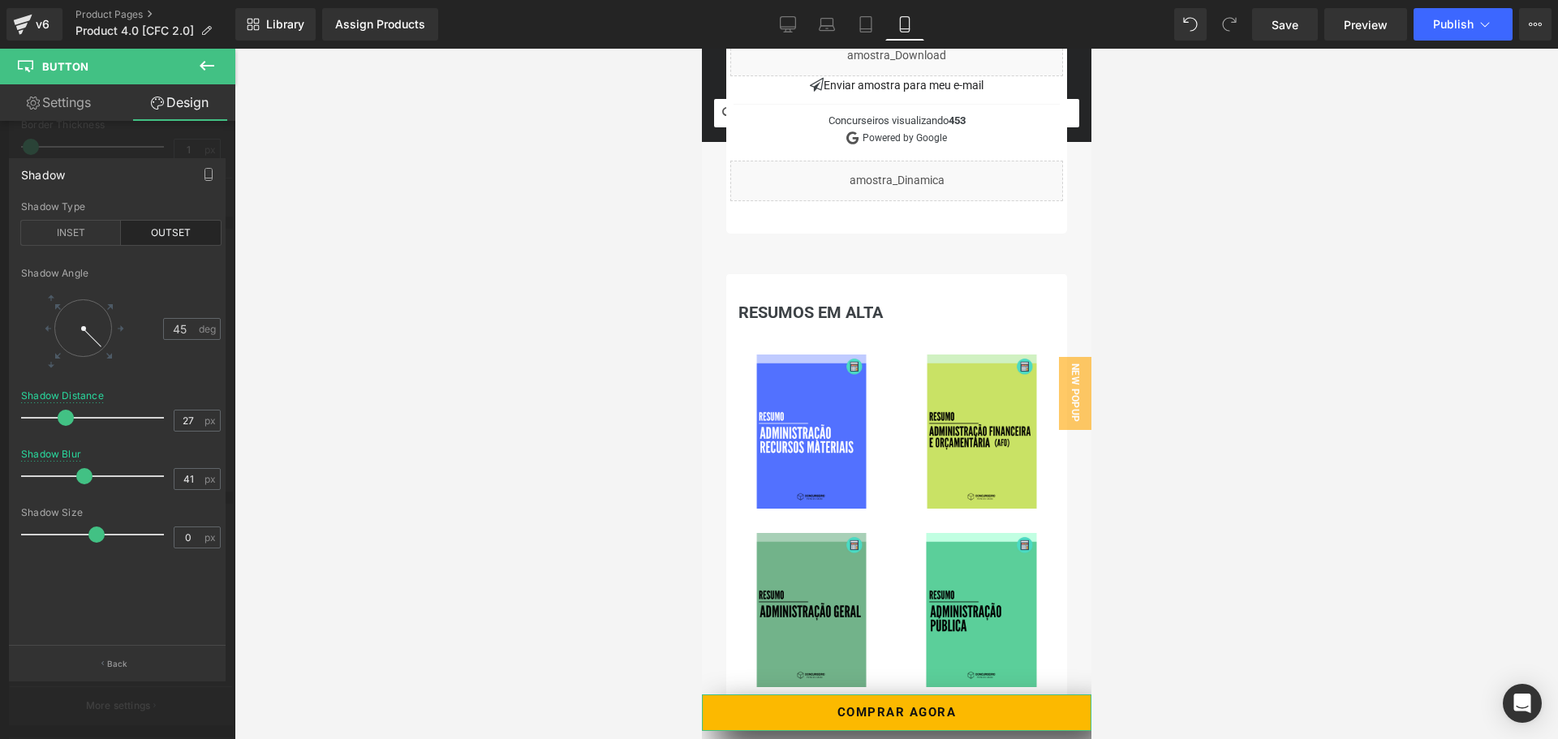
click at [81, 463] on div at bounding box center [96, 476] width 135 height 32
type input "-1"
click at [79, 535] on span at bounding box center [70, 535] width 16 height 16
click at [50, 238] on div "INSET" at bounding box center [71, 233] width 100 height 24
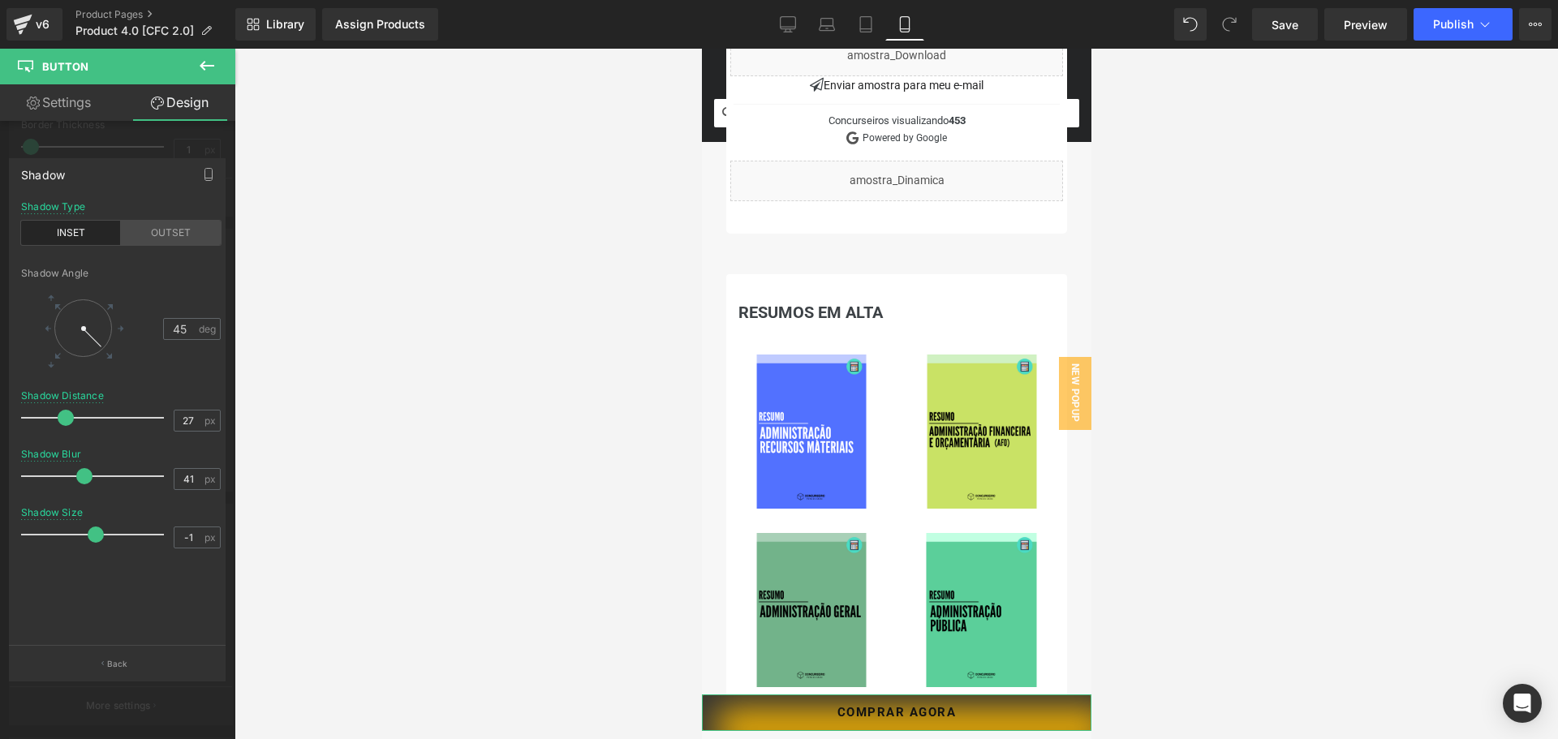
click at [162, 231] on div "OUTSET" at bounding box center [171, 233] width 100 height 24
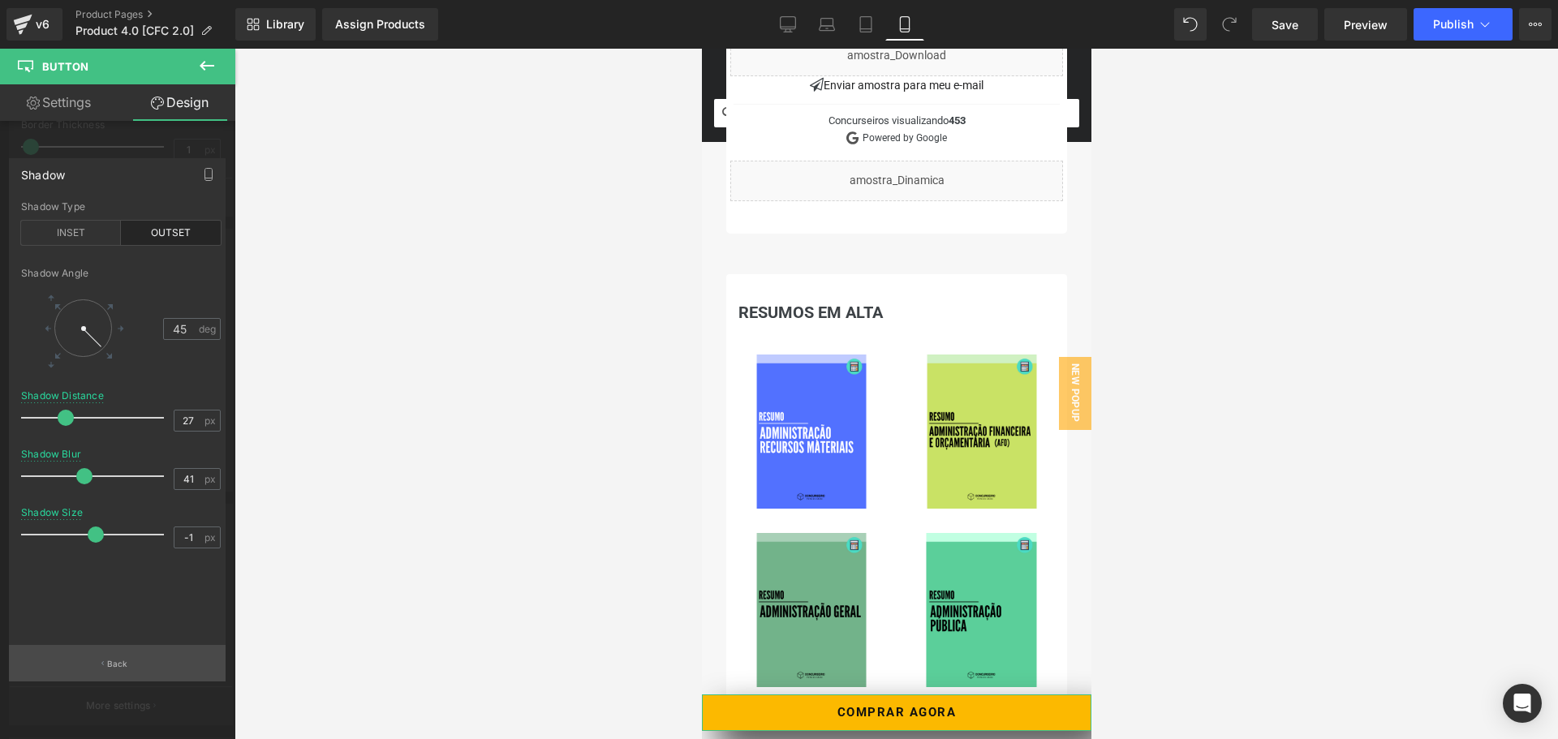
click at [115, 655] on button "Back" at bounding box center [117, 663] width 217 height 37
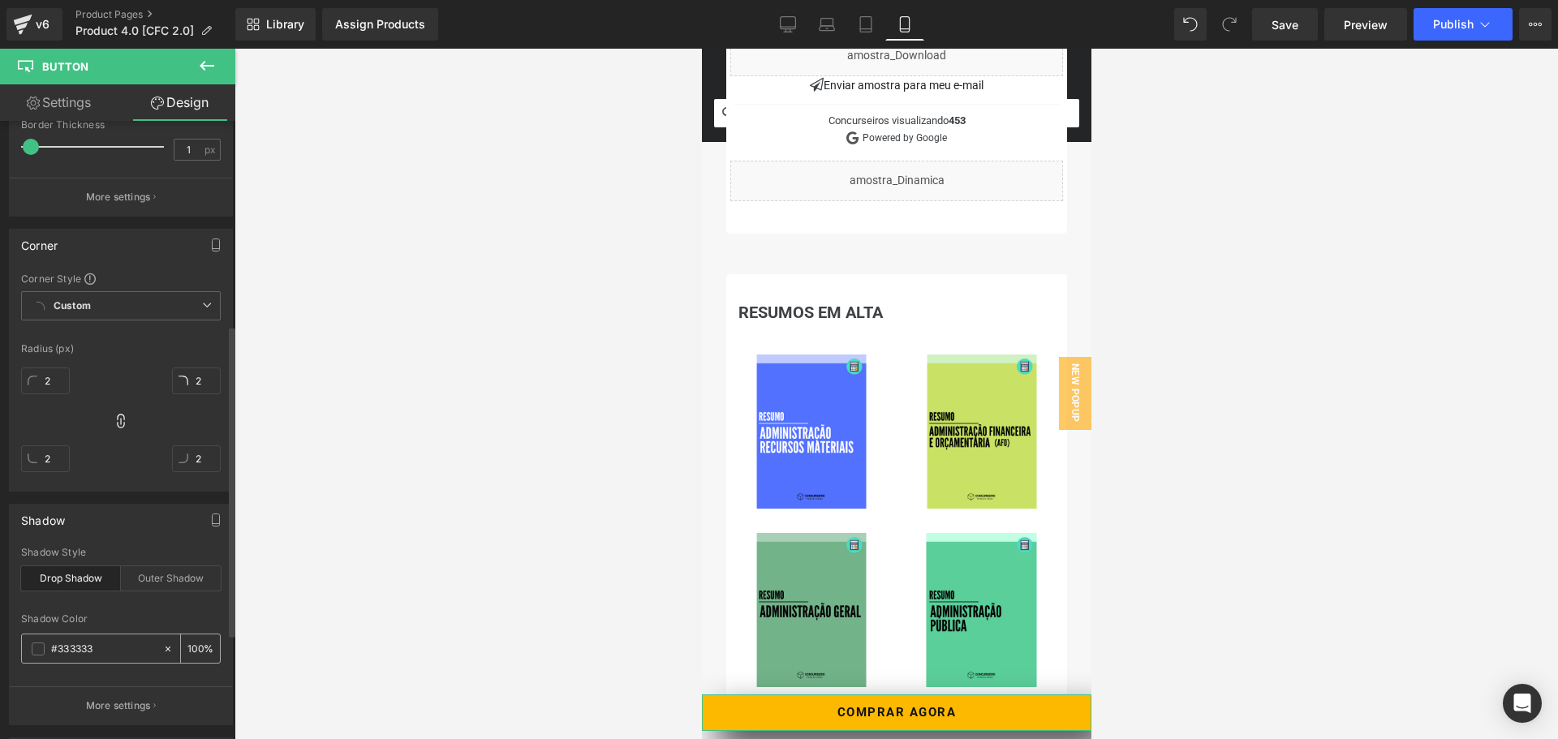
click at [166, 650] on icon at bounding box center [168, 648] width 5 height 5
type input "none"
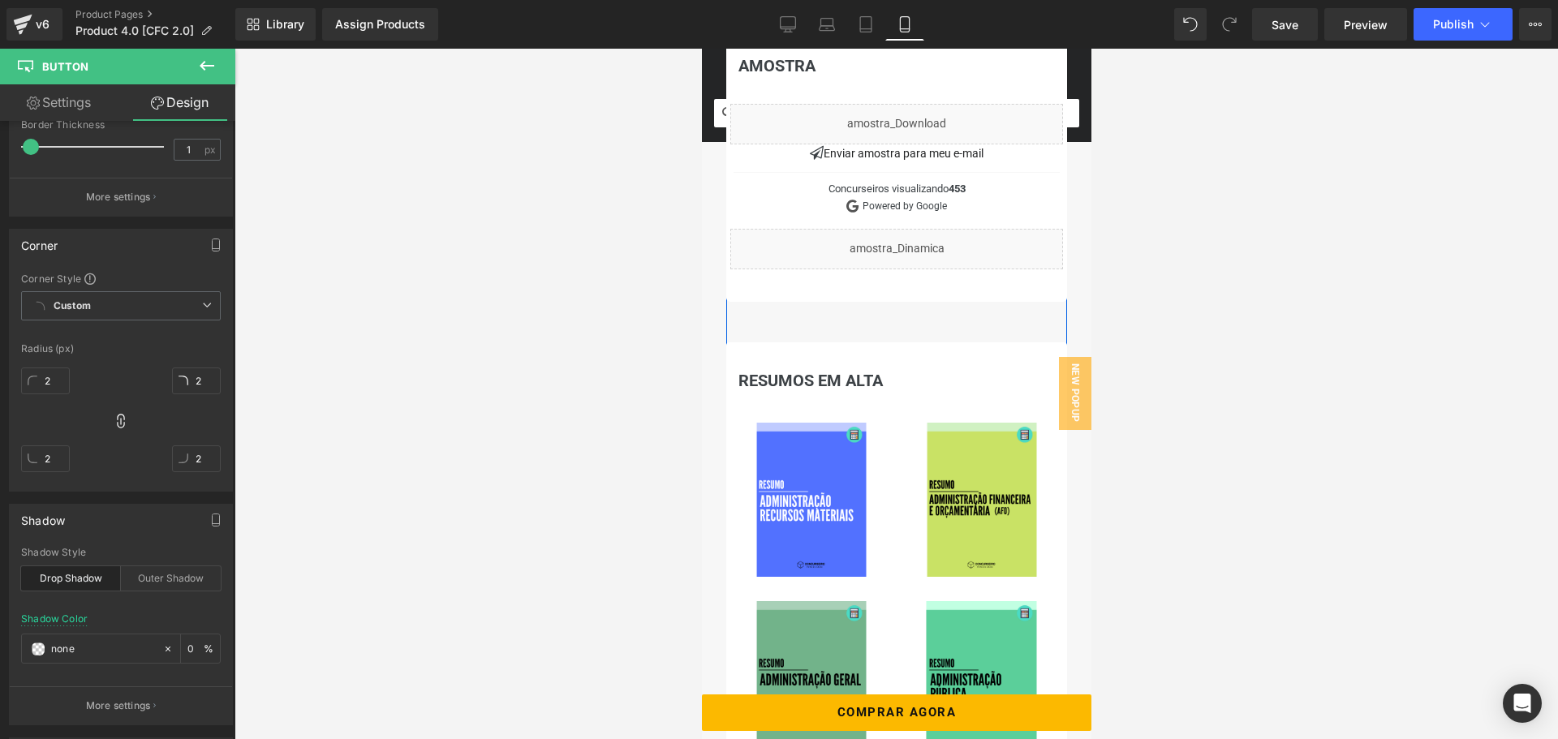
scroll to position [1136, 0]
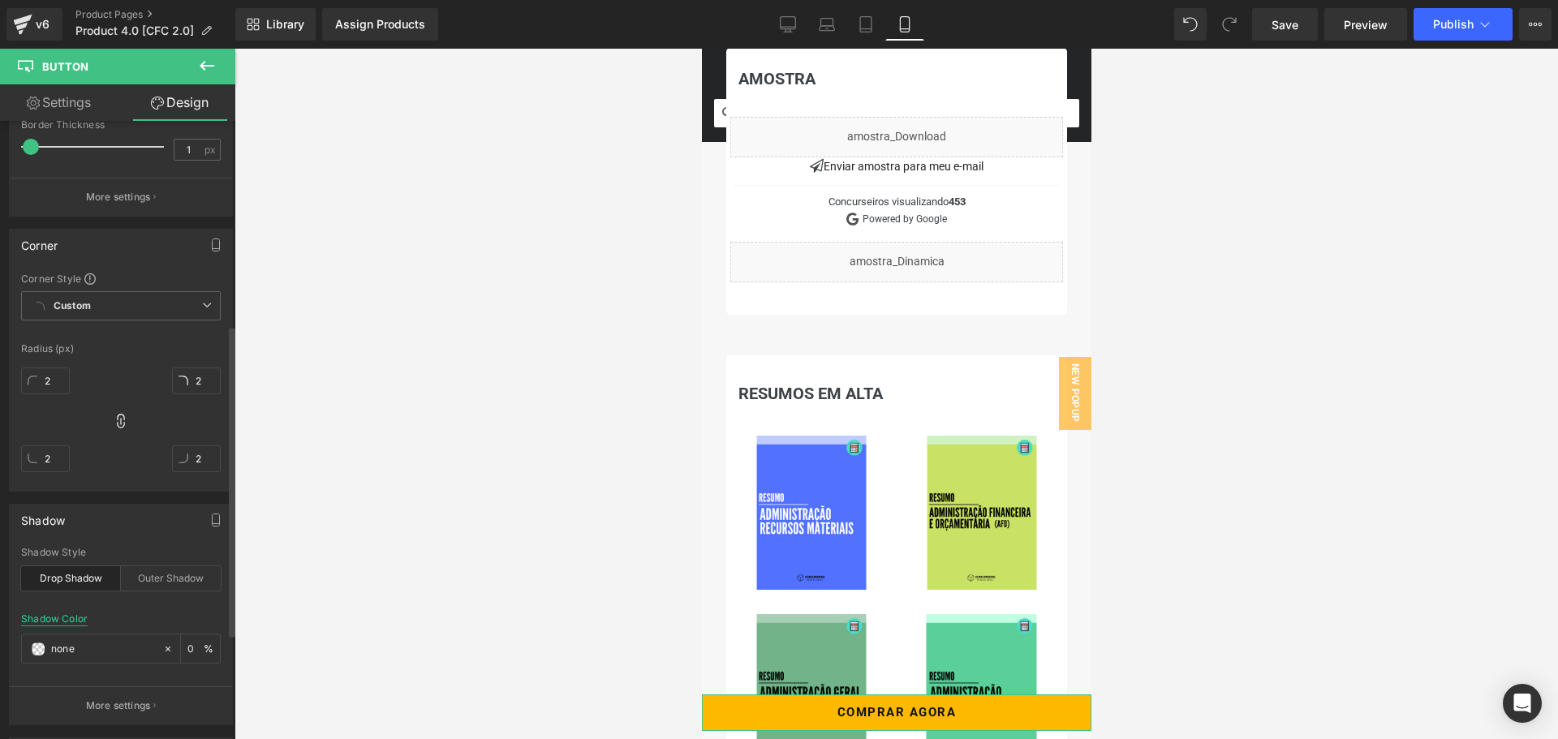
click at [69, 617] on div "Shadow Color" at bounding box center [54, 619] width 67 height 11
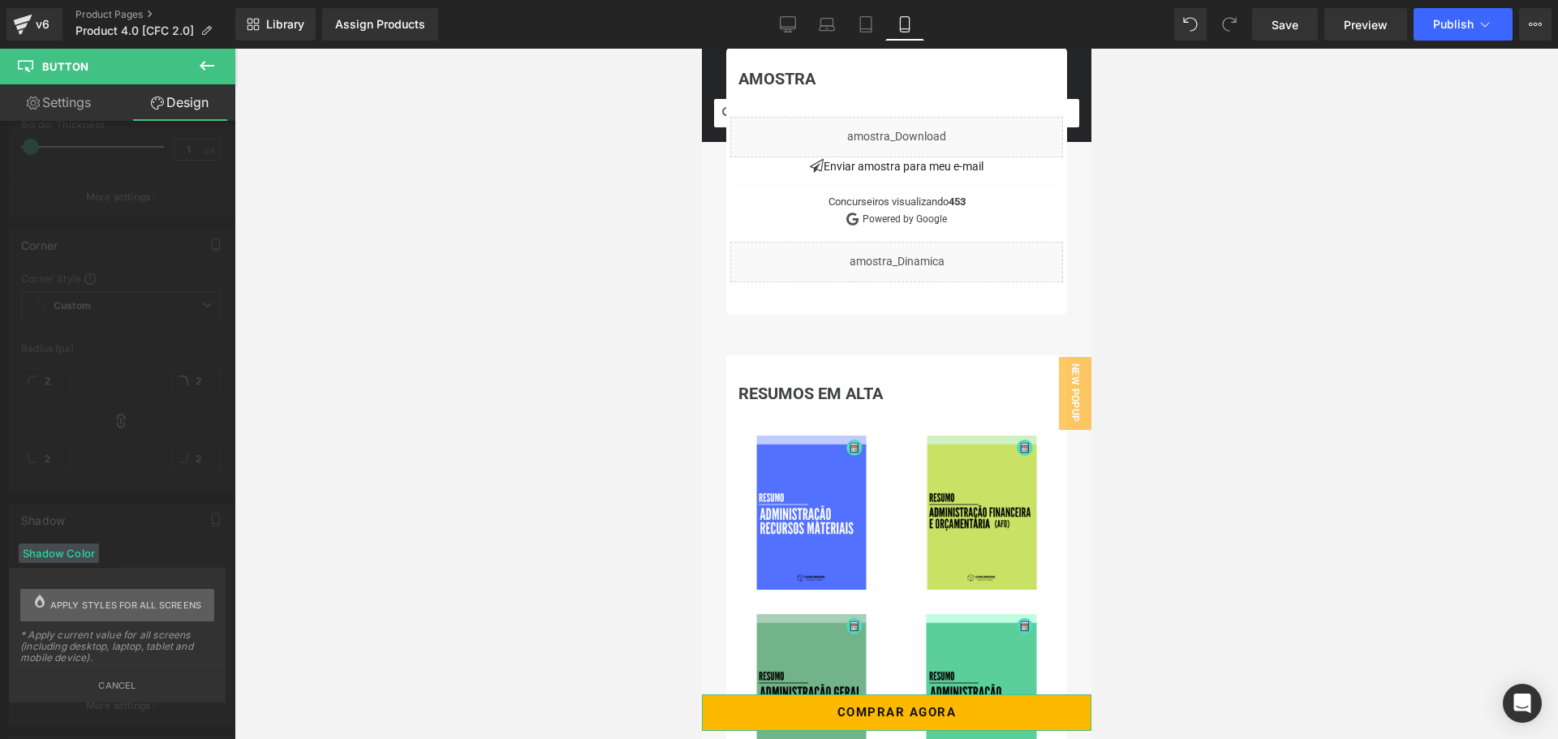
click at [142, 608] on span "Apply styles for all screens" at bounding box center [126, 605] width 152 height 32
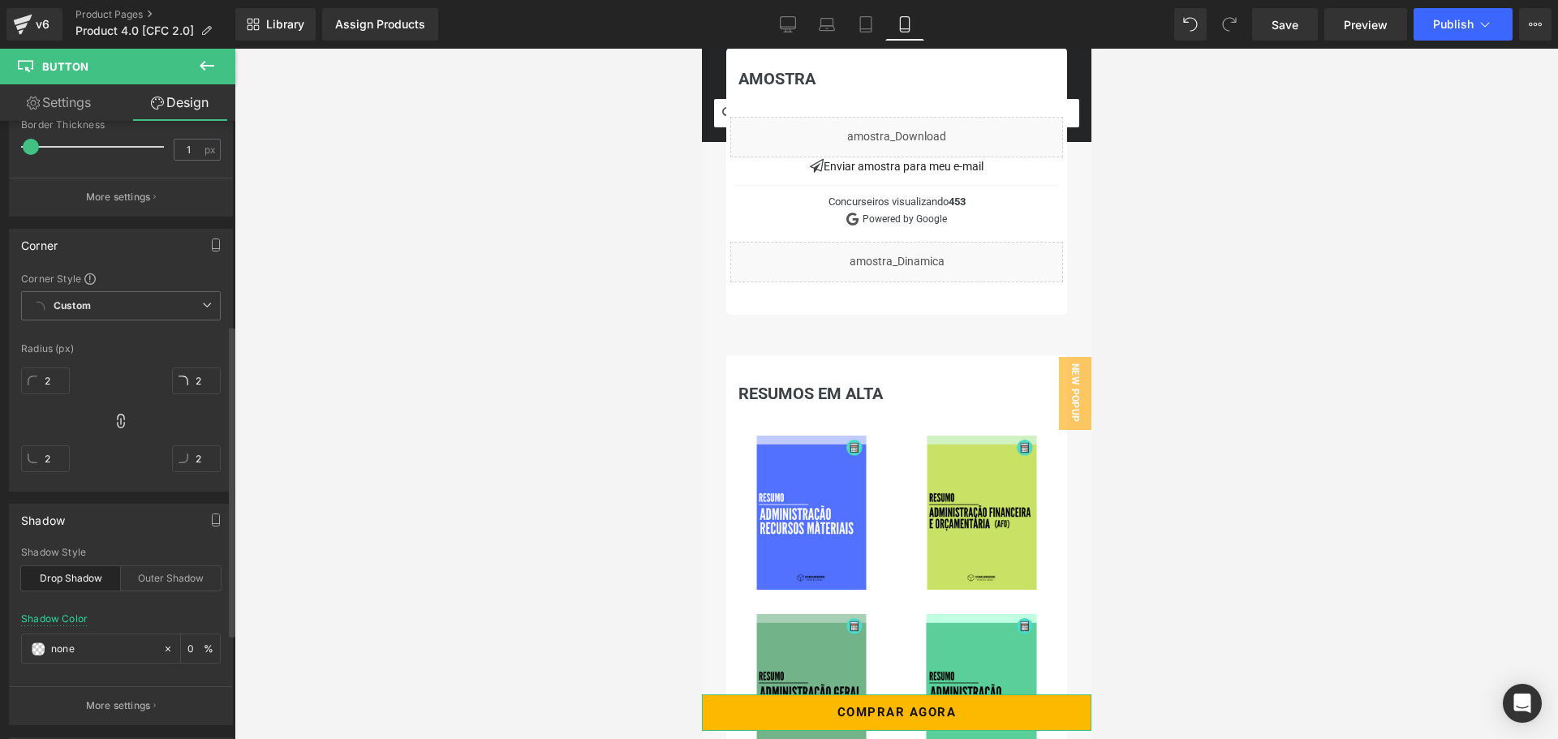
type input "0"
click at [137, 519] on div "Shadow" at bounding box center [121, 520] width 222 height 31
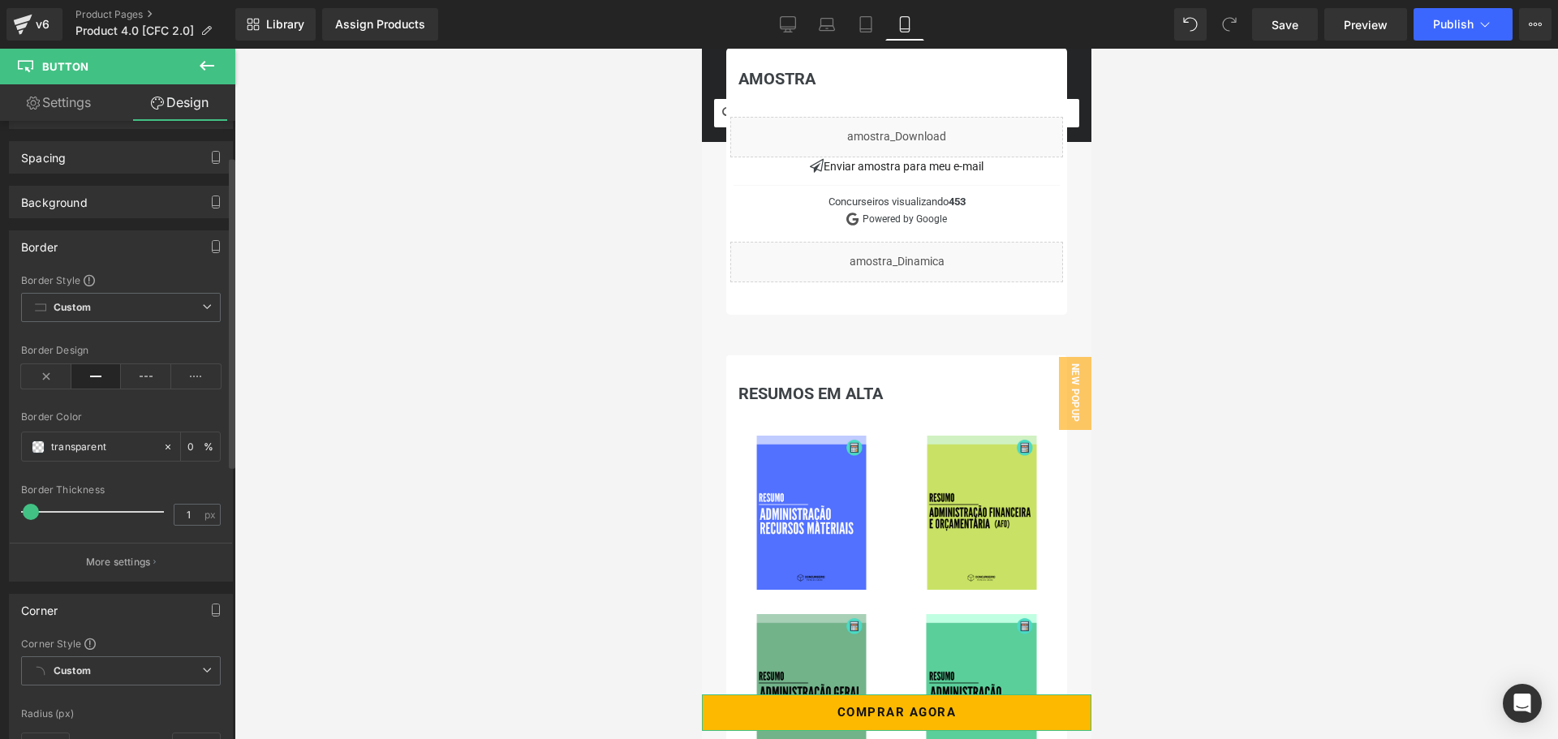
scroll to position [0, 0]
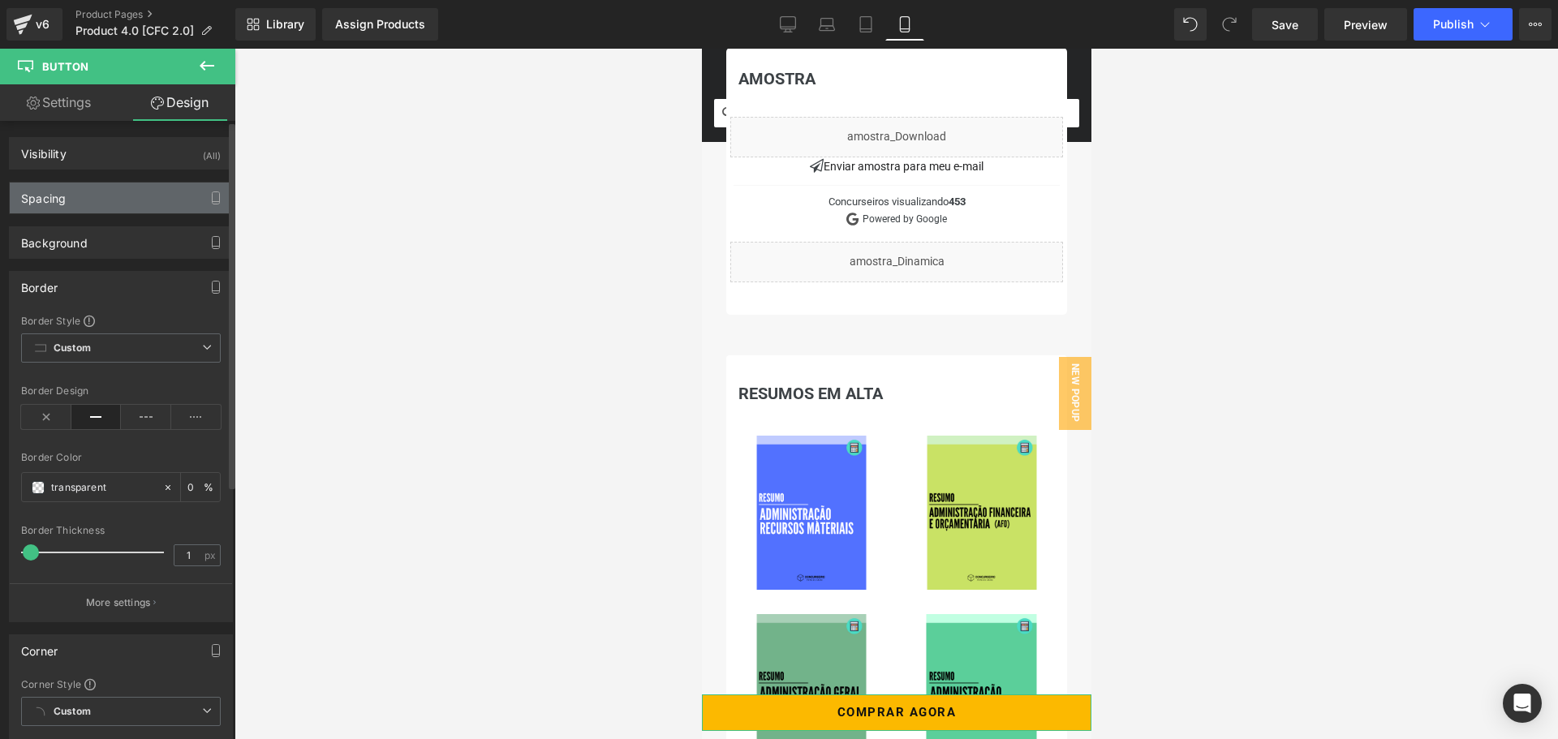
click at [94, 196] on div "Spacing" at bounding box center [121, 198] width 222 height 31
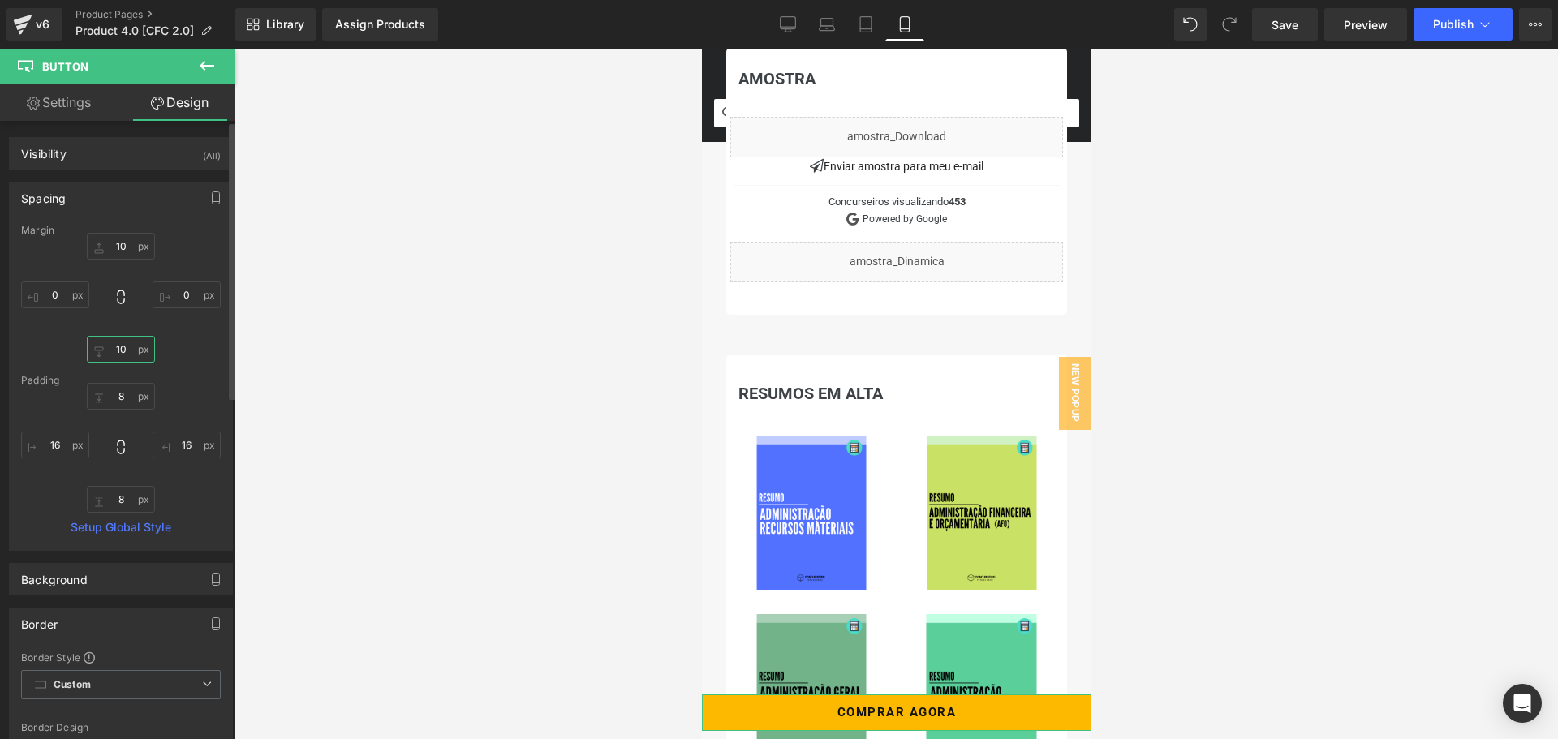
click at [118, 343] on input "10" at bounding box center [121, 349] width 68 height 27
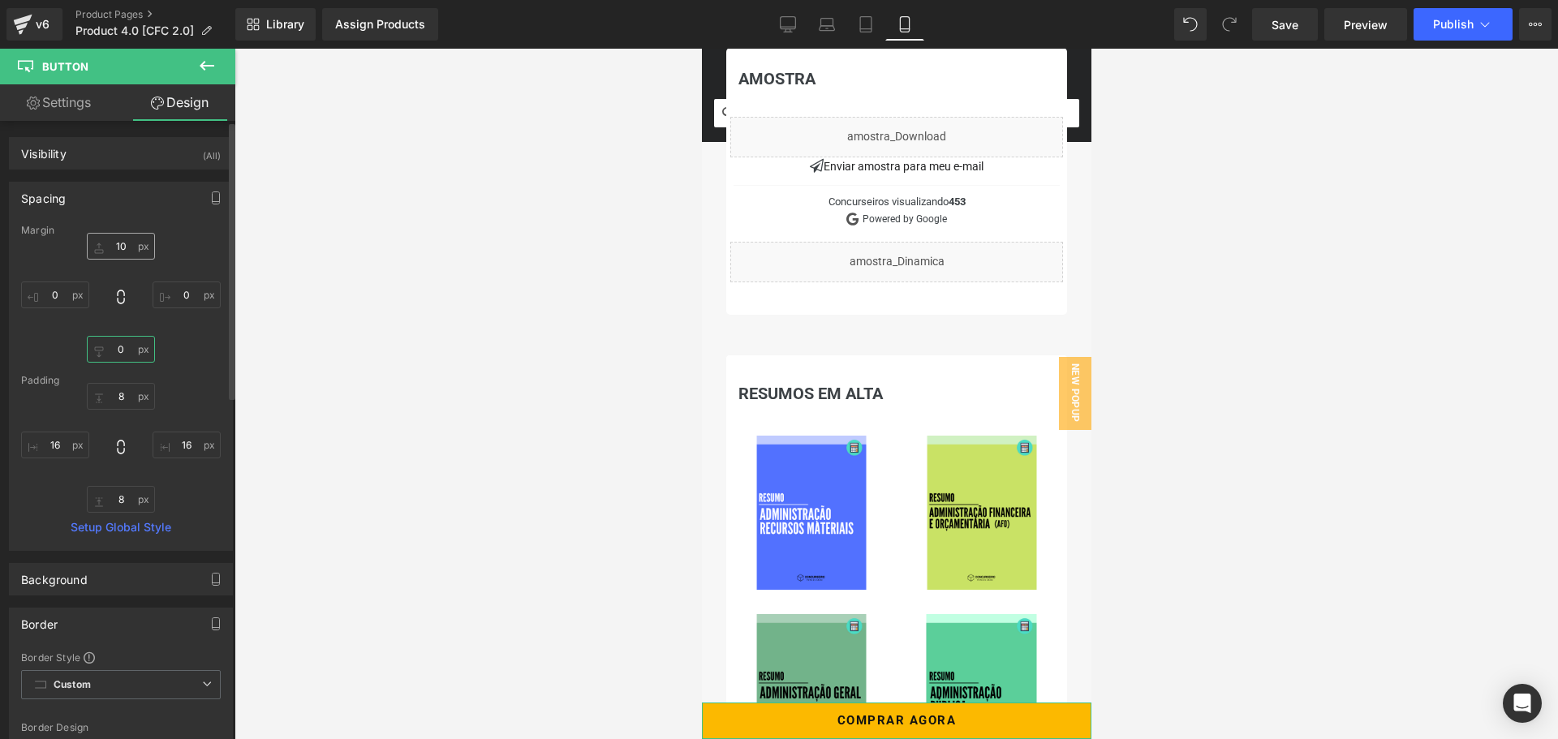
type input "0"
click at [117, 251] on input "10" at bounding box center [121, 246] width 68 height 27
type input "0"
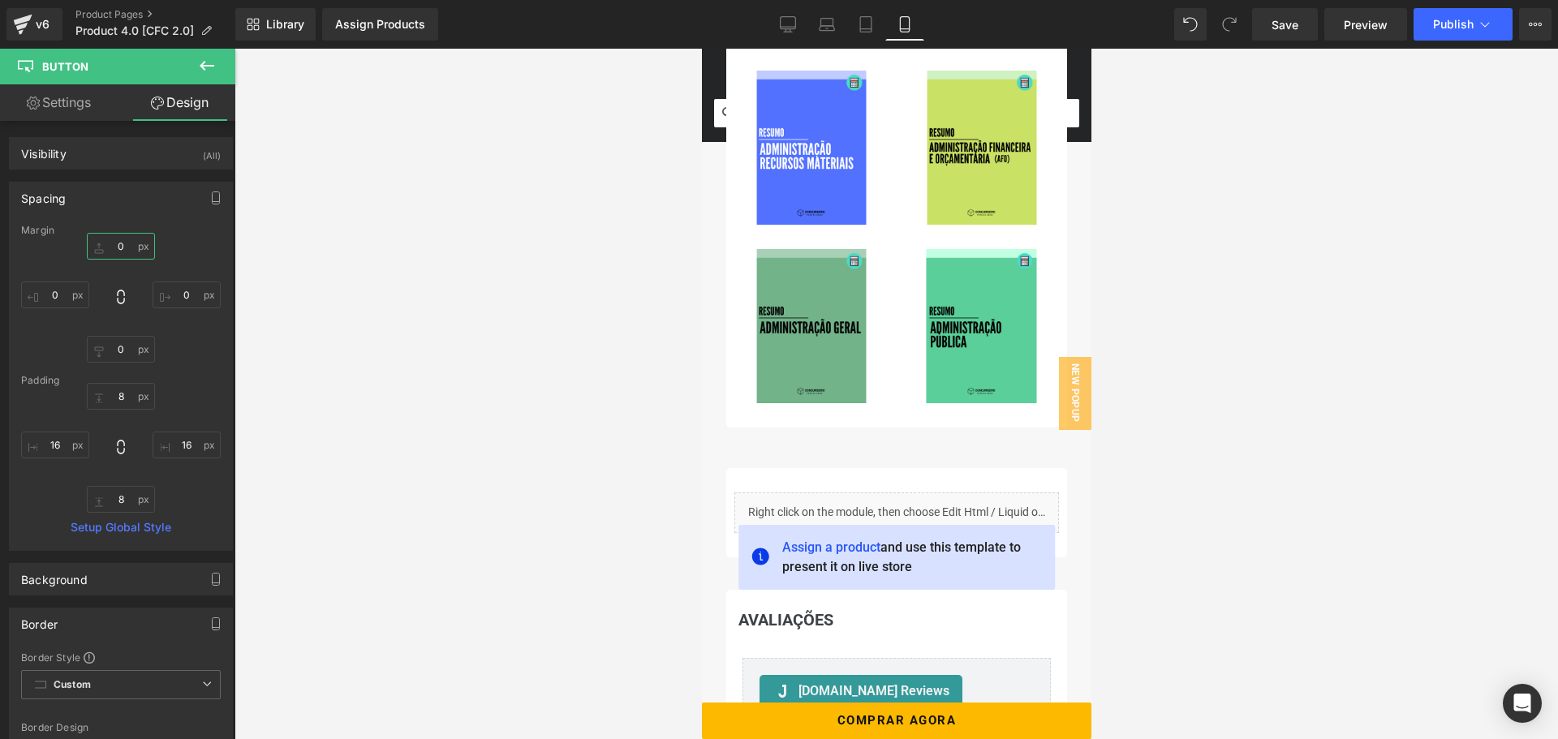
scroll to position [1461, 0]
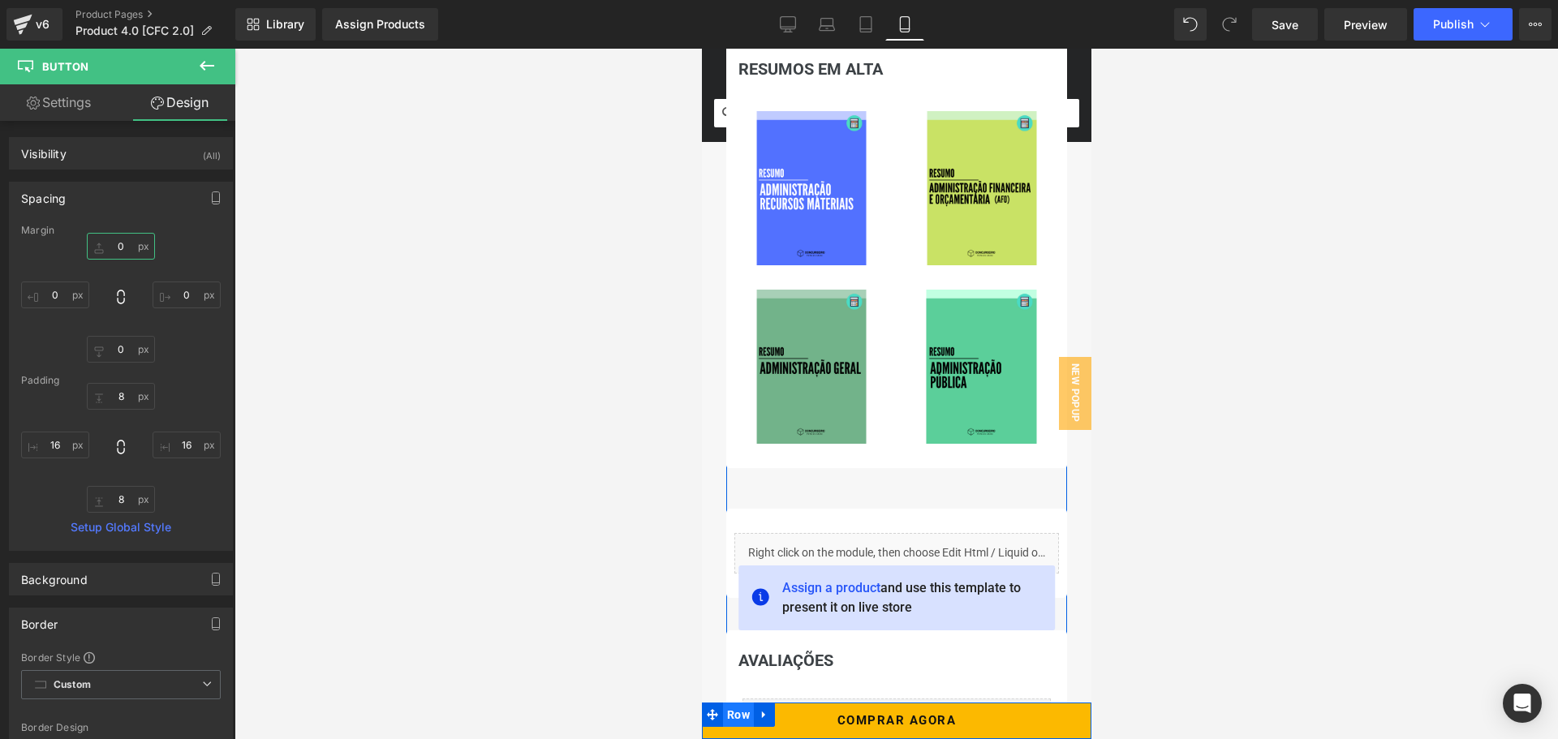
drag, startPoint x: 731, startPoint y: 708, endPoint x: 1279, endPoint y: 617, distance: 555.3
click at [731, 708] on span "Row" at bounding box center [737, 715] width 31 height 24
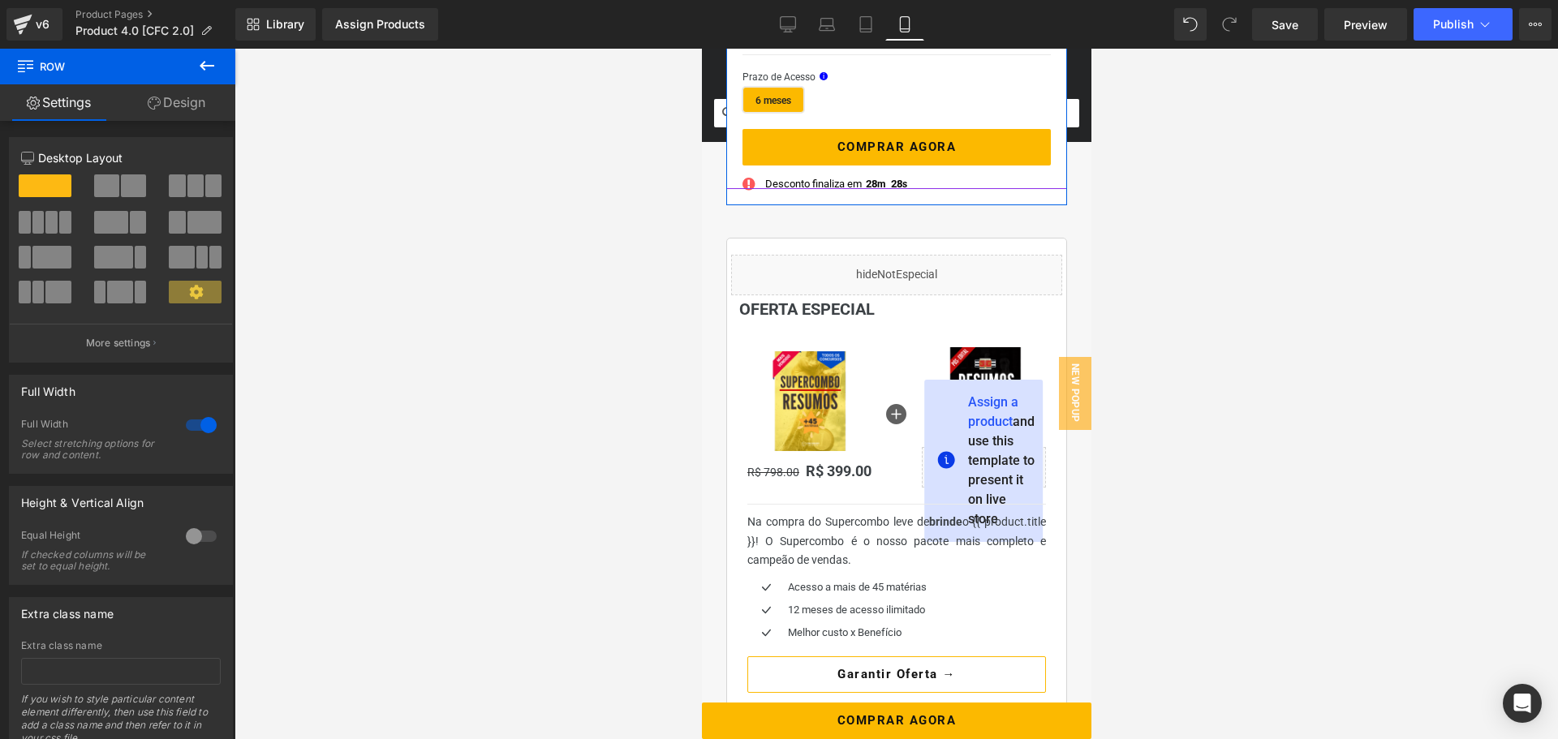
scroll to position [487, 0]
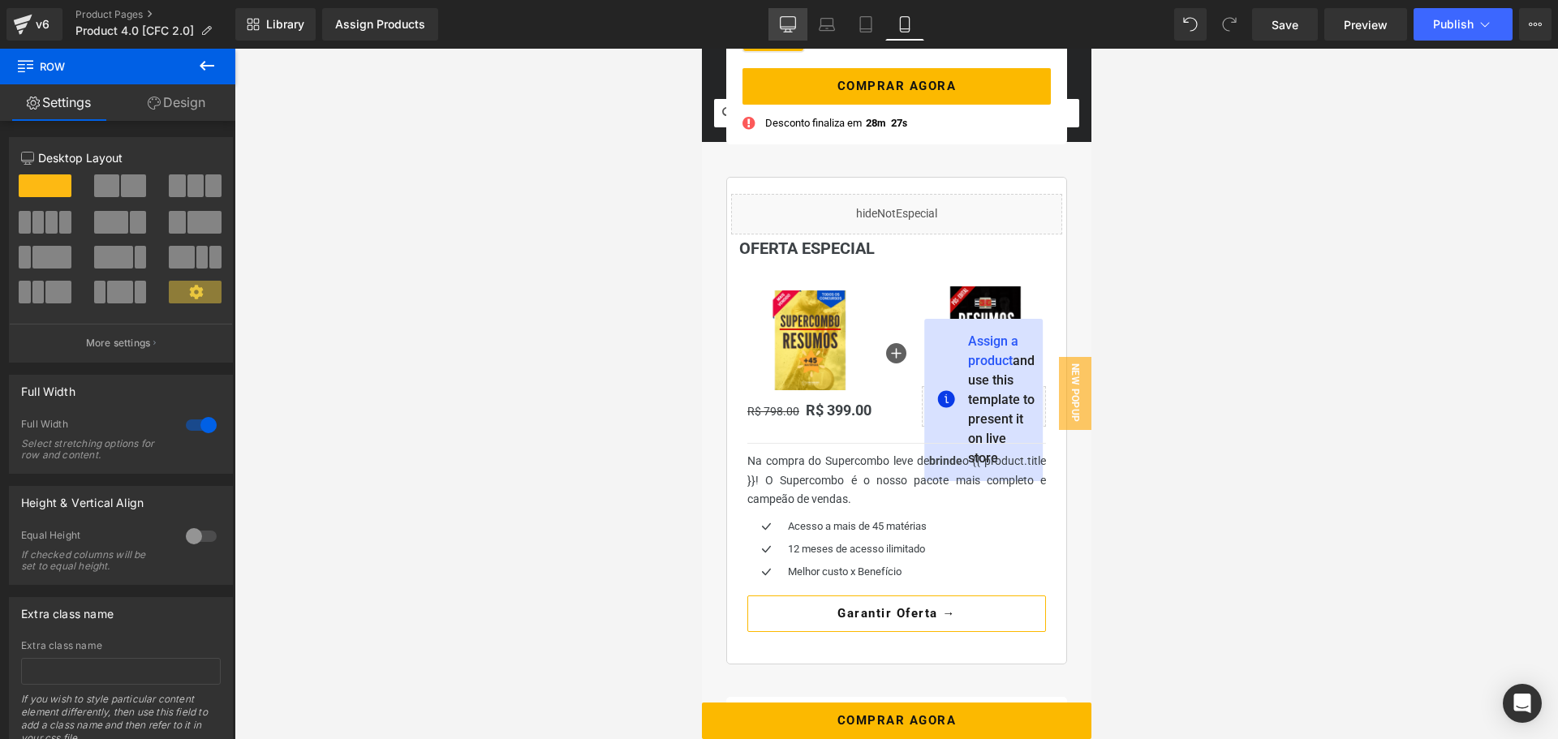
click at [779, 19] on link "Desktop" at bounding box center [788, 24] width 39 height 32
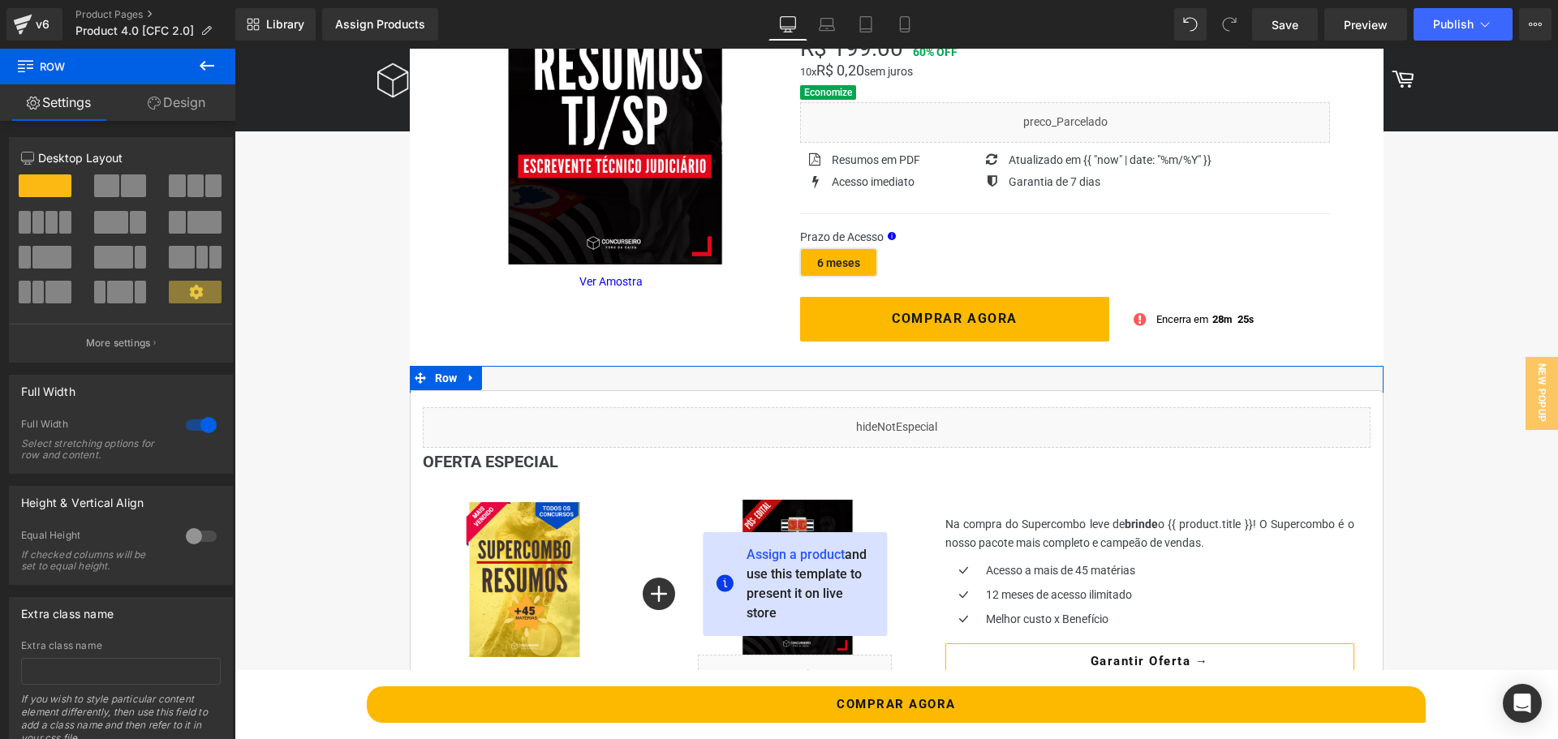
scroll to position [463, 0]
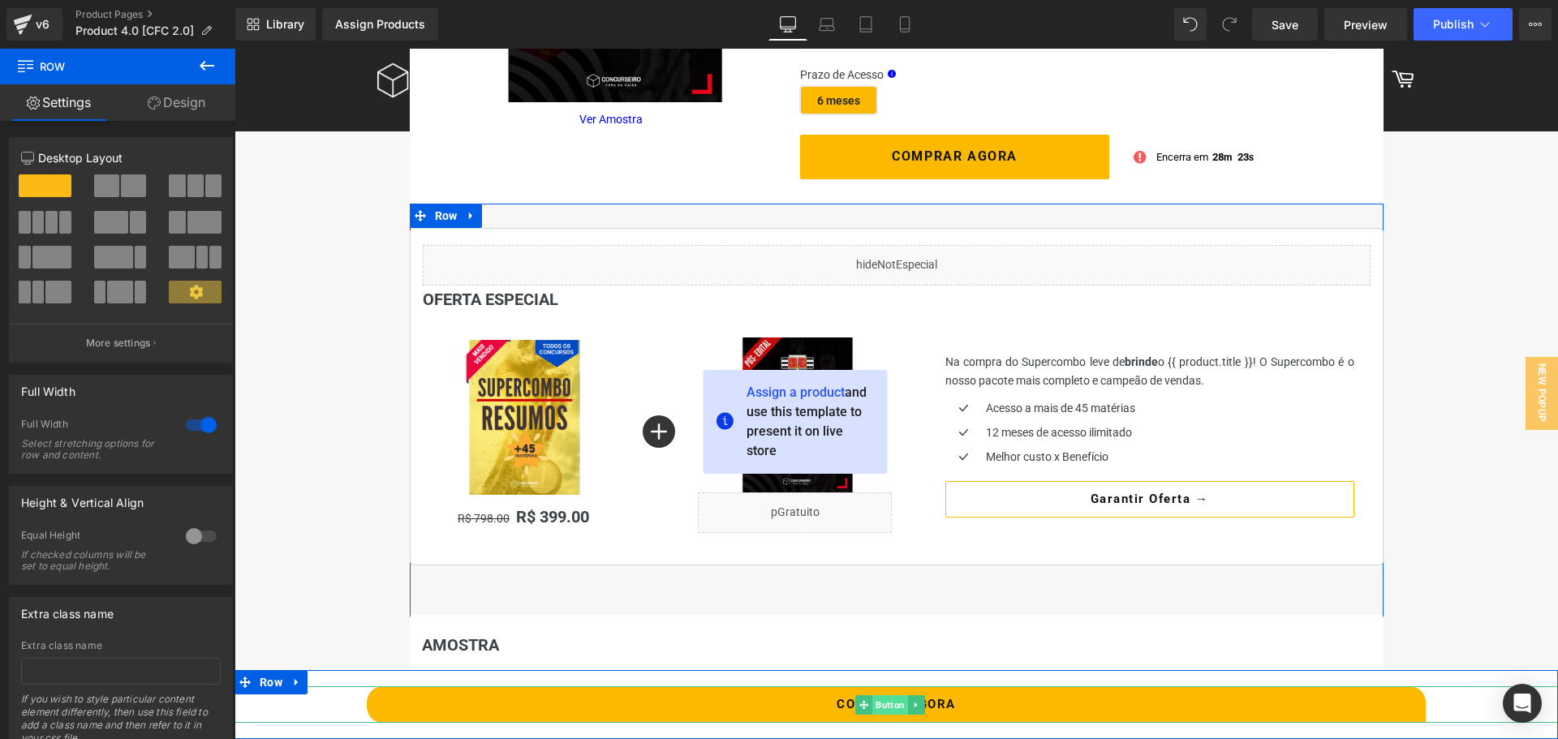
click at [898, 705] on span "Button" at bounding box center [891, 705] width 36 height 19
click at [908, 20] on icon at bounding box center [905, 24] width 16 height 16
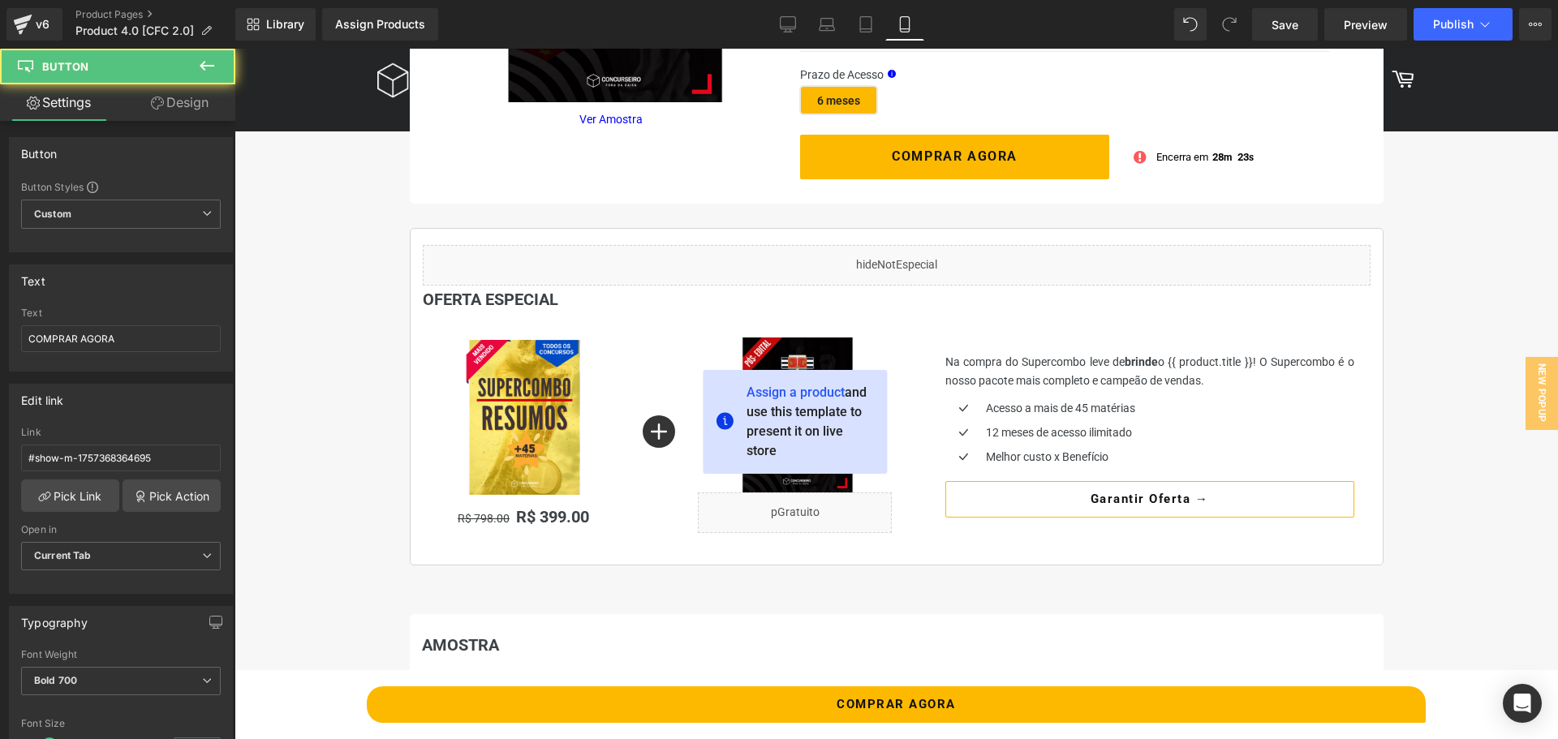
scroll to position [479, 0]
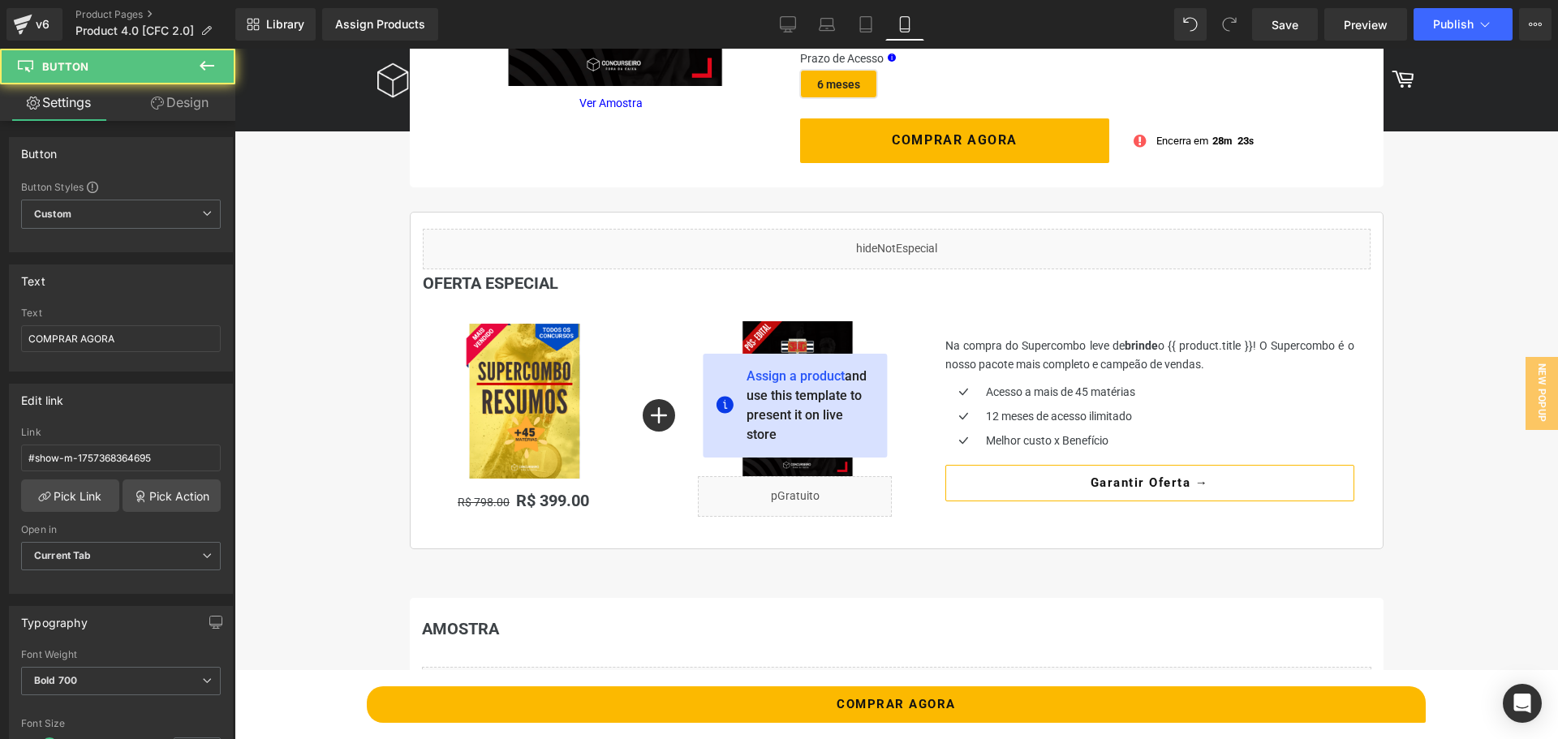
type input "100"
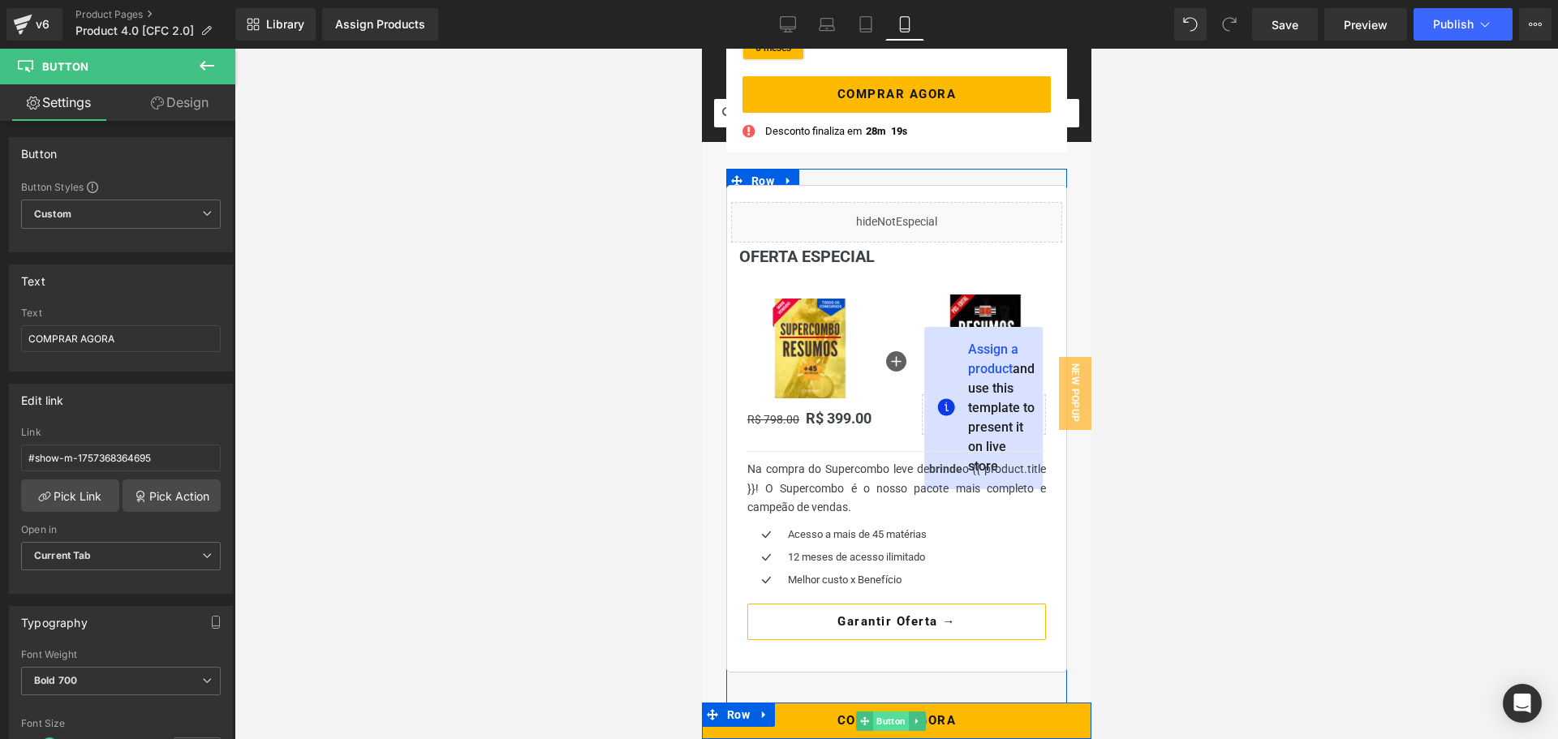
click at [882, 725] on span "Button" at bounding box center [891, 721] width 36 height 19
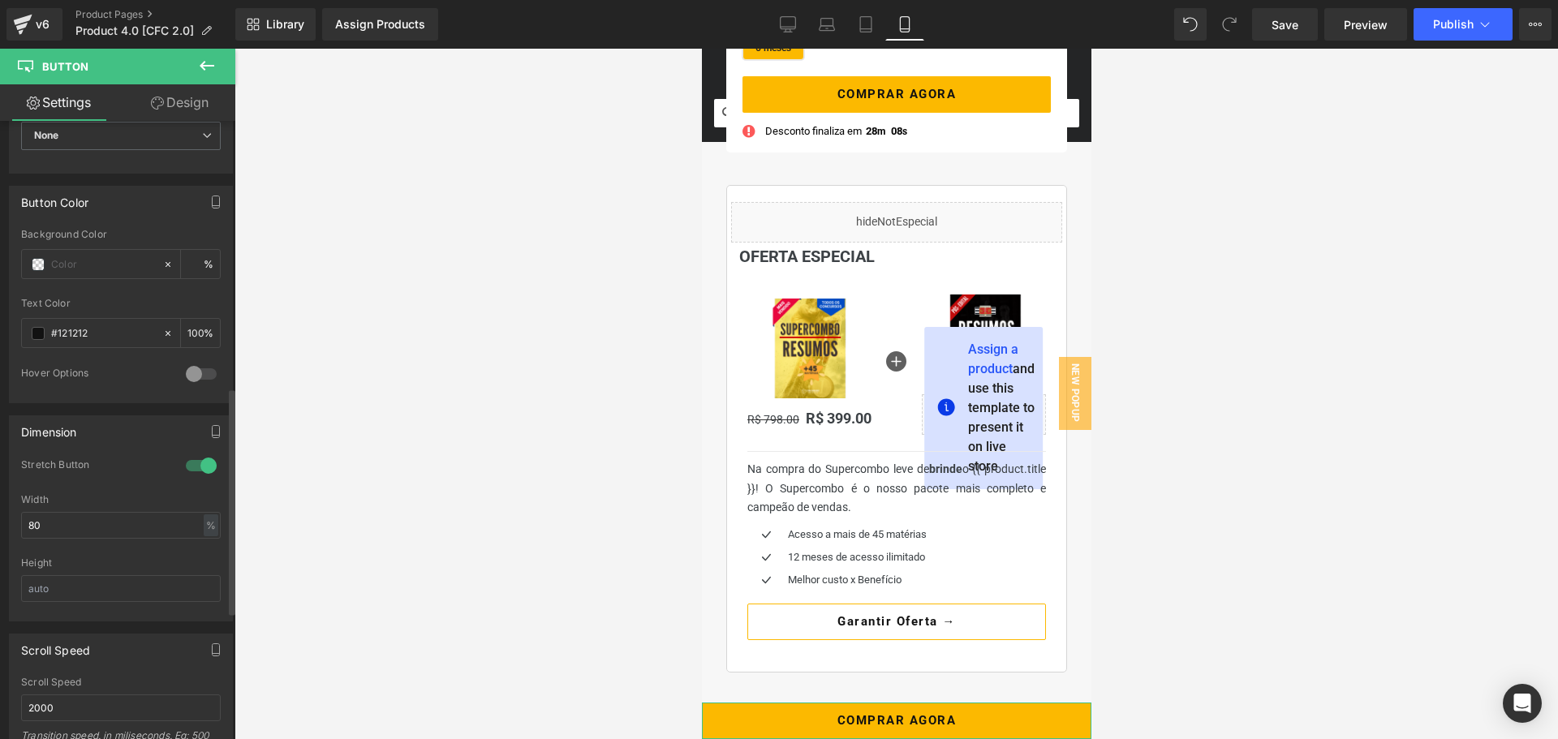
scroll to position [730, 0]
click at [73, 525] on input "80" at bounding box center [121, 524] width 200 height 27
click at [41, 493] on div "Width" at bounding box center [35, 498] width 28 height 11
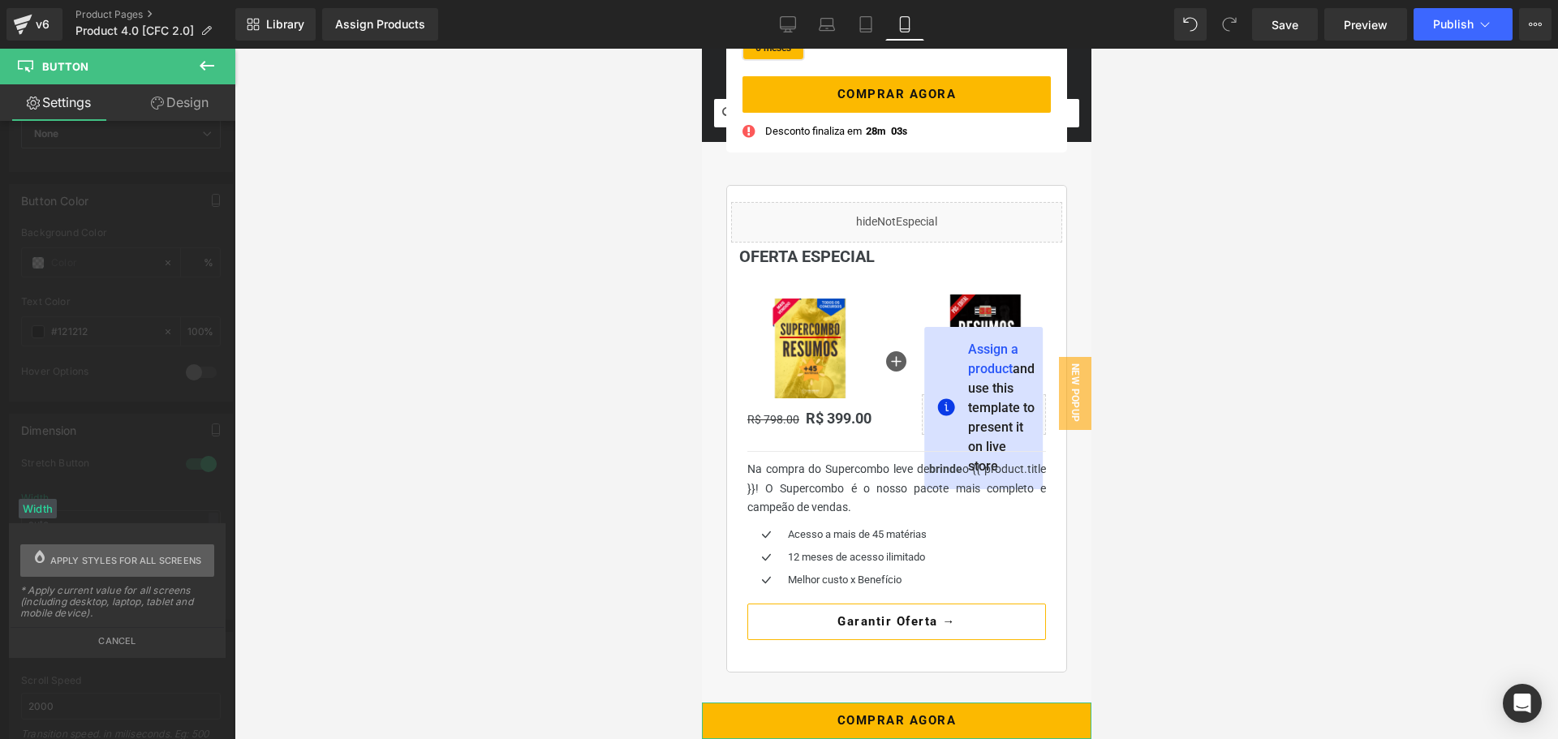
click at [130, 549] on span "Apply styles for all screens" at bounding box center [126, 561] width 152 height 32
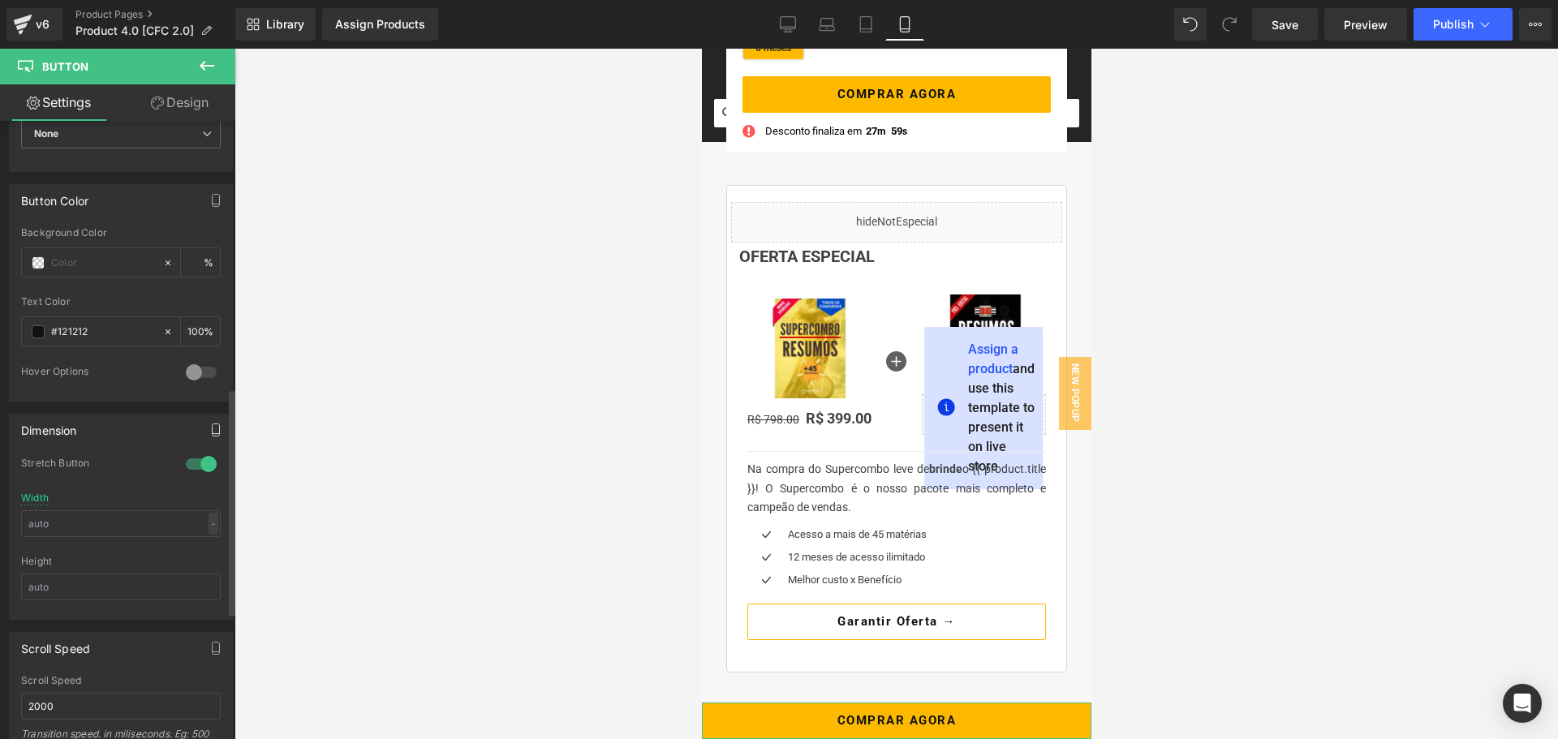
click at [218, 421] on button "button" at bounding box center [216, 430] width 26 height 31
click at [45, 461] on button "Desktop" at bounding box center [38, 465] width 56 height 28
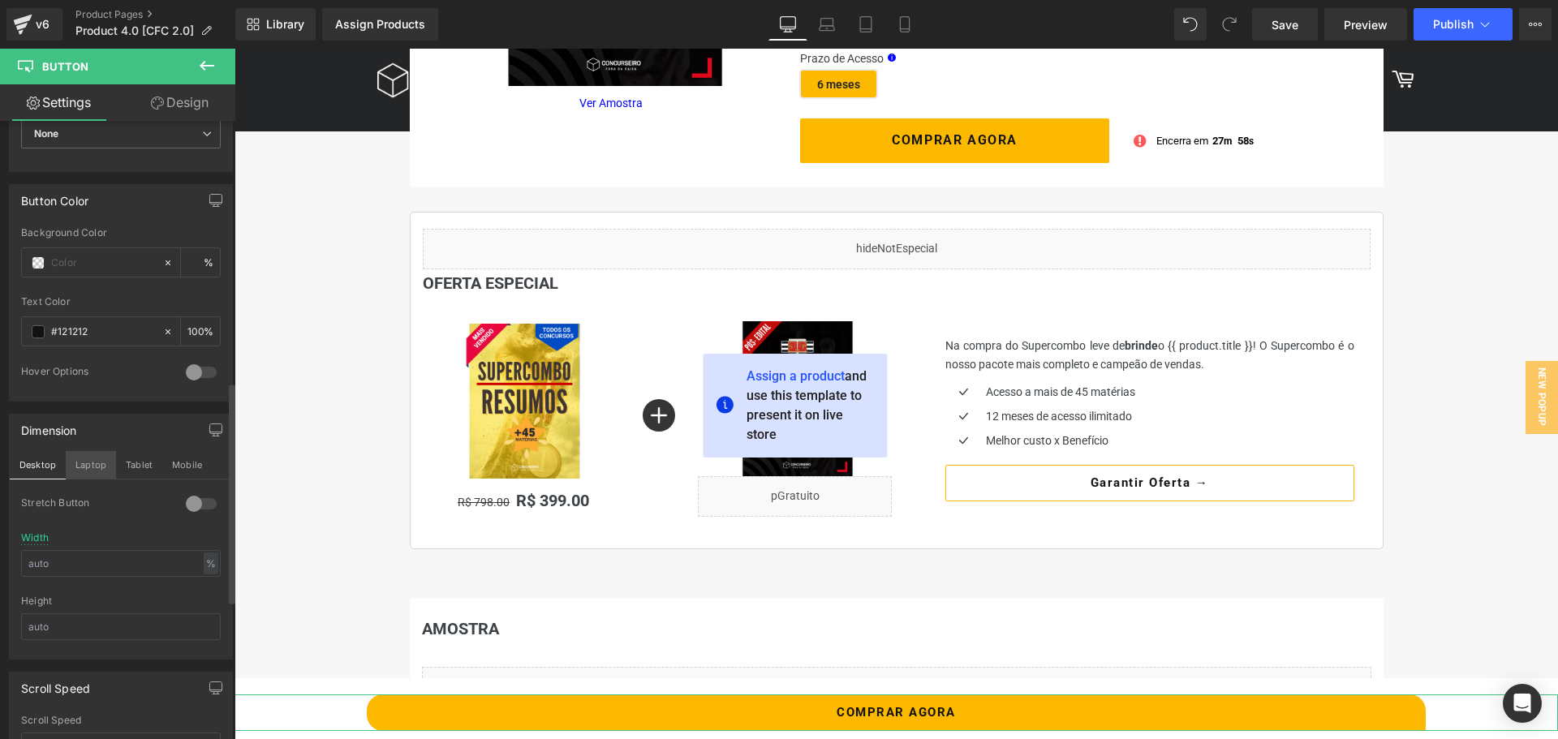
type input "100"
type input "80"
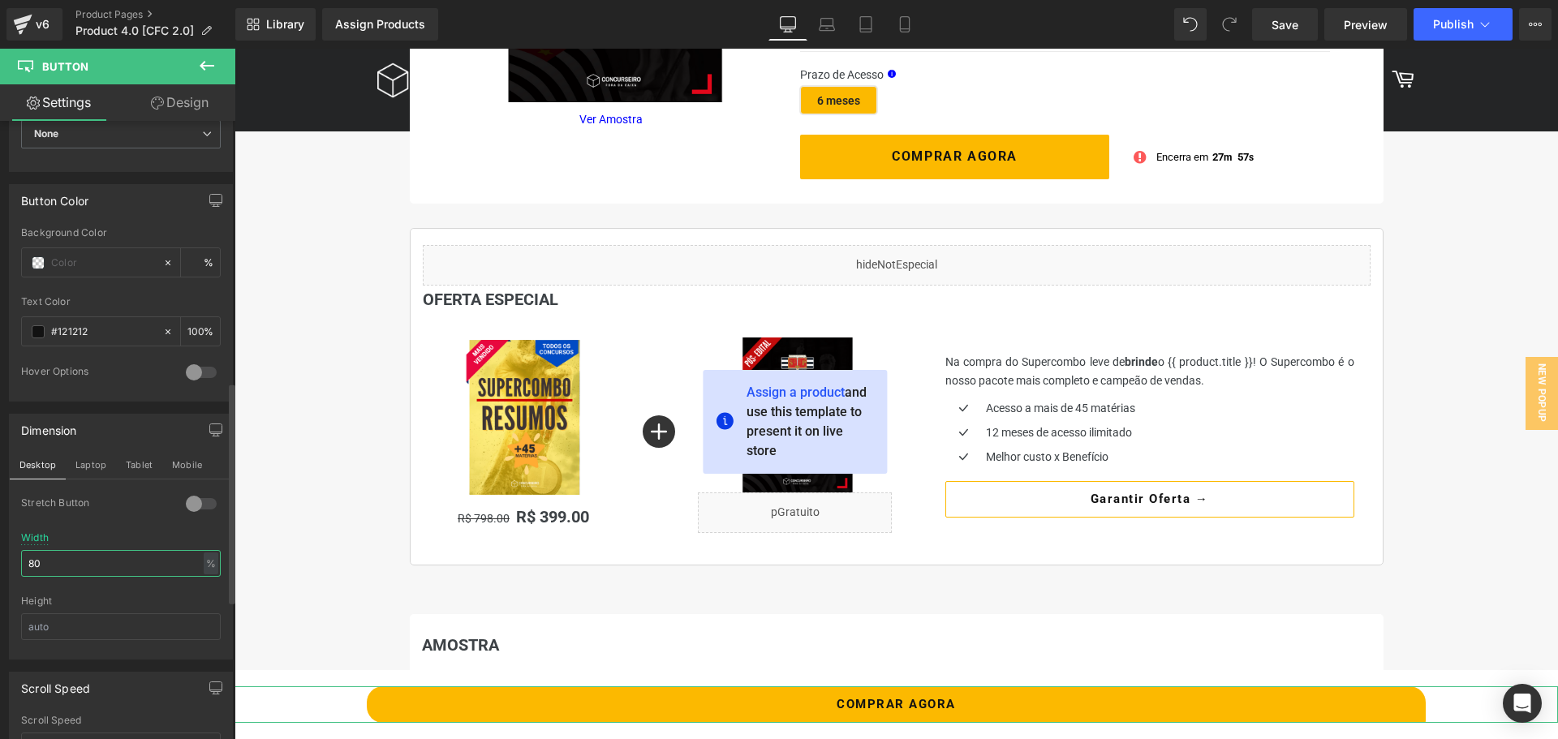
click at [94, 564] on input "80" at bounding box center [121, 563] width 200 height 27
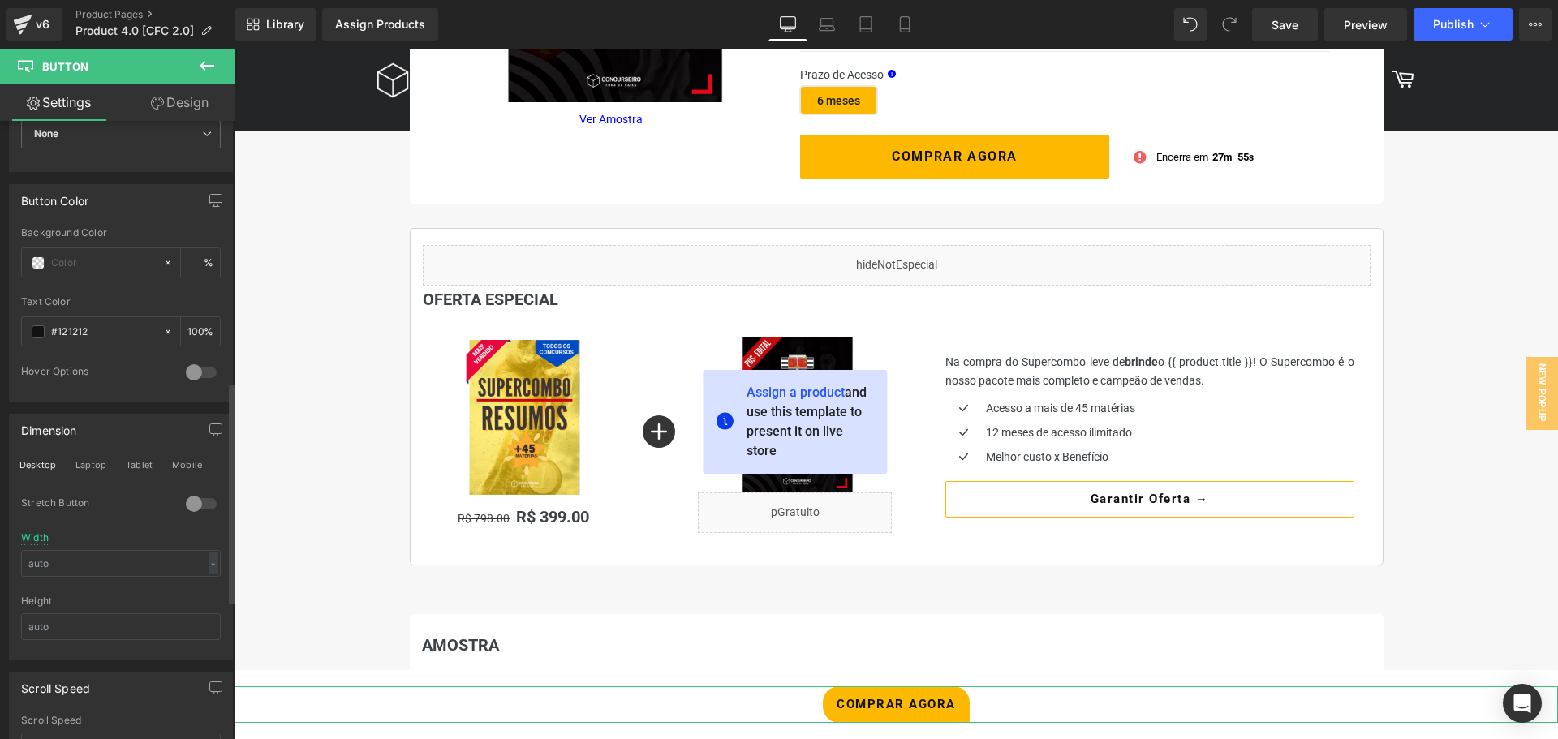
click at [112, 528] on div "Stretch Button" at bounding box center [121, 515] width 200 height 36
click at [42, 536] on div "Width" at bounding box center [35, 537] width 28 height 11
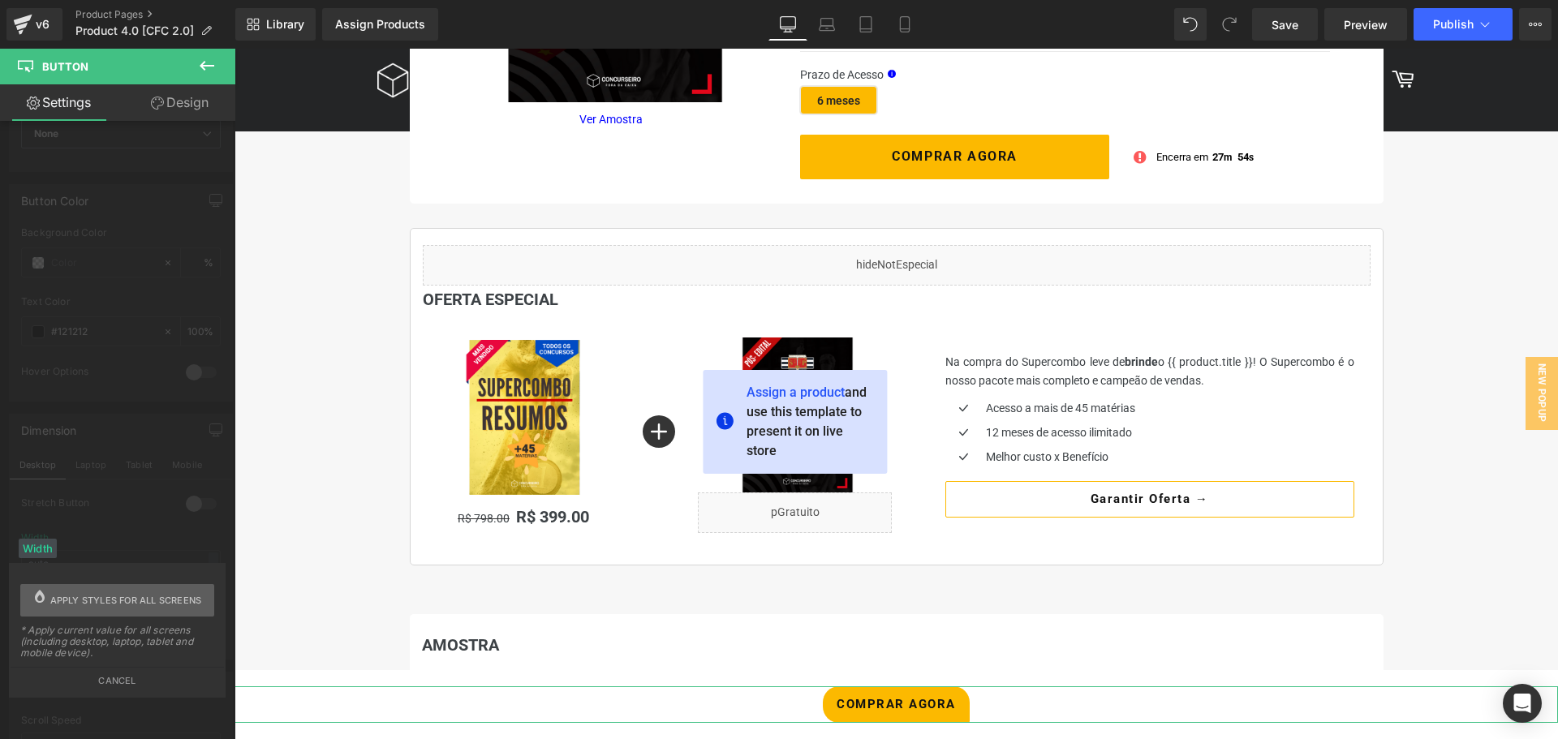
click at [125, 603] on span "Apply styles for all screens" at bounding box center [126, 600] width 152 height 32
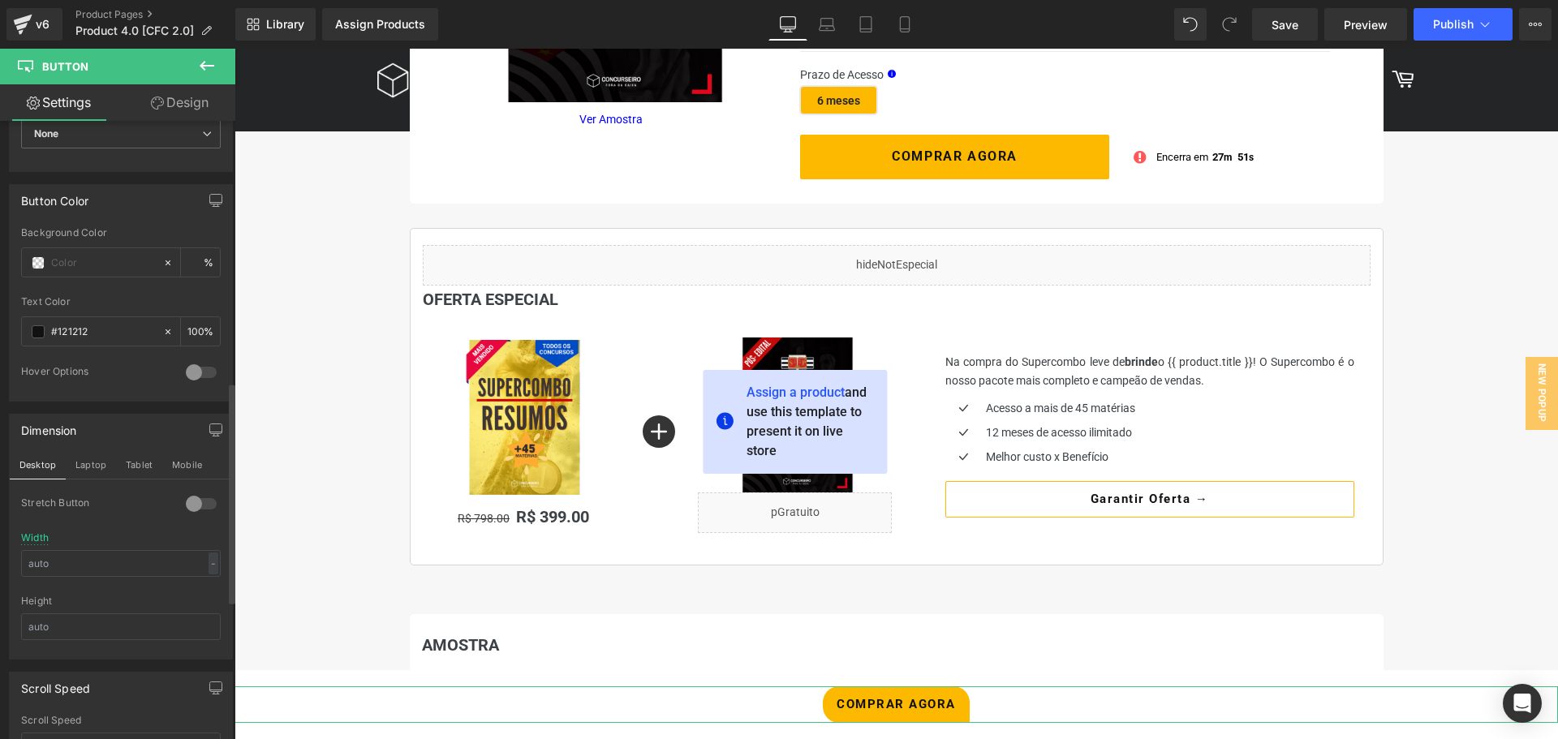
click at [182, 506] on div at bounding box center [201, 504] width 39 height 26
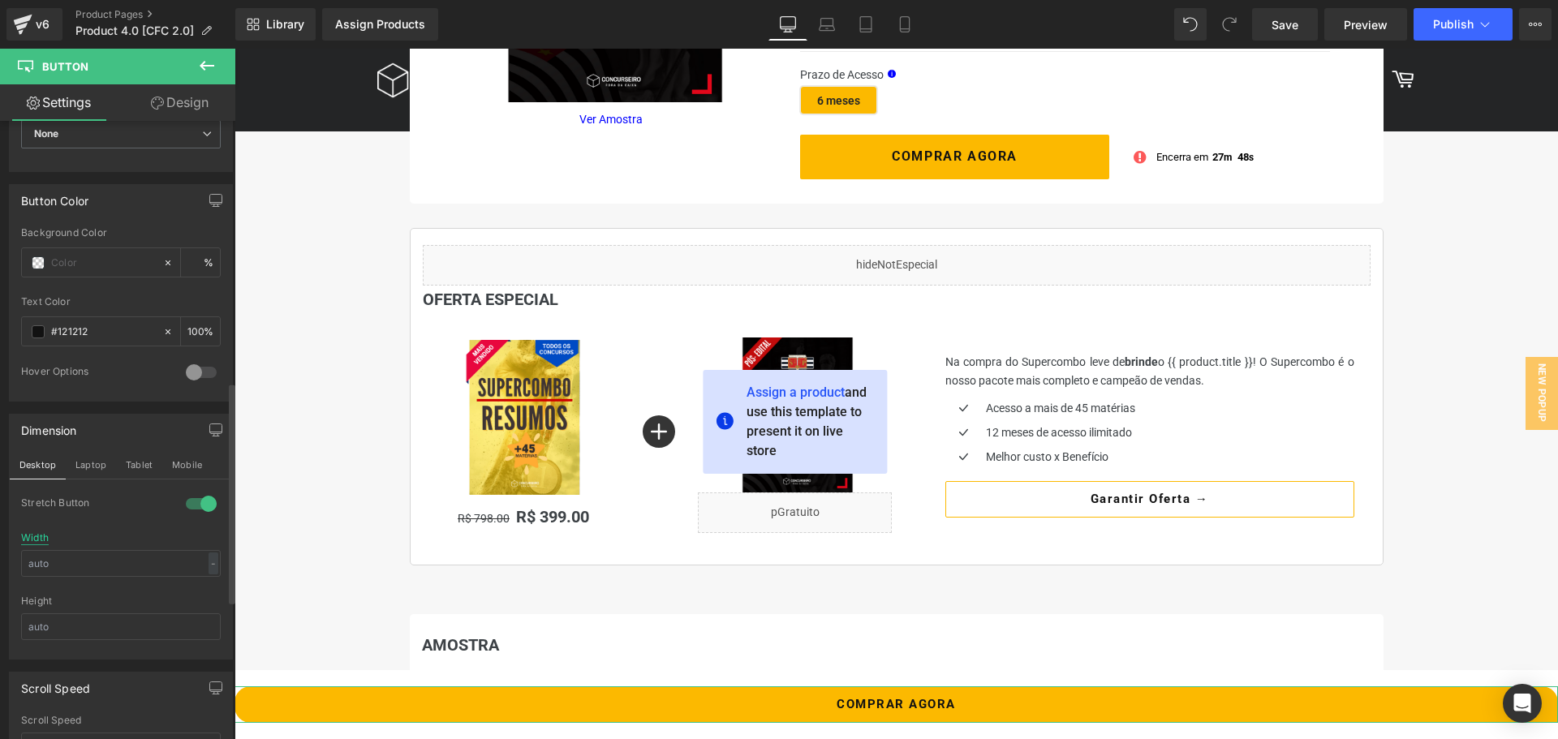
click at [43, 536] on div "Width" at bounding box center [35, 537] width 28 height 11
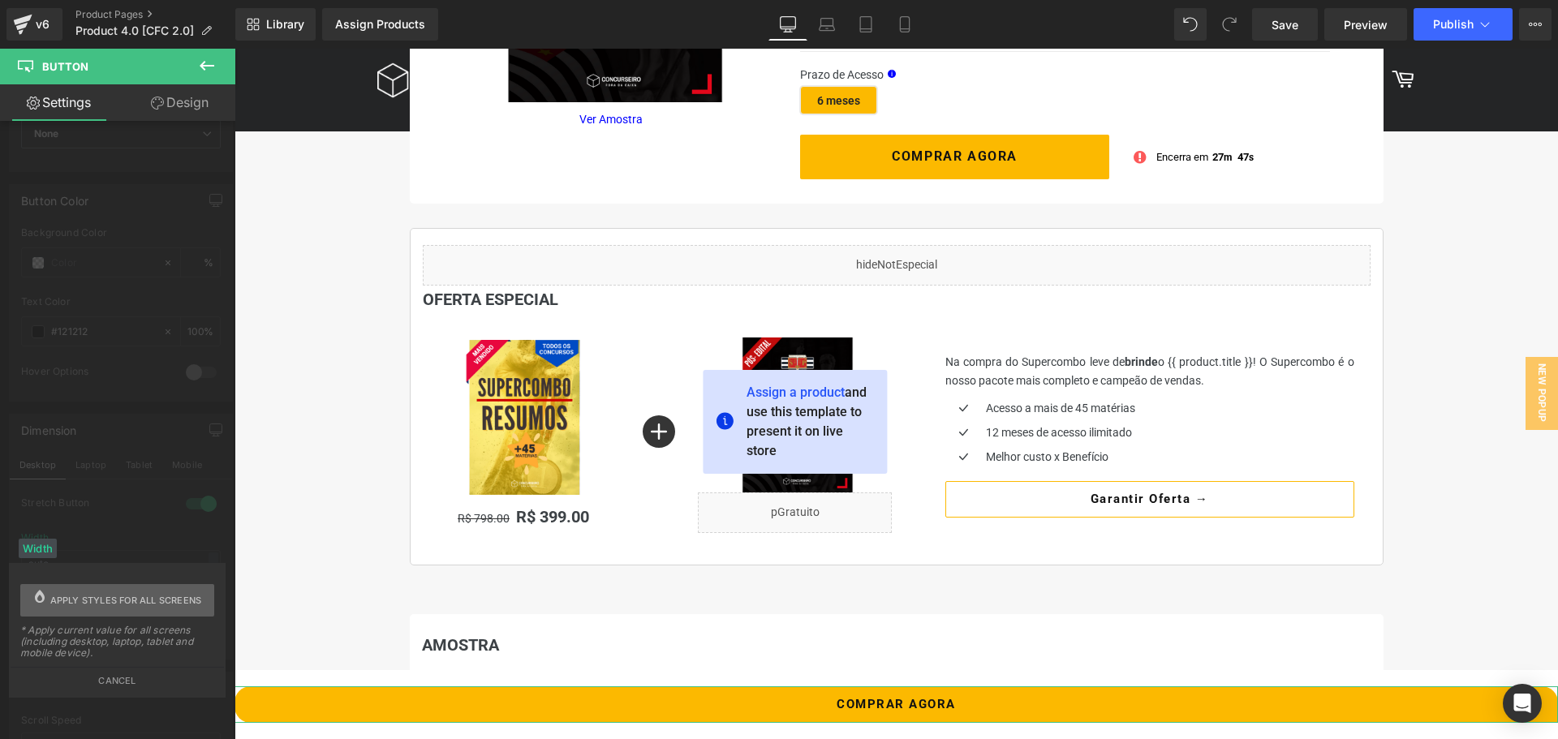
click at [103, 597] on span "Apply styles for all screens" at bounding box center [126, 600] width 152 height 32
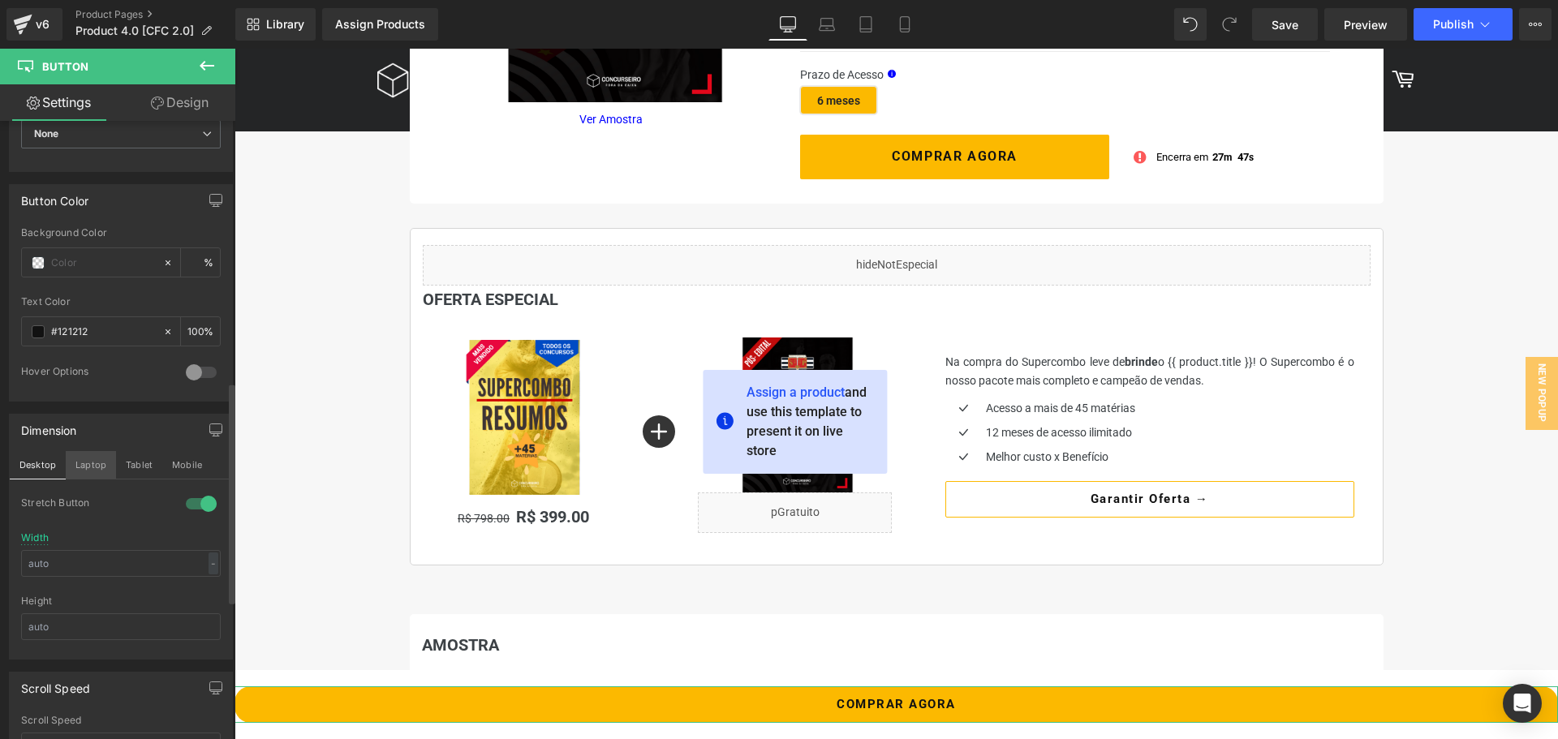
click at [80, 471] on button "Laptop" at bounding box center [91, 465] width 50 height 28
type input "100"
type input "80"
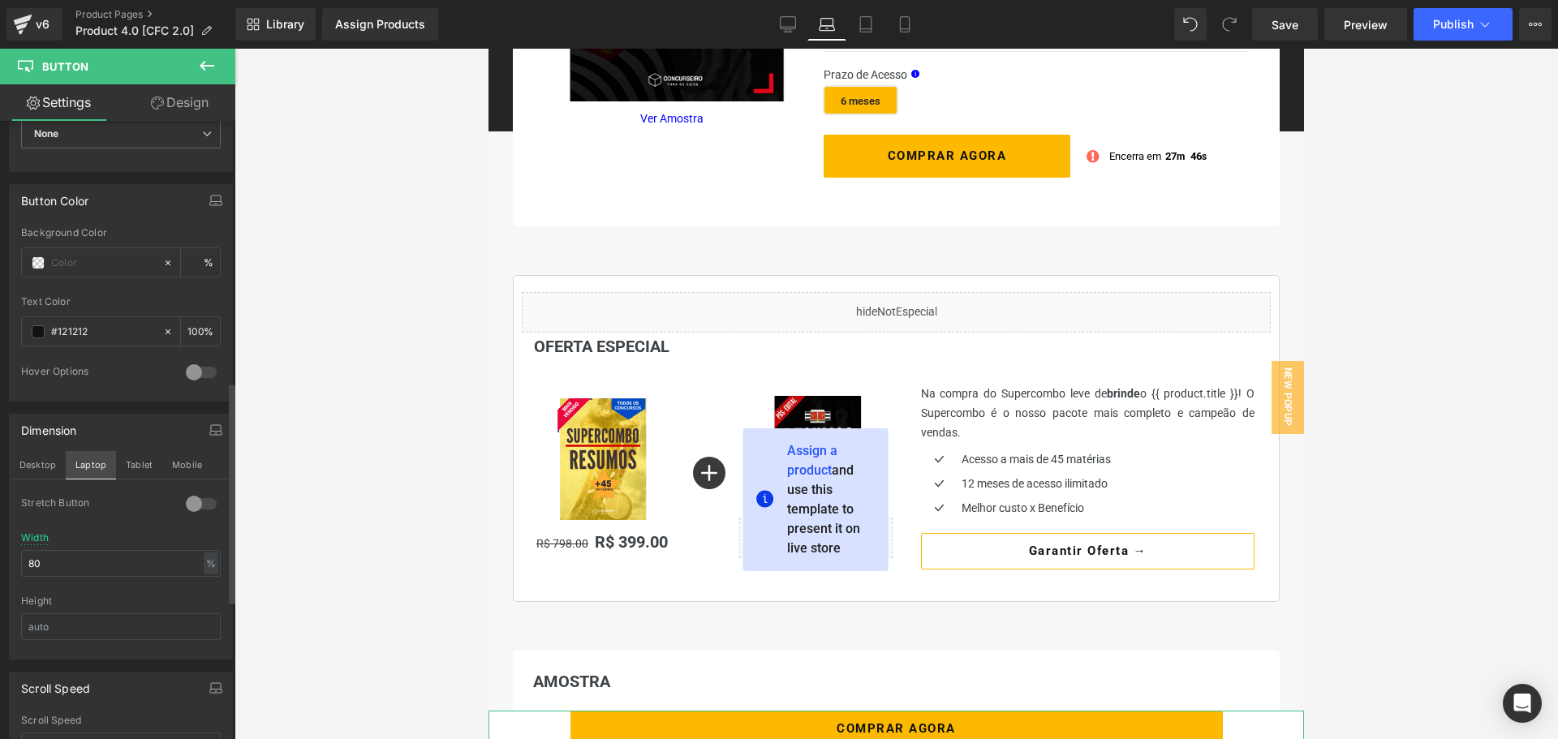
scroll to position [479, 0]
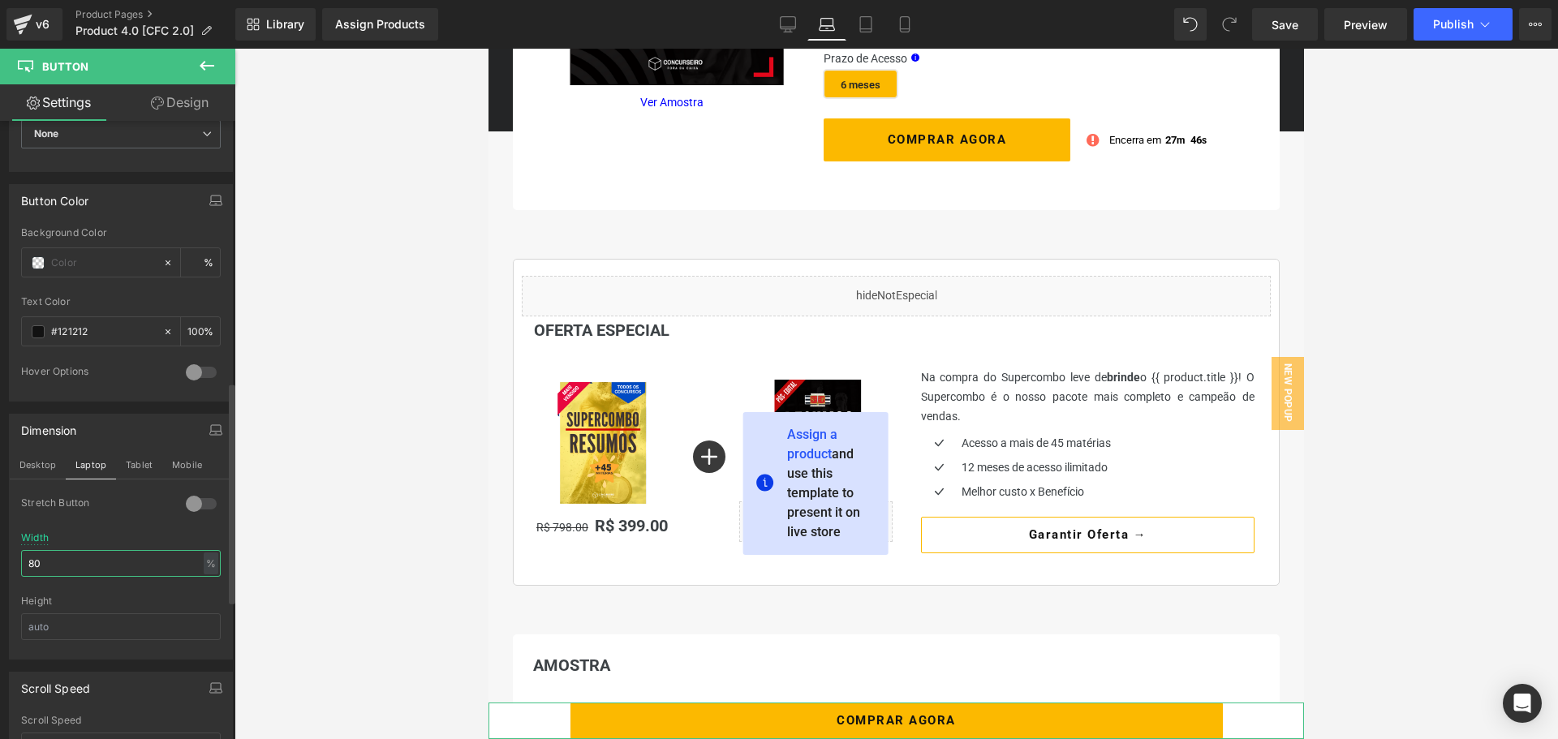
click at [93, 558] on input "80" at bounding box center [121, 563] width 200 height 27
click at [93, 559] on input "80" at bounding box center [121, 563] width 200 height 27
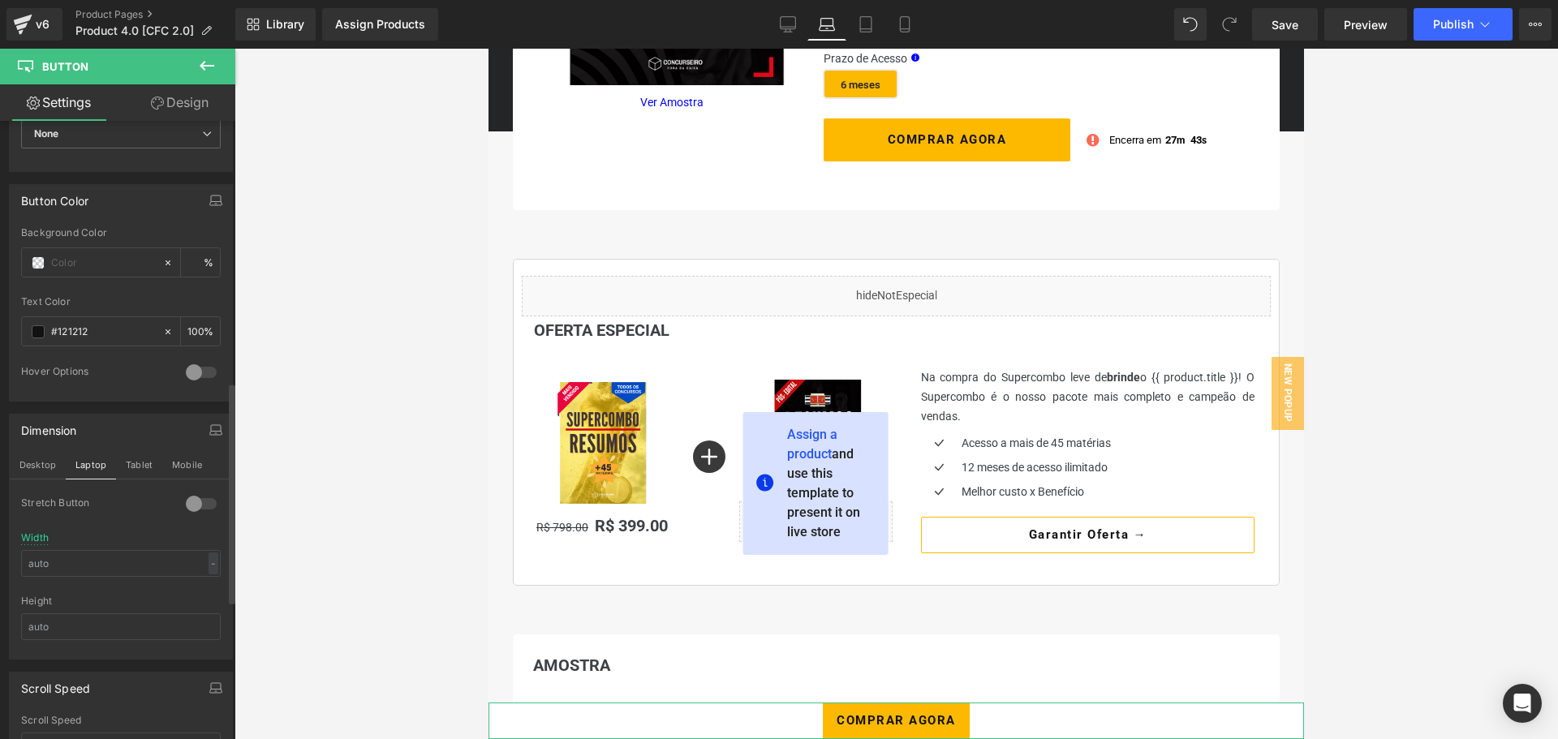
click at [184, 502] on div at bounding box center [201, 504] width 39 height 26
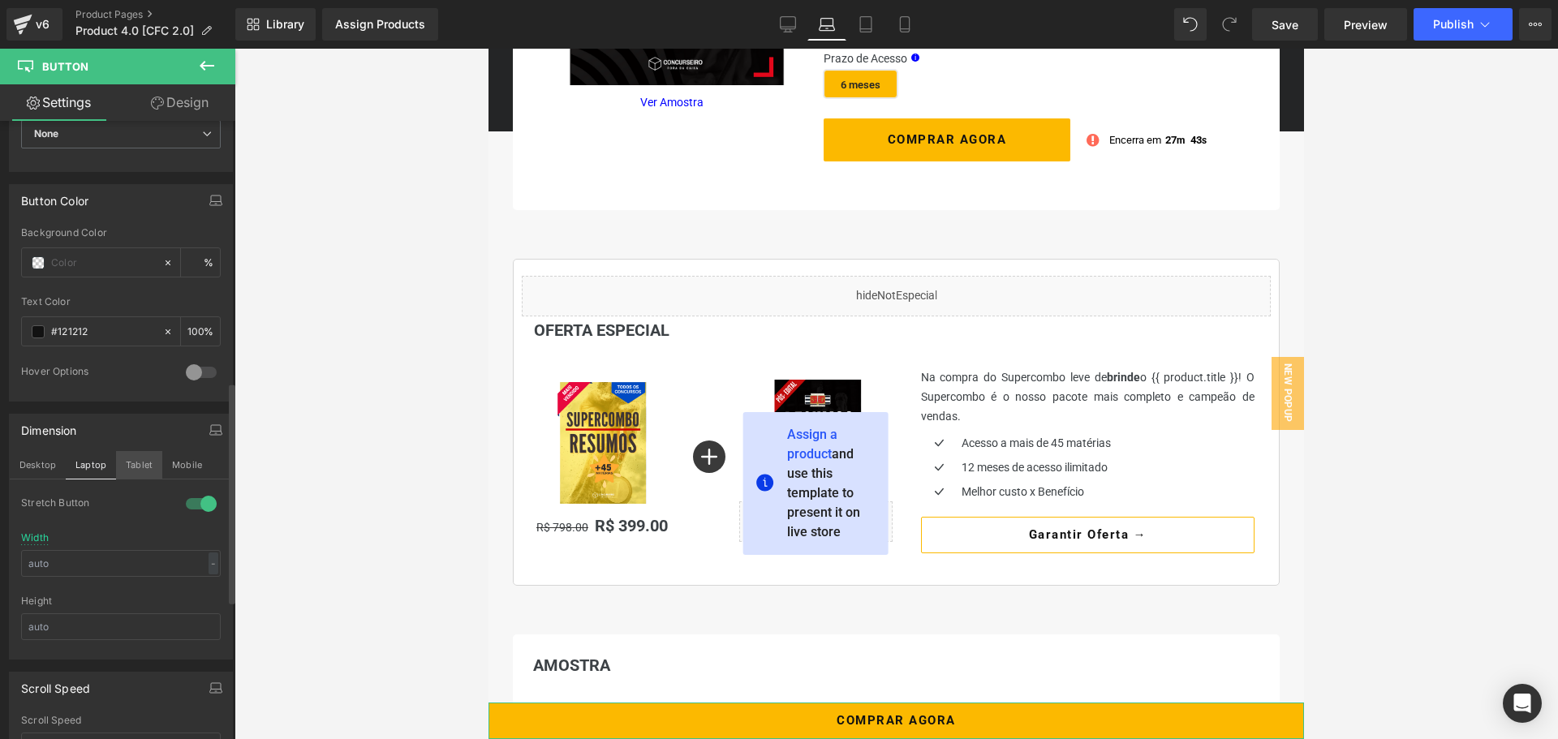
click at [127, 467] on button "Tablet" at bounding box center [139, 465] width 46 height 28
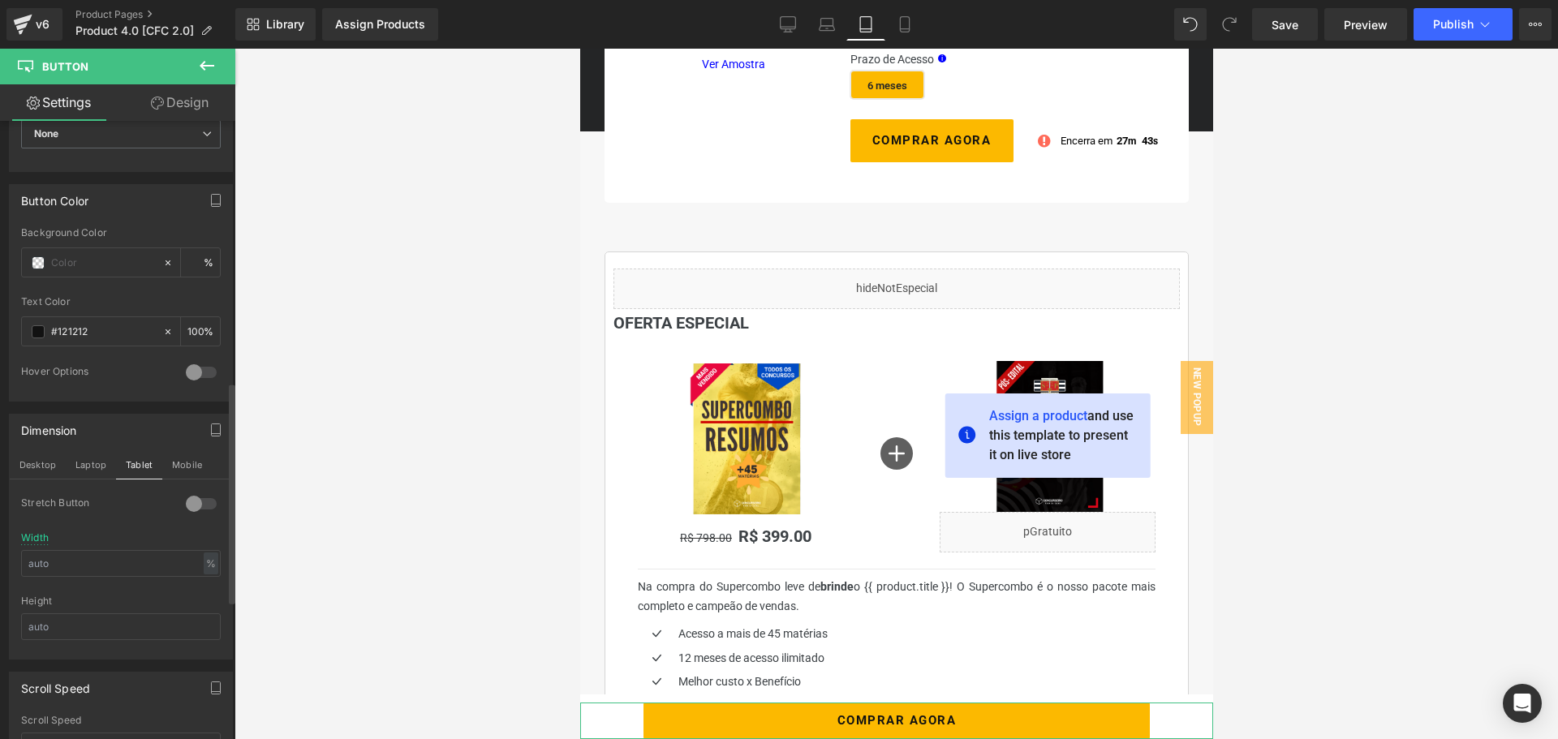
type input "100"
type input "80"
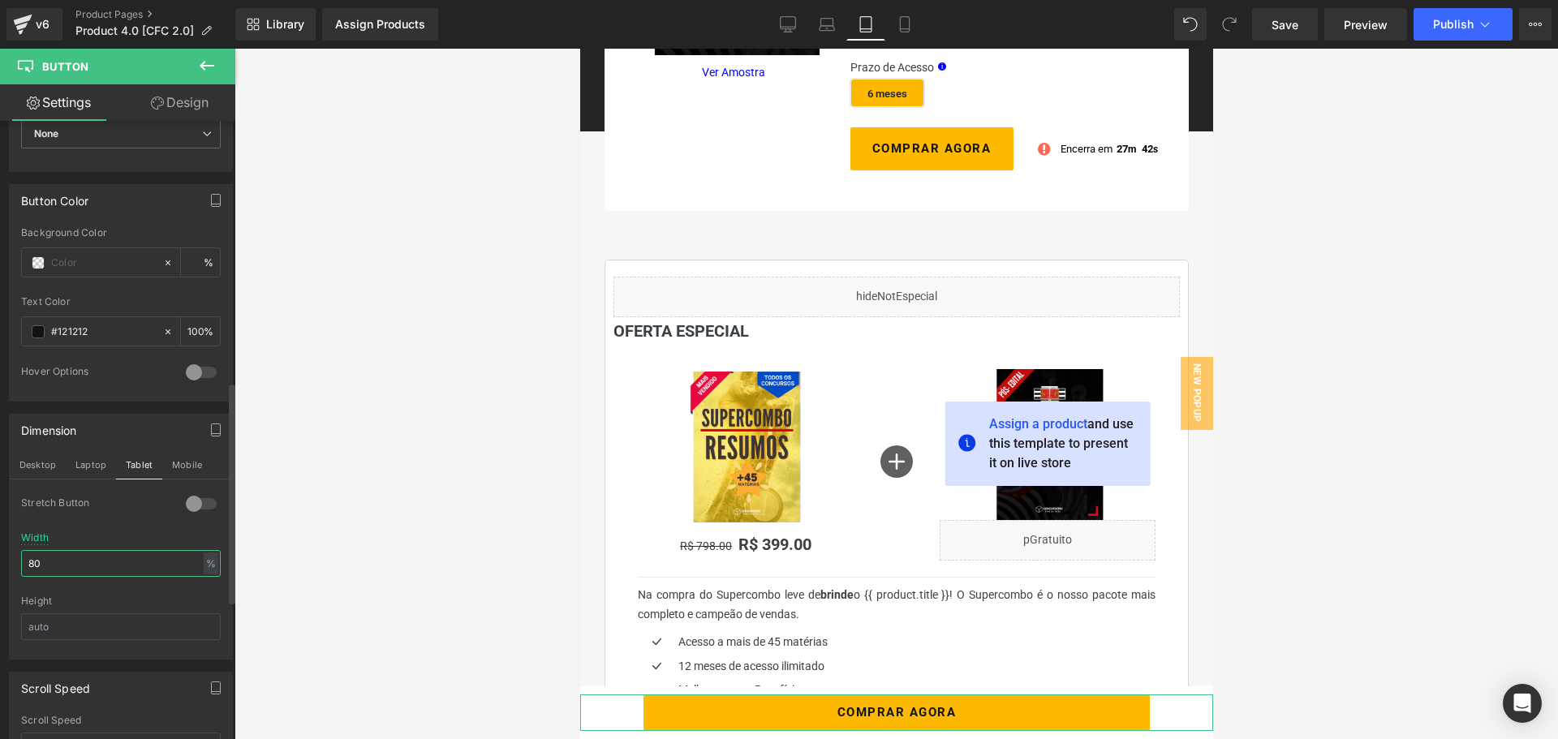
click at [77, 562] on input "80" at bounding box center [121, 563] width 200 height 27
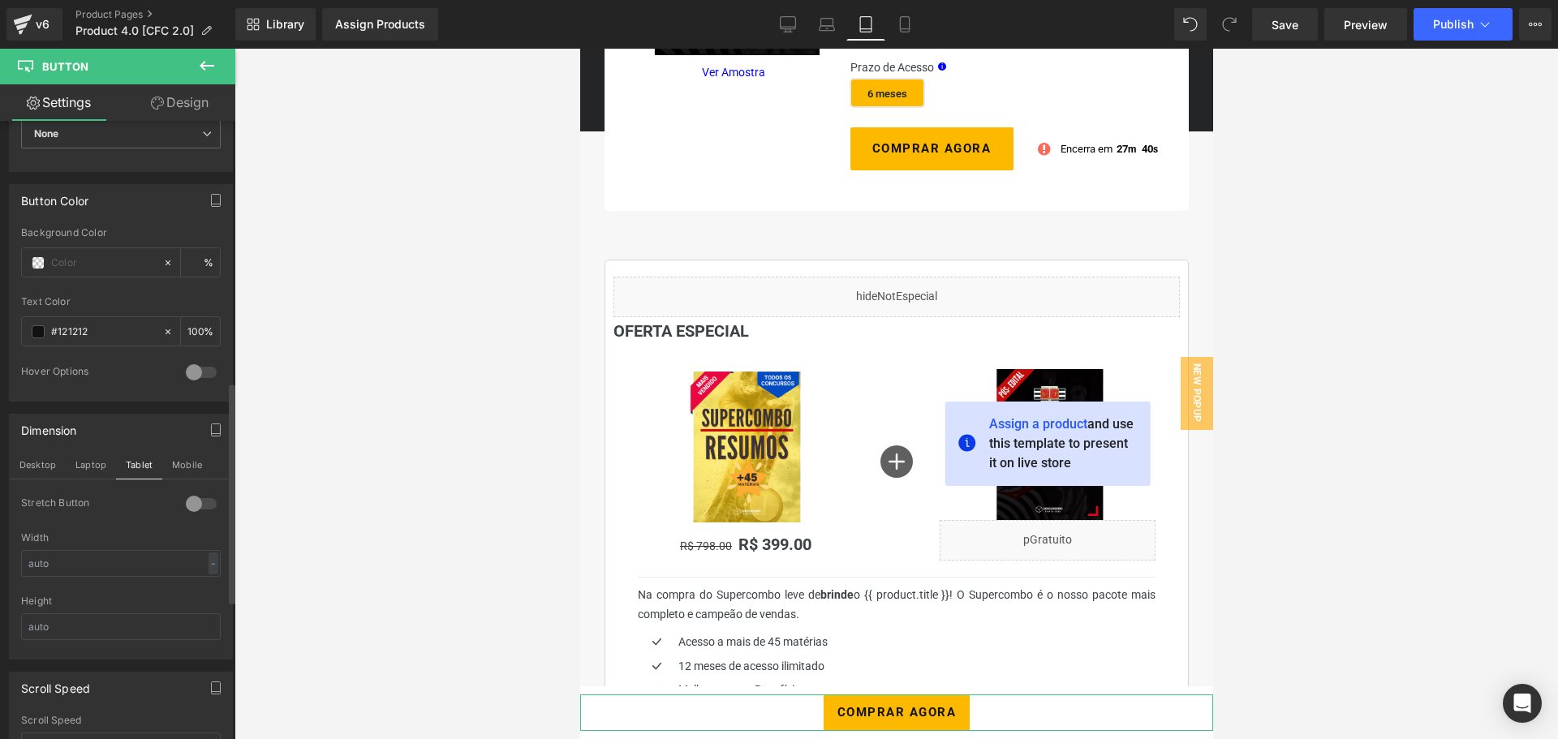
click at [196, 508] on div at bounding box center [201, 504] width 39 height 26
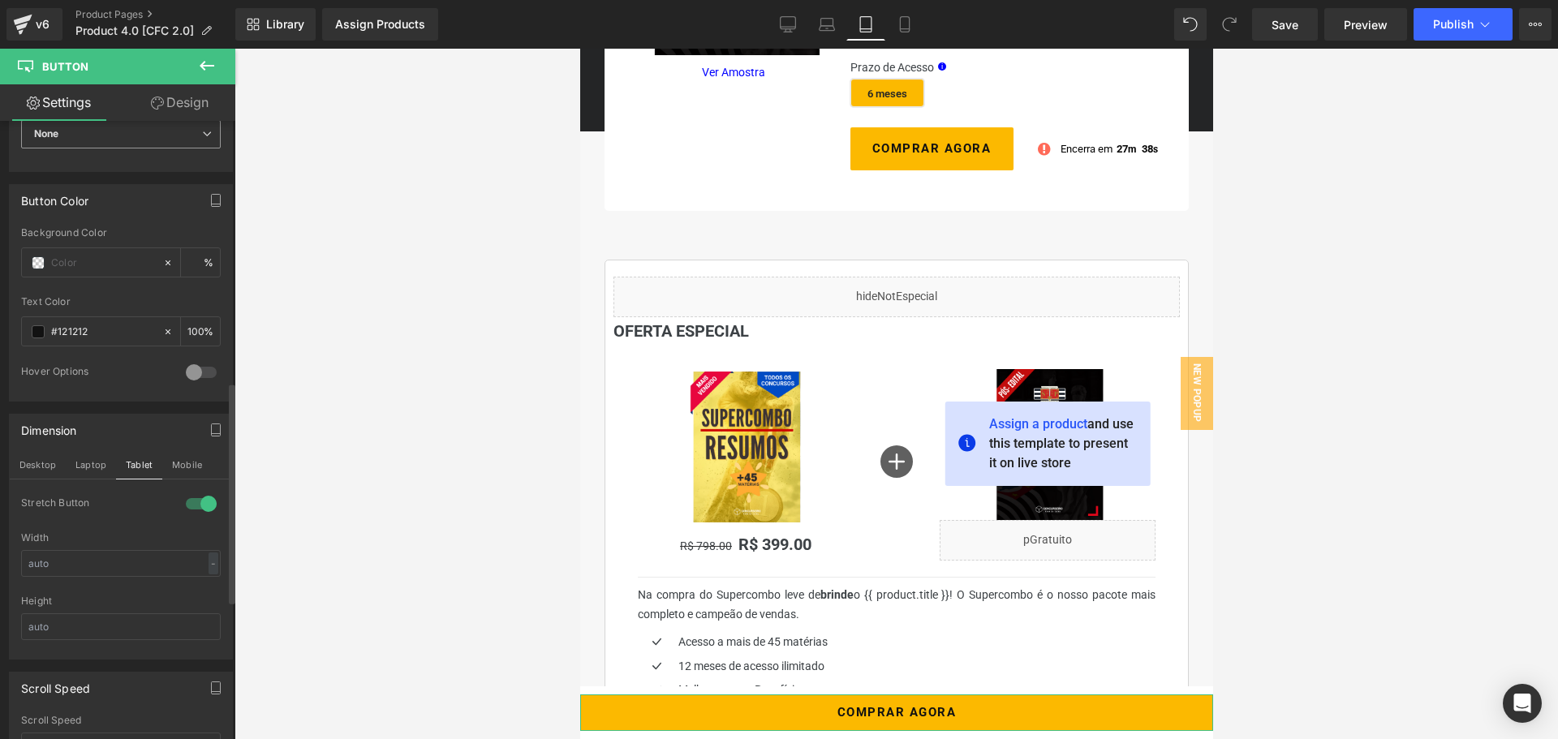
click at [157, 123] on span "None" at bounding box center [121, 134] width 200 height 28
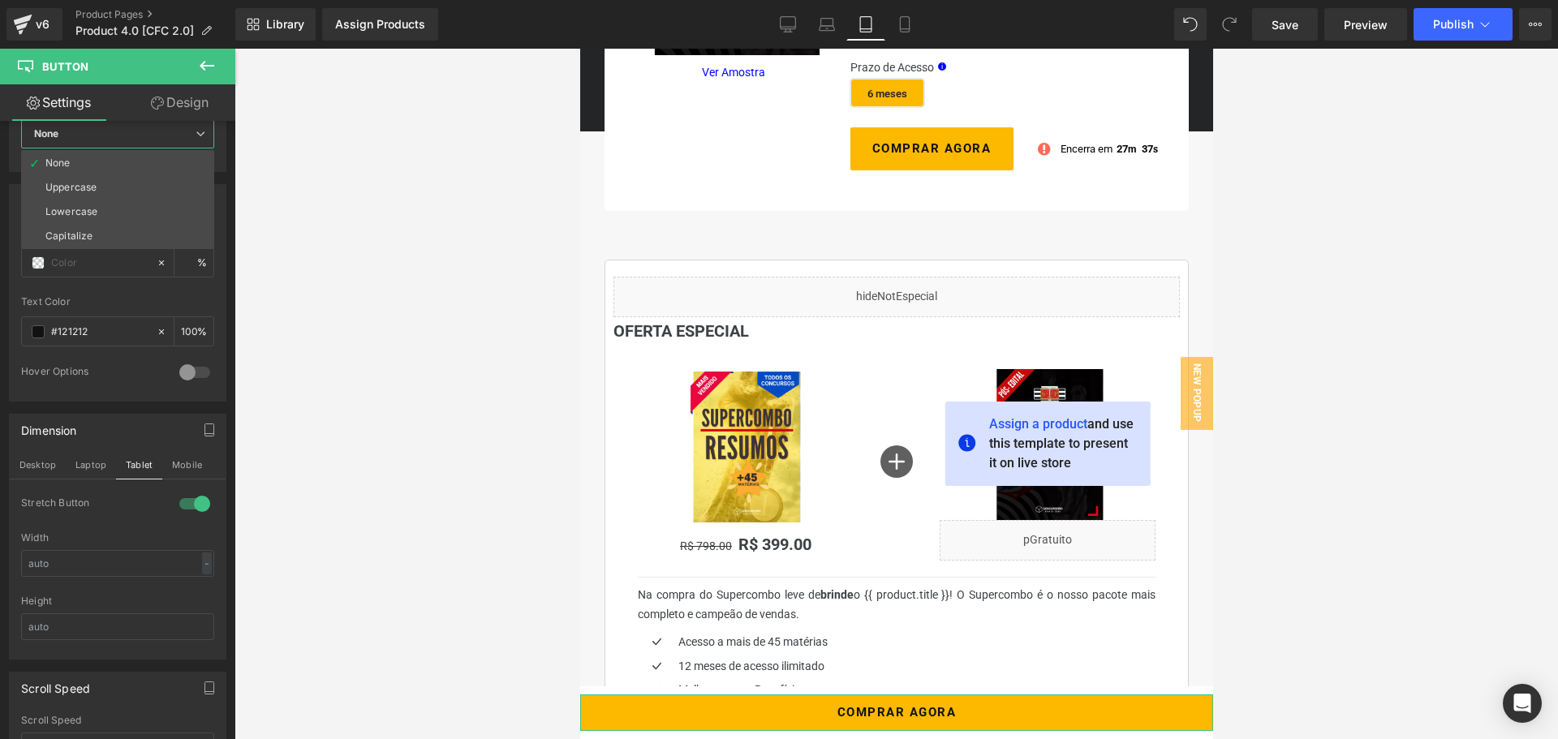
click at [162, 112] on link "Design" at bounding box center [180, 102] width 118 height 37
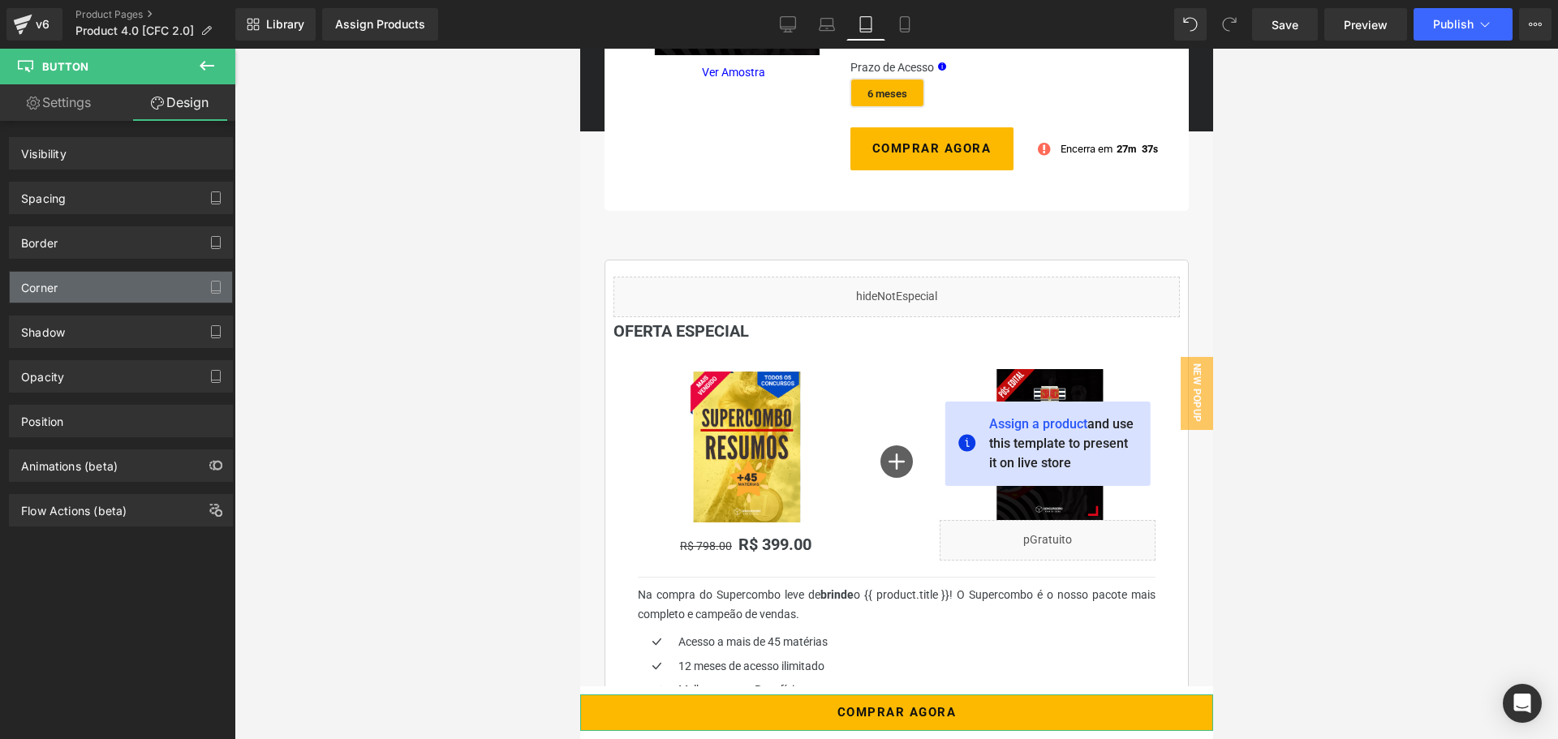
click at [796, 25] on icon at bounding box center [788, 23] width 15 height 12
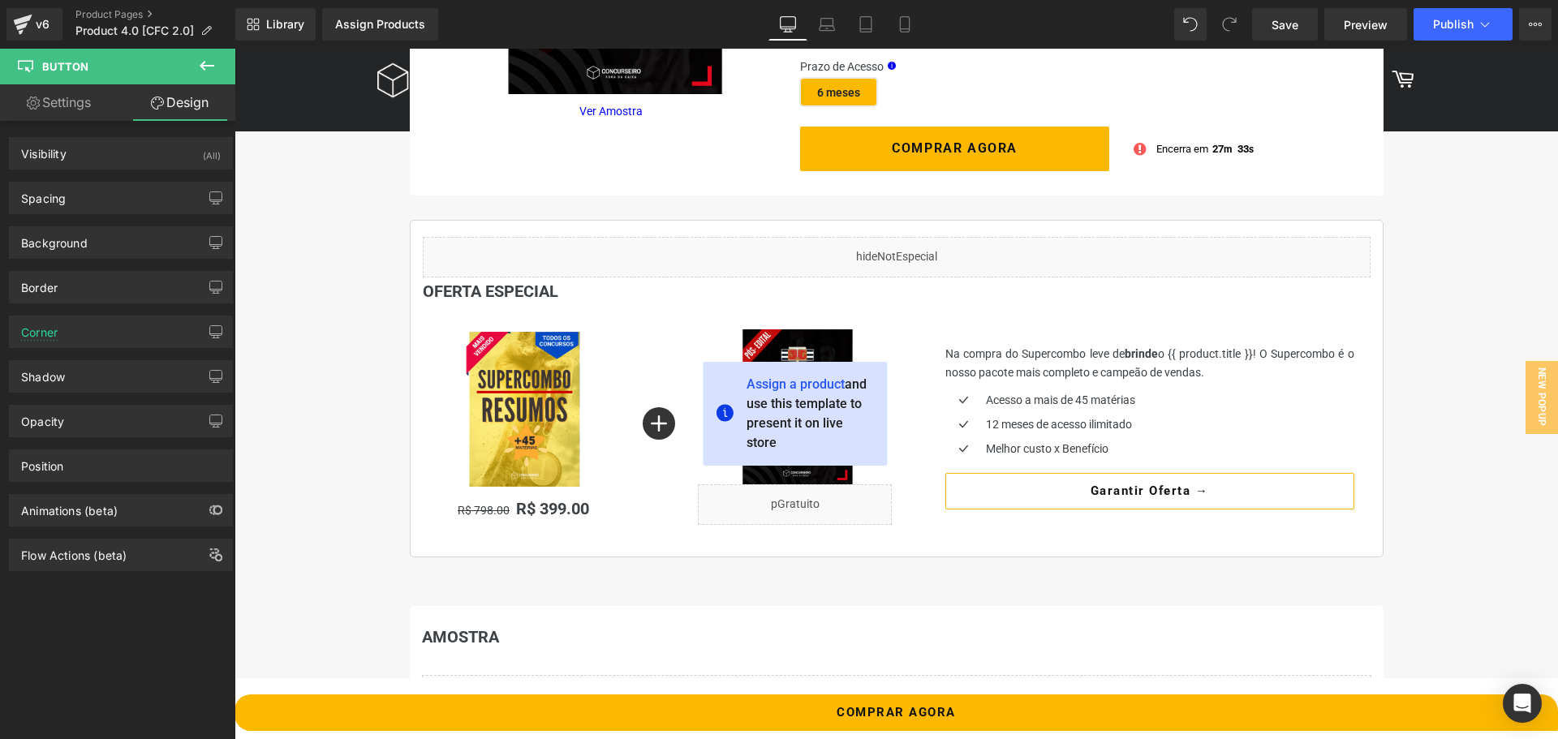
type input "20"
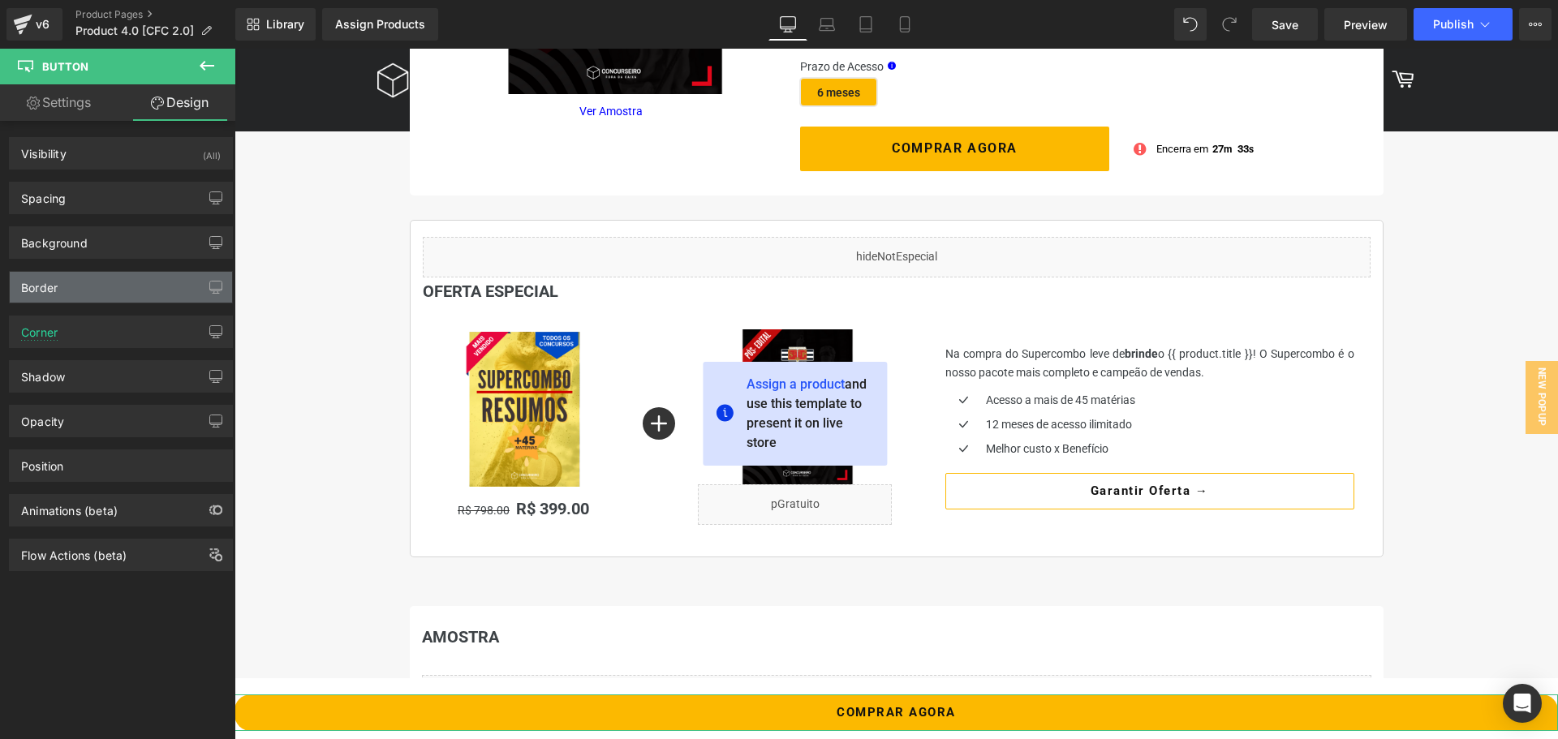
scroll to position [463, 0]
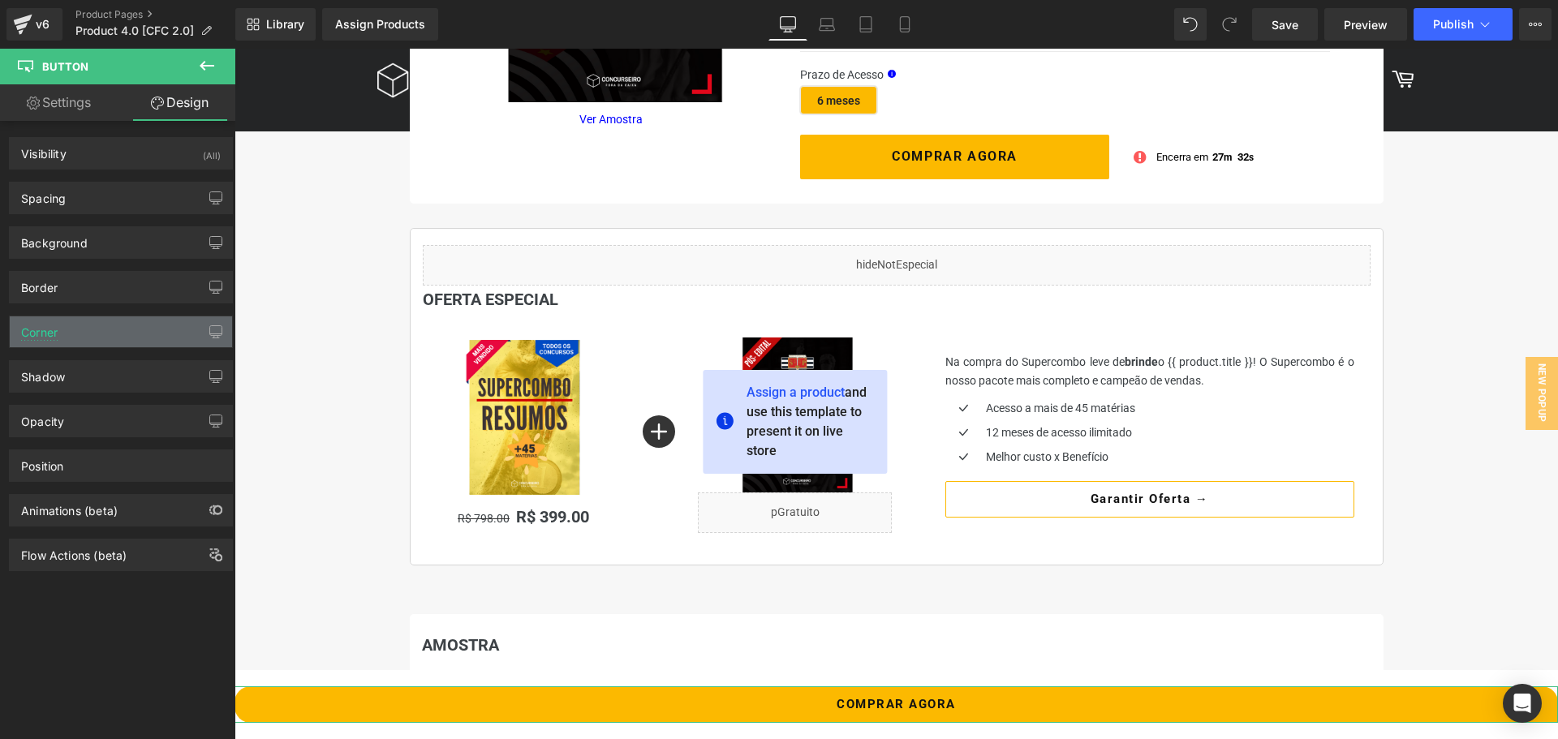
click at [91, 329] on div "Corner" at bounding box center [121, 332] width 222 height 31
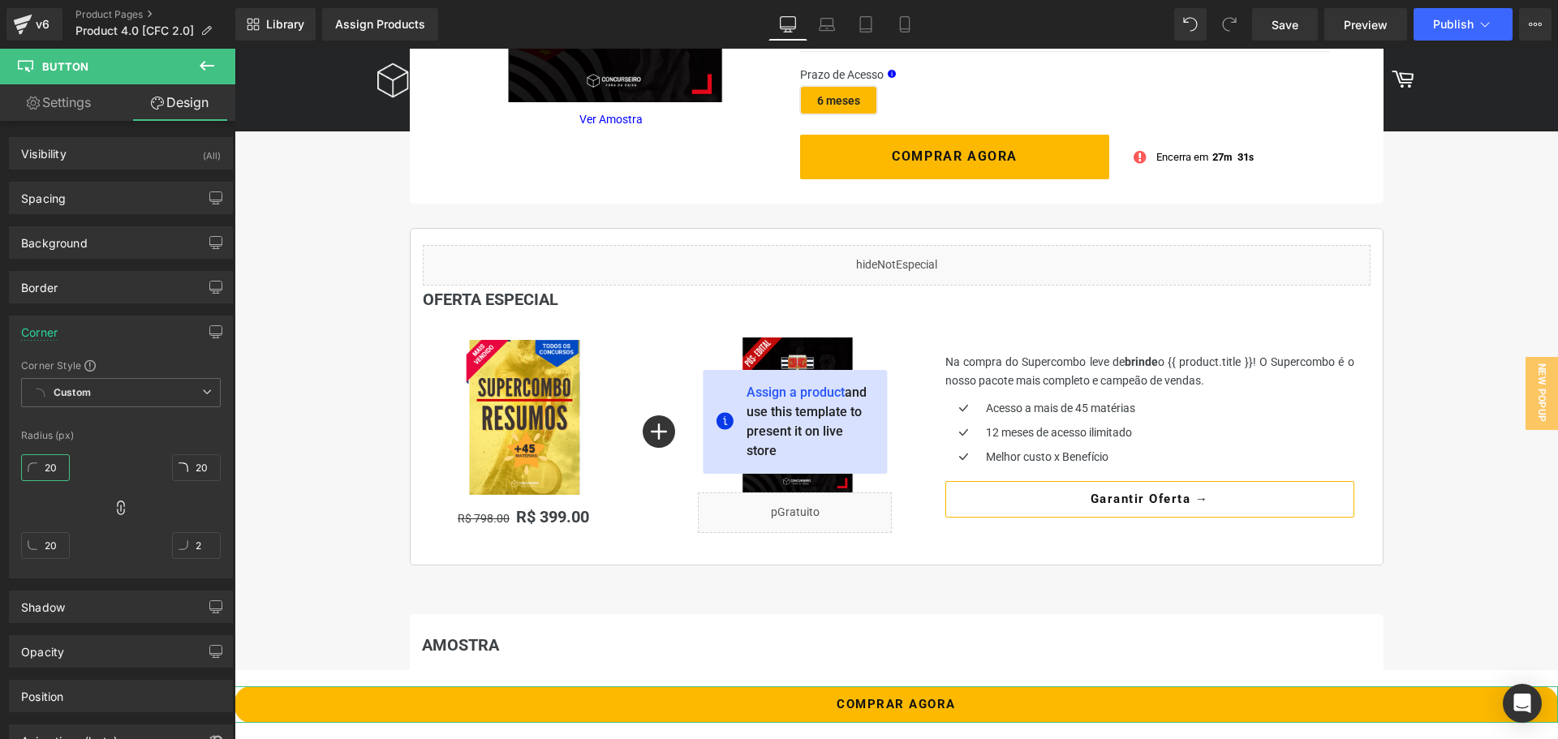
click at [54, 465] on input "20" at bounding box center [45, 468] width 49 height 27
click at [54, 465] on input "19" at bounding box center [45, 468] width 49 height 27
type input "0"
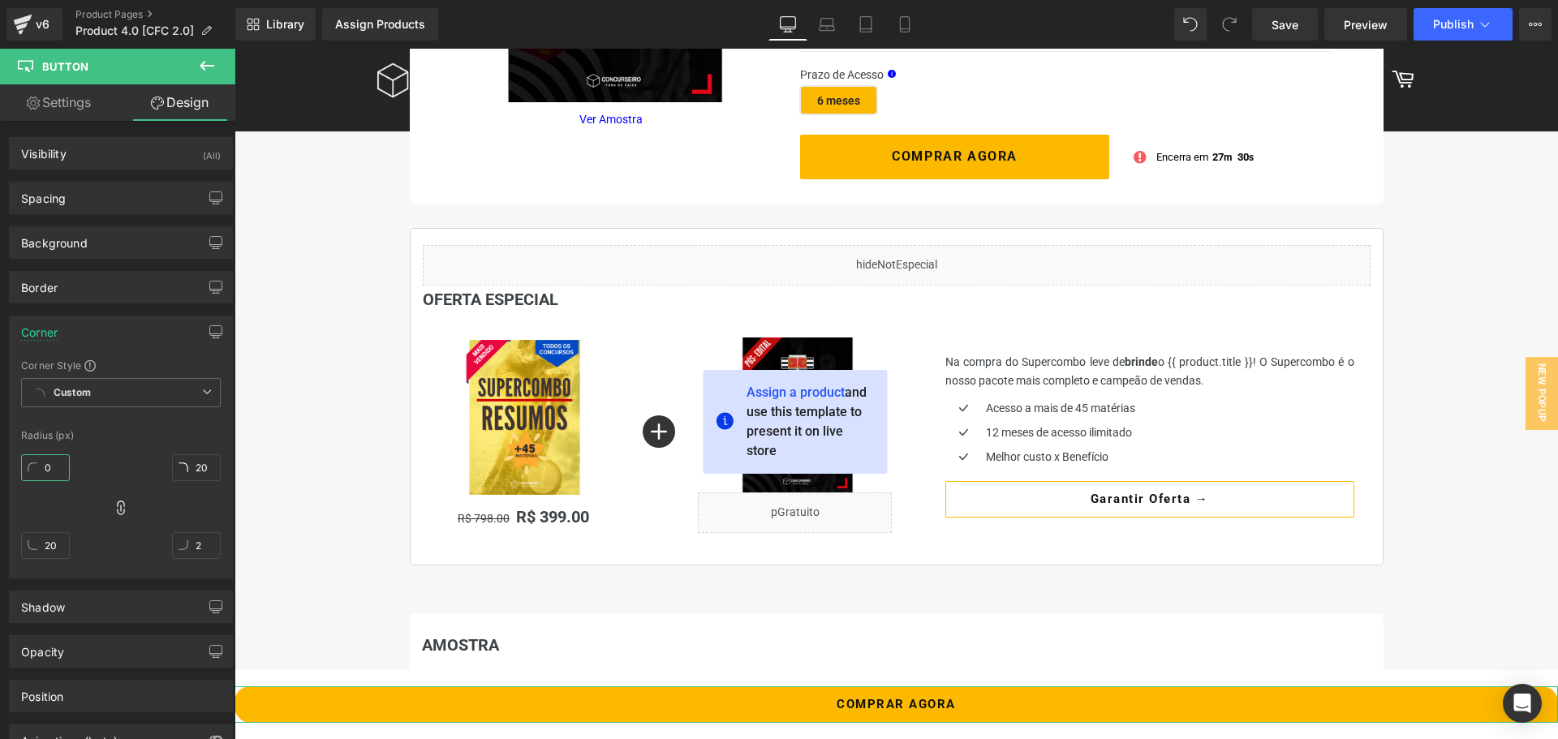
type input "0"
type input "20"
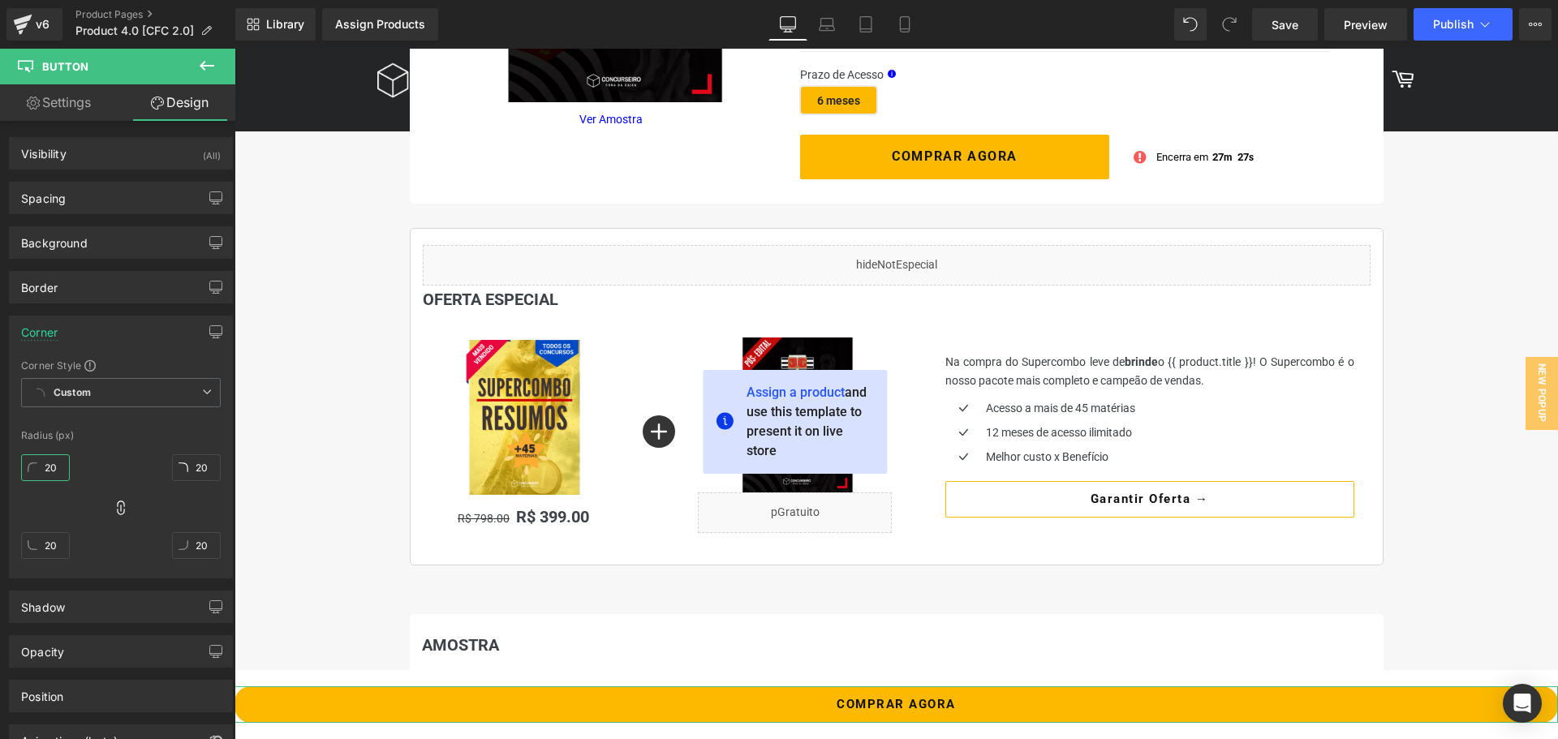
type input "2"
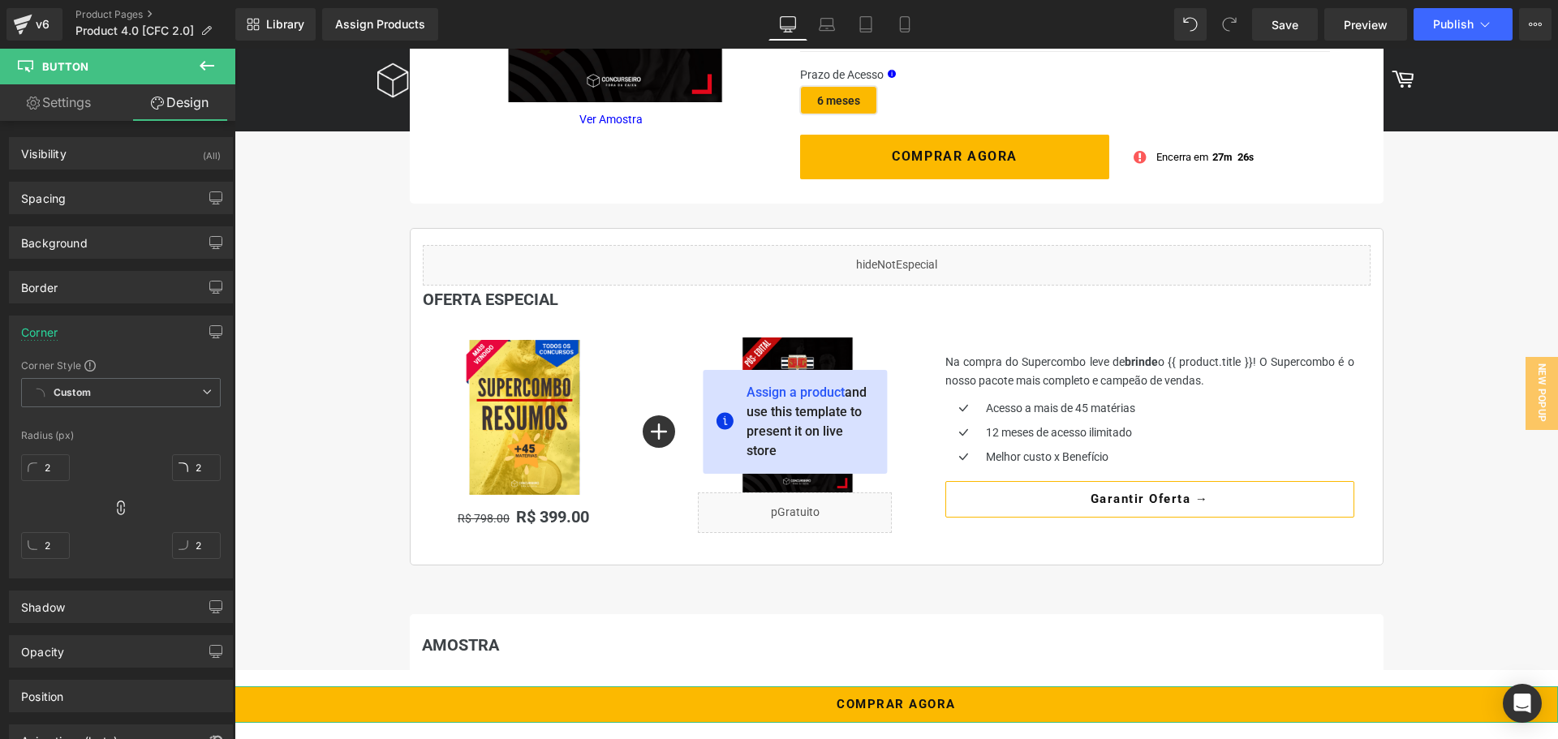
click at [118, 435] on div "Radius (px)" at bounding box center [121, 435] width 200 height 11
click at [44, 334] on div "Corner" at bounding box center [39, 328] width 37 height 23
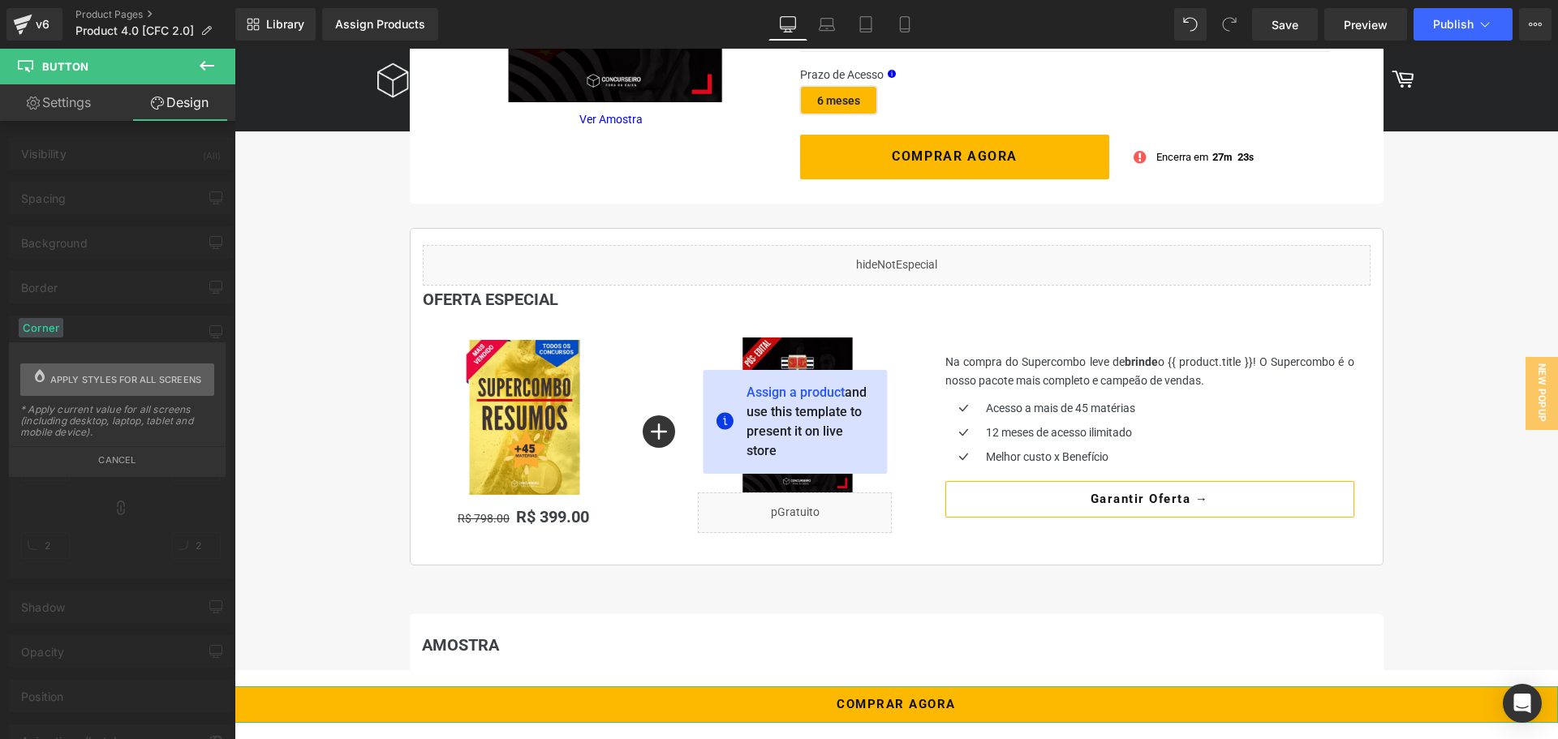
click at [132, 381] on span "Apply styles for all screens" at bounding box center [126, 380] width 152 height 32
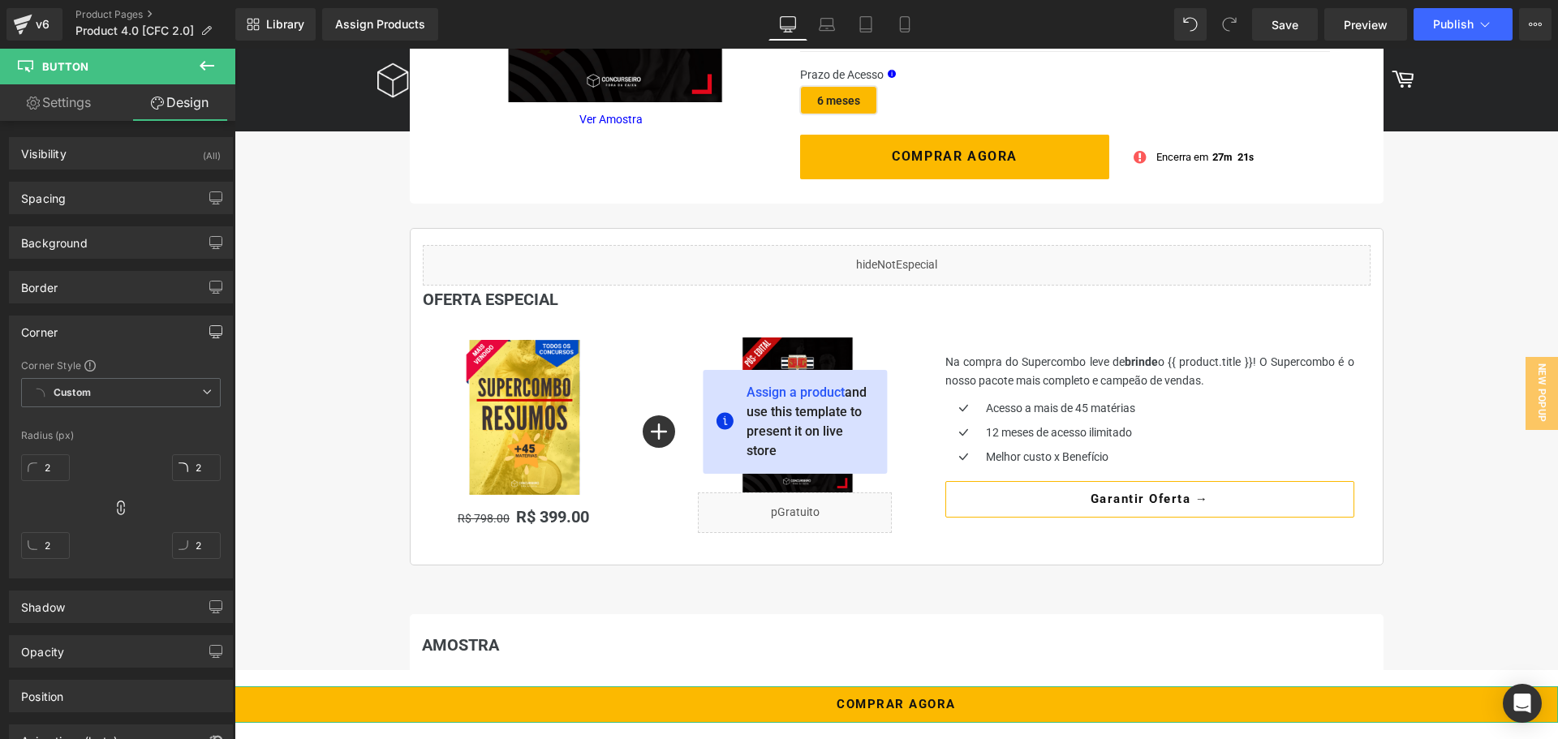
click at [209, 330] on icon "button" at bounding box center [215, 331] width 13 height 13
click at [86, 377] on button "Laptop" at bounding box center [91, 367] width 50 height 28
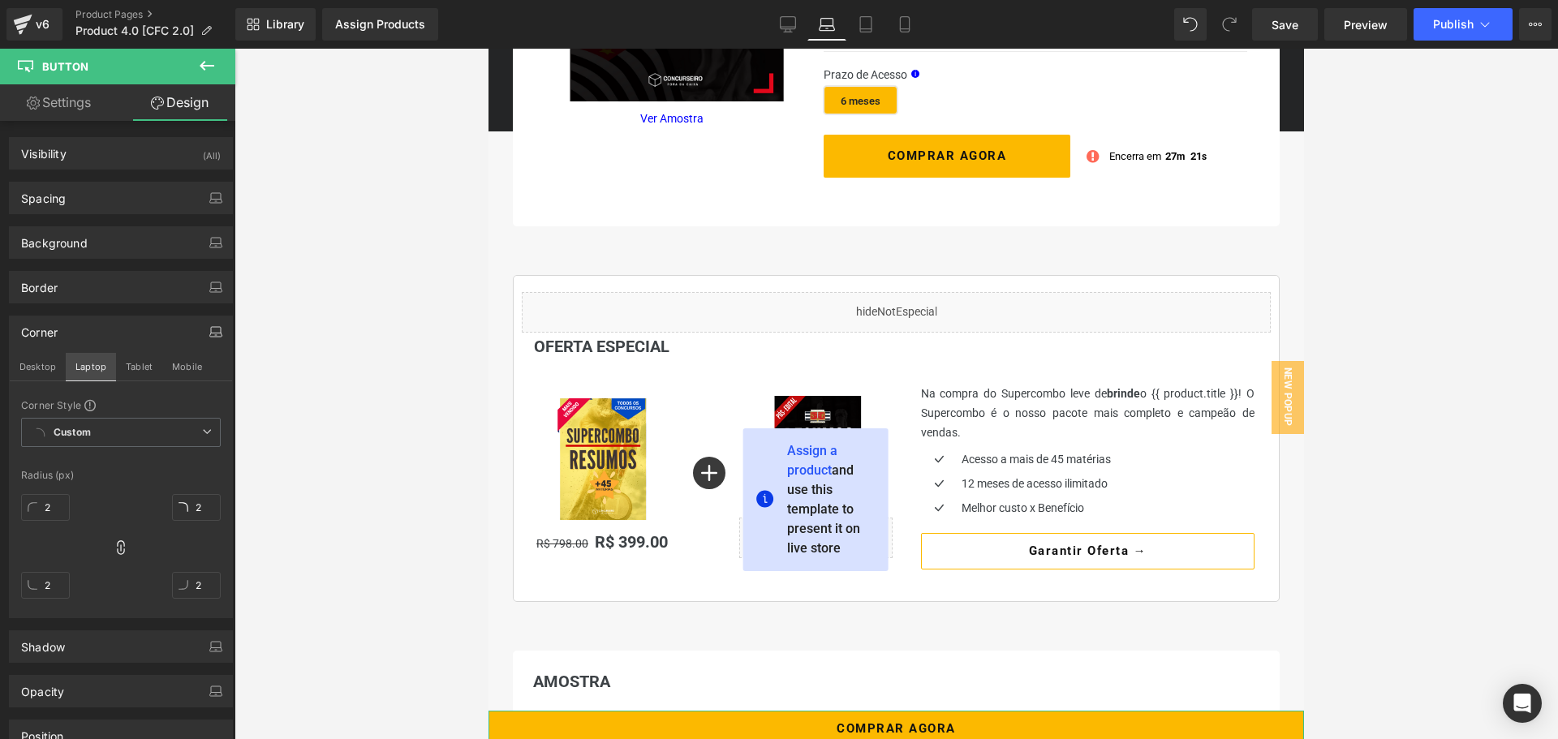
scroll to position [479, 0]
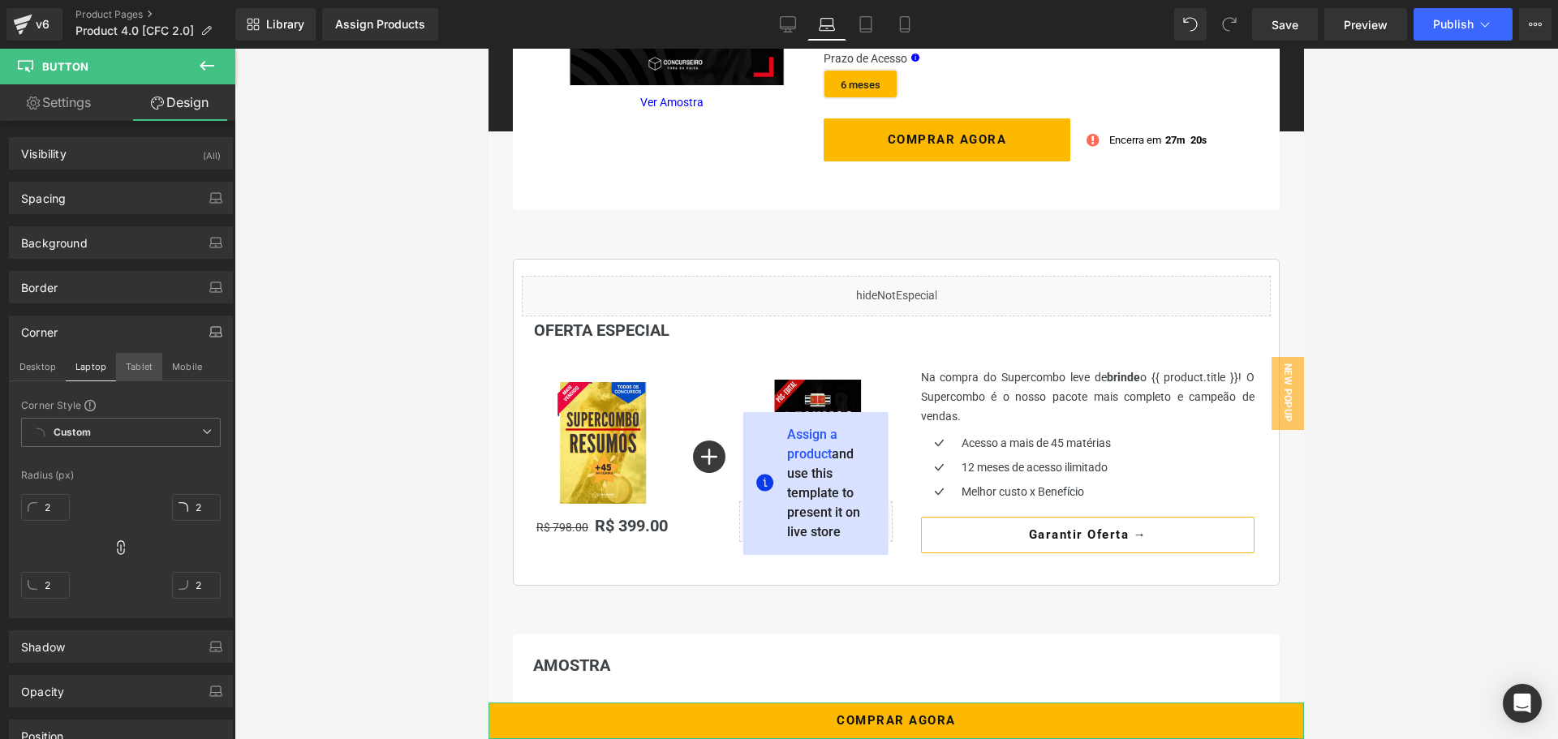
click at [140, 368] on button "Tablet" at bounding box center [139, 367] width 46 height 28
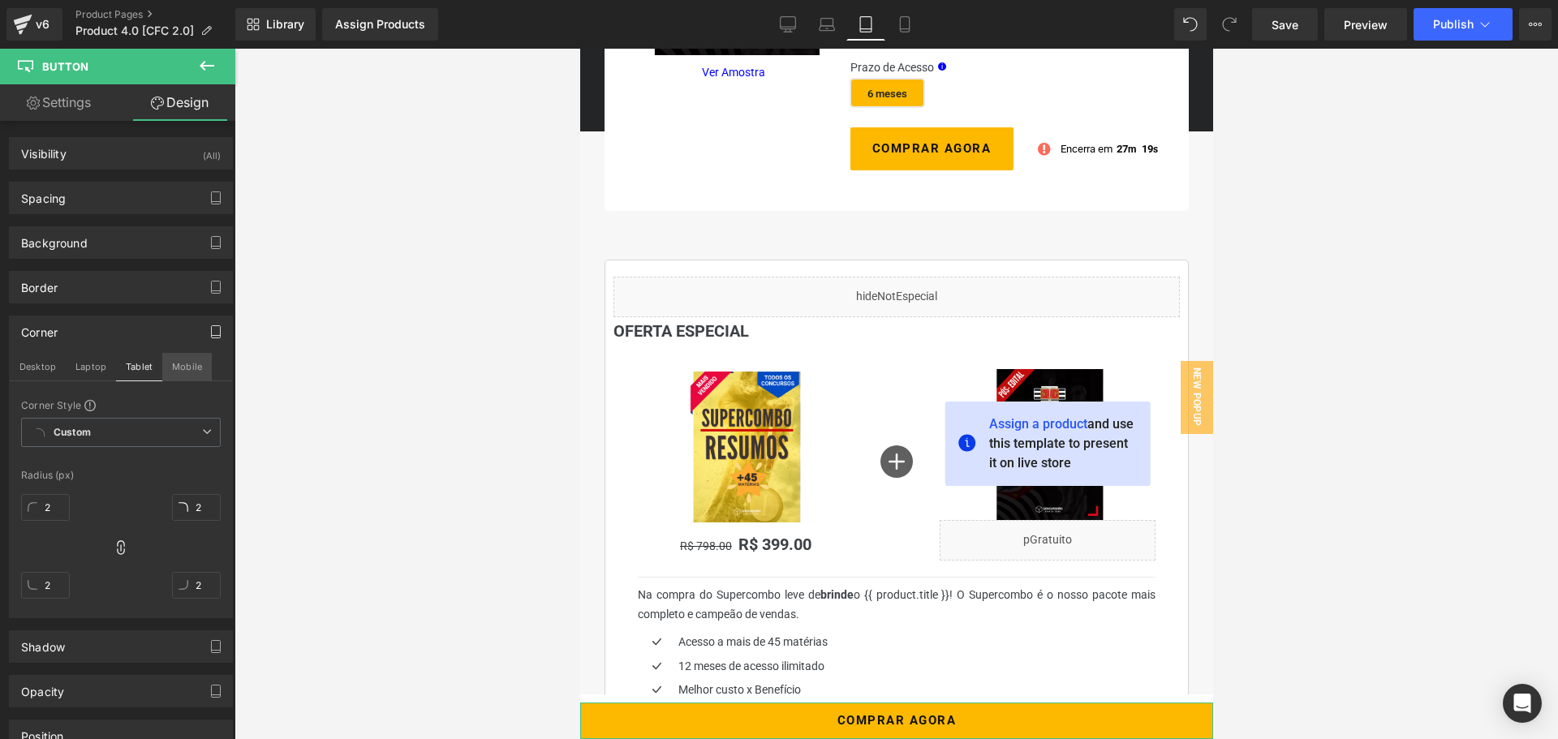
click at [190, 370] on button "Mobile" at bounding box center [187, 367] width 50 height 28
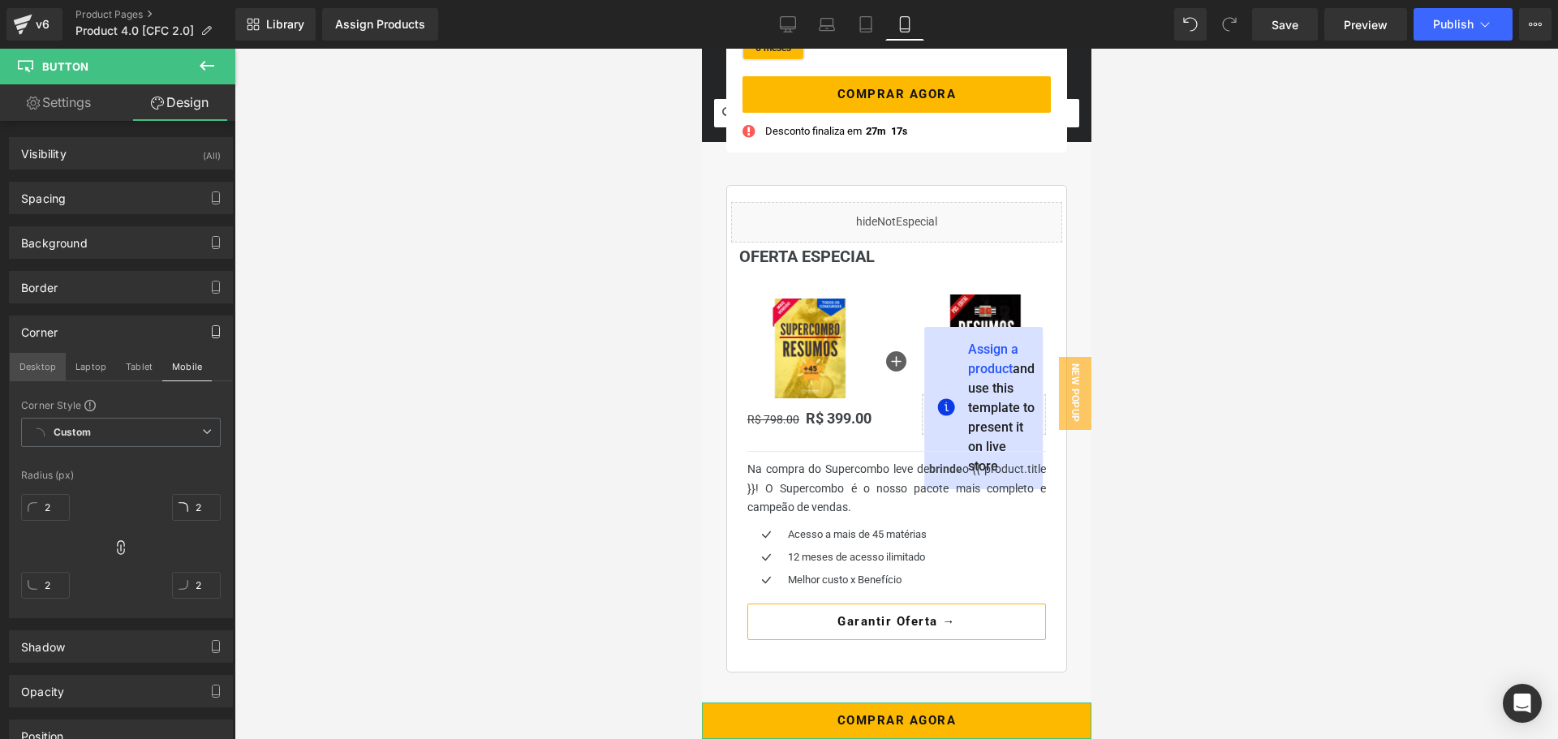
drag, startPoint x: 54, startPoint y: 363, endPoint x: 176, endPoint y: 444, distance: 147.0
click at [54, 363] on button "Desktop" at bounding box center [38, 367] width 56 height 28
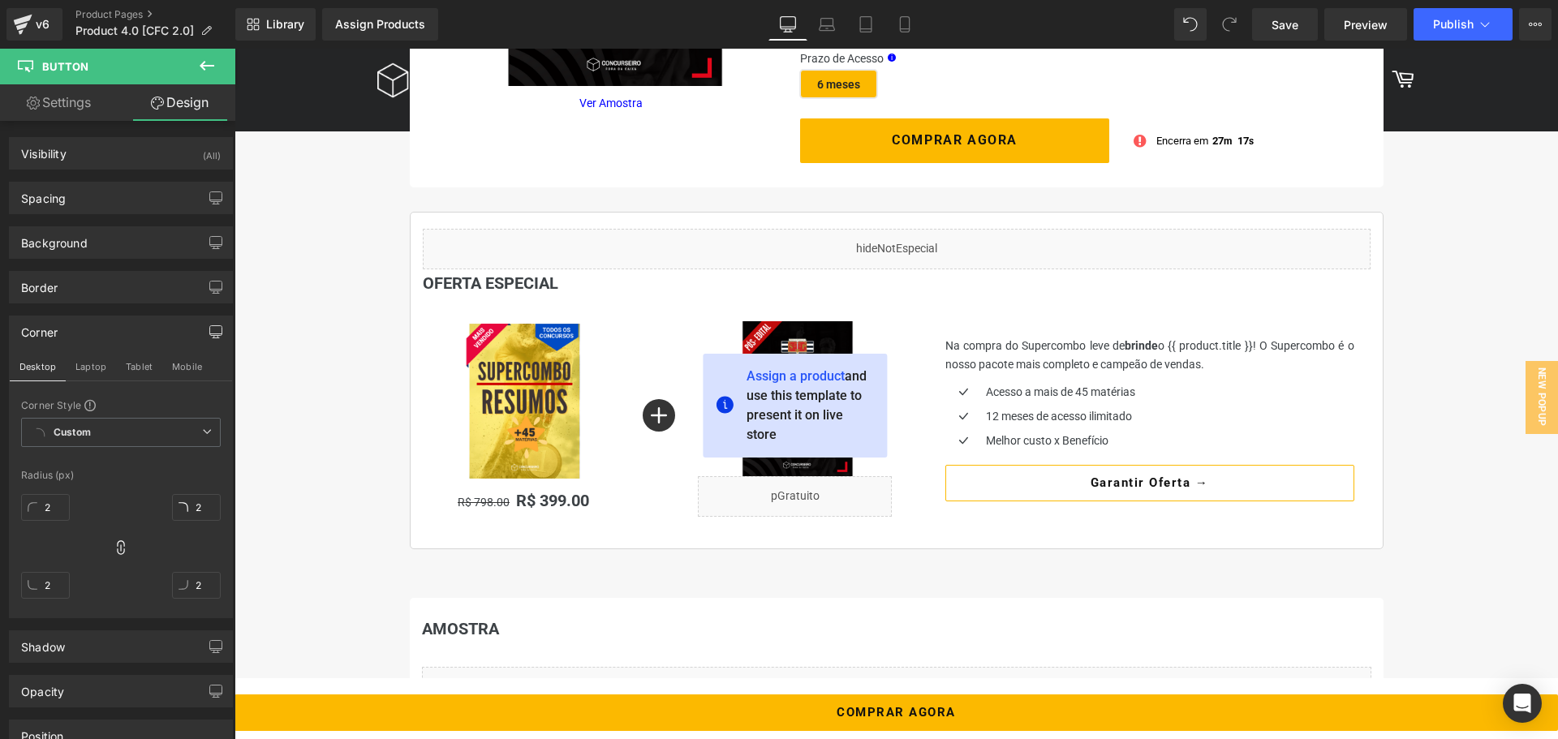
scroll to position [463, 0]
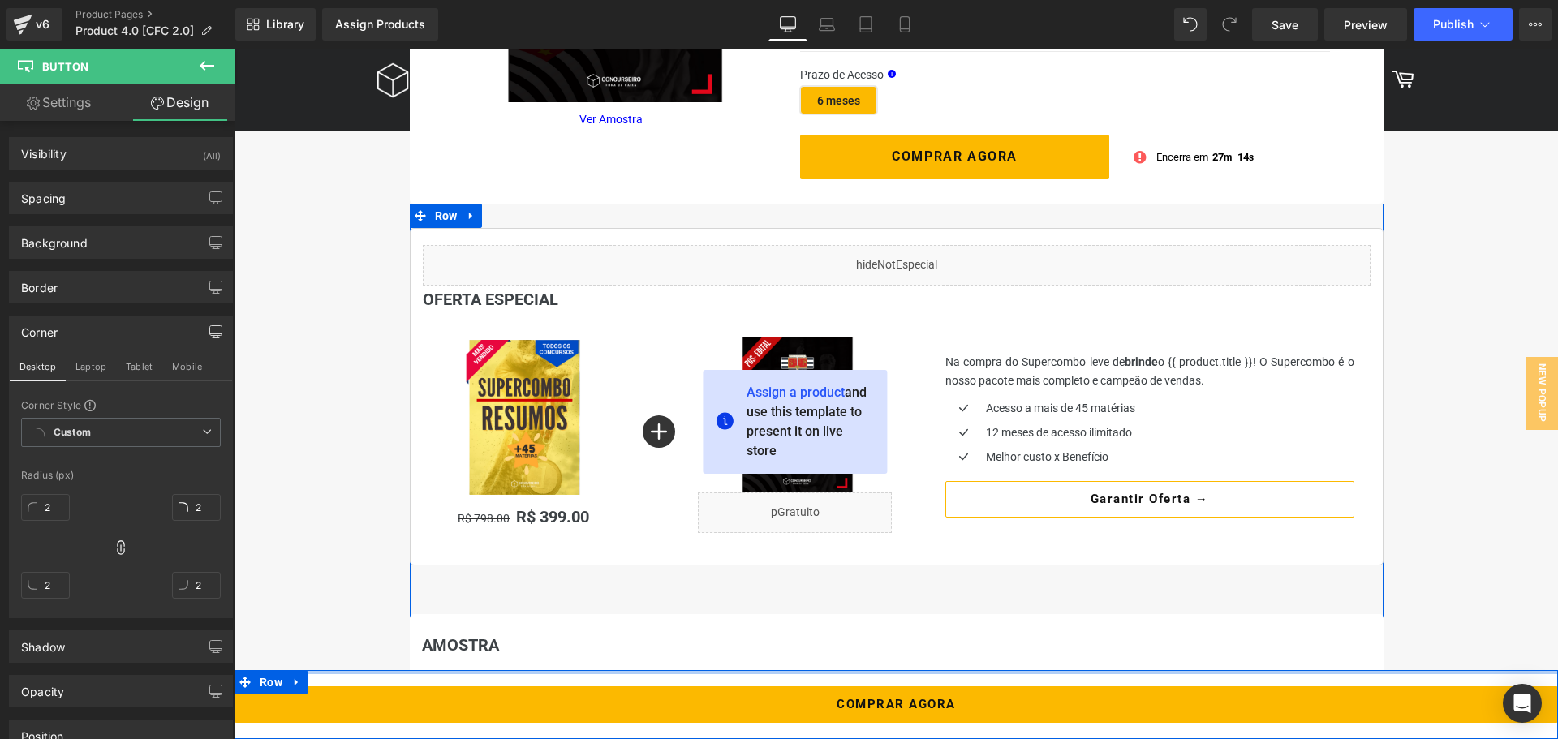
click at [617, 673] on div at bounding box center [897, 672] width 1324 height 4
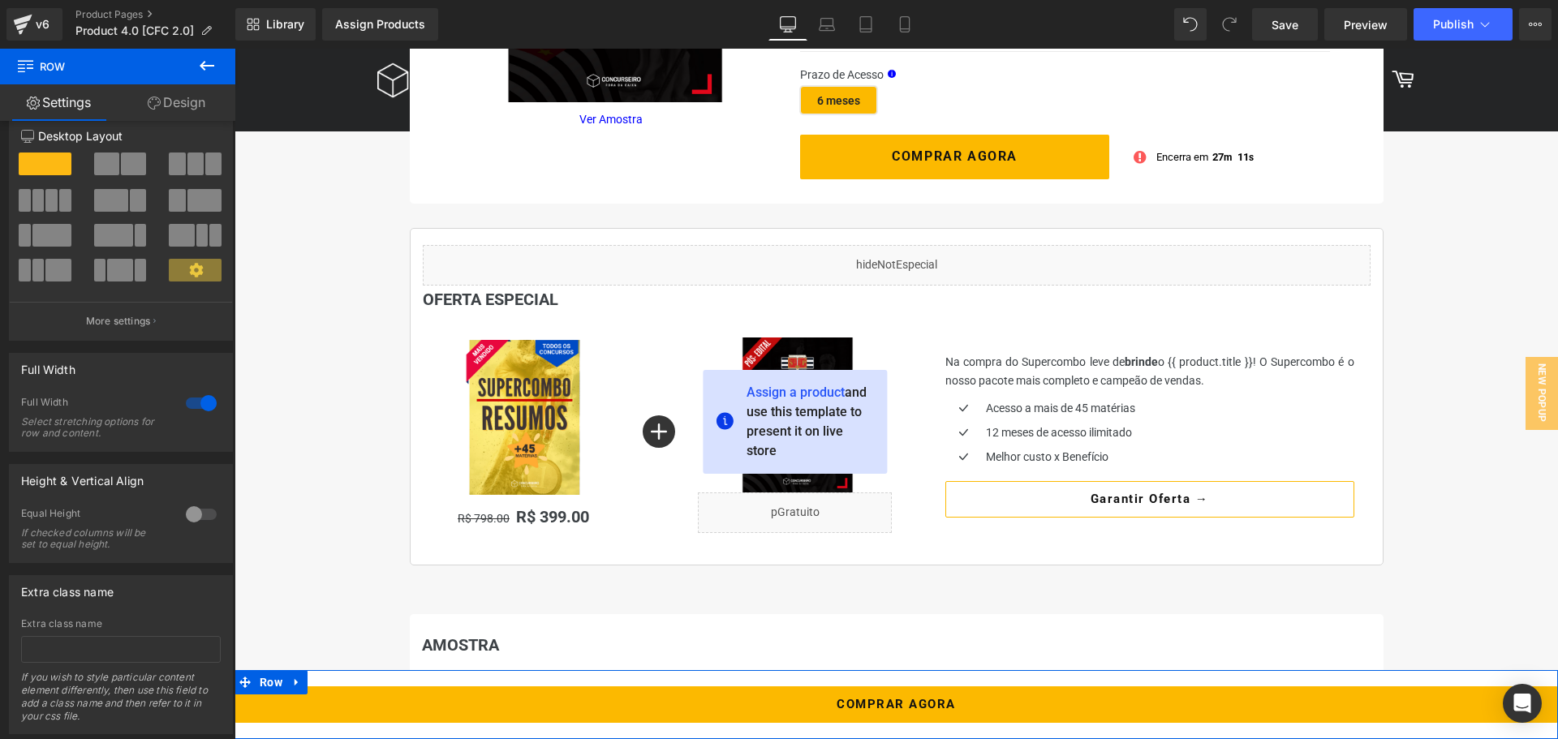
scroll to position [0, 0]
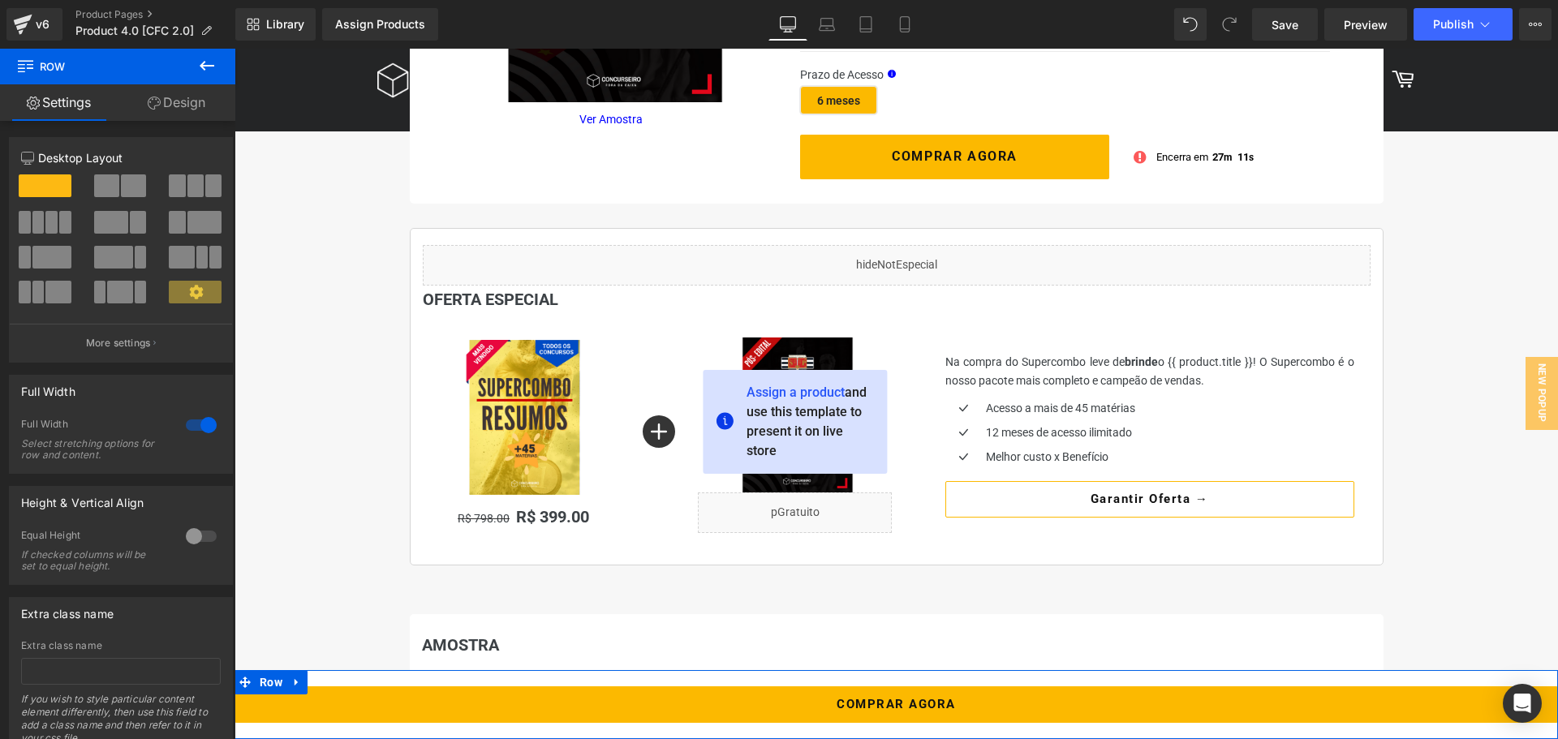
click at [166, 113] on link "Design" at bounding box center [177, 102] width 118 height 37
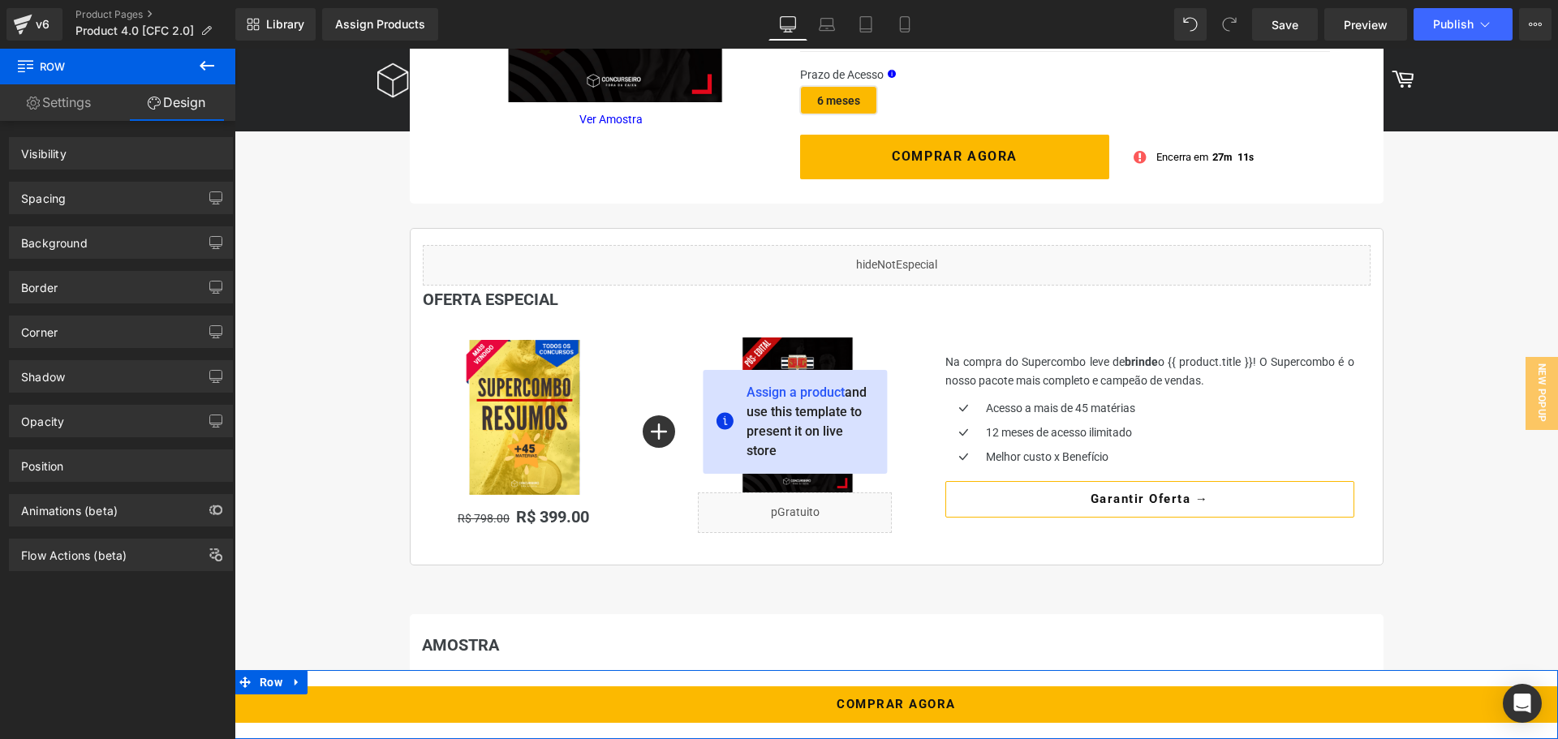
click at [80, 204] on div "Spacing" at bounding box center [121, 198] width 222 height 31
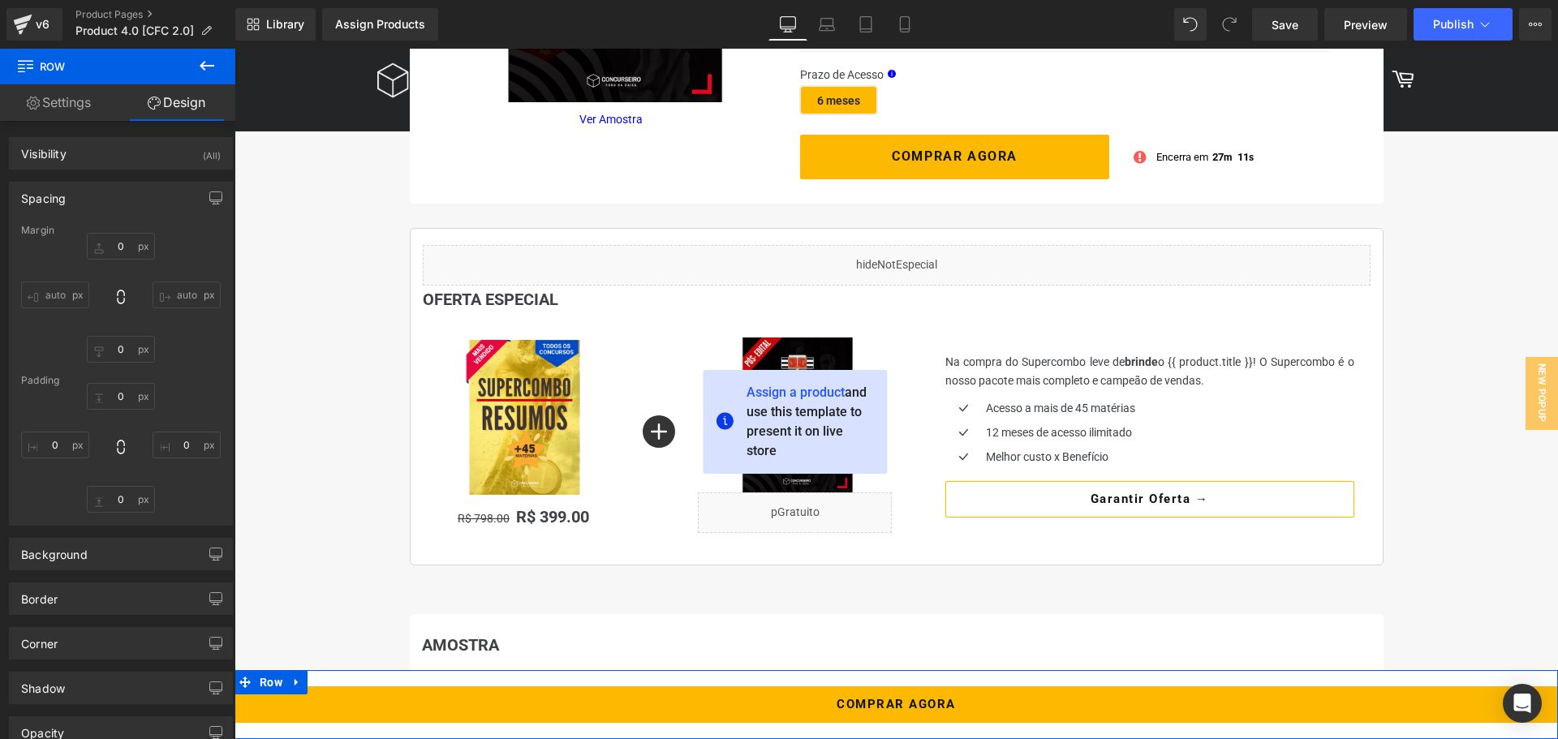
type input "0"
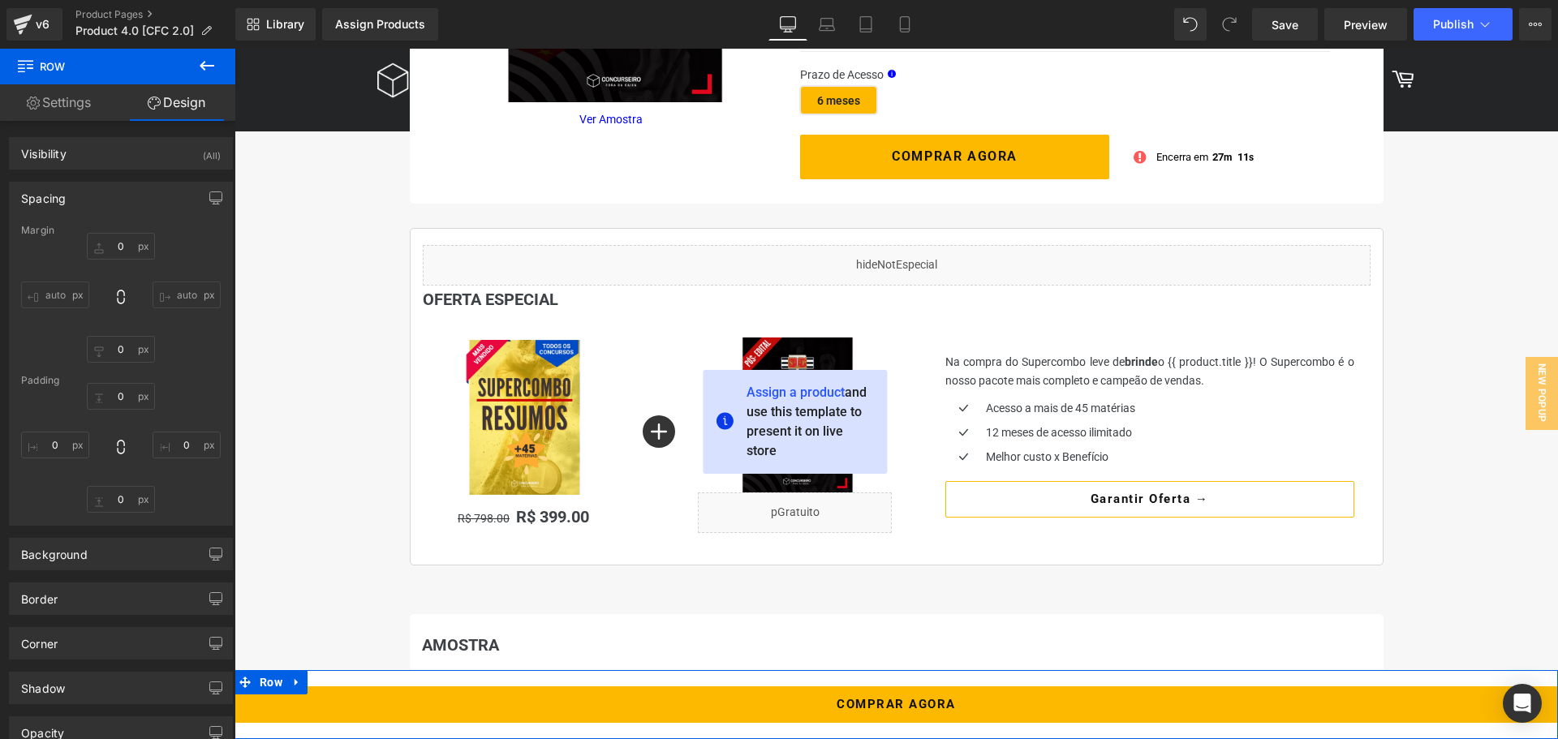
type input "0"
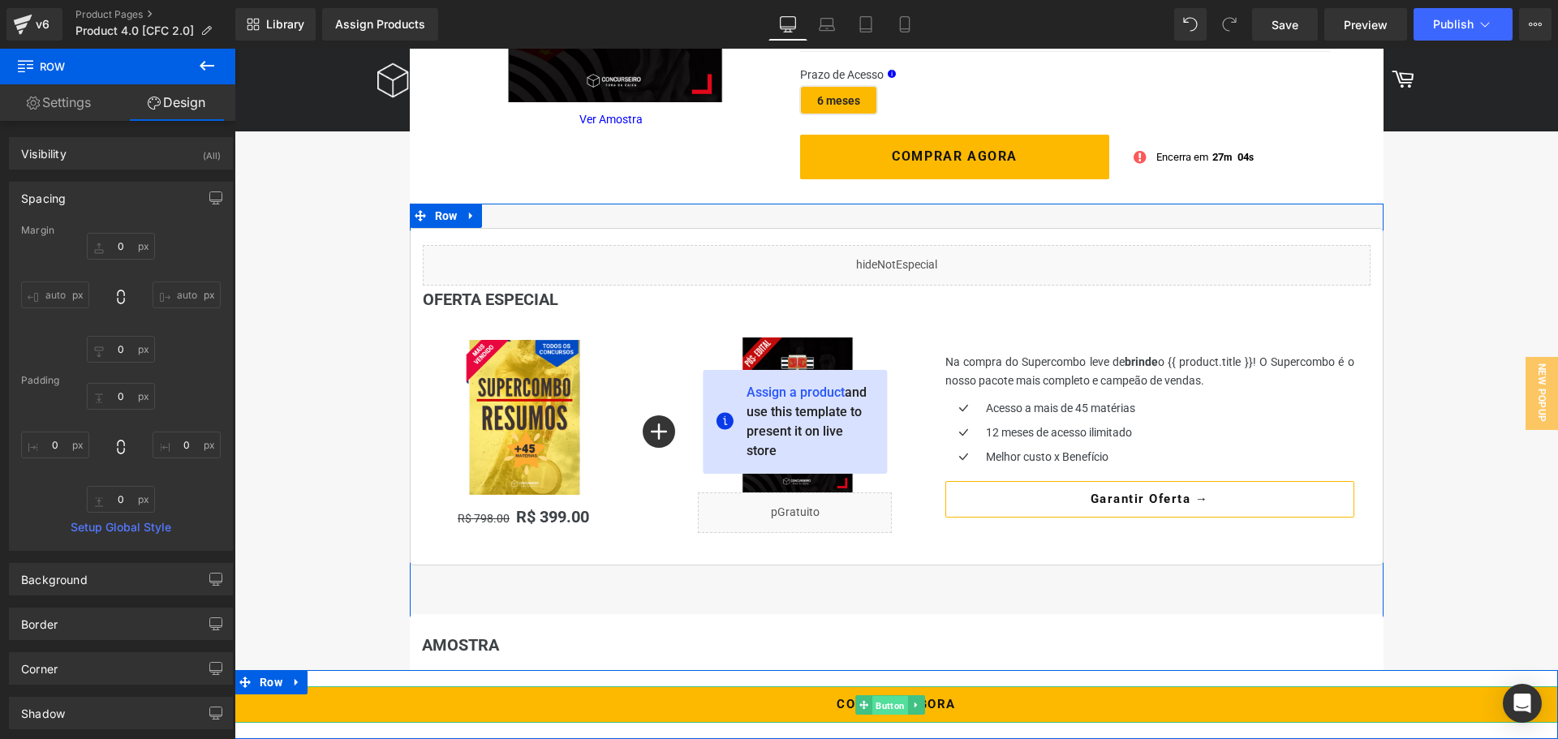
click at [885, 707] on span "Button" at bounding box center [891, 705] width 36 height 19
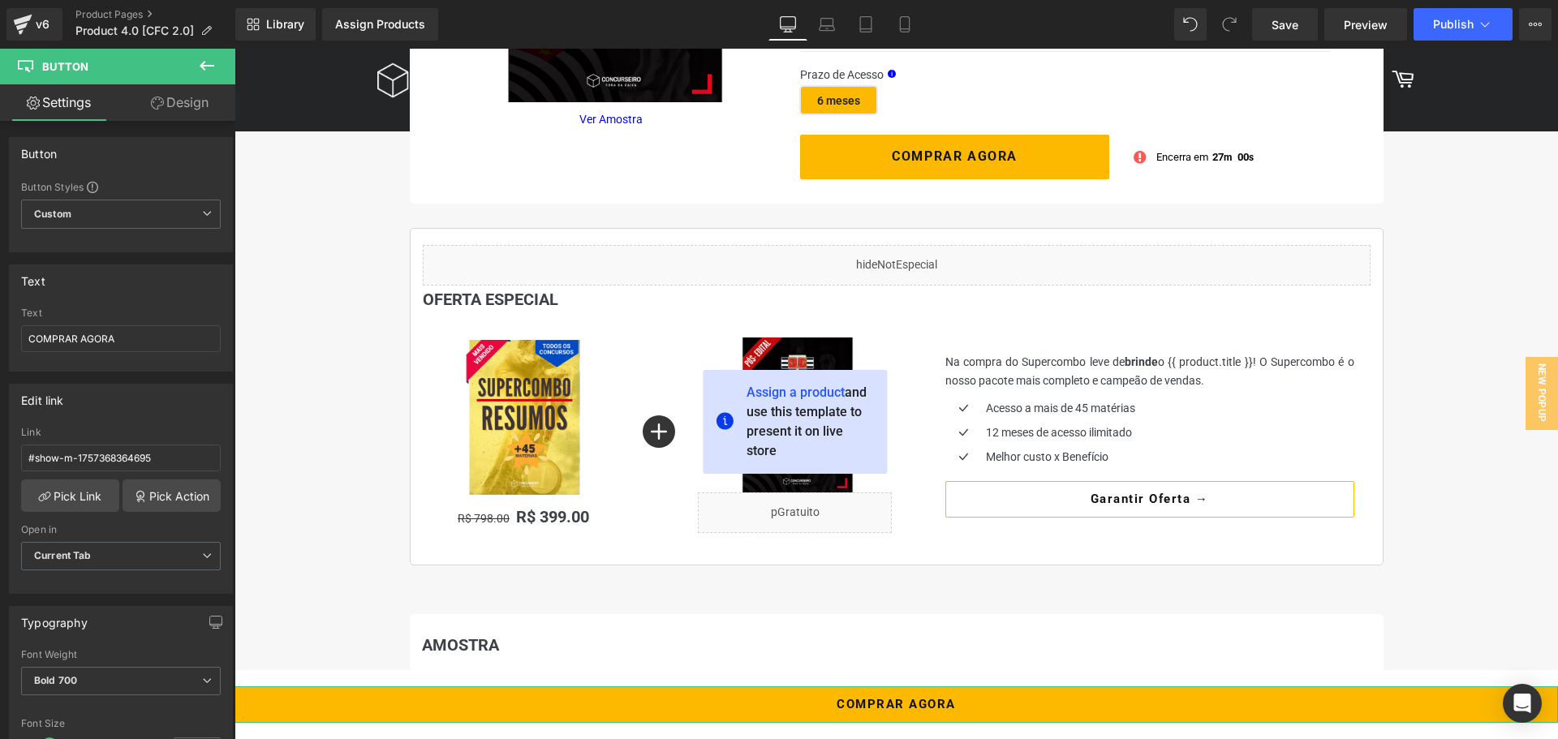
click at [180, 114] on link "Design" at bounding box center [180, 102] width 118 height 37
click at [0, 0] on div "Spacing" at bounding box center [0, 0] width 0 height 0
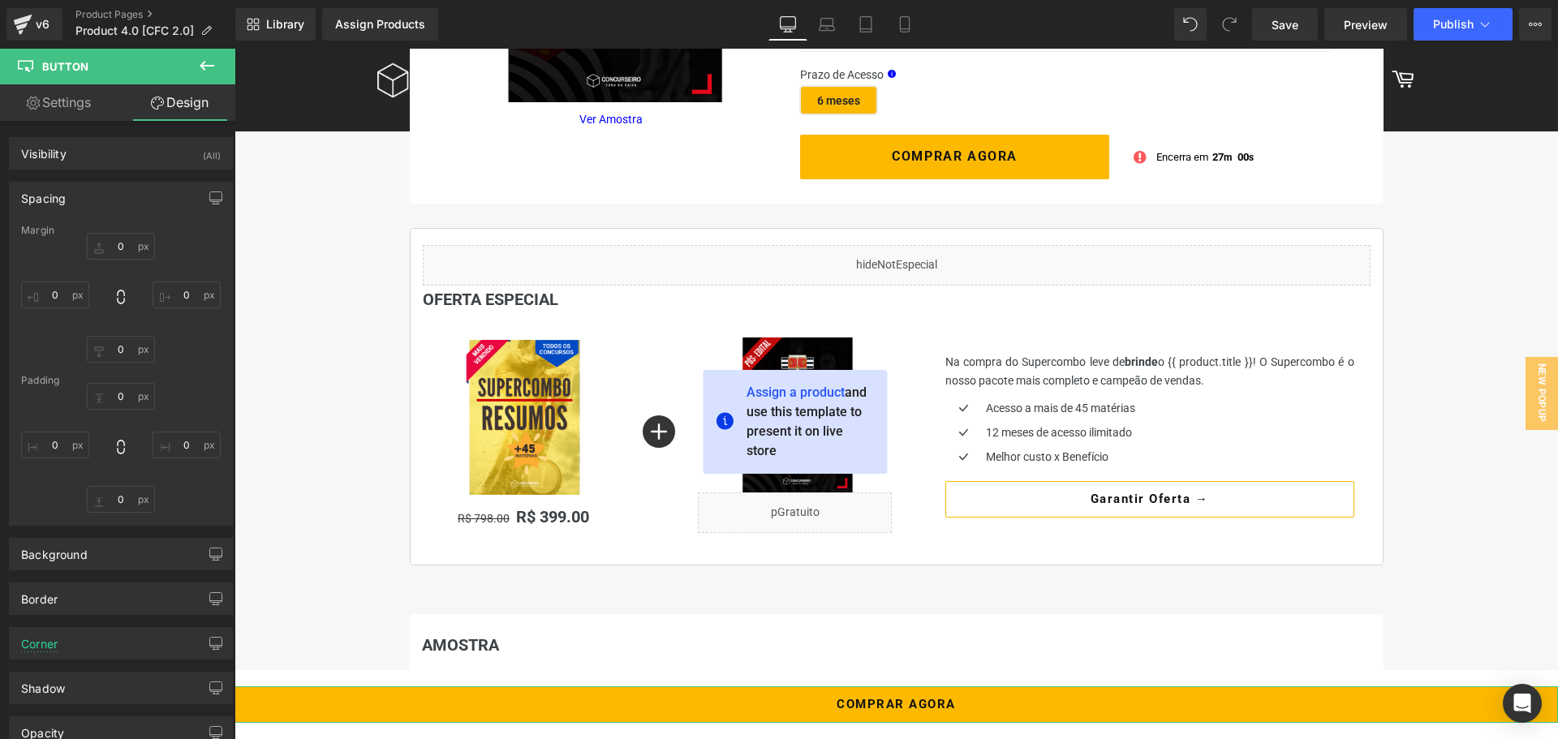
type input "20"
type input "0"
type input "20"
type input "0"
type input "8"
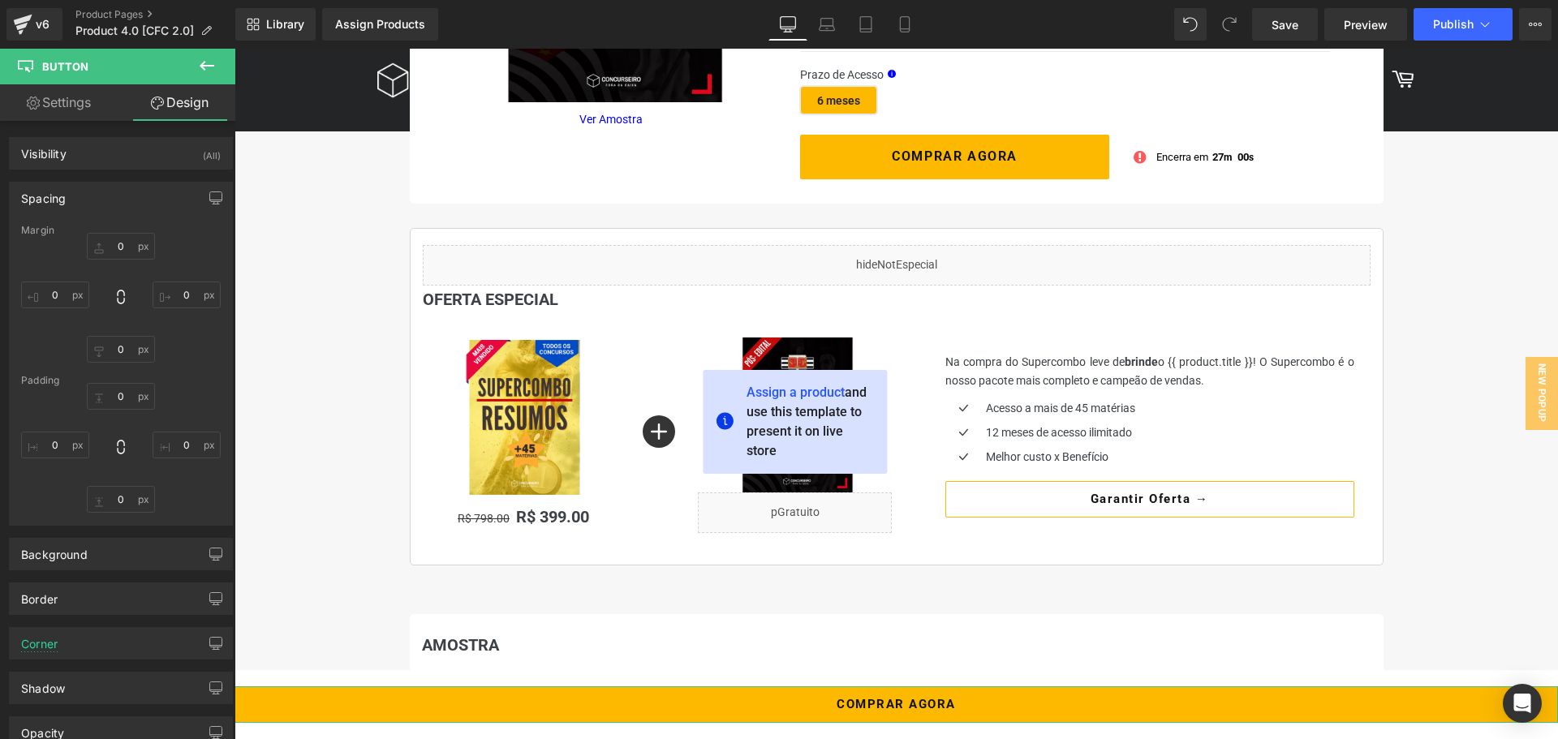
type input "16"
type input "8"
type input "16"
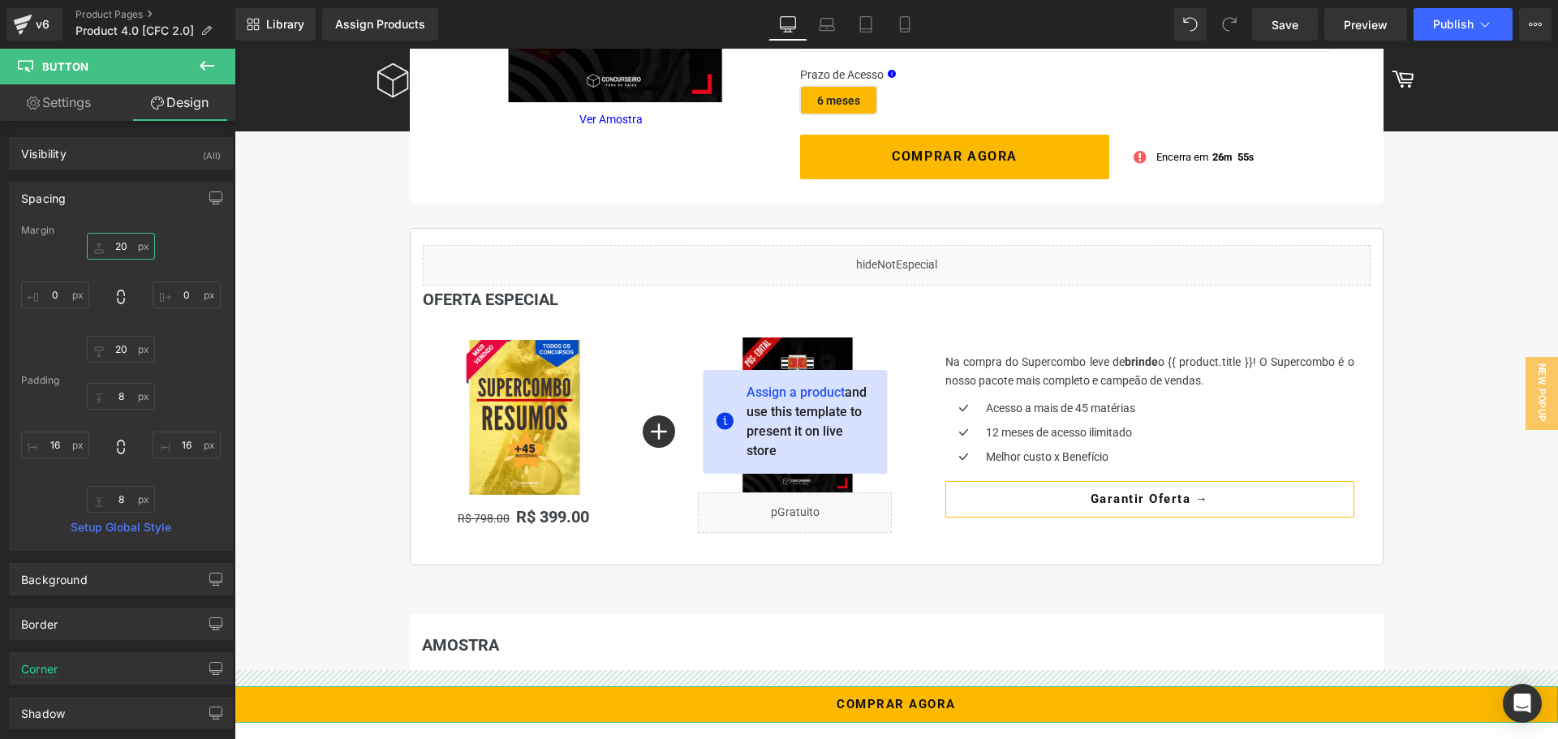
click at [108, 252] on input "20" at bounding box center [121, 246] width 68 height 27
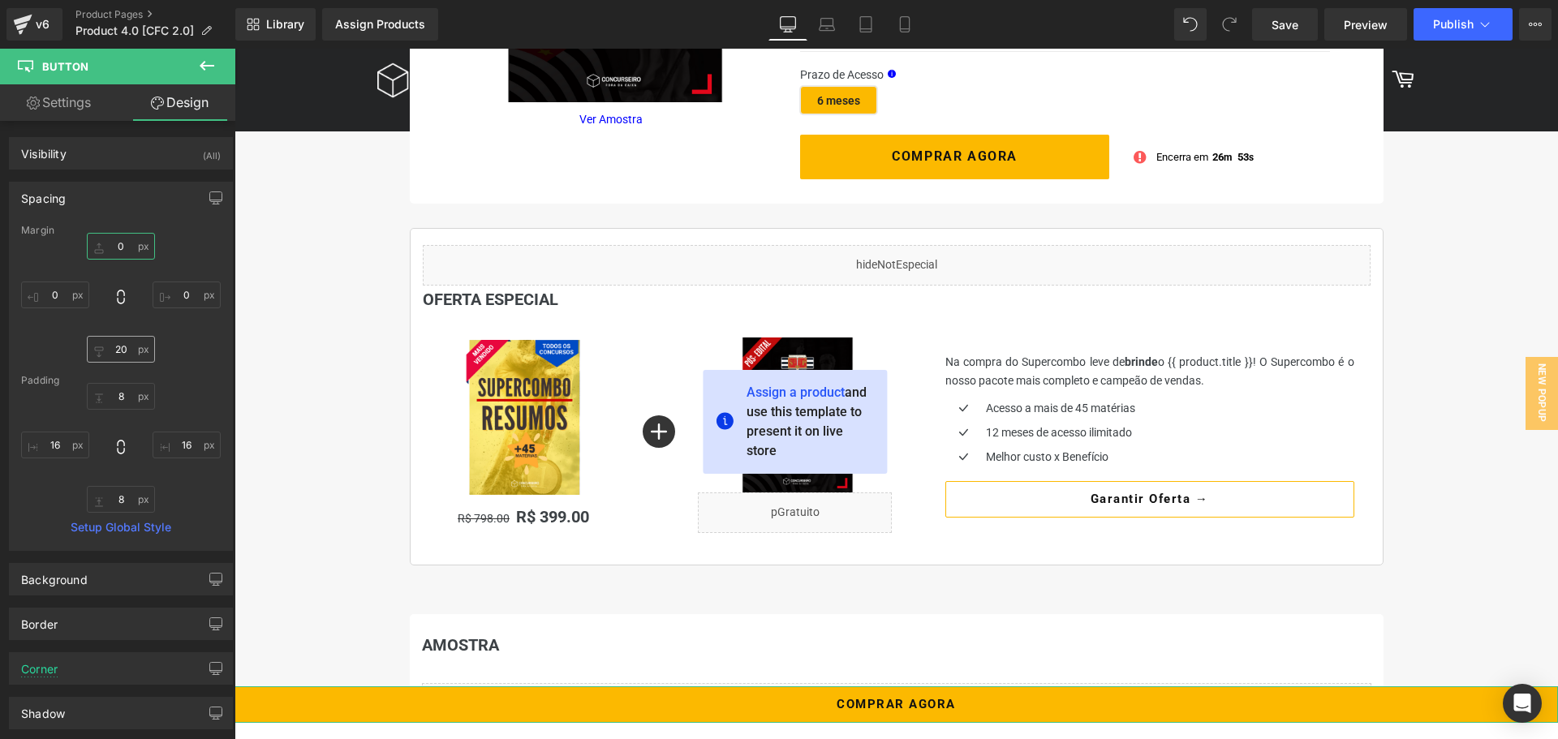
type input "0"
click at [118, 348] on input "20" at bounding box center [121, 349] width 68 height 27
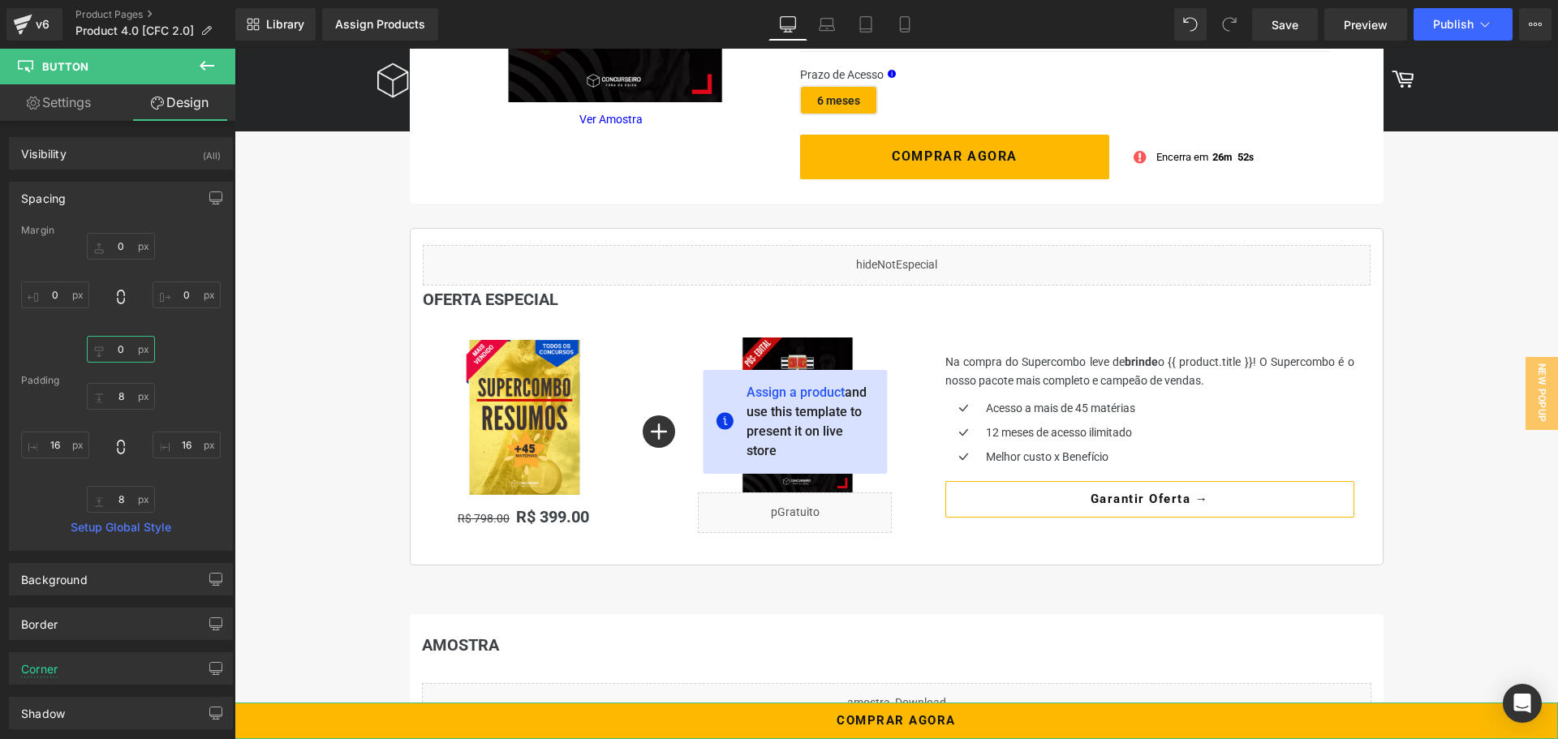
type input "0"
click at [157, 347] on div "0 0 0px 0 0 0 0px 0" at bounding box center [121, 298] width 200 height 130
click at [210, 196] on icon "button" at bounding box center [216, 197] width 12 height 10
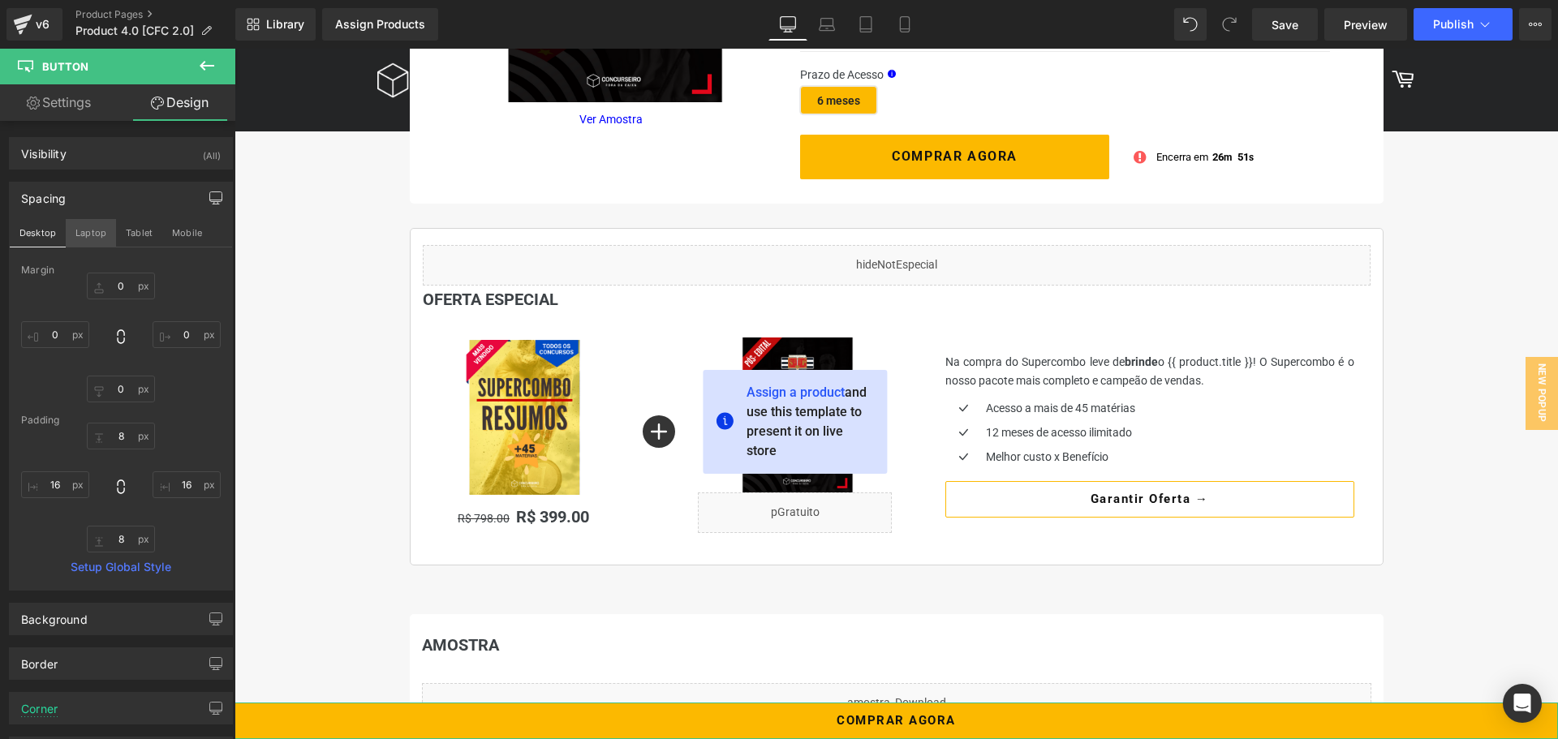
click at [75, 230] on button "Laptop" at bounding box center [91, 233] width 50 height 28
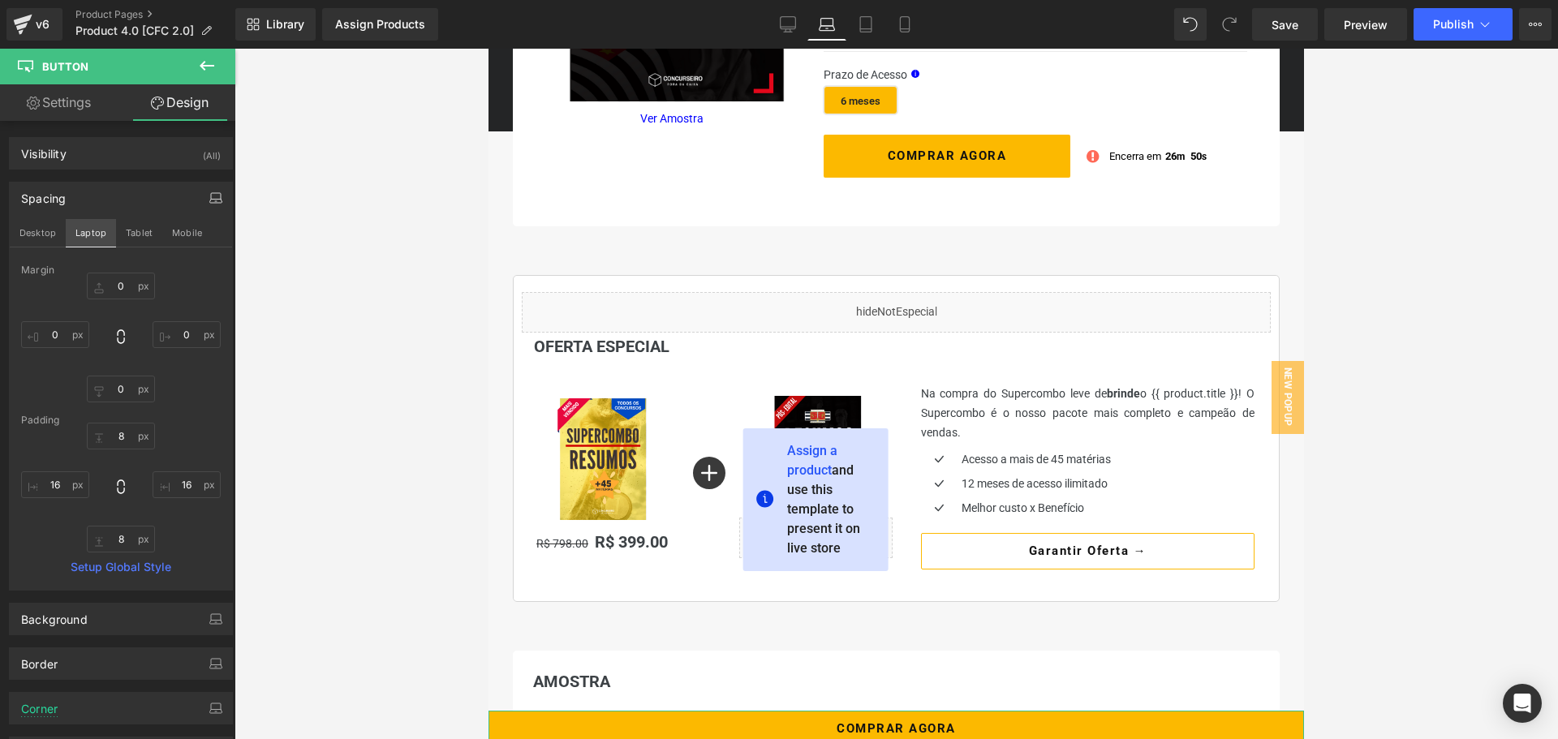
type input "0"
type input "8"
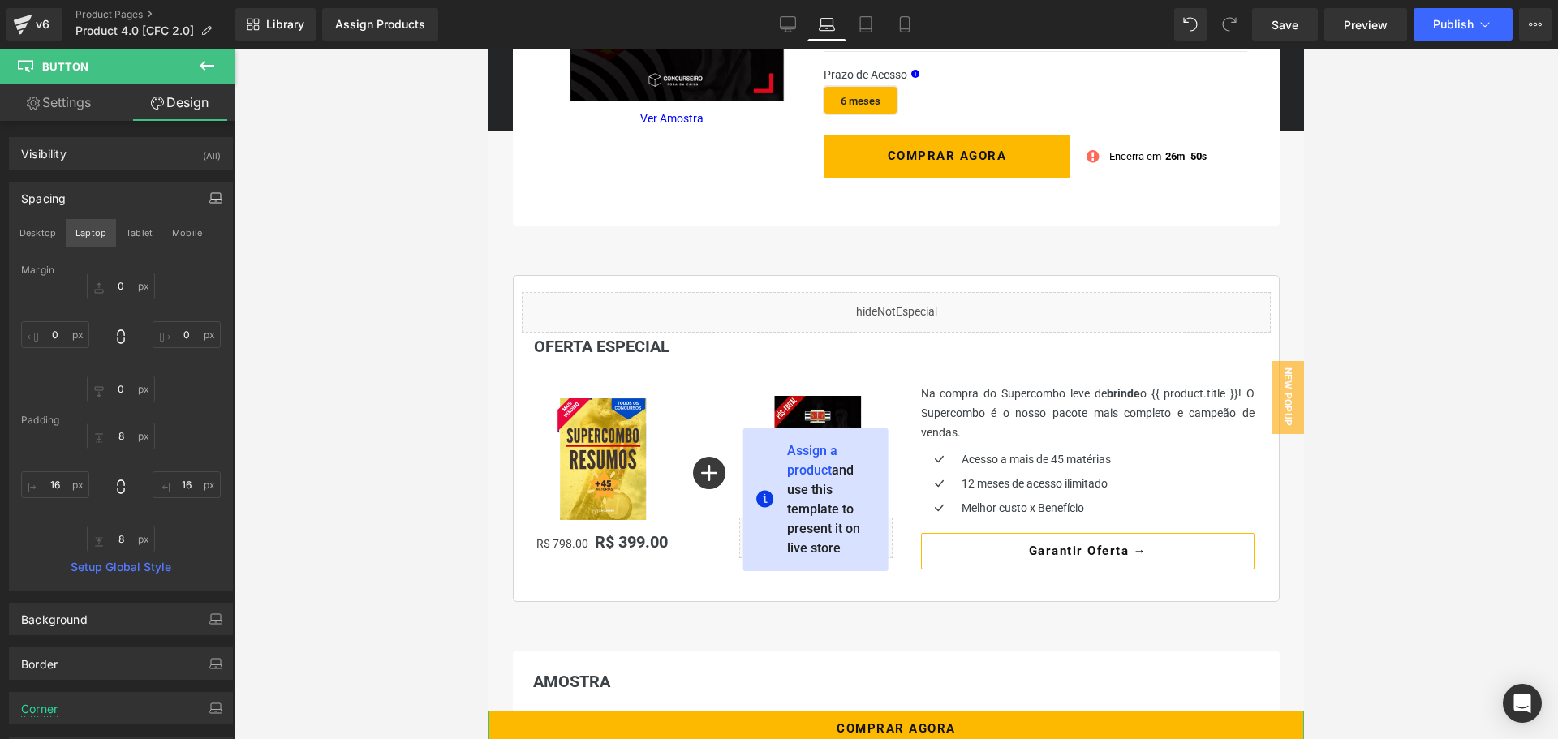
type input "16"
type input "8"
type input "16"
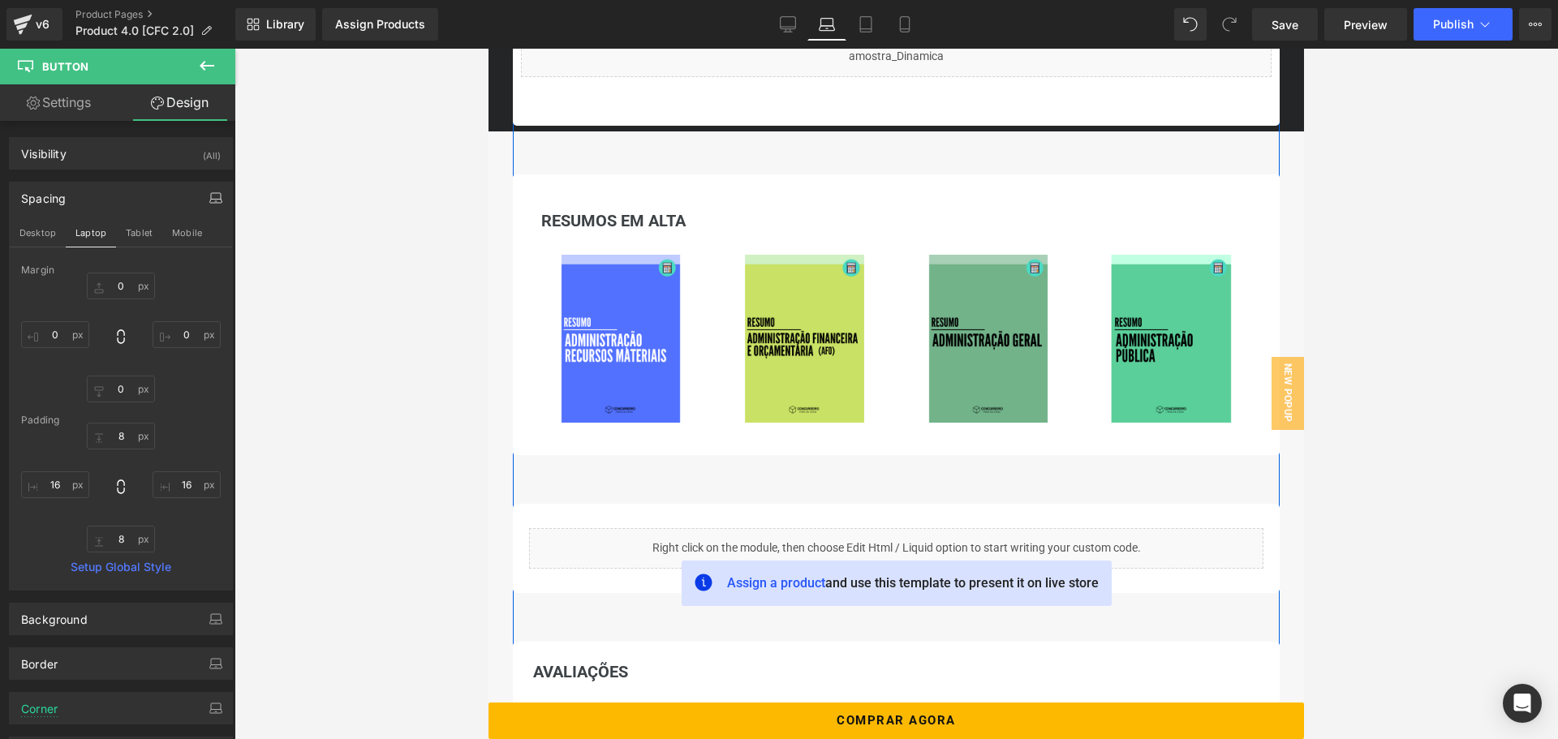
scroll to position [1274, 0]
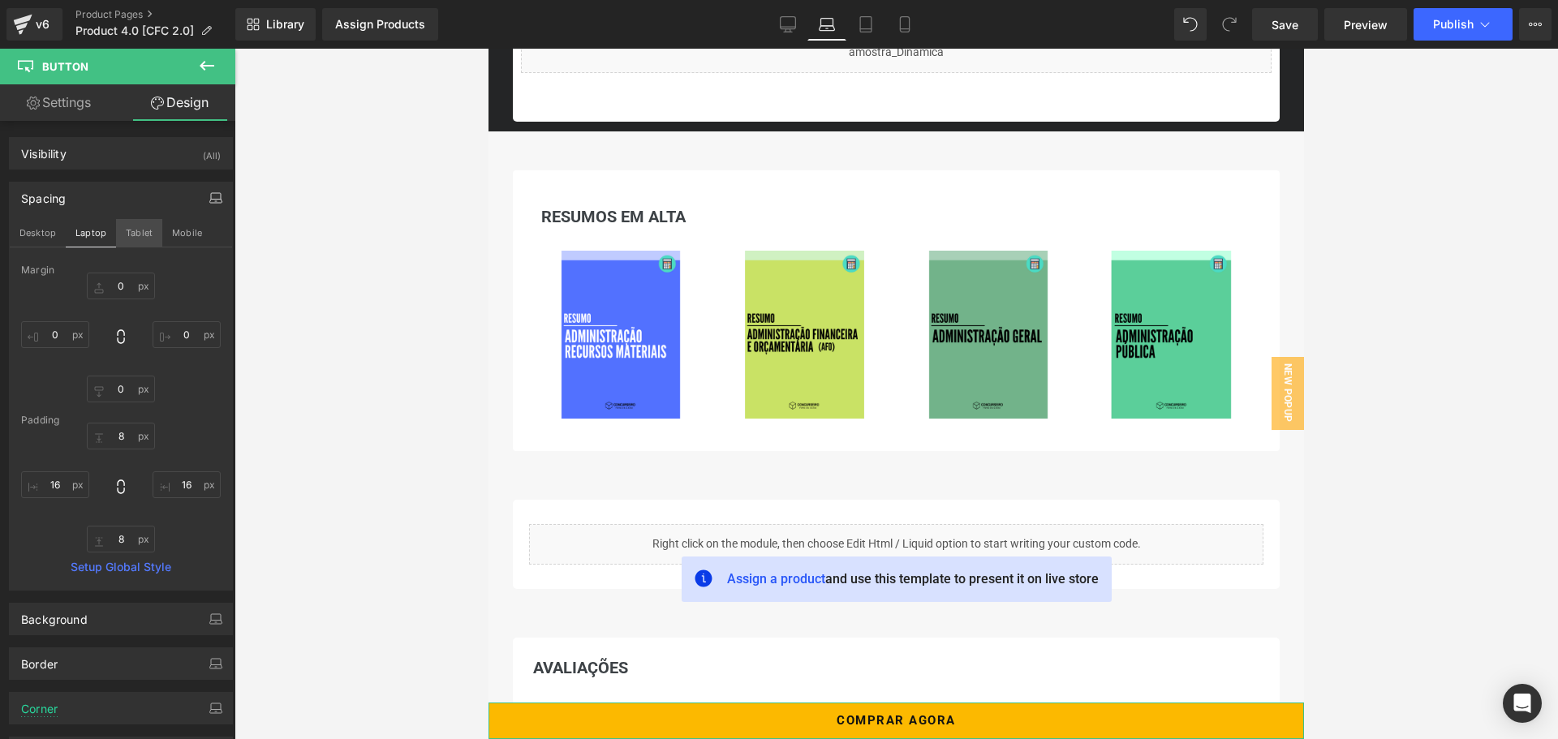
click at [139, 243] on button "Tablet" at bounding box center [139, 233] width 46 height 28
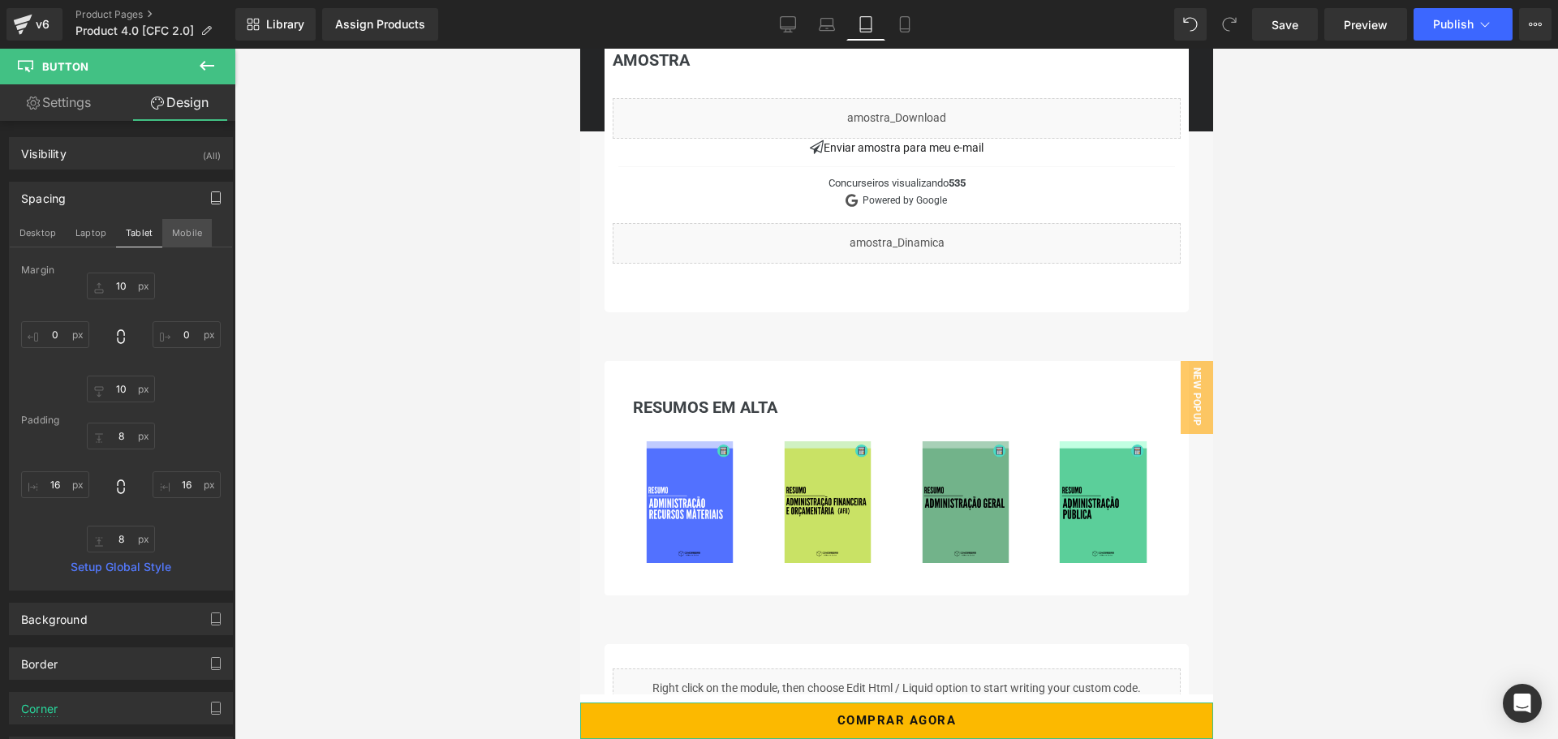
scroll to position [1266, 0]
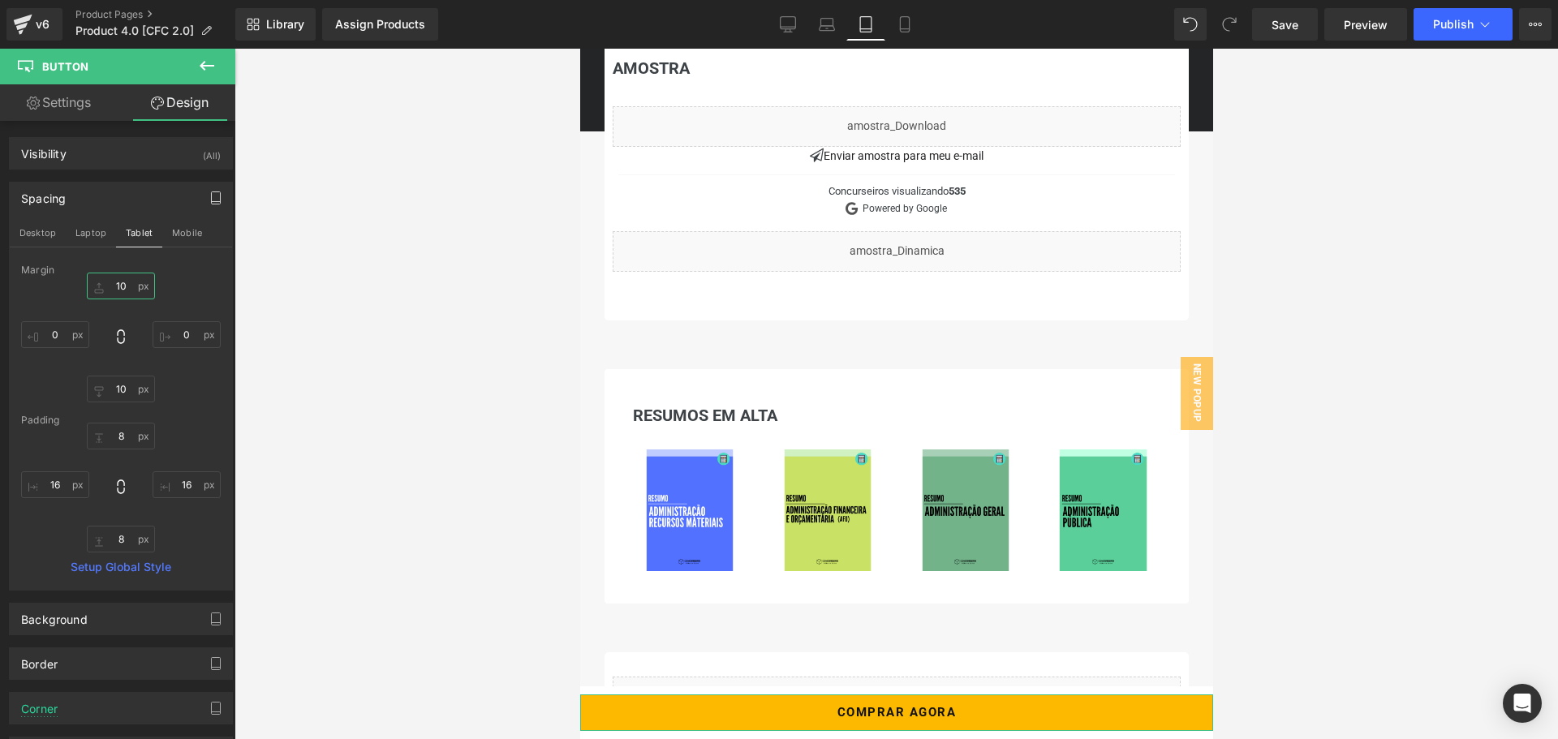
click at [108, 278] on input "10" at bounding box center [121, 286] width 68 height 27
click at [118, 391] on input "10" at bounding box center [121, 389] width 68 height 27
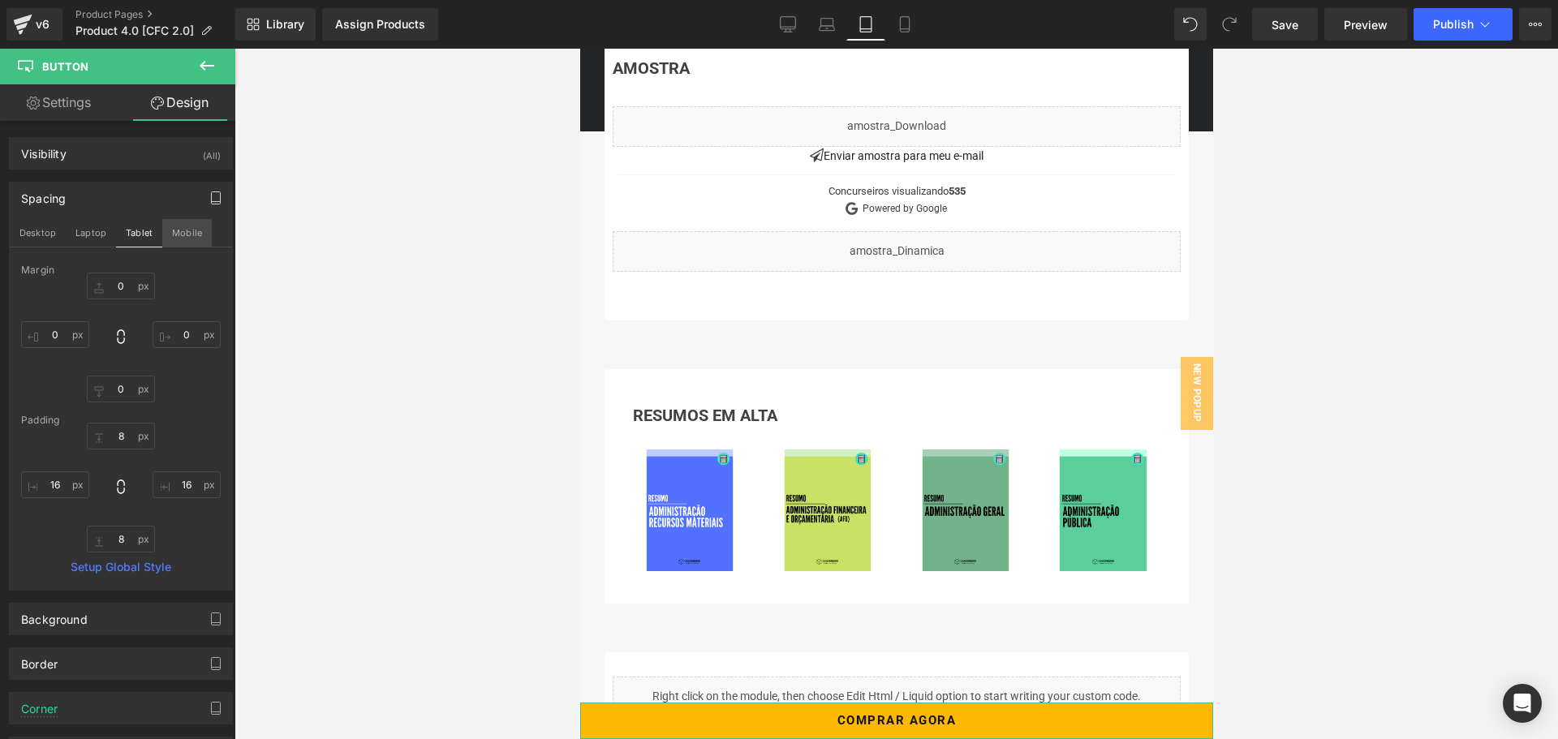
click at [187, 243] on button "Mobile" at bounding box center [187, 233] width 50 height 28
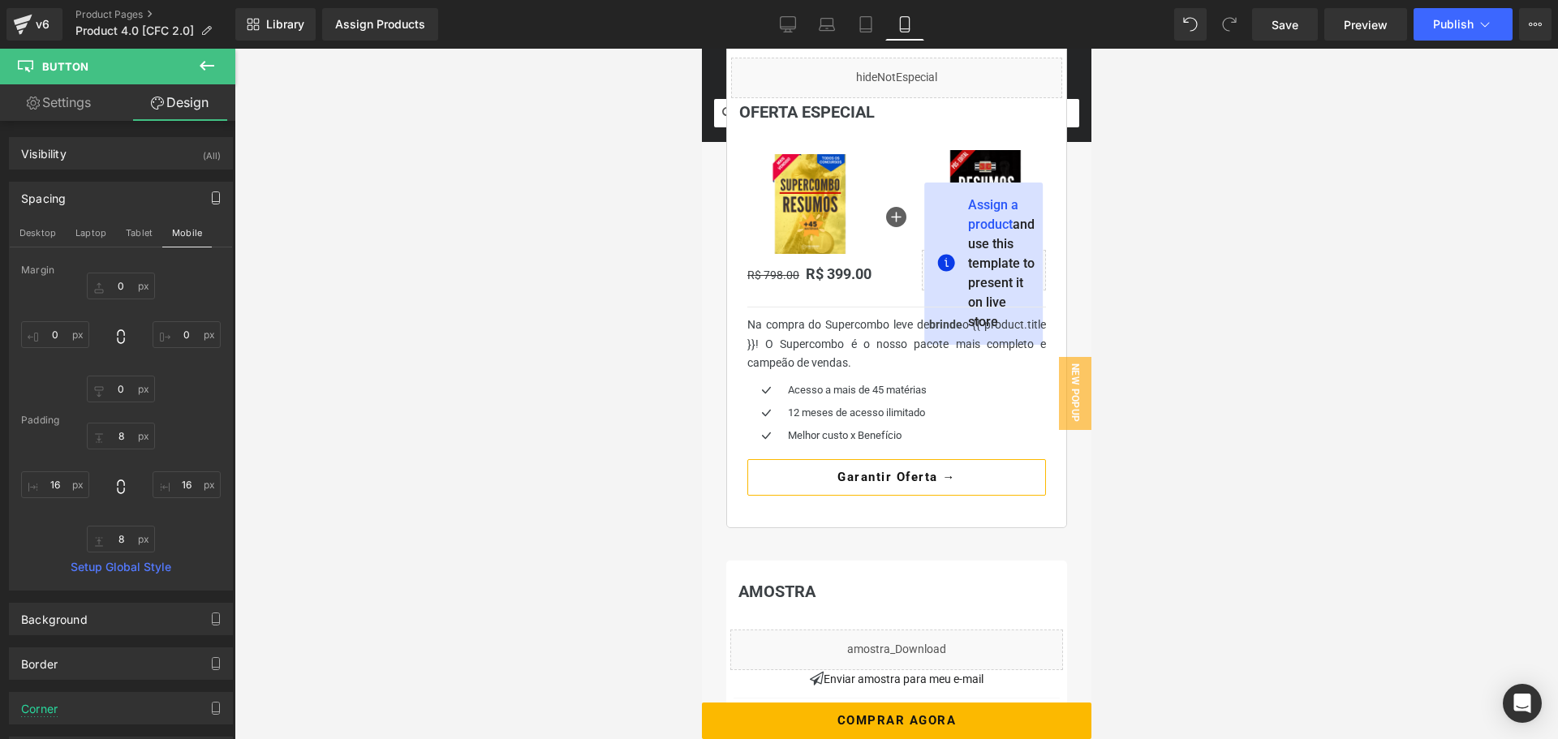
scroll to position [812, 0]
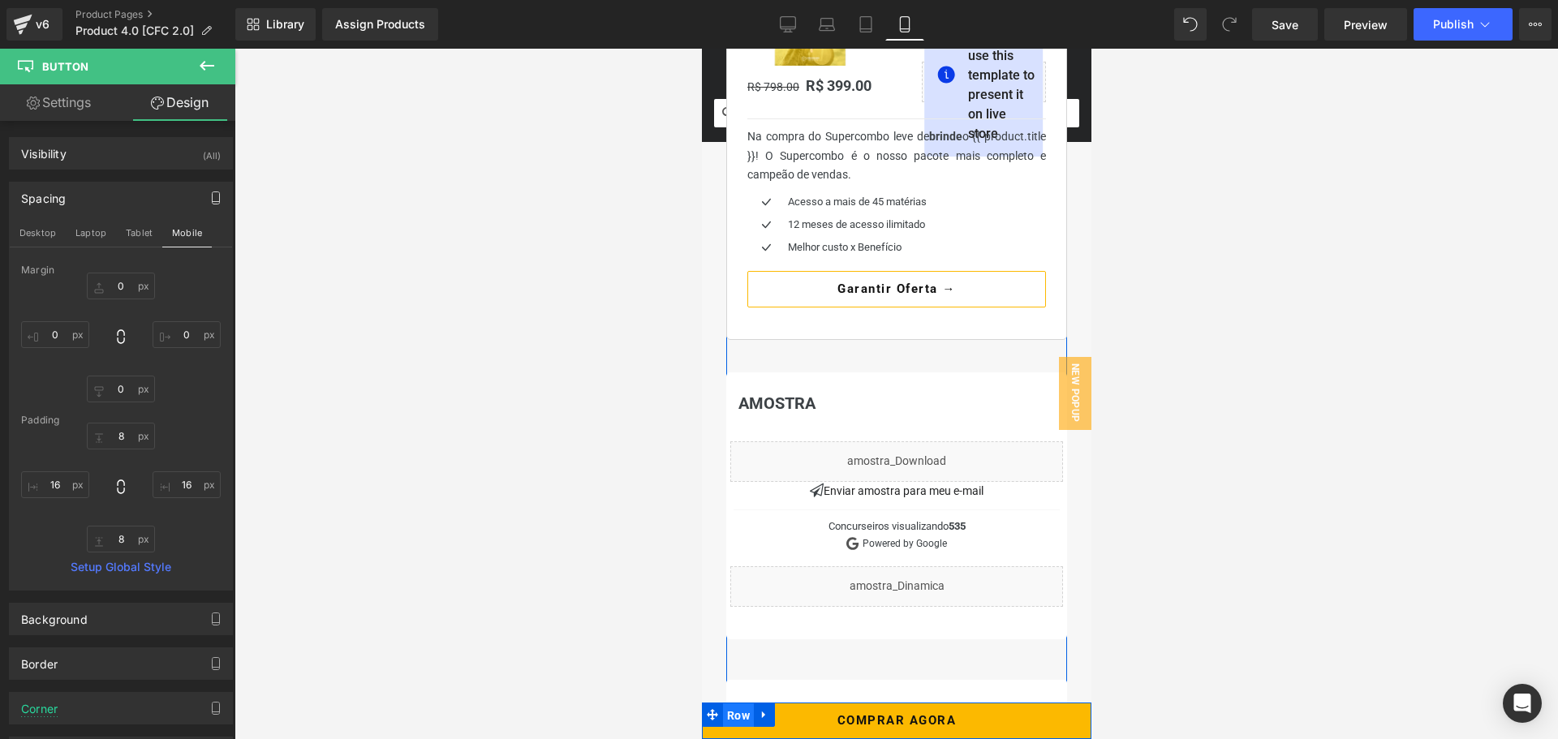
click at [737, 709] on span "Row" at bounding box center [737, 716] width 31 height 24
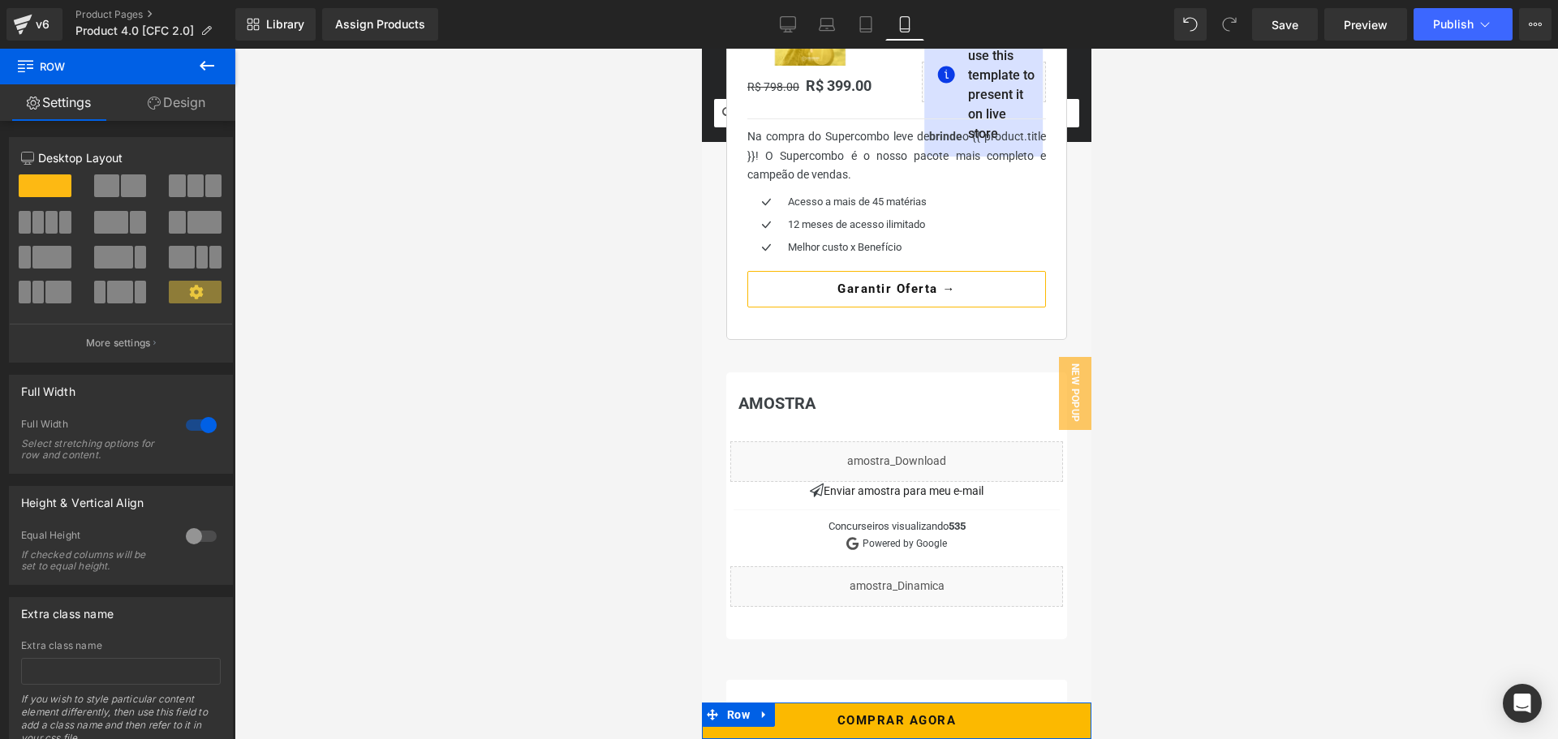
click at [197, 106] on link "Design" at bounding box center [177, 102] width 118 height 37
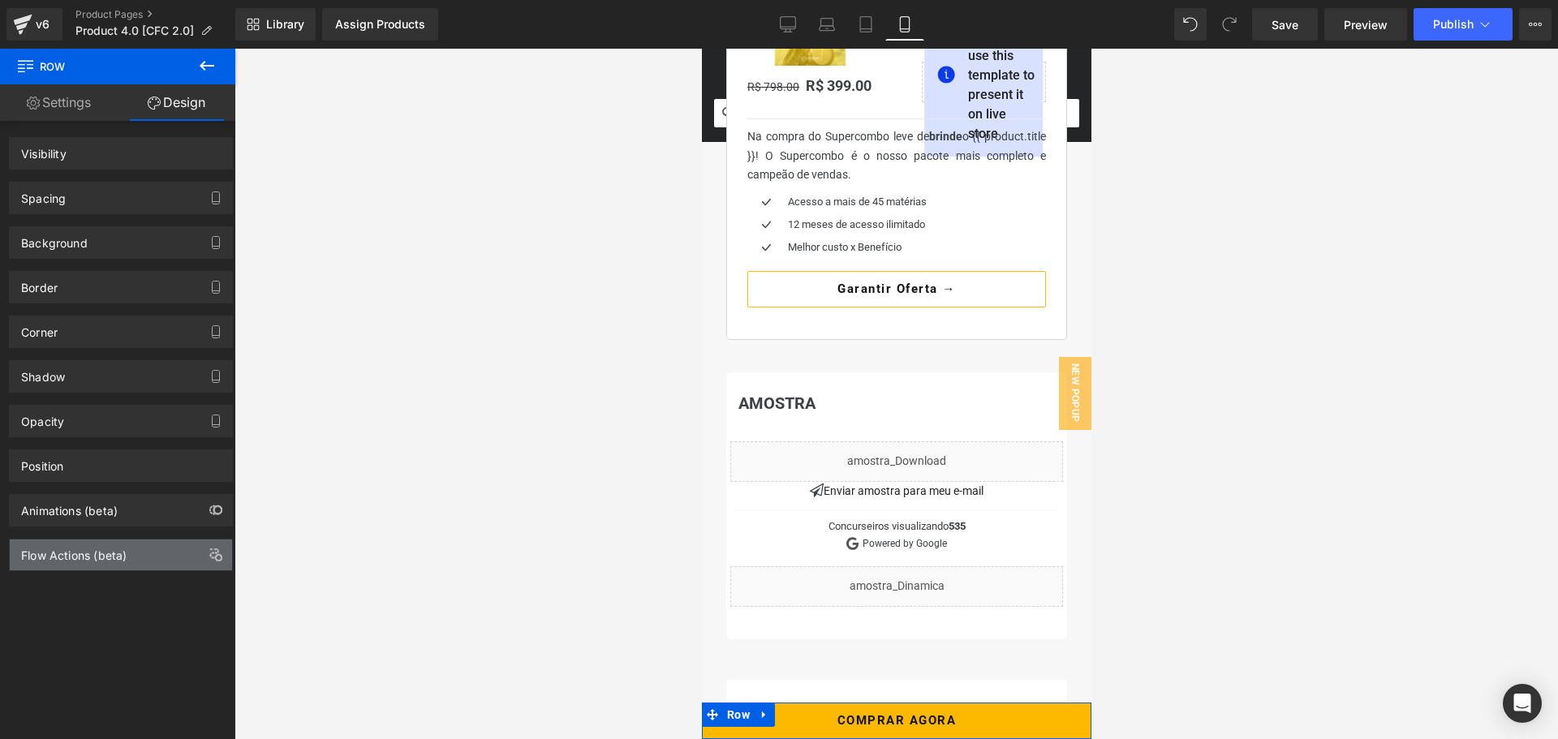
click at [103, 562] on div "Flow Actions (beta)" at bounding box center [121, 555] width 222 height 31
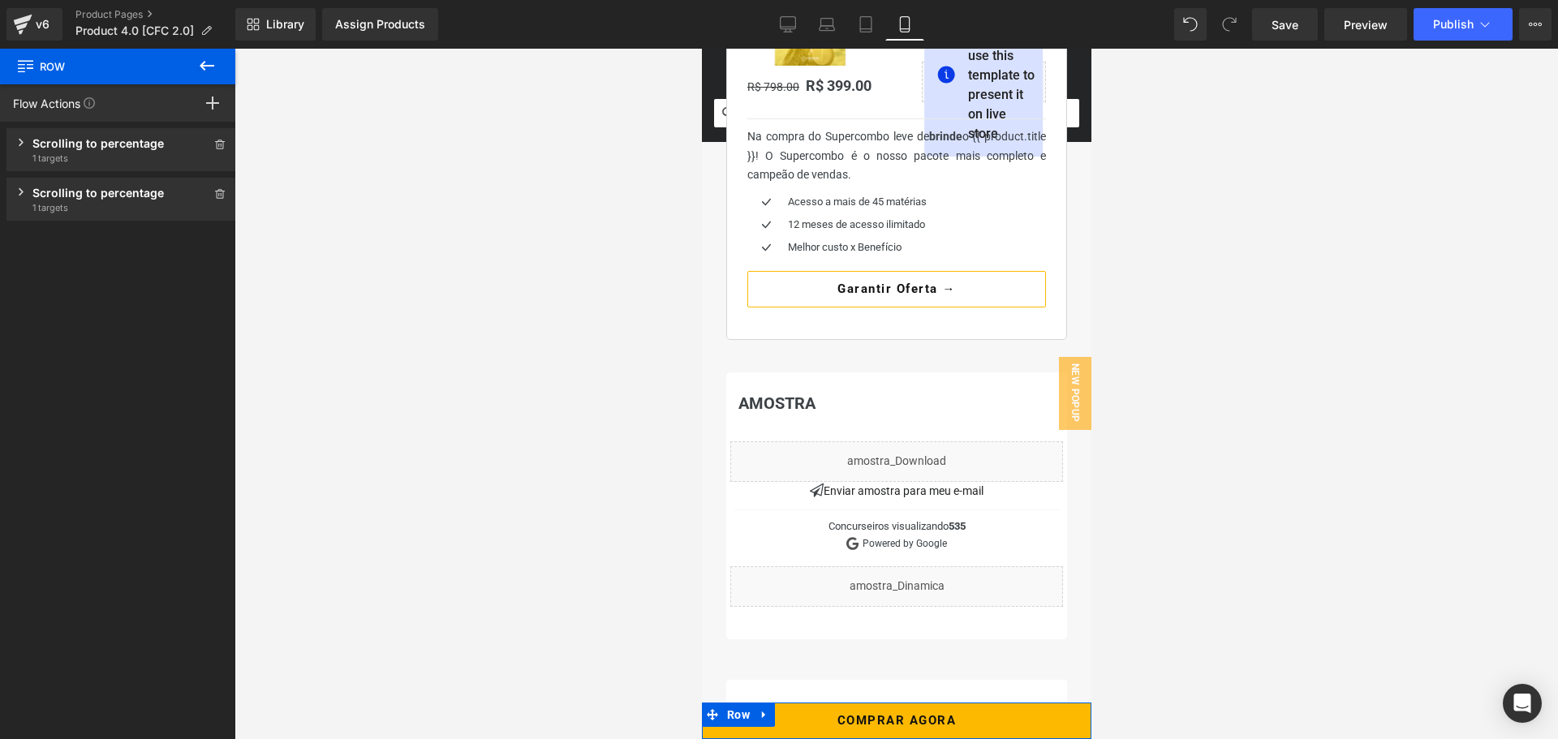
click at [20, 143] on icon at bounding box center [22, 143] width 6 height 8
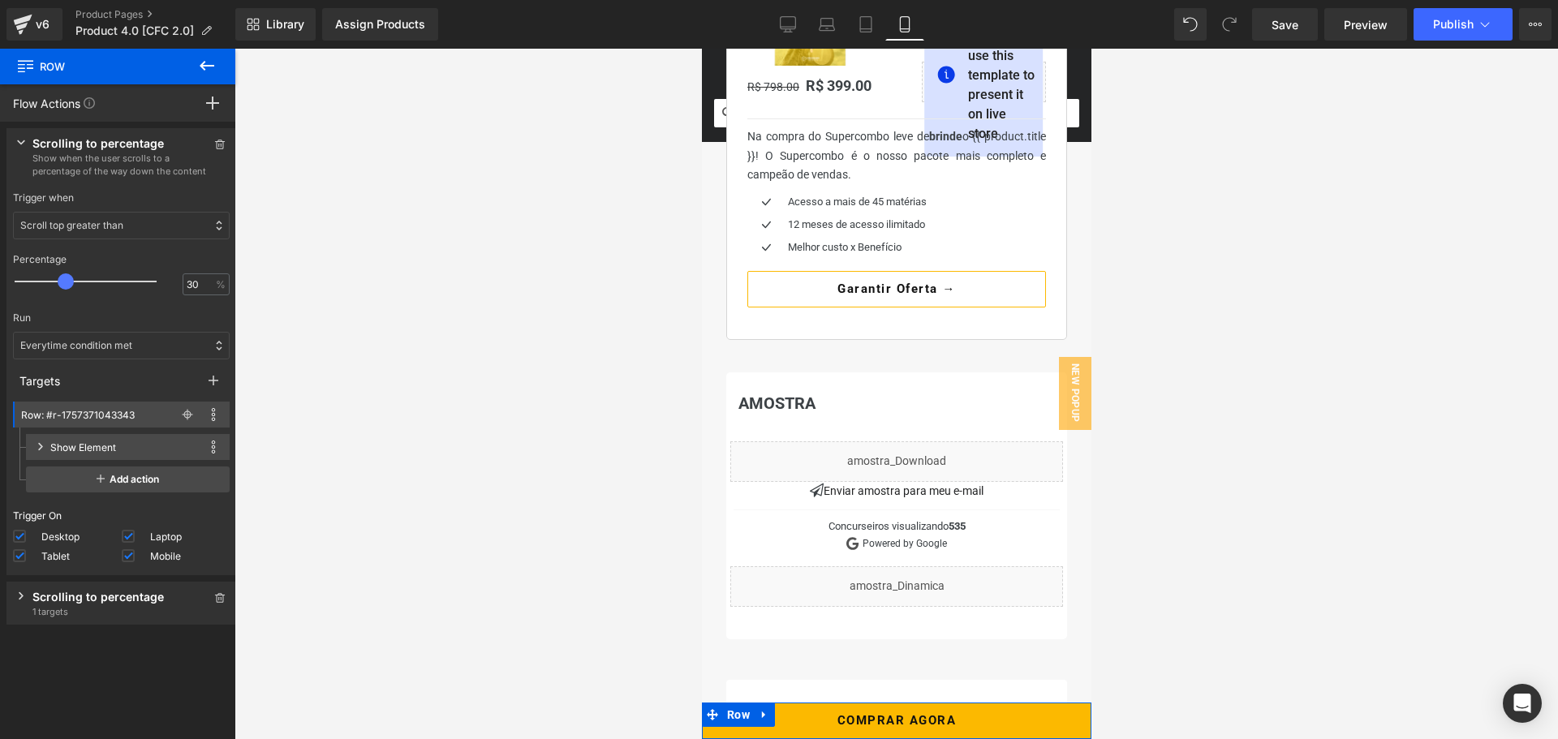
click at [19, 599] on icon at bounding box center [21, 595] width 5 height 7
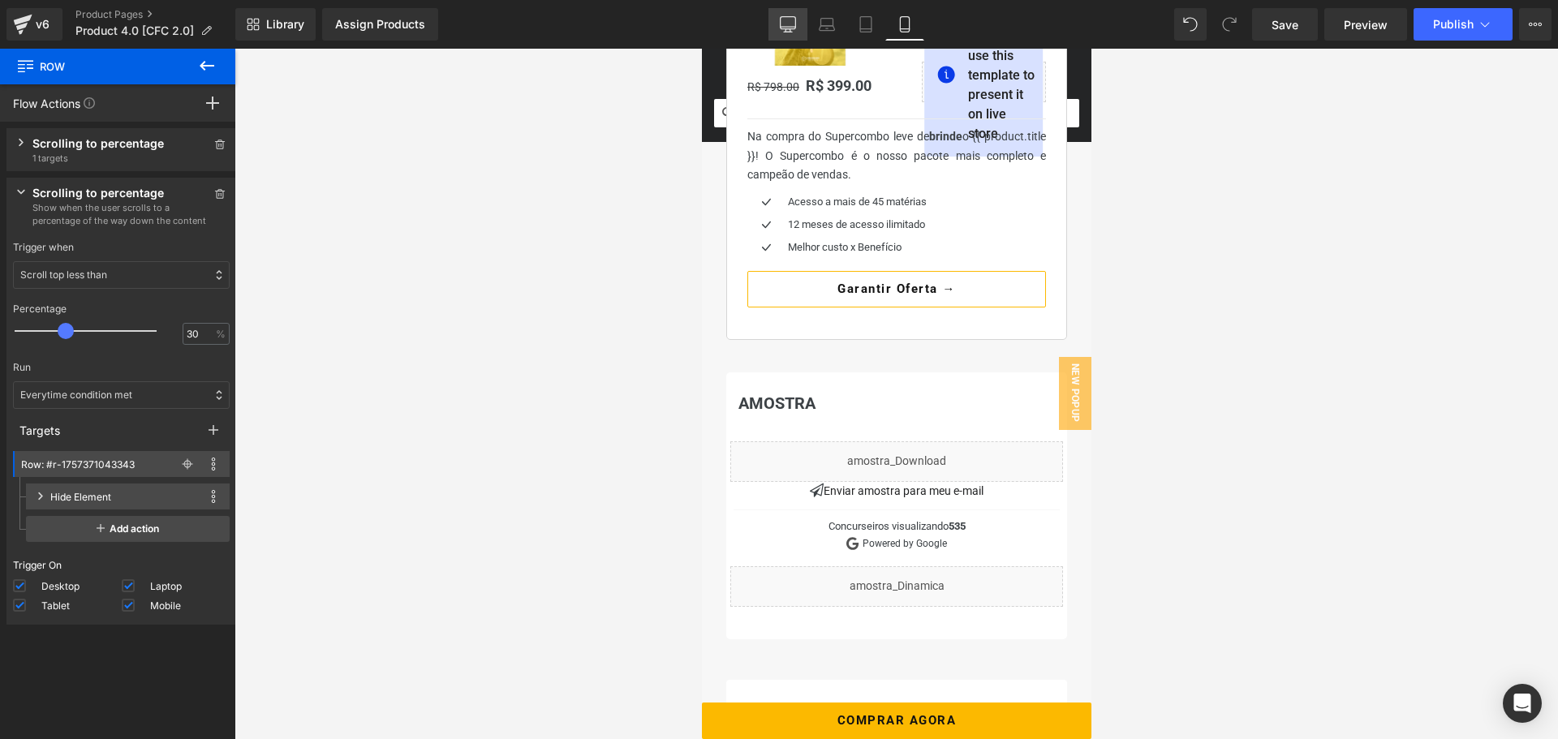
click at [786, 30] on icon at bounding box center [788, 24] width 16 height 16
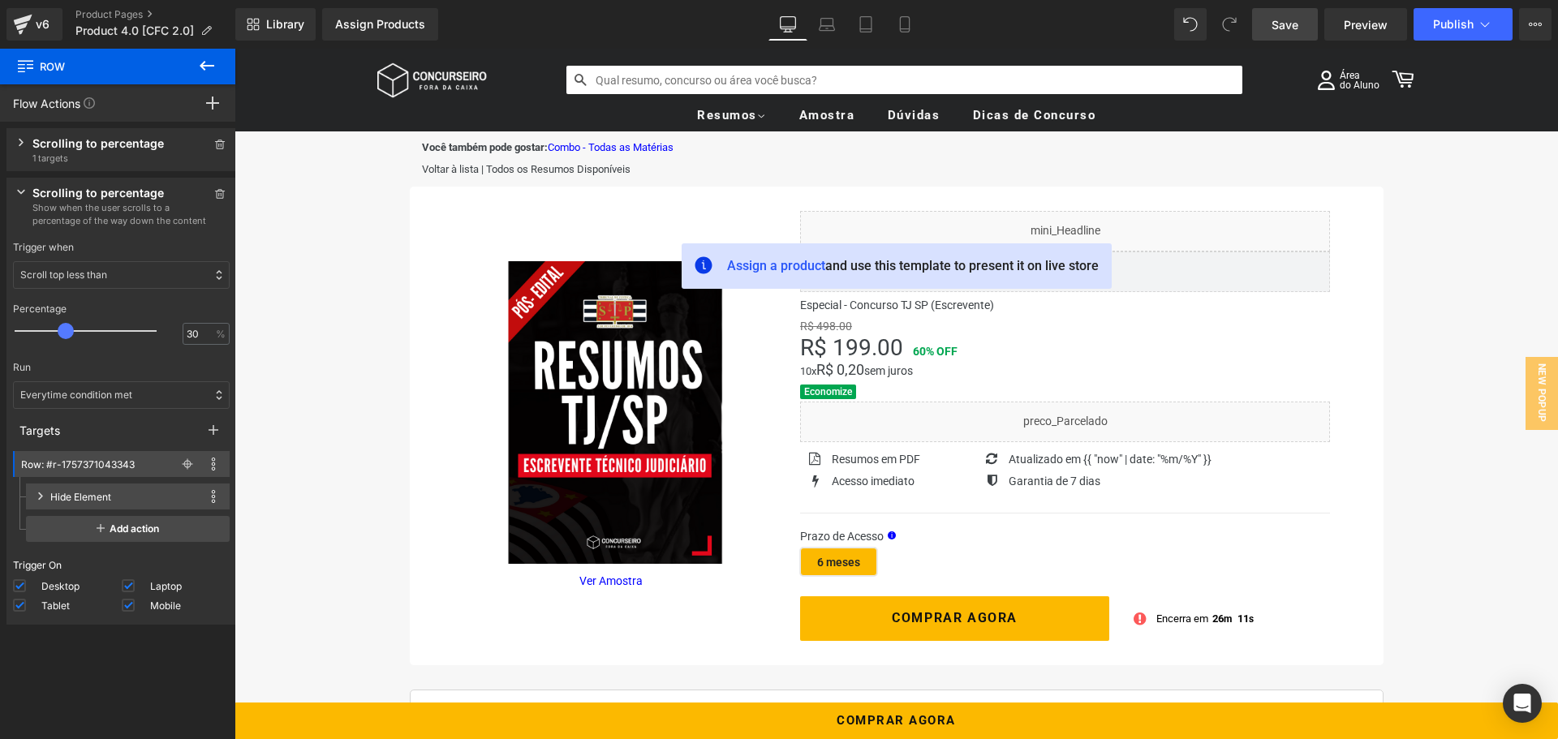
scroll to position [0, 0]
click at [1278, 33] on link "Save" at bounding box center [1285, 24] width 66 height 32
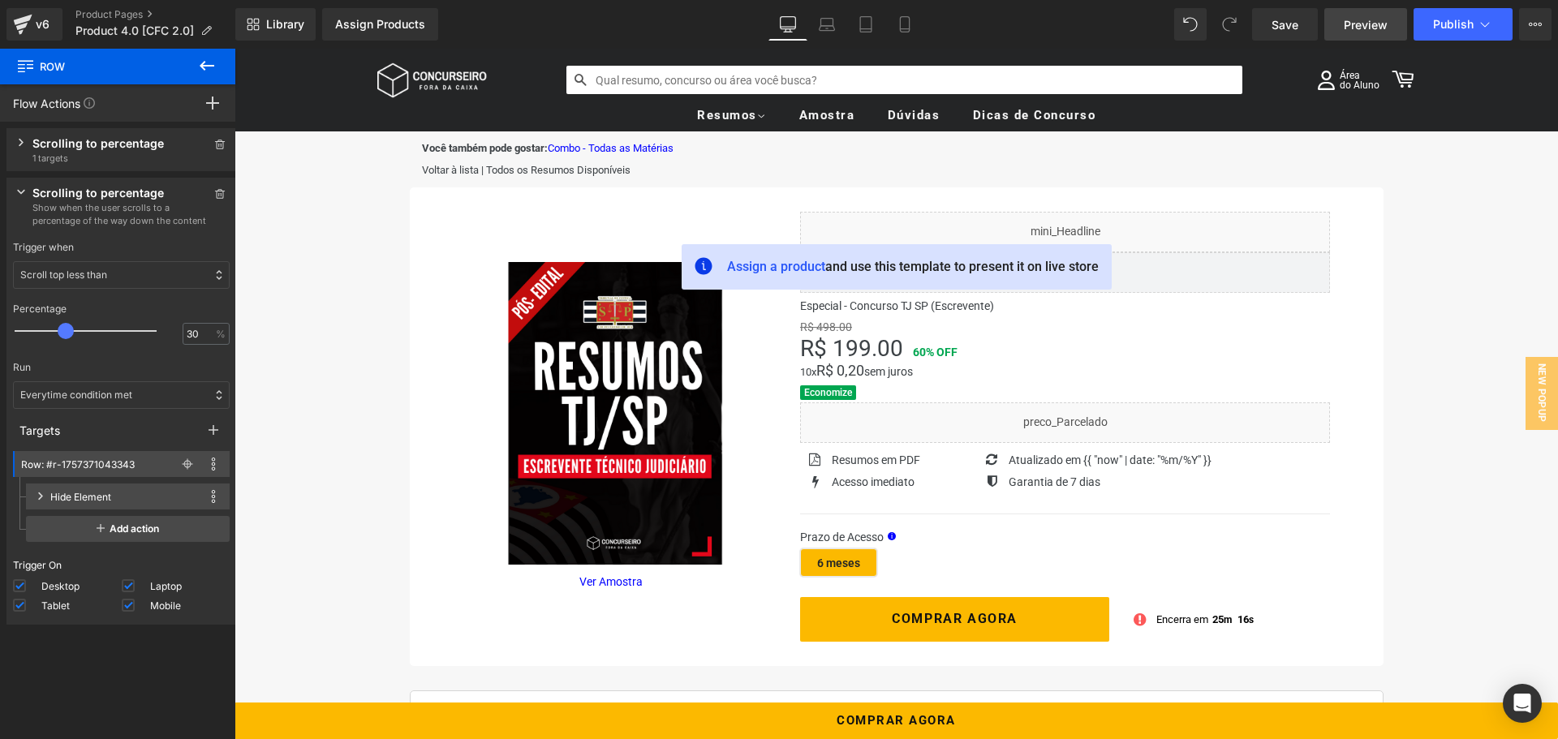
click at [1365, 23] on span "Preview" at bounding box center [1366, 24] width 44 height 17
click at [51, 20] on div "v6" at bounding box center [42, 24] width 20 height 21
